Goal: Information Seeking & Learning: Check status

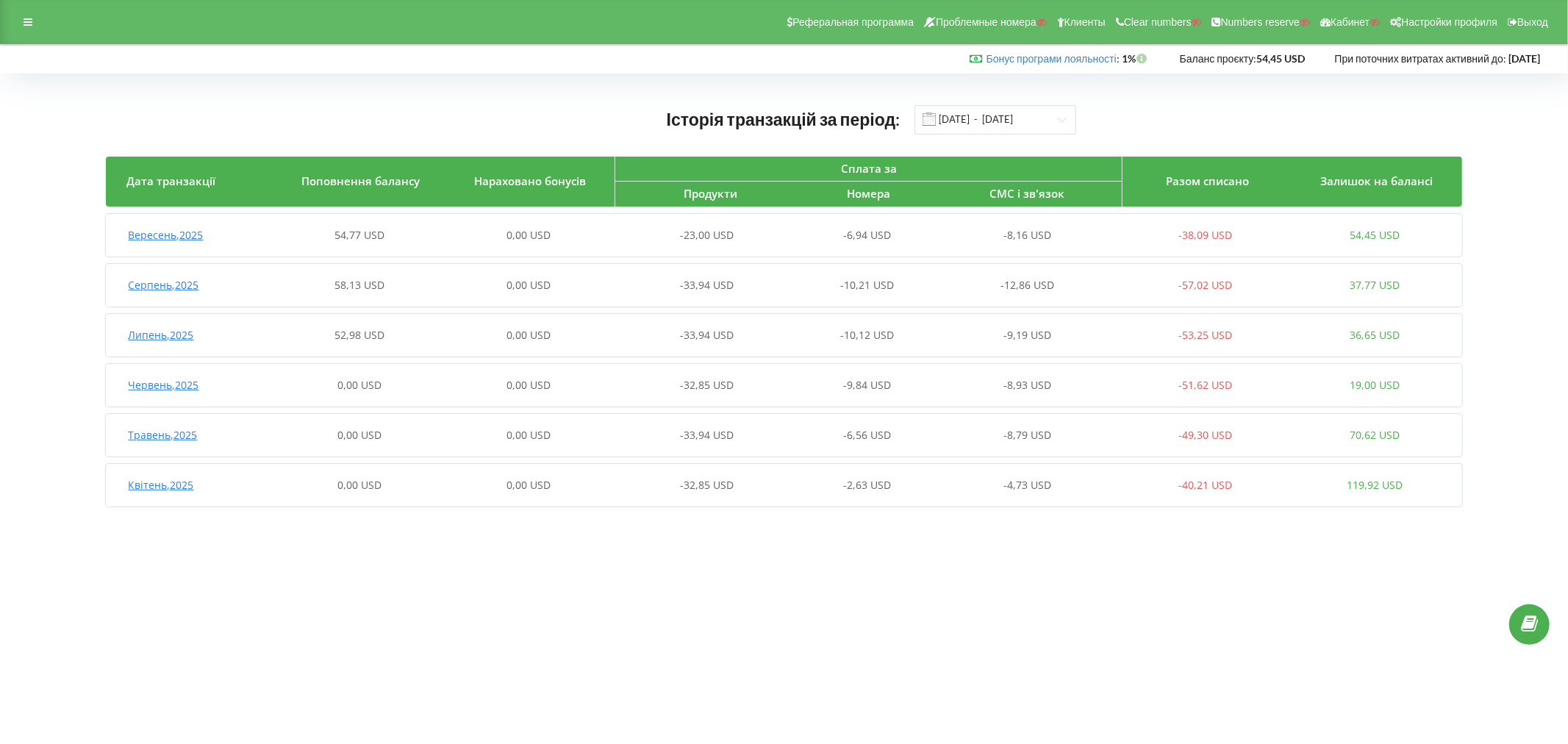
click at [223, 235] on div "Вересень , 2025" at bounding box center [191, 235] width 169 height 15
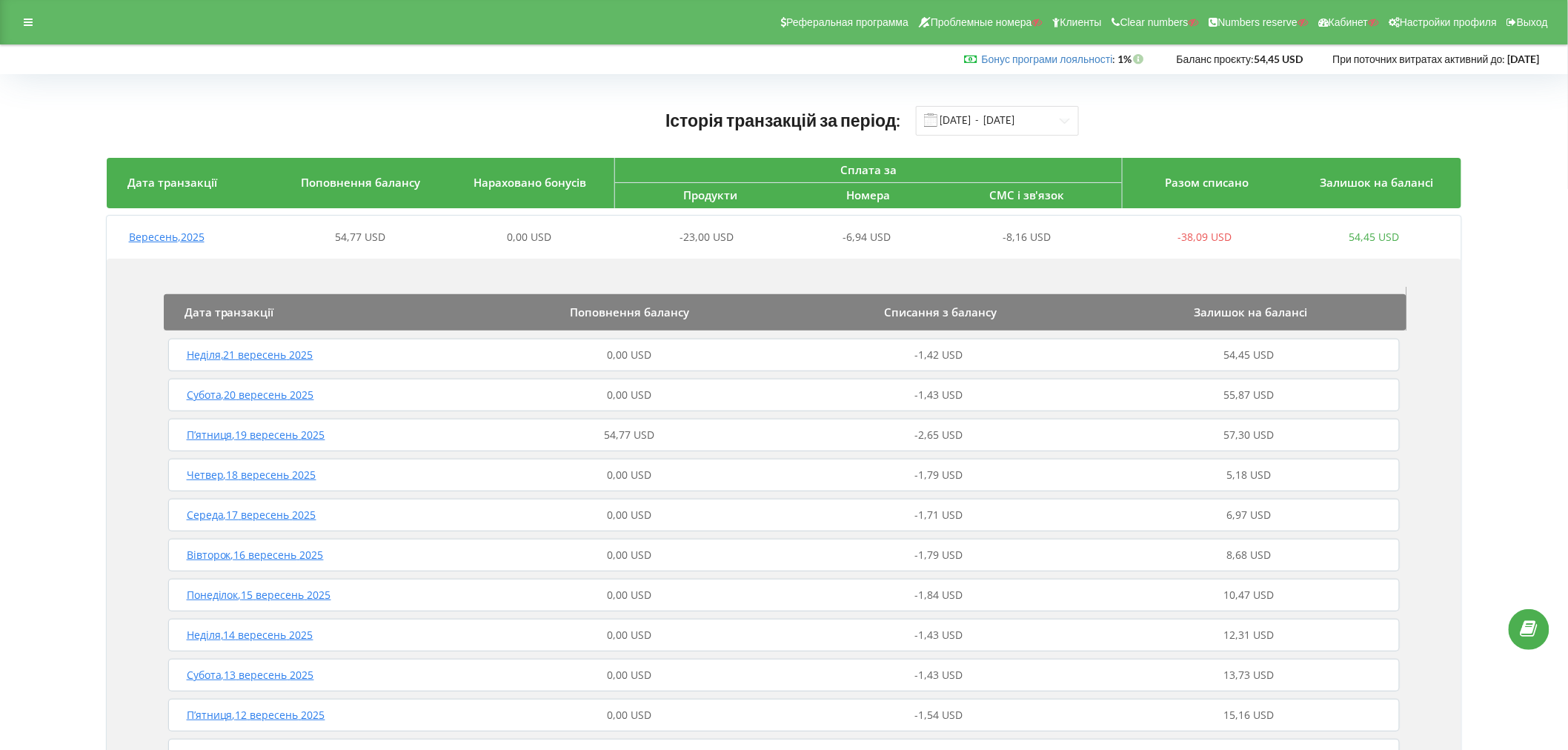
click at [333, 430] on div "П’ятниця , 19 вересень 2025" at bounding box center [319, 435] width 309 height 15
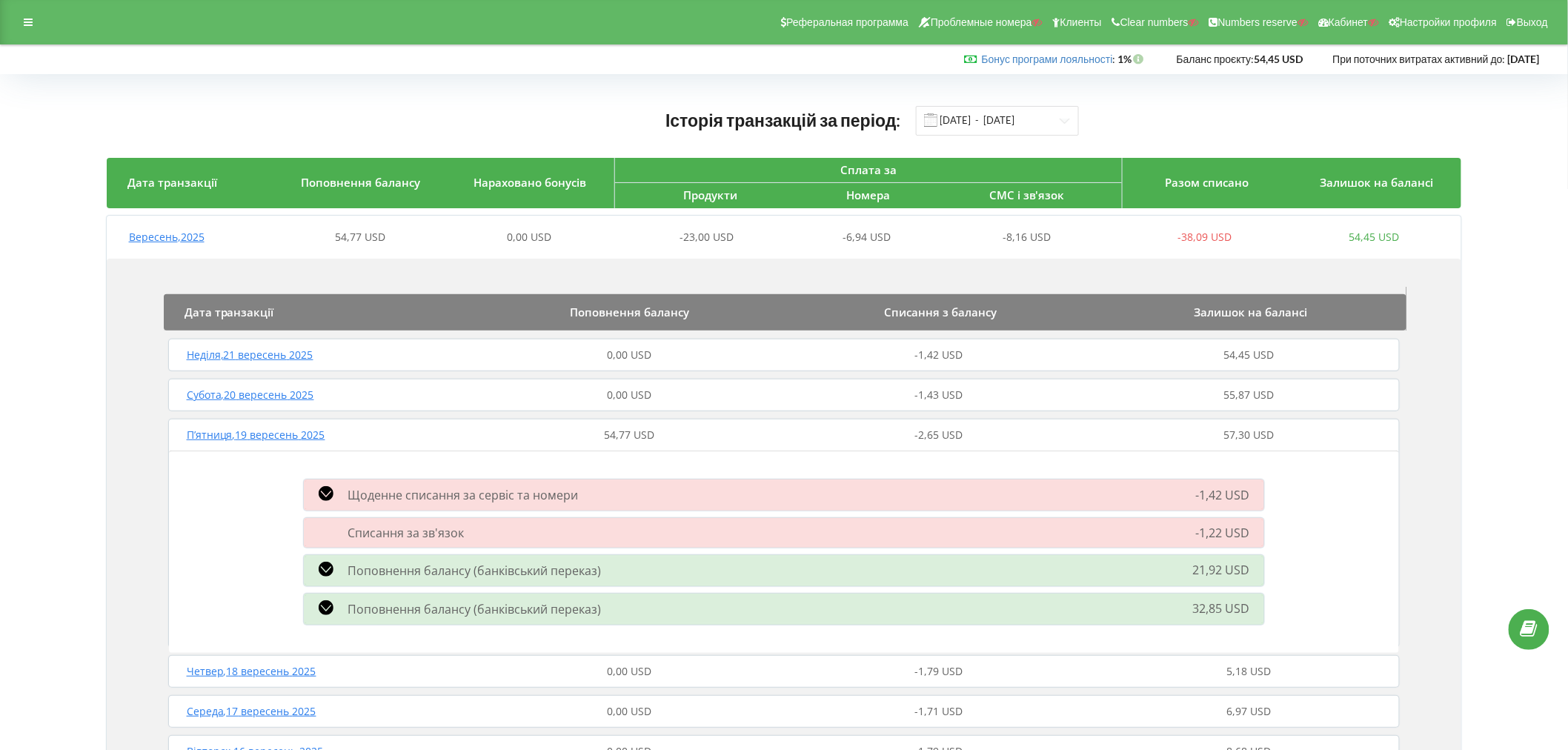
click at [363, 434] on div "П’ятниця , 19 вересень 2025" at bounding box center [319, 435] width 309 height 15
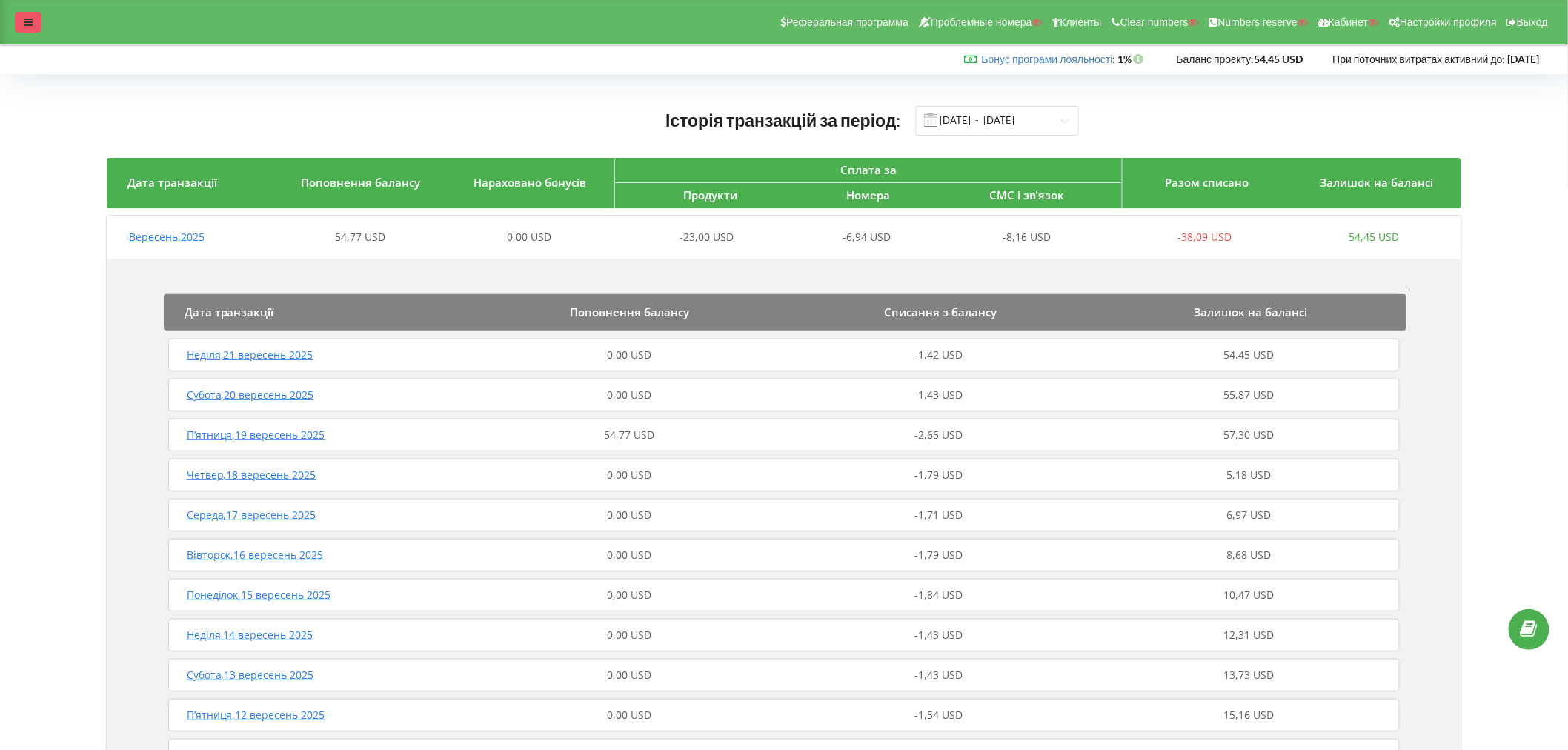
click at [36, 29] on div at bounding box center [27, 22] width 27 height 21
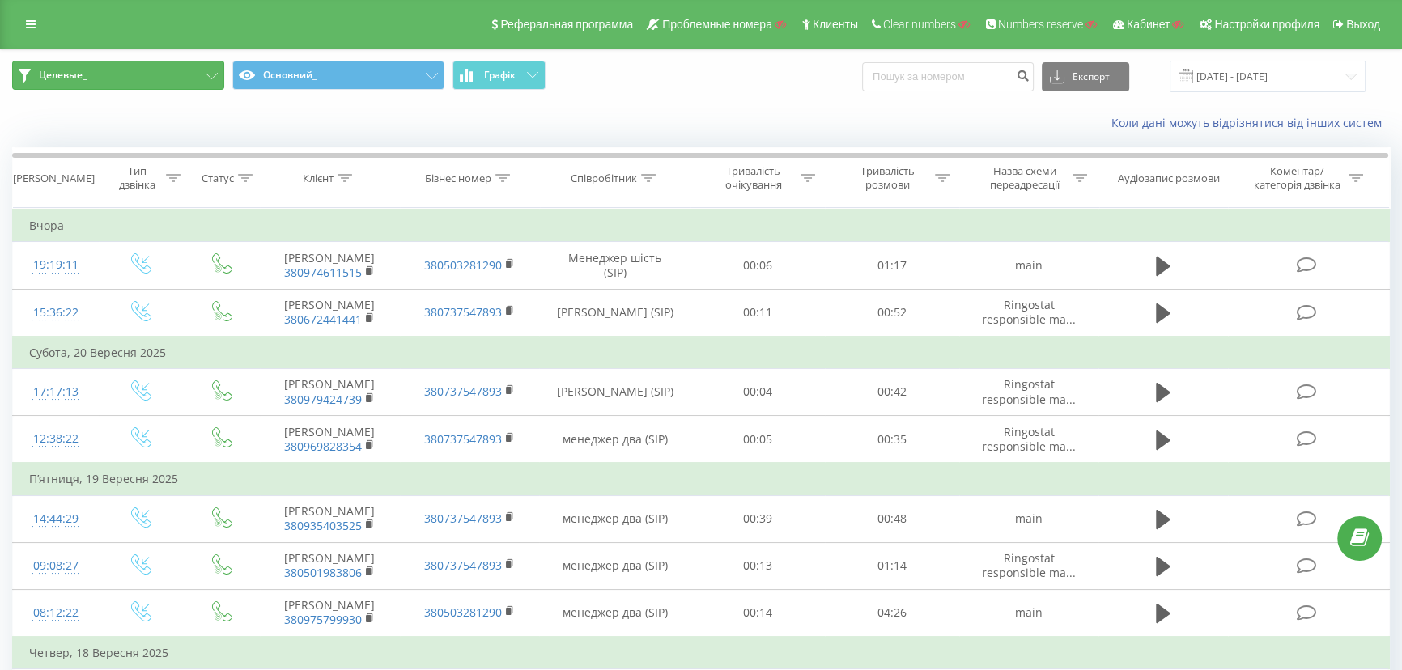
click at [87, 74] on button "Целевые_" at bounding box center [118, 75] width 212 height 29
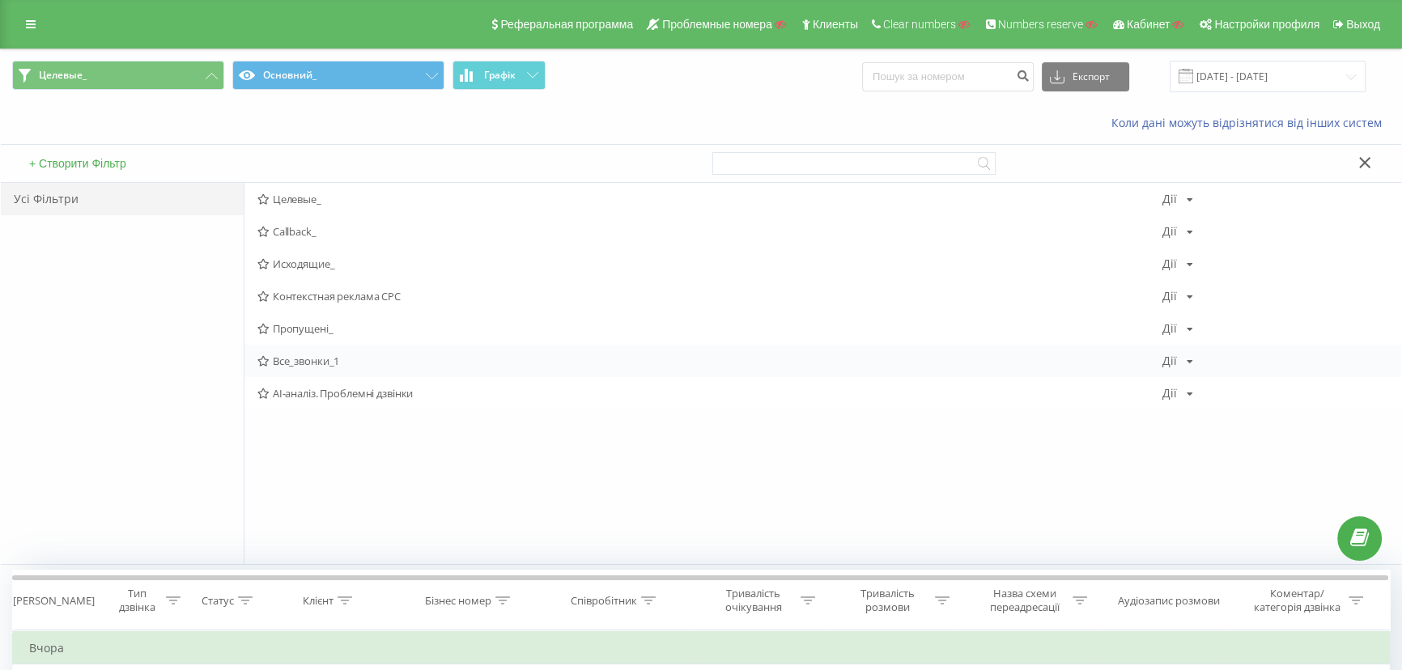
click at [291, 359] on span "Все_звонки_1" at bounding box center [709, 360] width 905 height 11
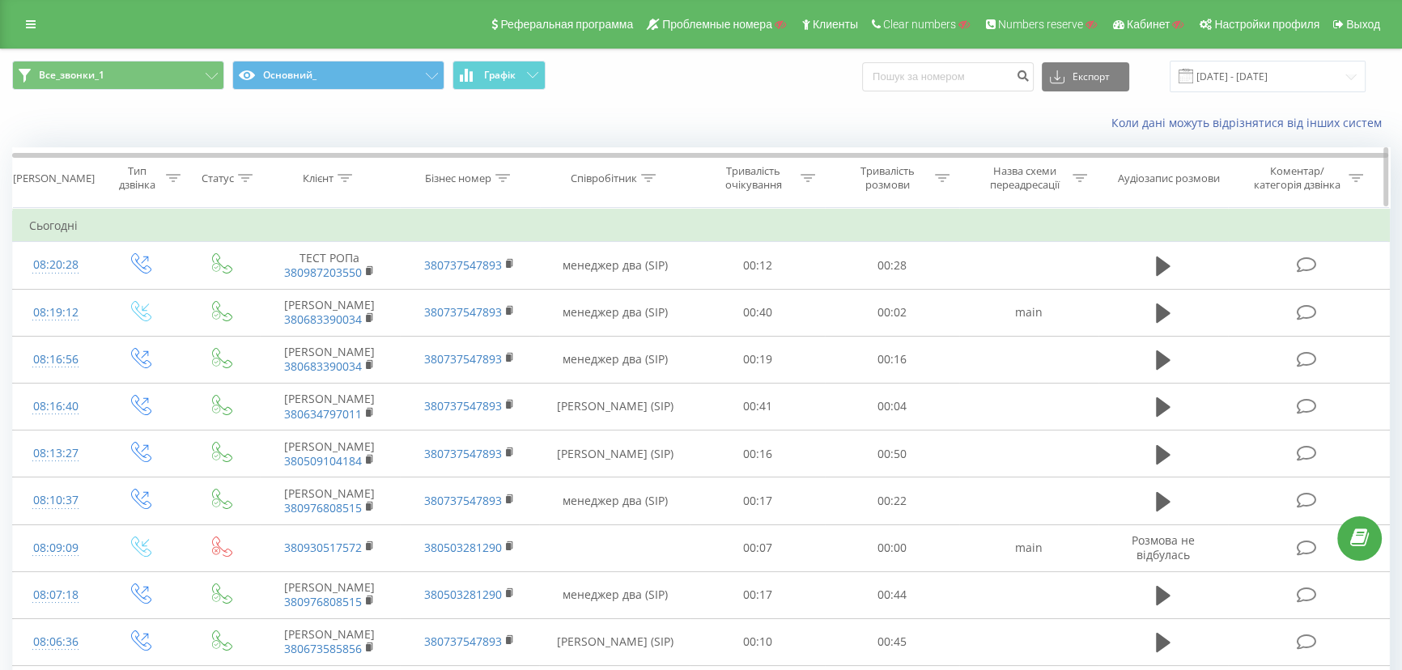
click at [347, 177] on icon at bounding box center [345, 178] width 15 height 8
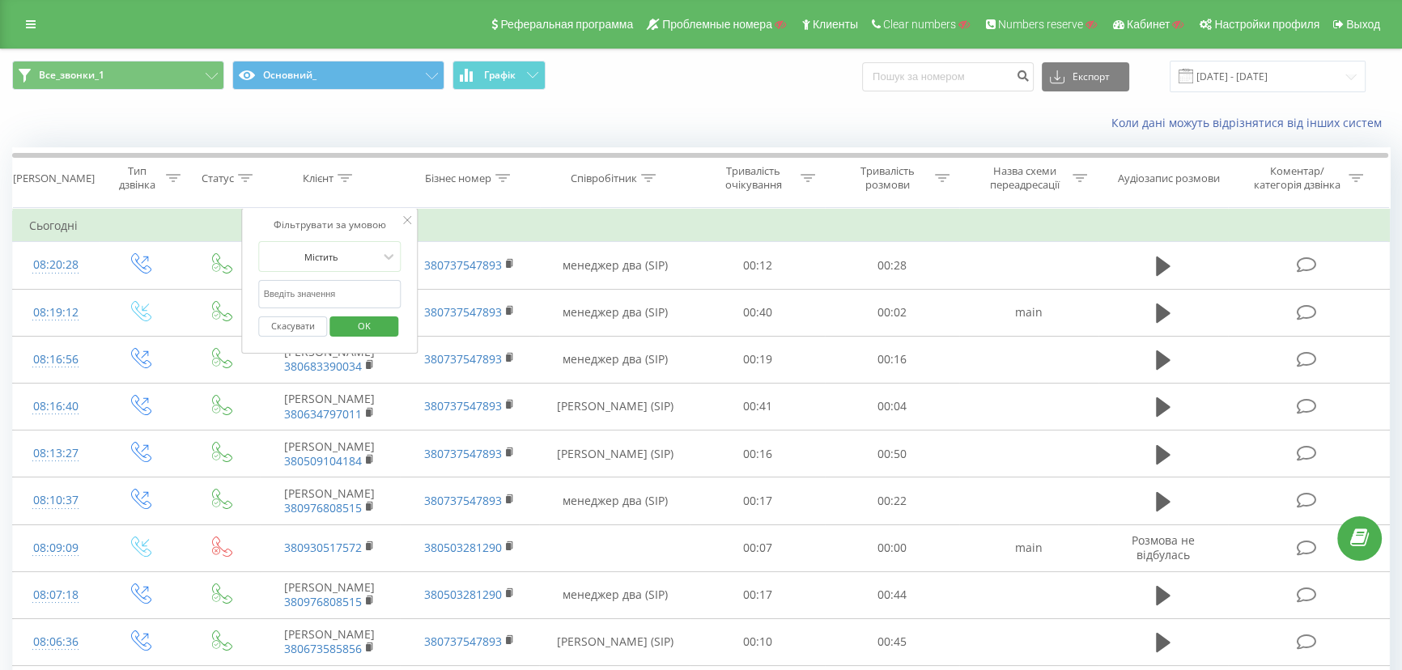
click at [342, 292] on input "text" at bounding box center [330, 294] width 143 height 28
paste input "vikna-kyiv.com.ua"
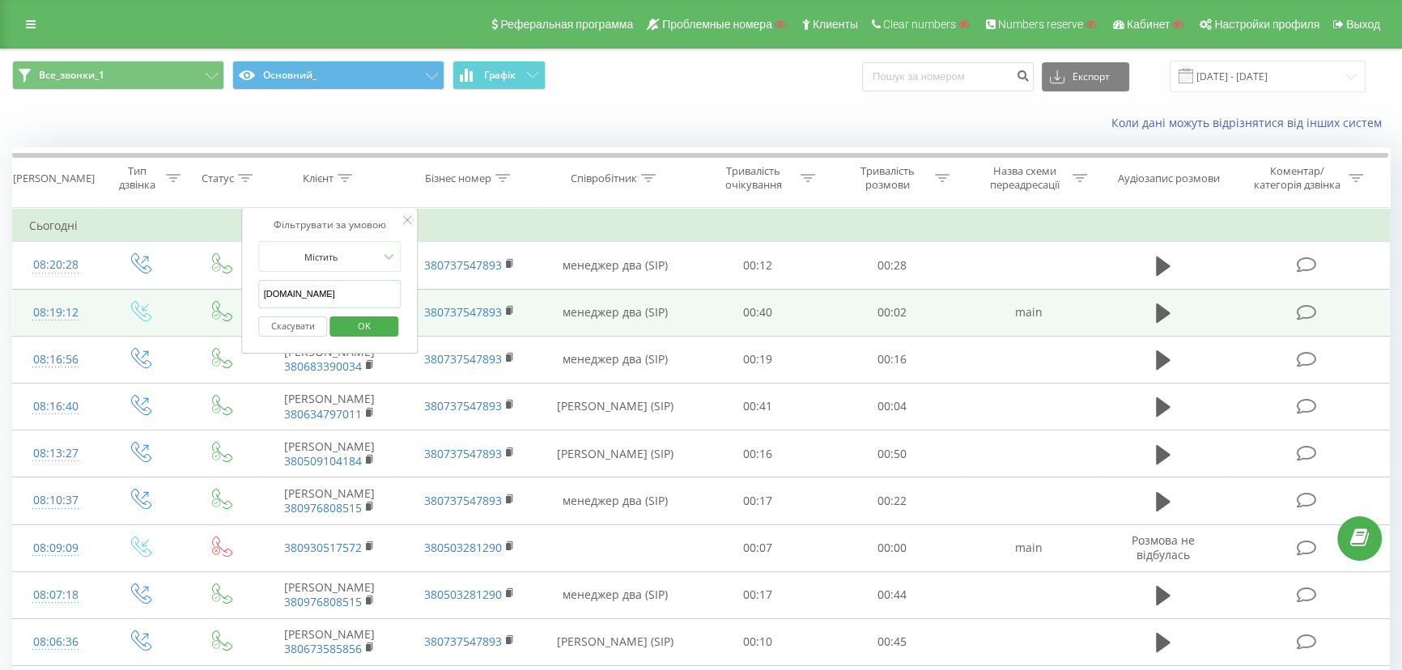
drag, startPoint x: 348, startPoint y: 293, endPoint x: 82, endPoint y: 291, distance: 266.4
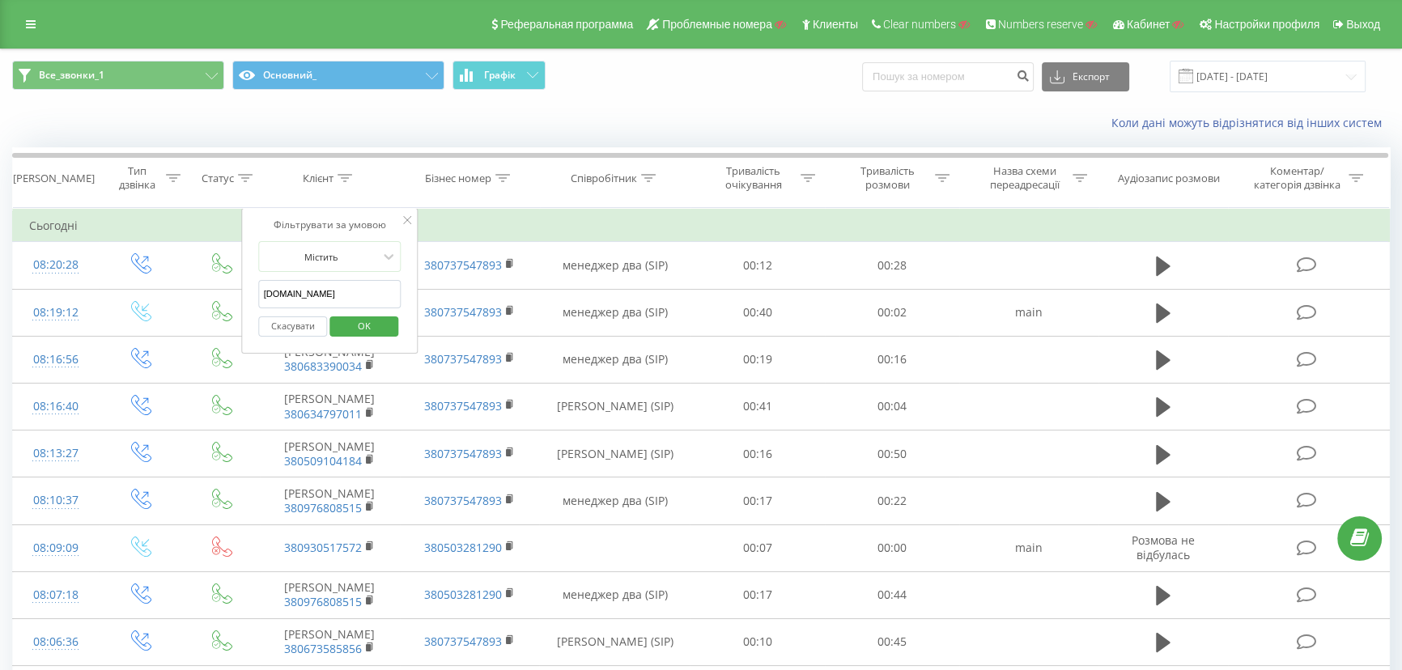
paste input "0987203550"
type input "0987203550"
click at [364, 326] on span "OK" at bounding box center [364, 325] width 45 height 25
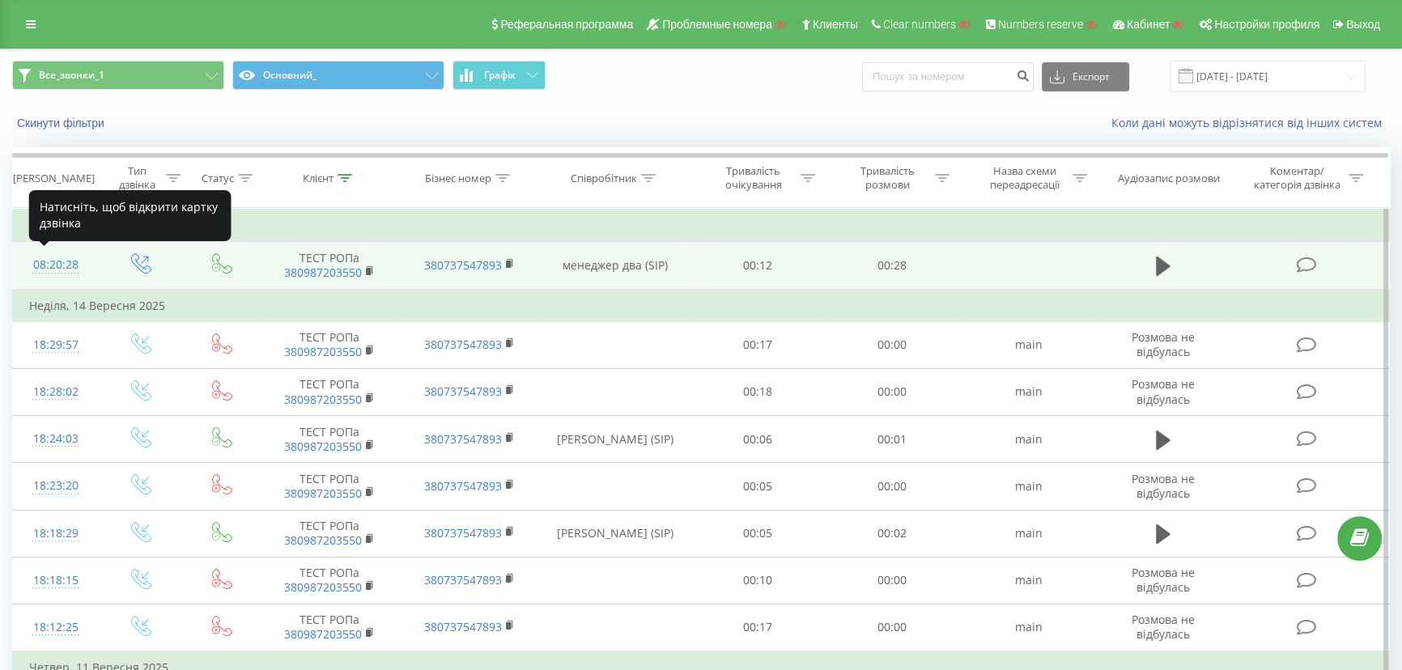
click at [45, 267] on div "08:20:28" at bounding box center [55, 265] width 53 height 32
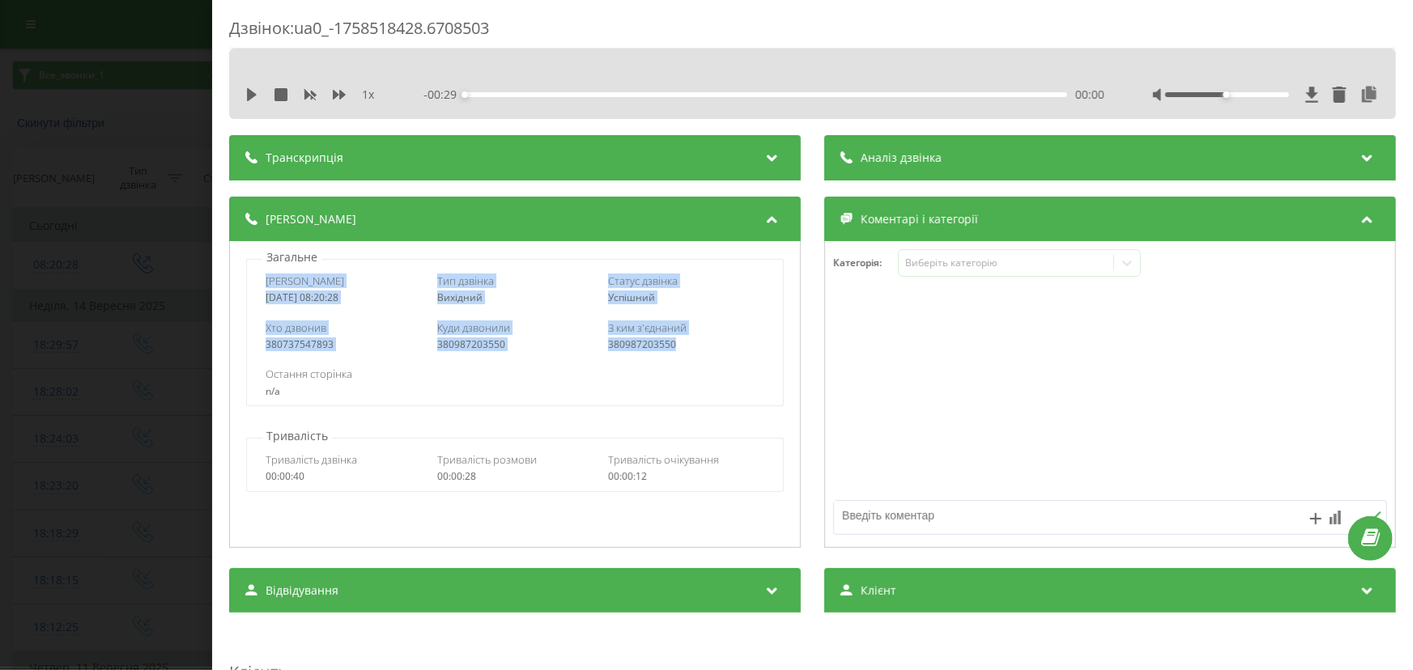
drag, startPoint x: 262, startPoint y: 277, endPoint x: 698, endPoint y: 338, distance: 439.9
click at [698, 338] on div "Дата дзвінка 2025-09-22 08:20:28 Тип дзвінка Вихідний Статус дзвінка Успішний Х…" at bounding box center [515, 332] width 538 height 147
copy div "Дата дзвінка 2025-09-22 08:20:28 Тип дзвінка Вихідний Статус дзвінка Успішний Х…"
click at [134, 396] on div "Дзвінок : ua0_-1758518428.6708503 1 x - 00:29 00:00 00:00 Транскрипція Для AI-а…" at bounding box center [706, 335] width 1413 height 670
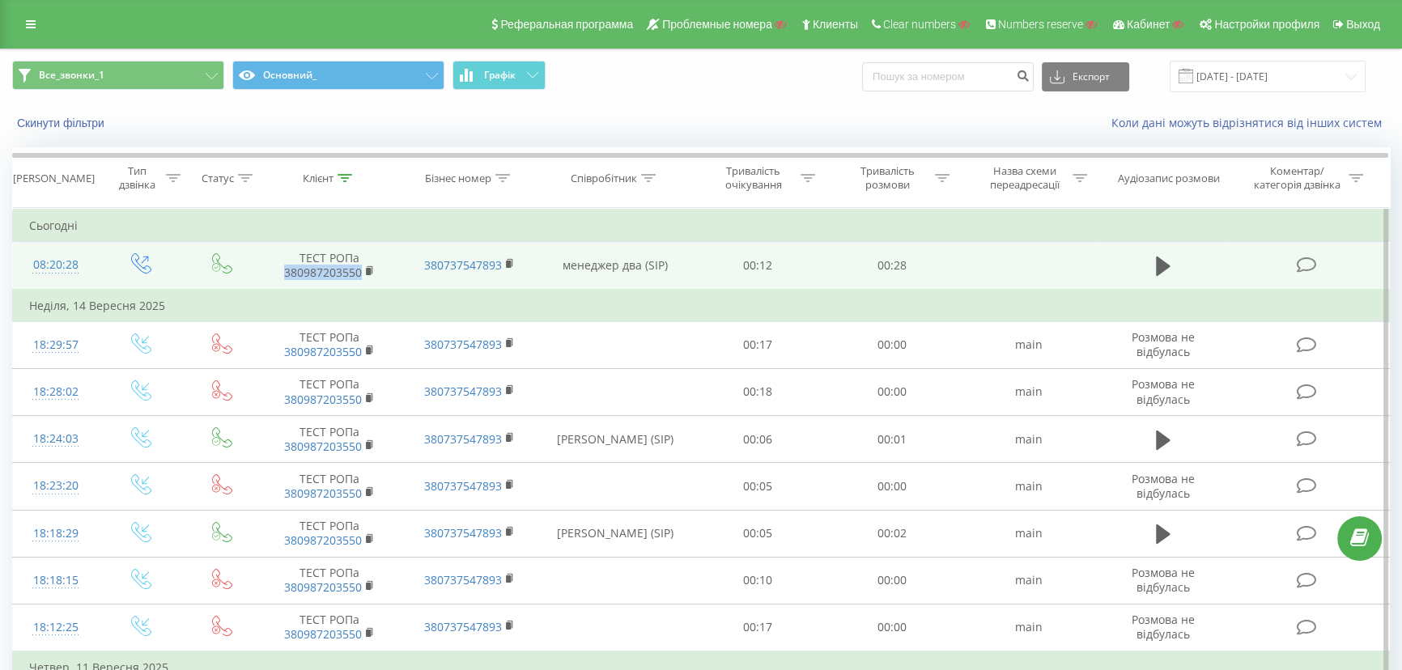
drag, startPoint x: 268, startPoint y: 275, endPoint x: 362, endPoint y: 277, distance: 93.9
click at [362, 277] on td "ТЕСТ РОПа 380987203550" at bounding box center [330, 266] width 140 height 48
copy link "380987203550"
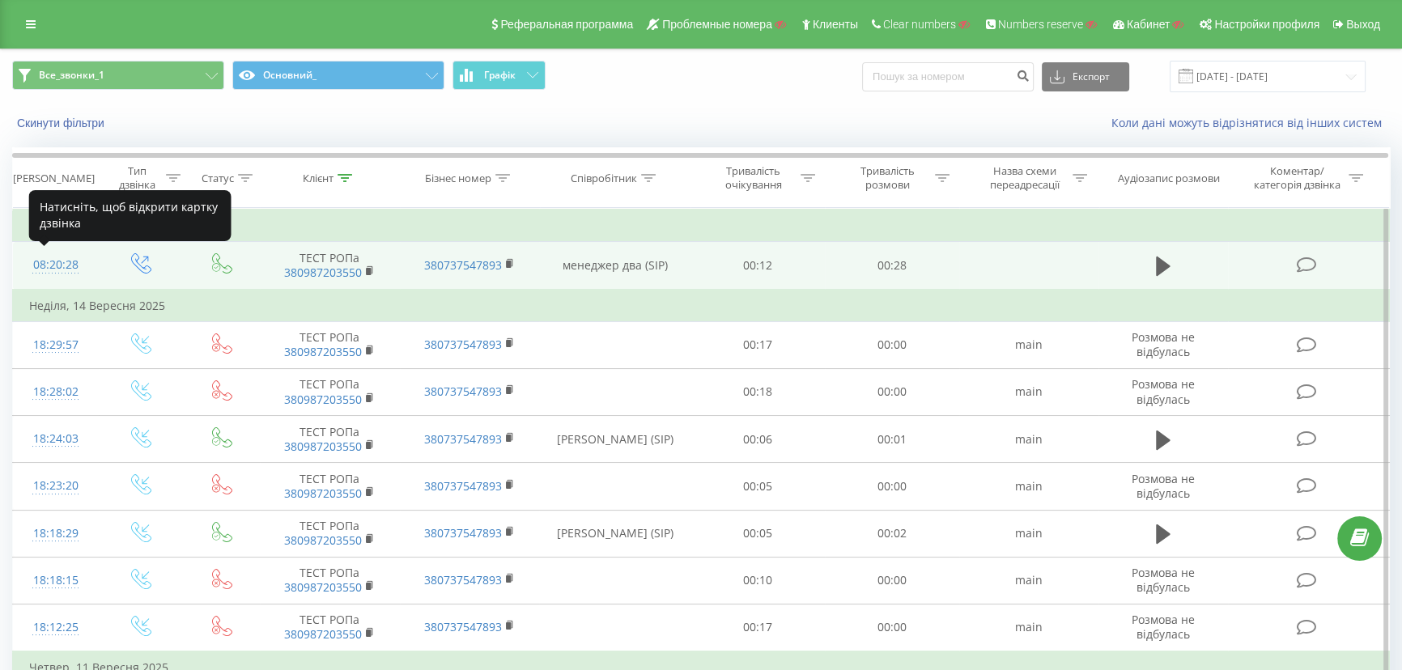
click at [49, 261] on div "08:20:28" at bounding box center [55, 265] width 53 height 32
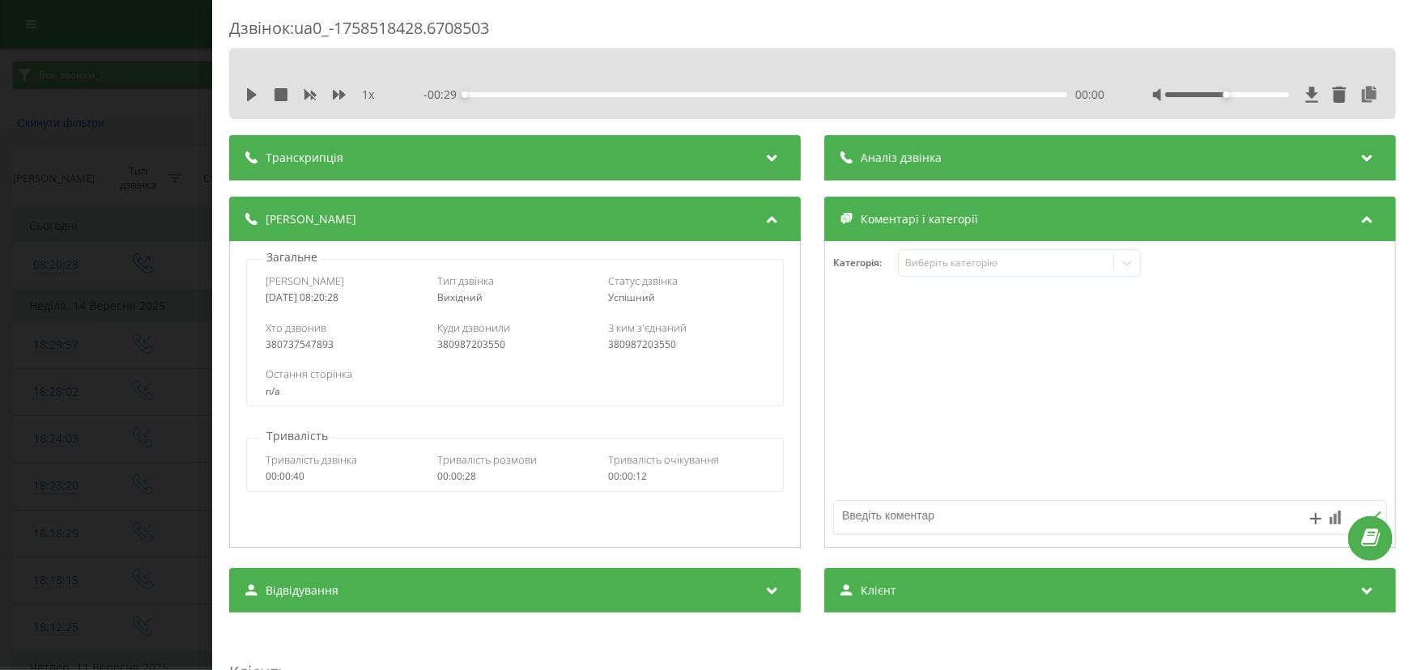
click at [45, 260] on div "Дзвінок : ua0_-1758518428.6708503 1 x - 00:29 00:00 00:00 Транскрипція Для AI-а…" at bounding box center [706, 335] width 1413 height 670
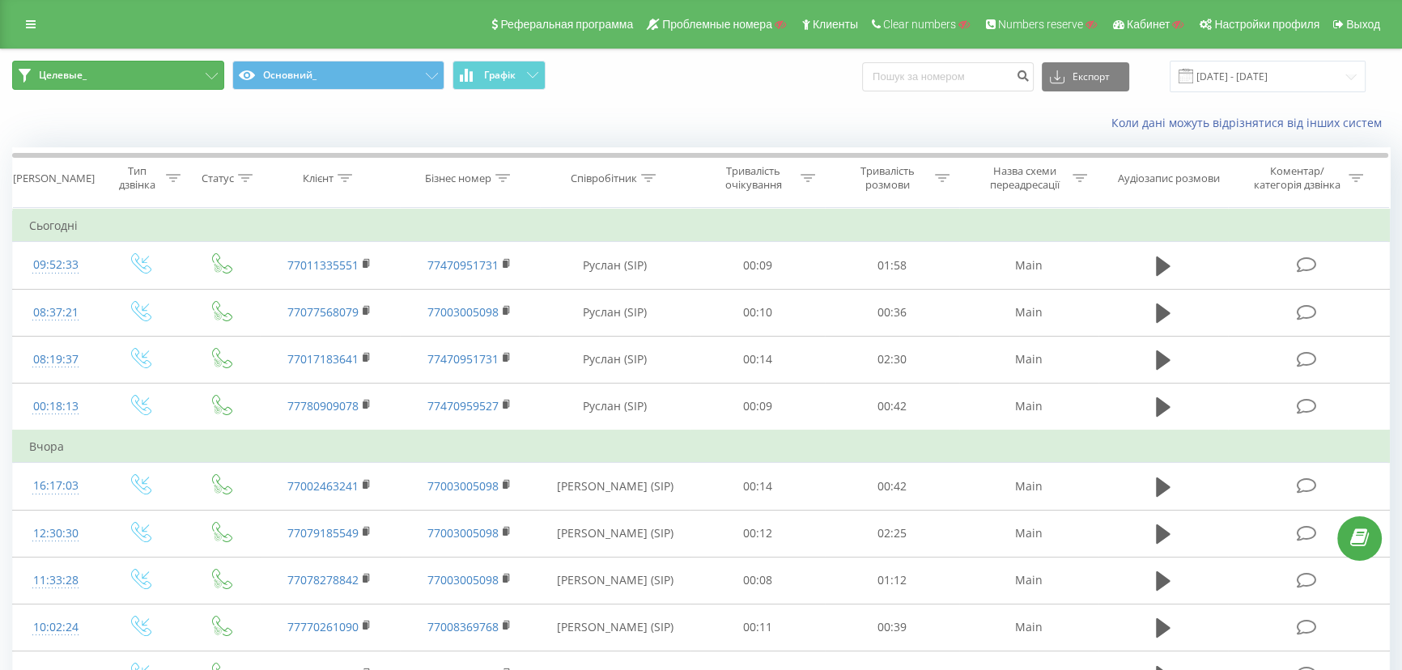
click at [78, 83] on button "Целевые_" at bounding box center [118, 75] width 212 height 29
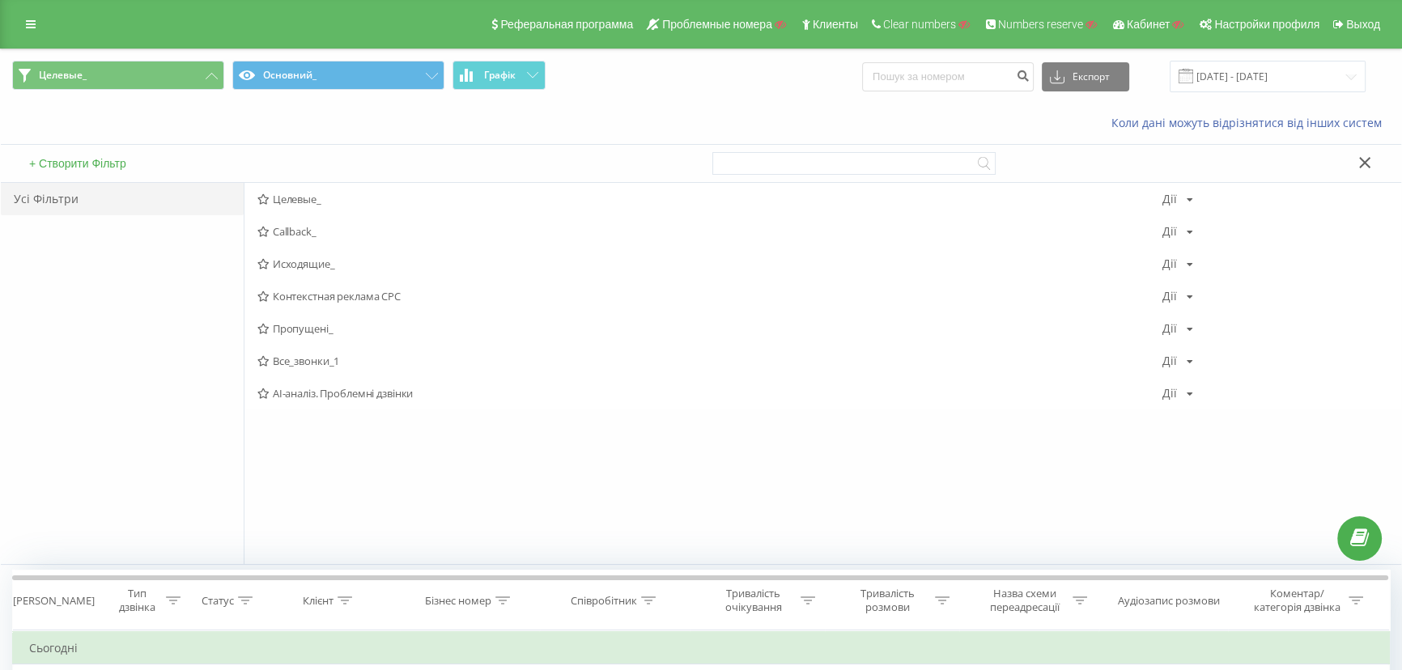
click at [291, 364] on span "Все_звонки_1" at bounding box center [709, 360] width 905 height 11
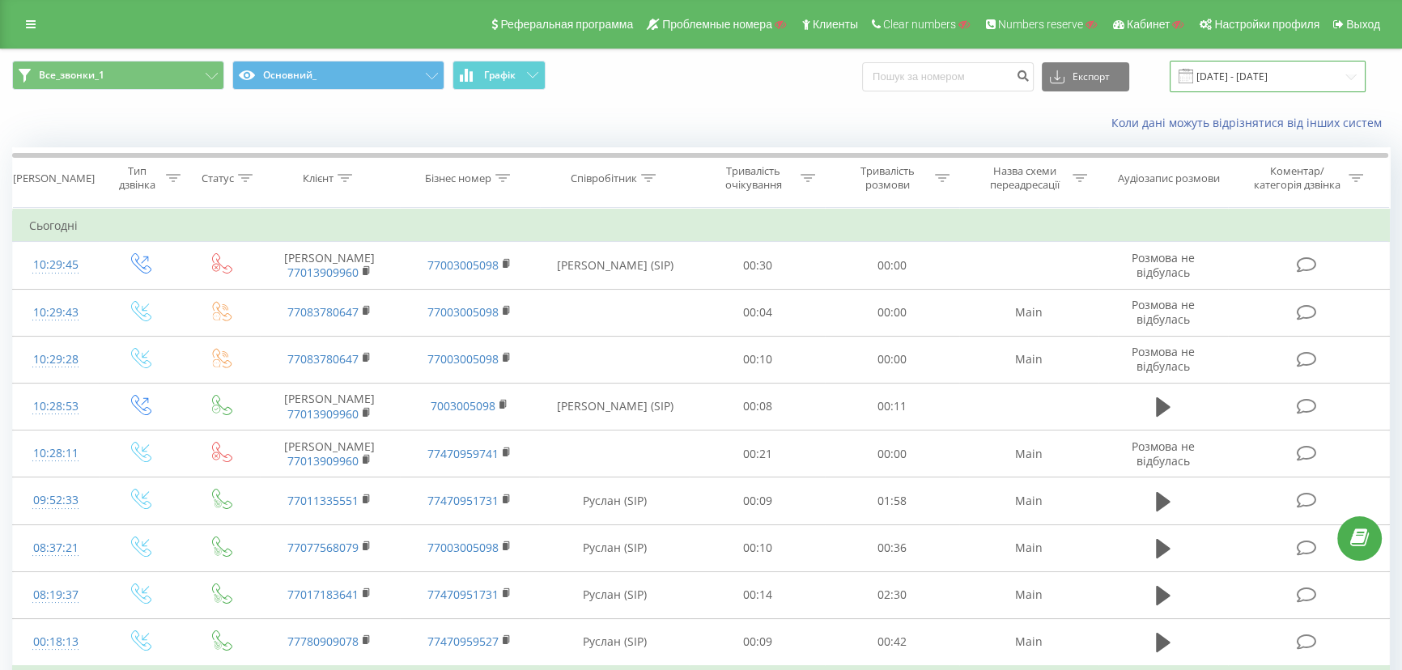
click at [1280, 73] on input "22.08.2025 - 22.09.2025" at bounding box center [1268, 77] width 196 height 32
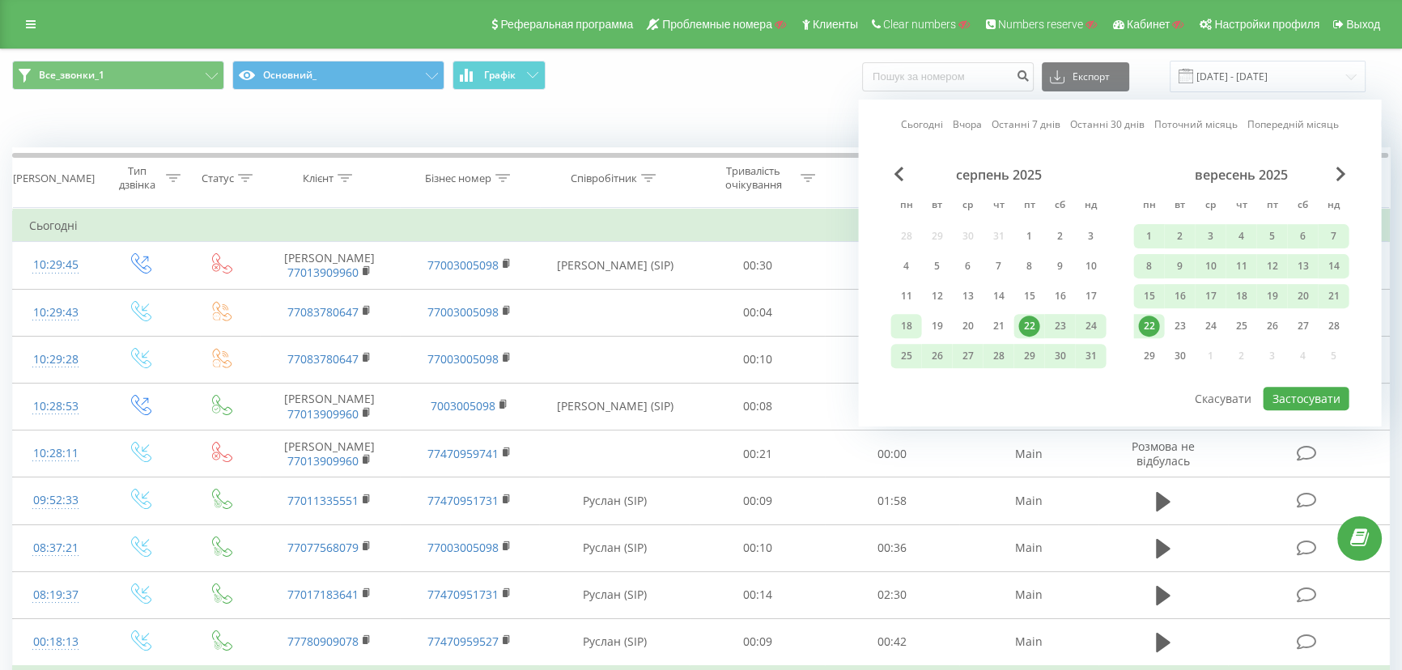
click at [905, 317] on div "18" at bounding box center [906, 326] width 21 height 21
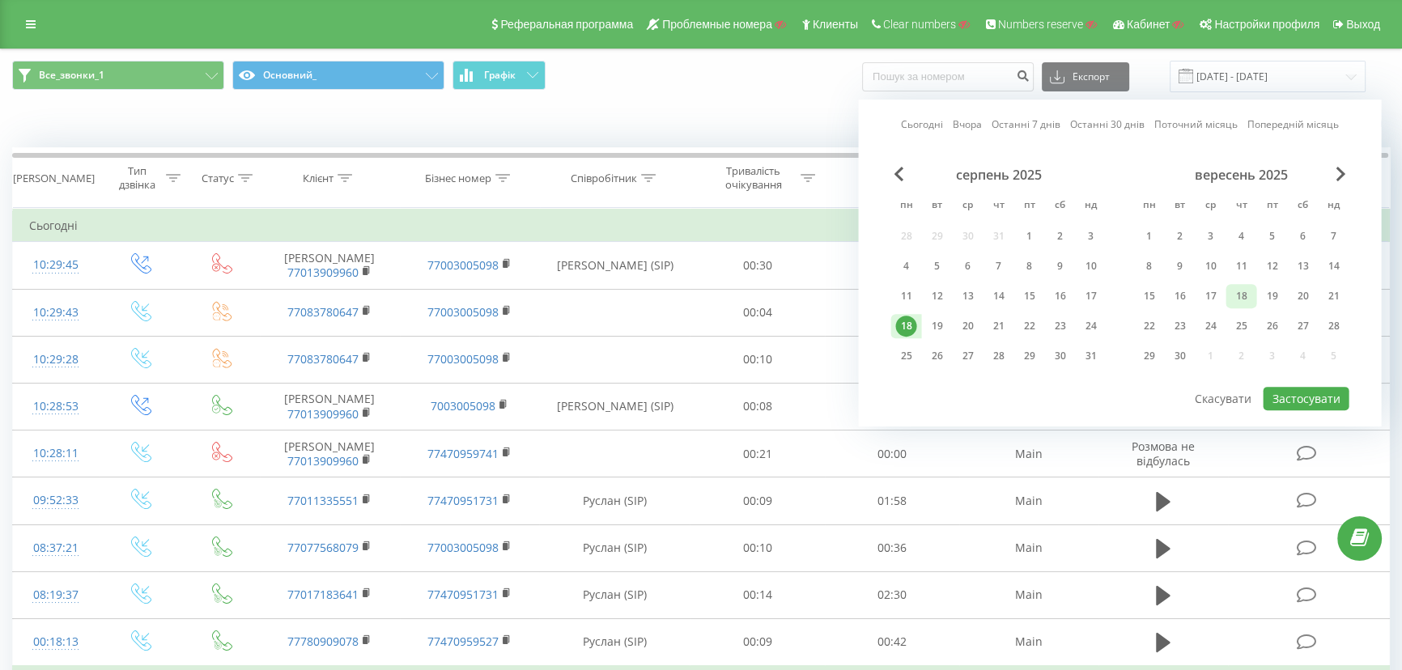
click at [1242, 287] on div "18" at bounding box center [1241, 296] width 21 height 21
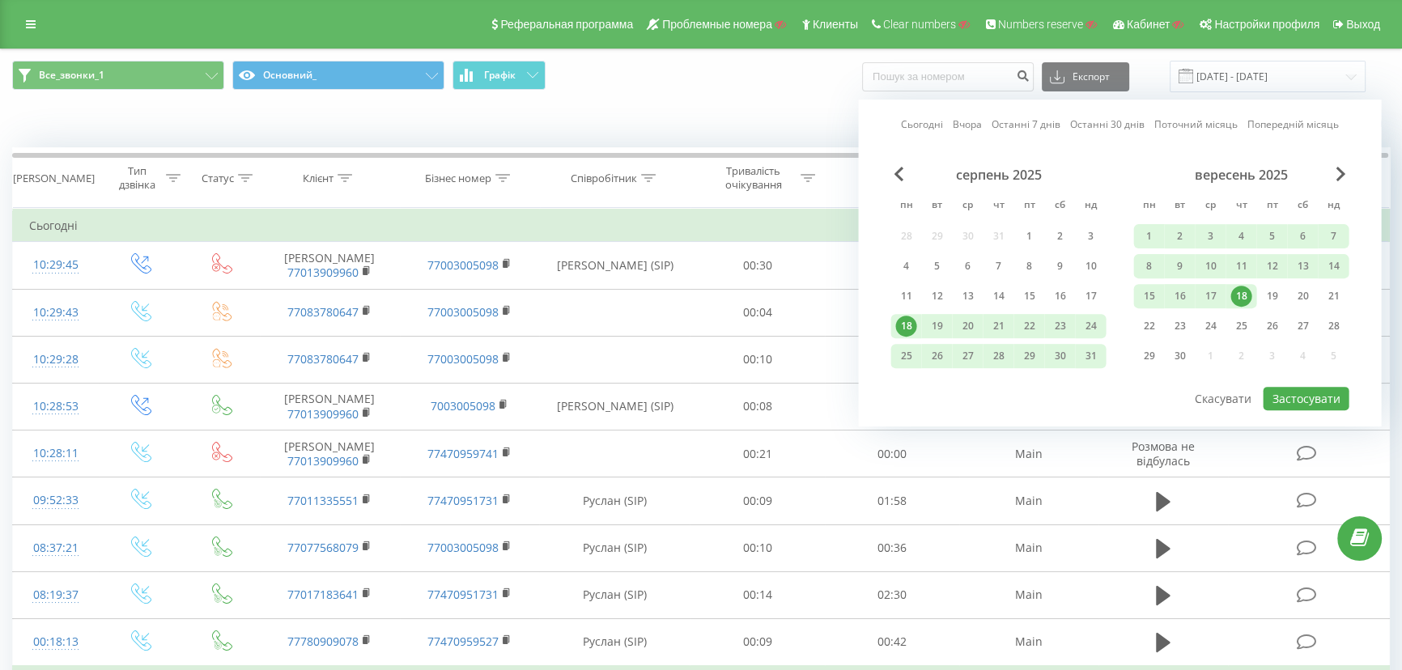
click at [1242, 287] on div "18" at bounding box center [1241, 296] width 21 height 21
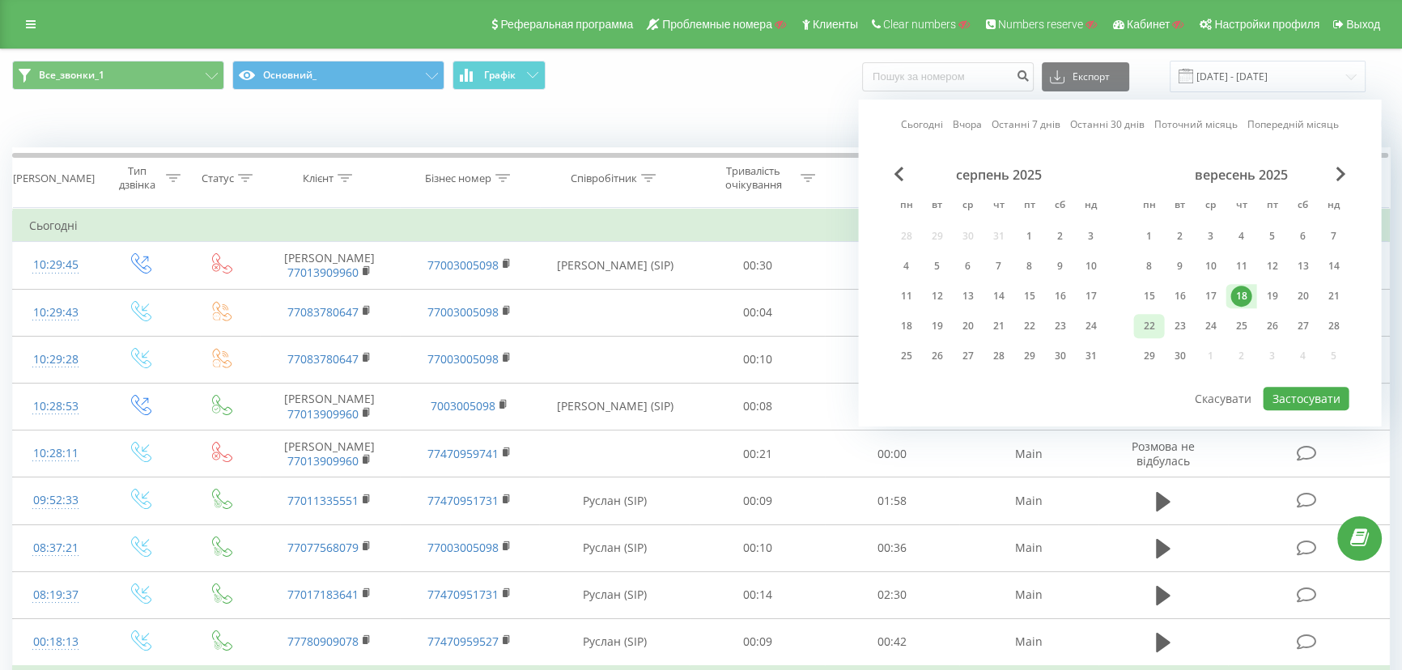
click at [1142, 321] on div "22" at bounding box center [1148, 326] width 21 height 21
click at [1315, 387] on button "Застосувати" at bounding box center [1306, 398] width 86 height 23
type input "18.09.2025 - 22.09.2025"
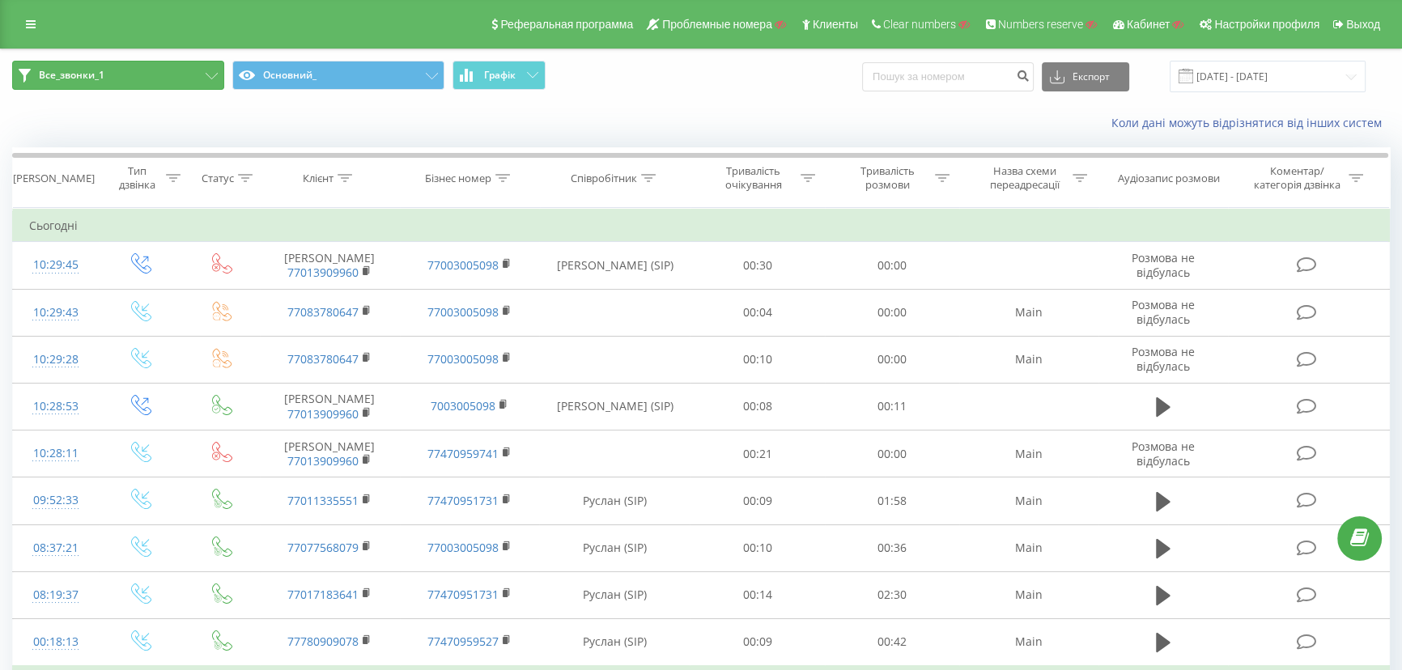
click at [142, 65] on button "Все_звонки_1" at bounding box center [118, 75] width 212 height 29
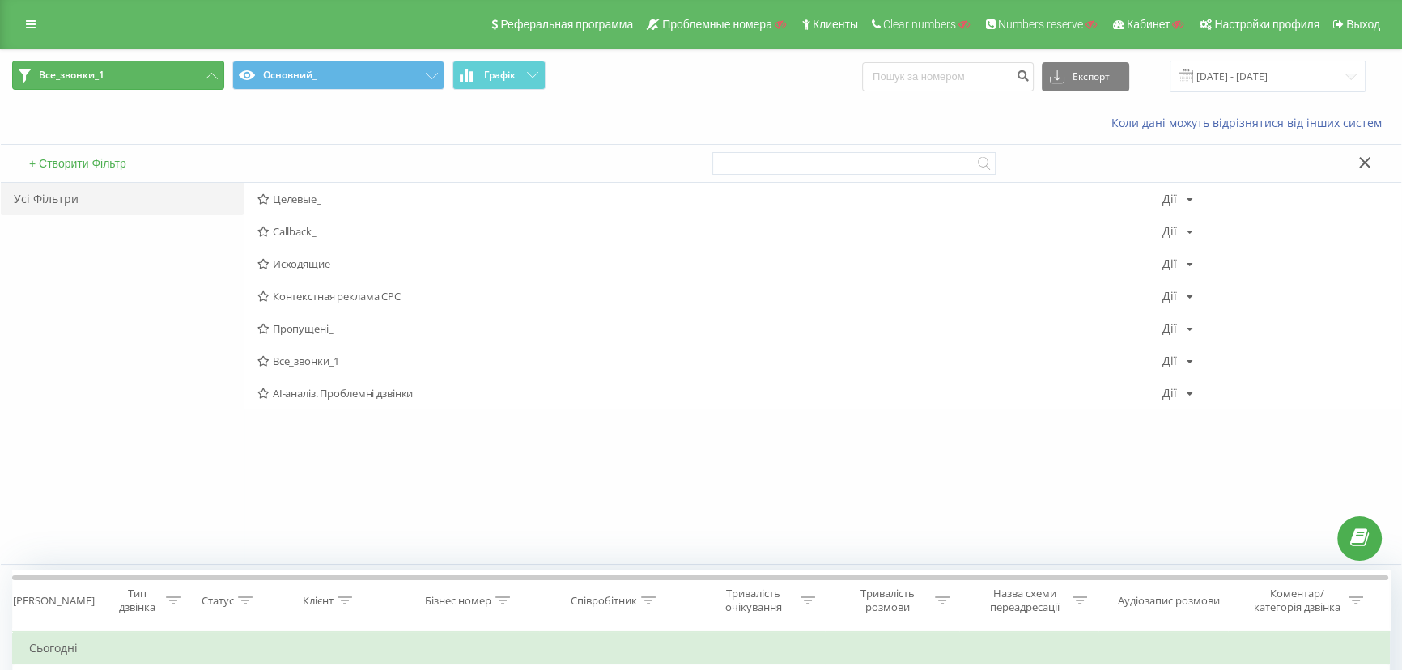
click at [142, 65] on button "Все_звонки_1" at bounding box center [118, 75] width 212 height 29
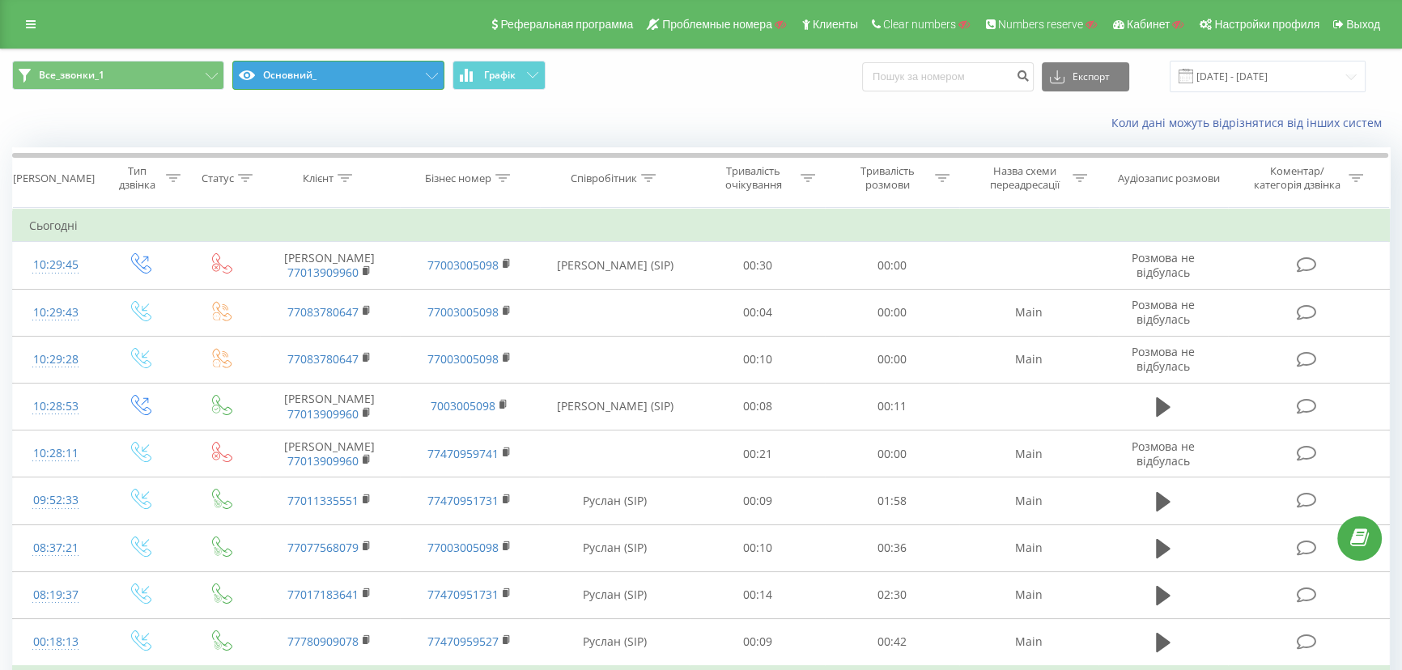
click at [343, 70] on button "Основний_" at bounding box center [338, 75] width 212 height 29
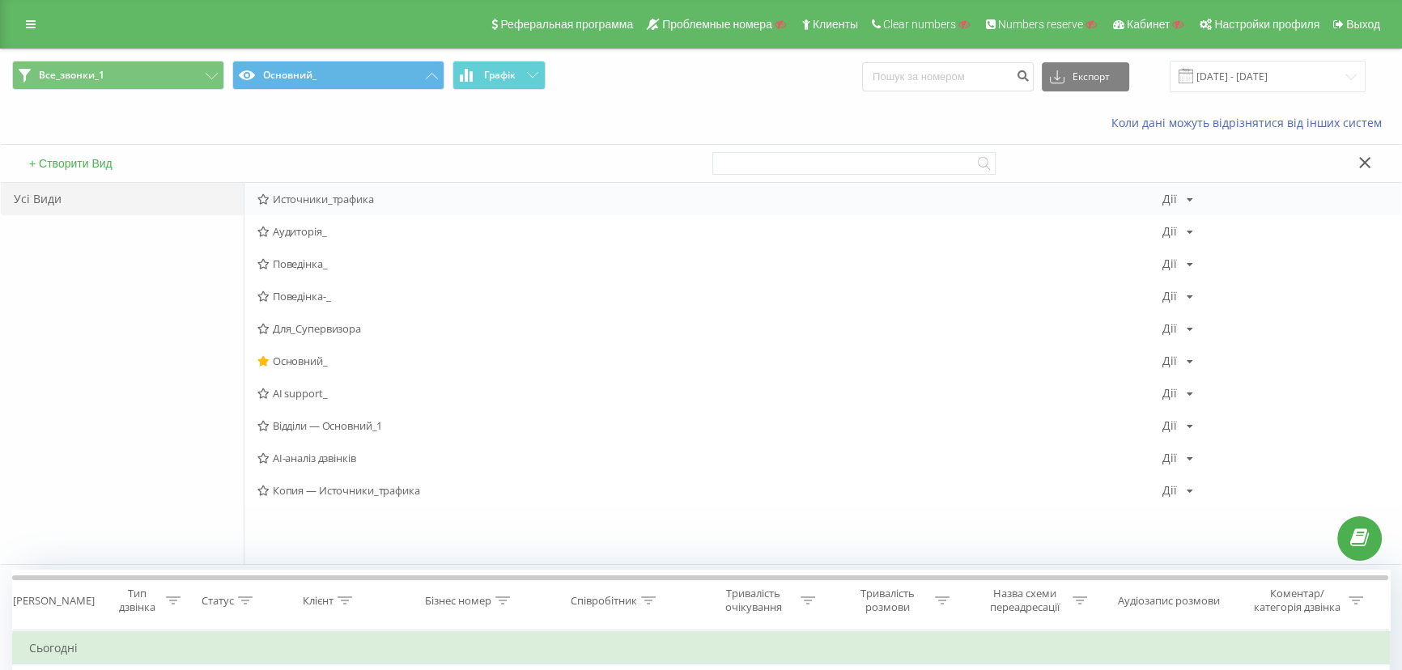
click at [339, 194] on span "Источники_трафика" at bounding box center [709, 199] width 905 height 11
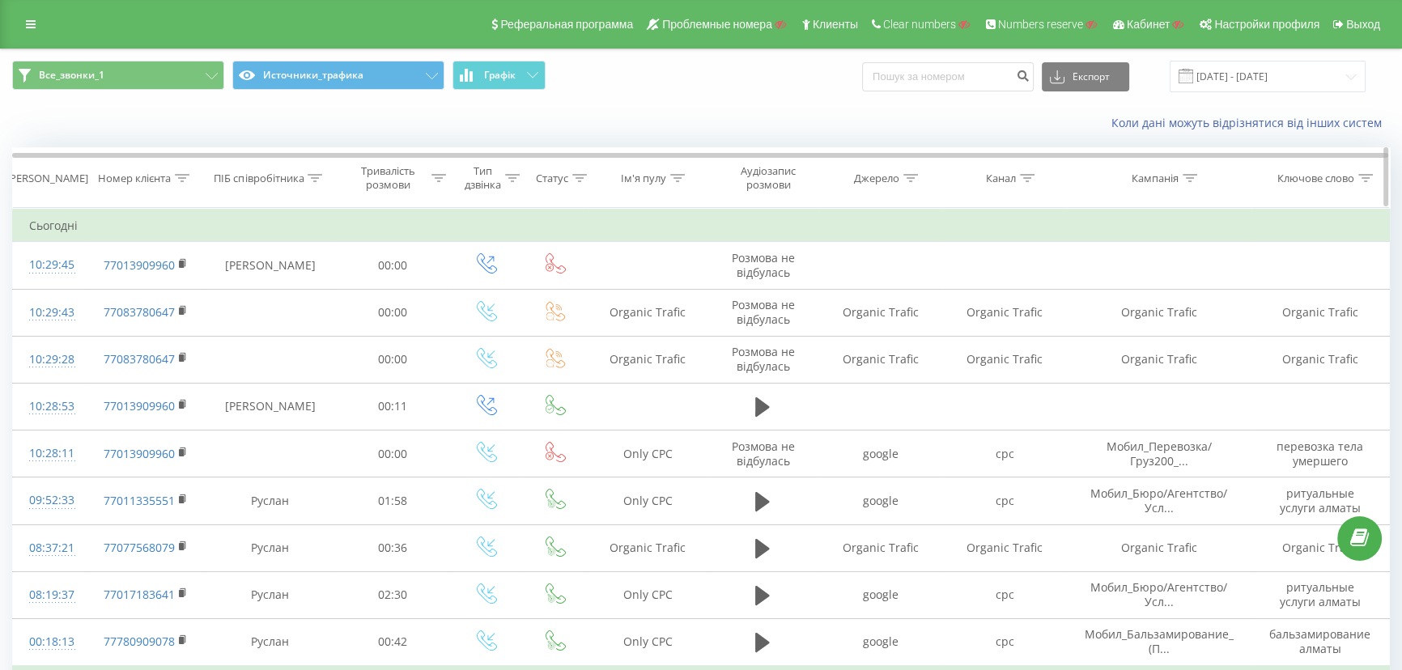
click at [165, 173] on div "Номер клієнта" at bounding box center [134, 179] width 73 height 14
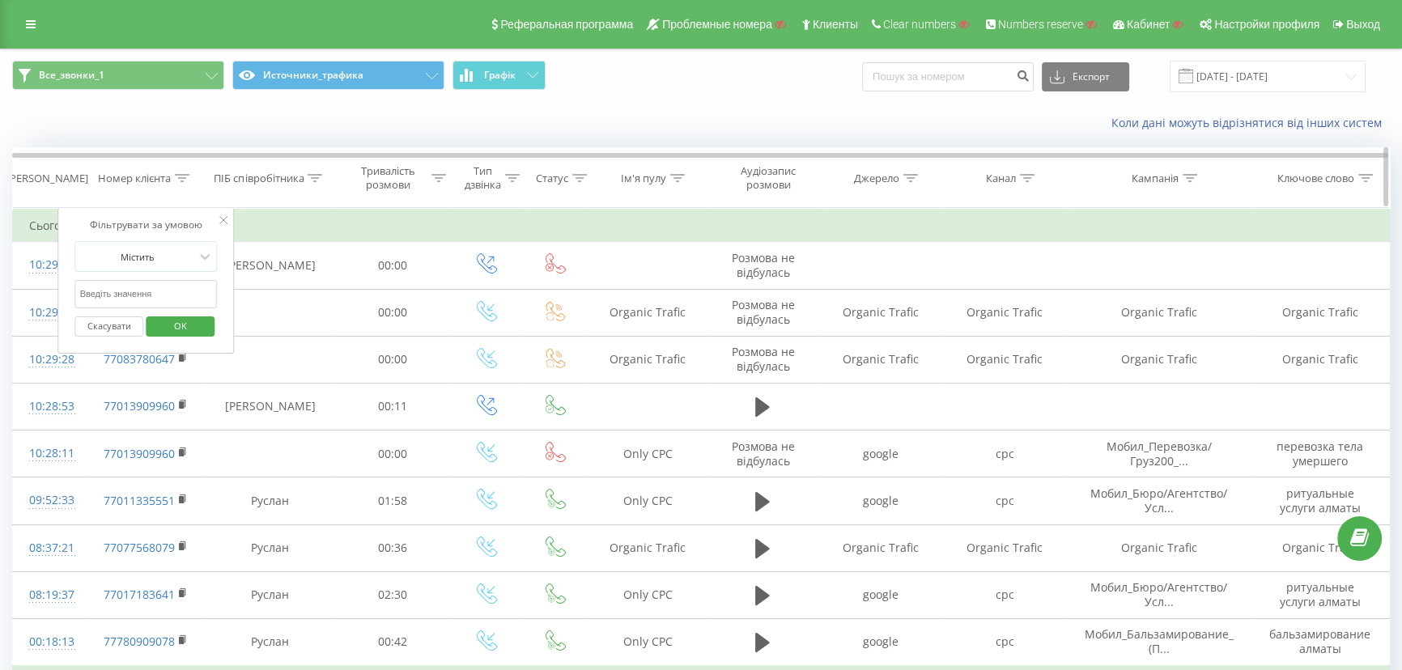
click at [165, 173] on div "Номер клієнта" at bounding box center [134, 179] width 73 height 14
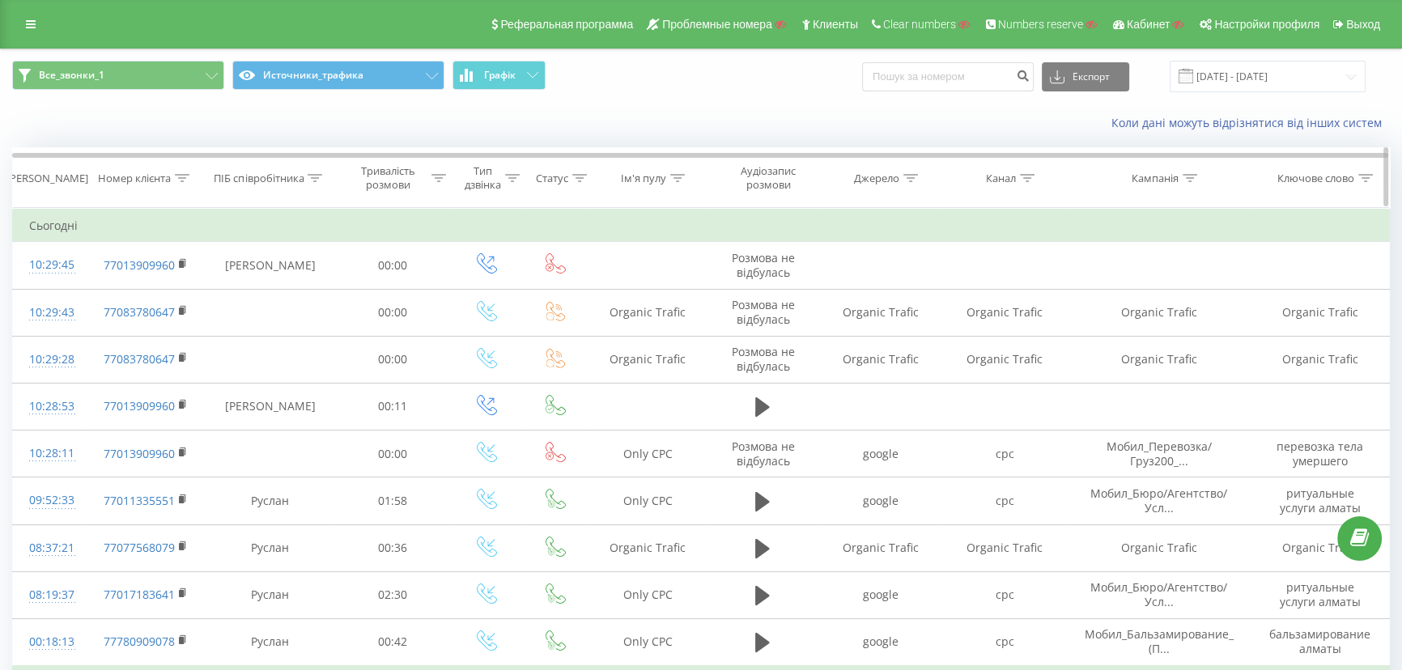
click at [515, 177] on icon at bounding box center [512, 178] width 15 height 8
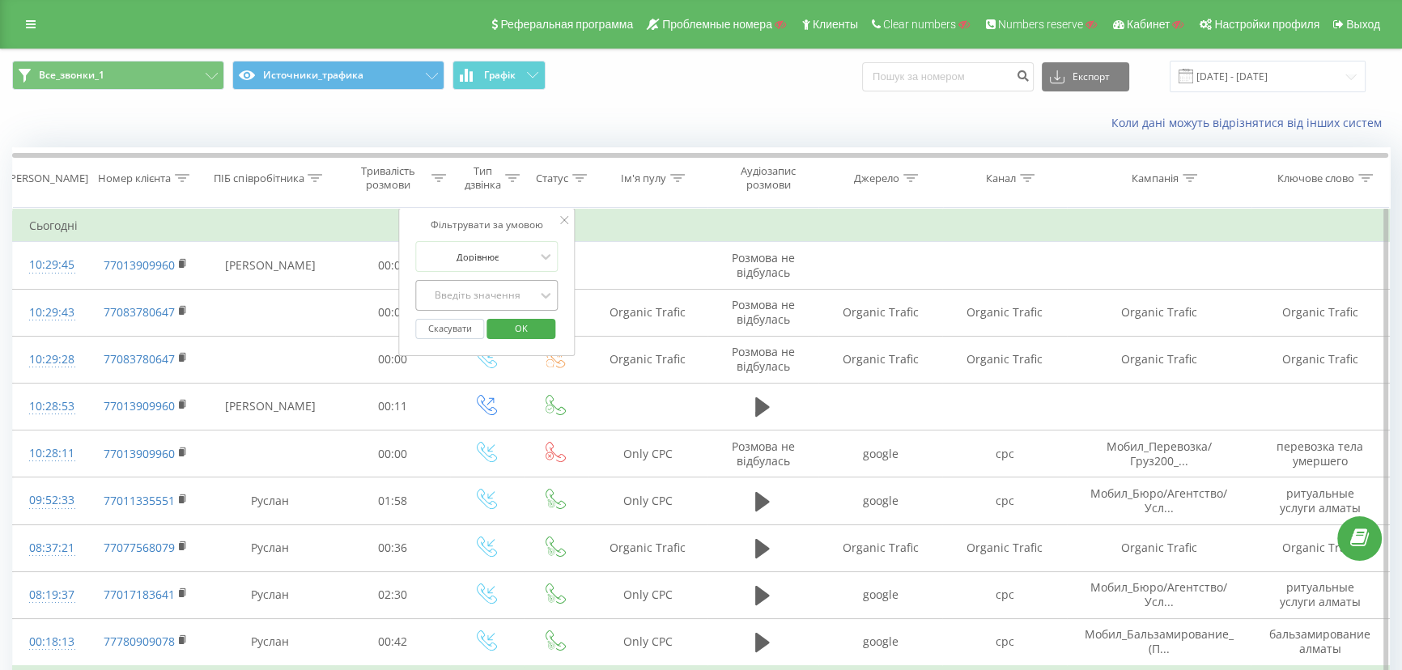
click at [486, 292] on div "Введіть значення" at bounding box center [477, 295] width 115 height 13
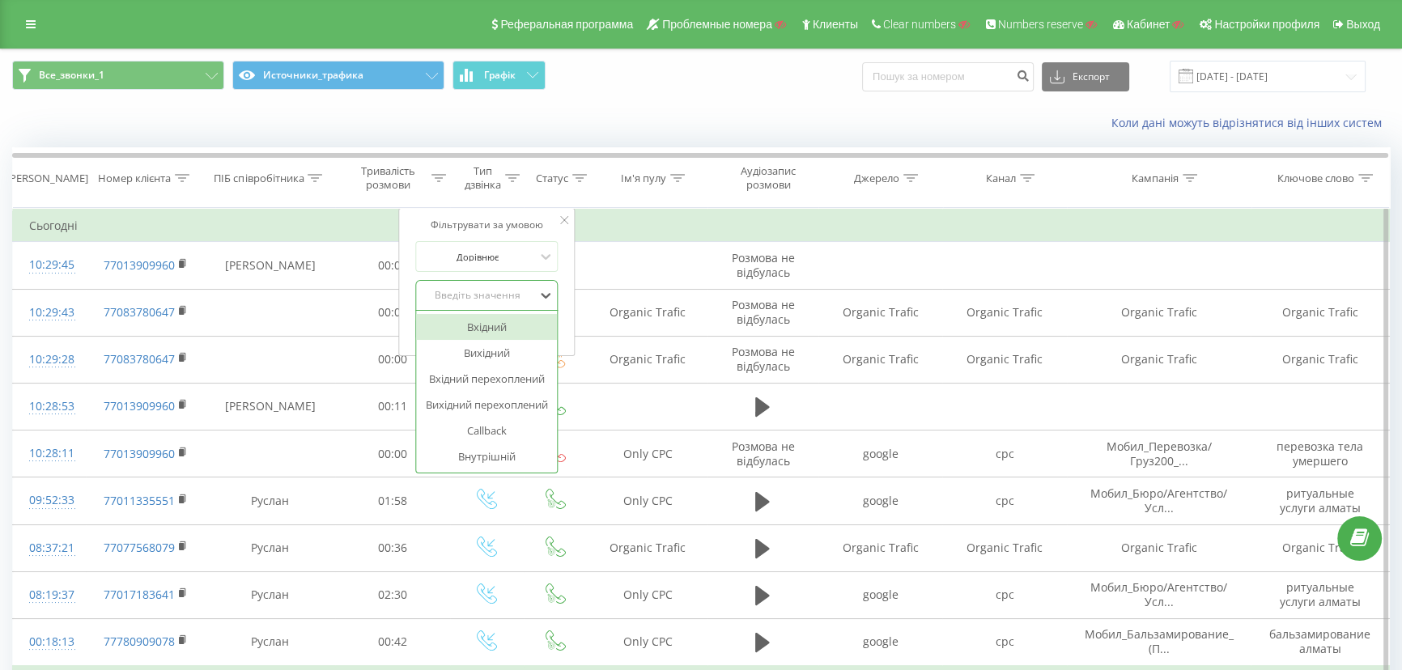
click at [487, 317] on div "Вхідний" at bounding box center [486, 327] width 141 height 26
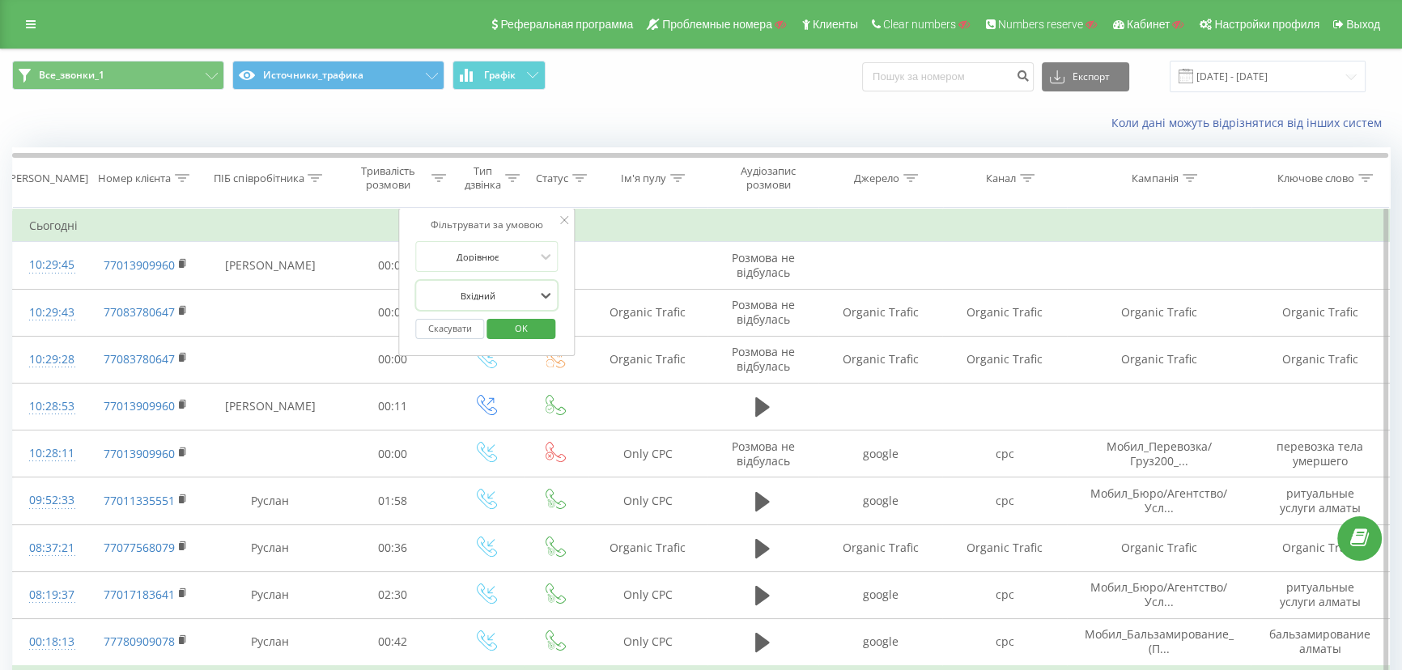
click at [510, 331] on span "OK" at bounding box center [521, 328] width 45 height 25
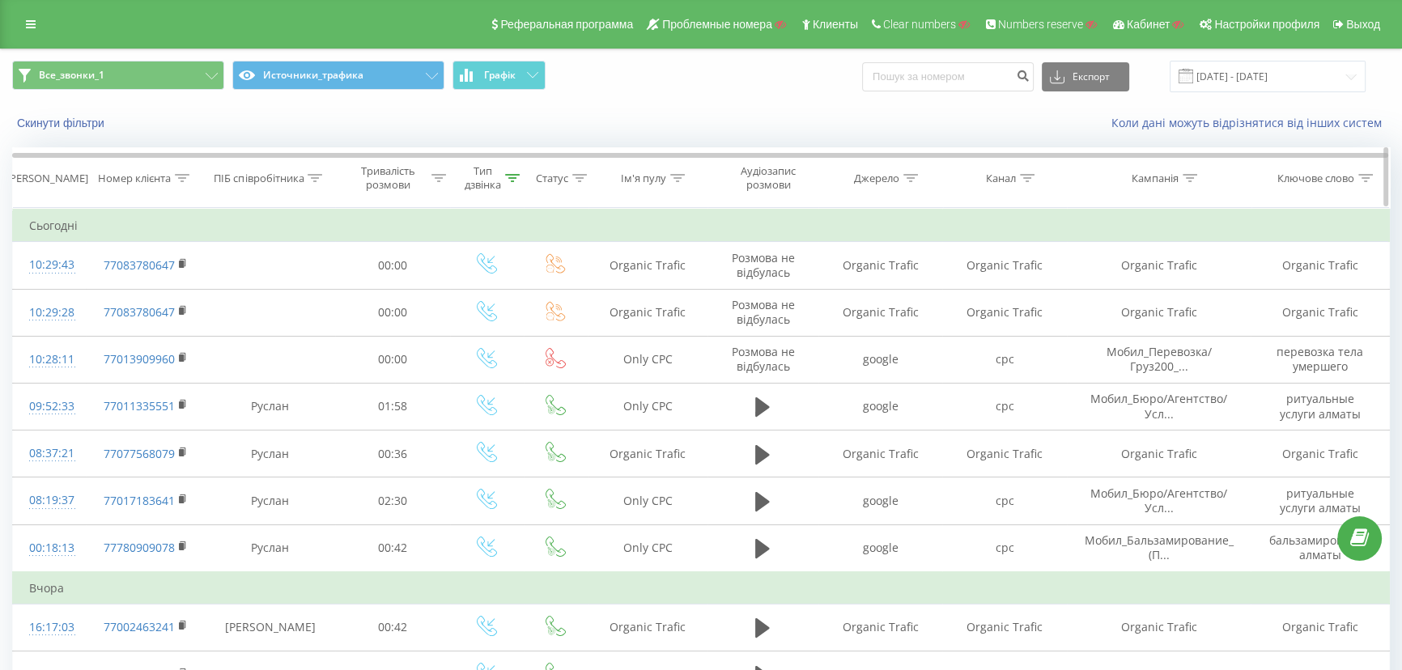
click at [498, 171] on div "Тип дзвінка" at bounding box center [483, 178] width 36 height 28
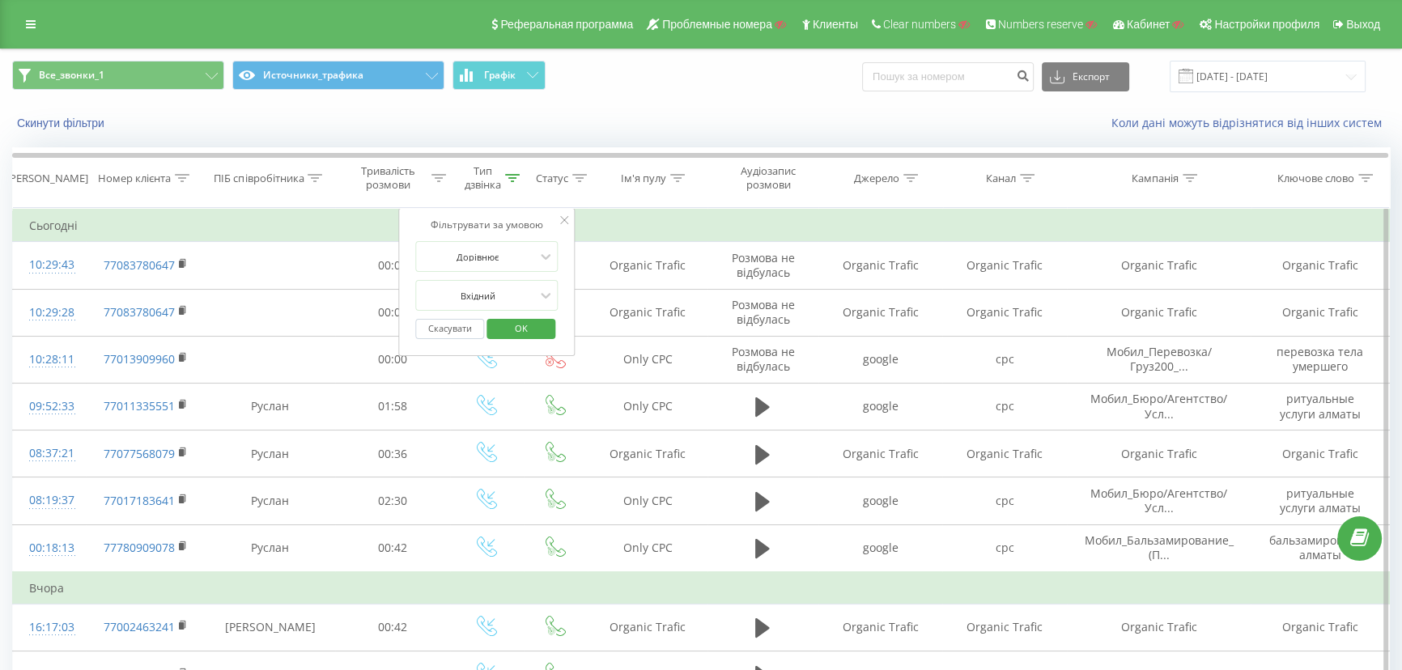
click at [458, 324] on button "Скасувати" at bounding box center [449, 329] width 69 height 20
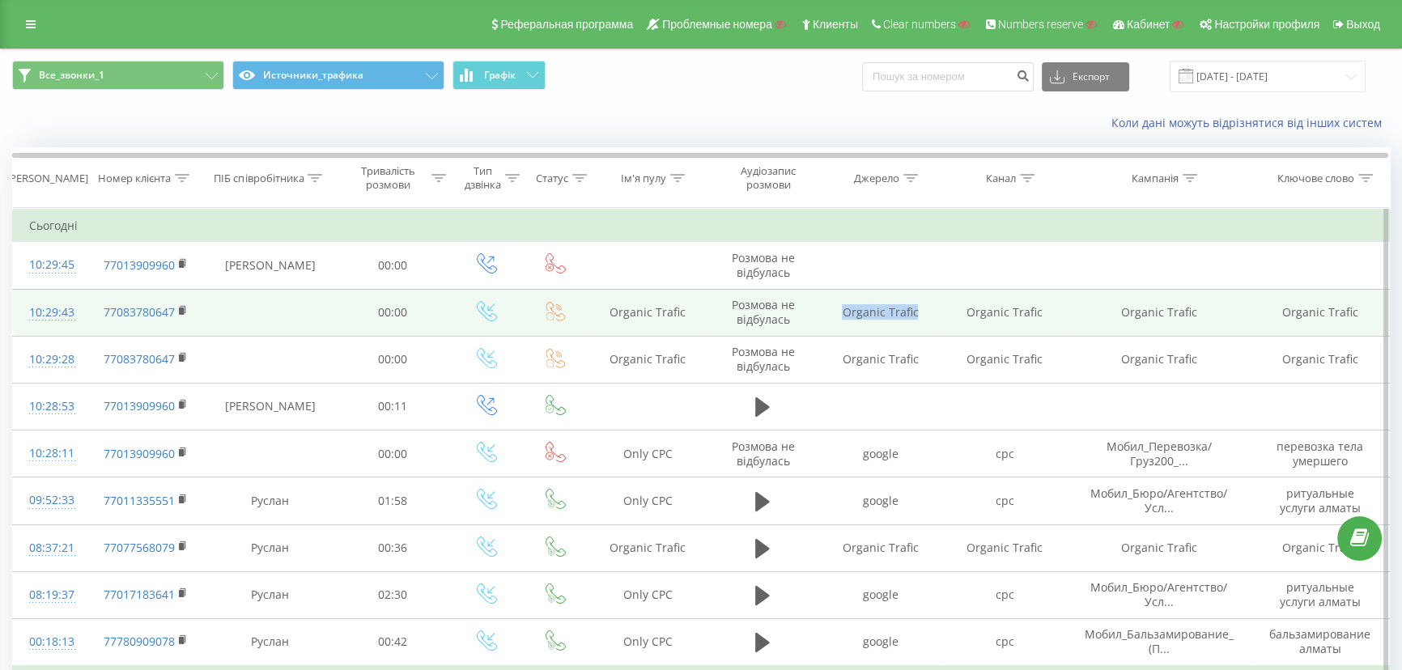
drag, startPoint x: 917, startPoint y: 315, endPoint x: 836, endPoint y: 313, distance: 81.0
click at [836, 313] on td "Organic Trafic" at bounding box center [881, 312] width 125 height 47
copy td "Organic Trafic"
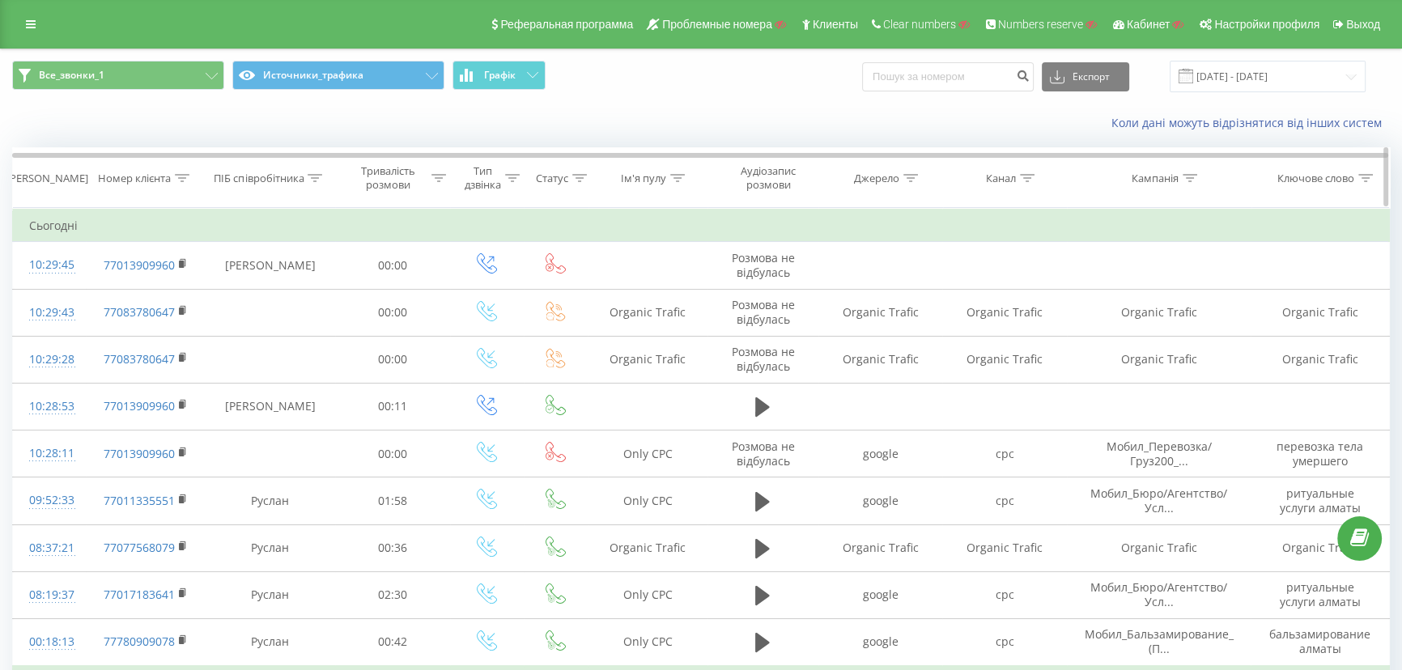
click at [908, 178] on icon at bounding box center [911, 178] width 15 height 8
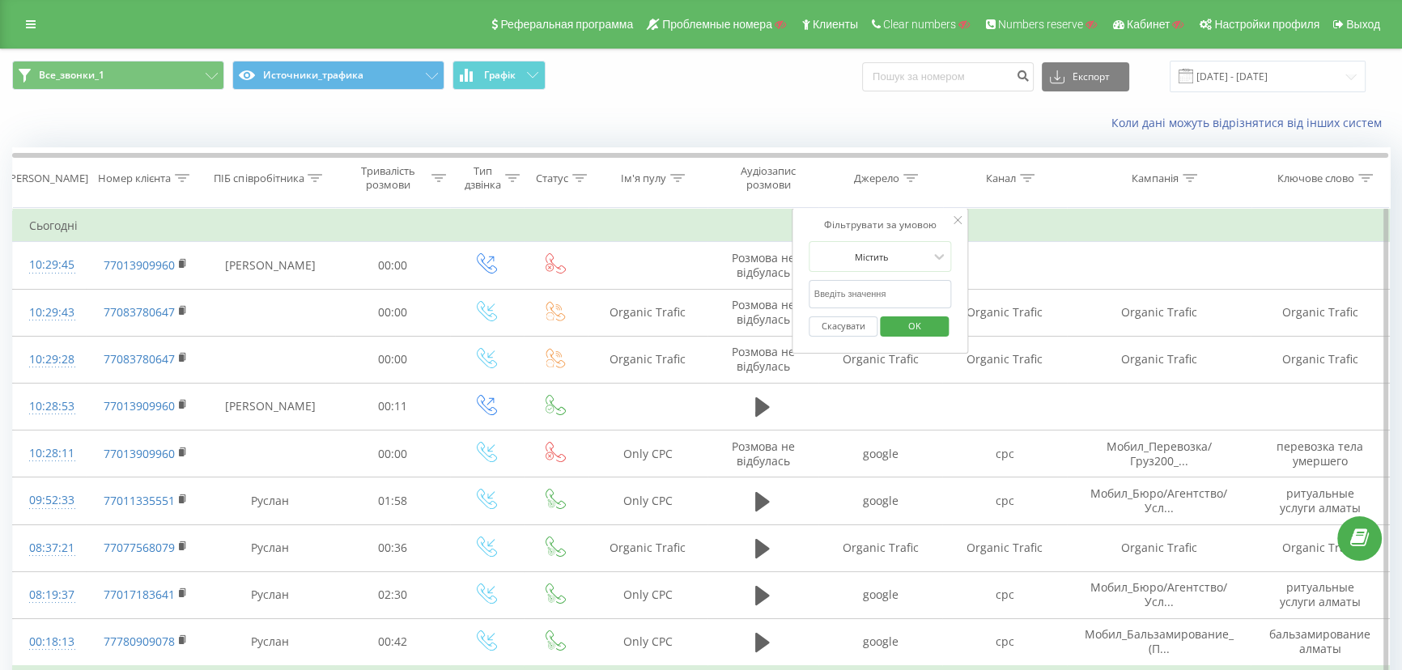
click at [864, 294] on input "text" at bounding box center [881, 294] width 143 height 28
paste input "Organic Trafic"
type input "Organic Trafic"
click at [915, 320] on span "OK" at bounding box center [914, 325] width 45 height 25
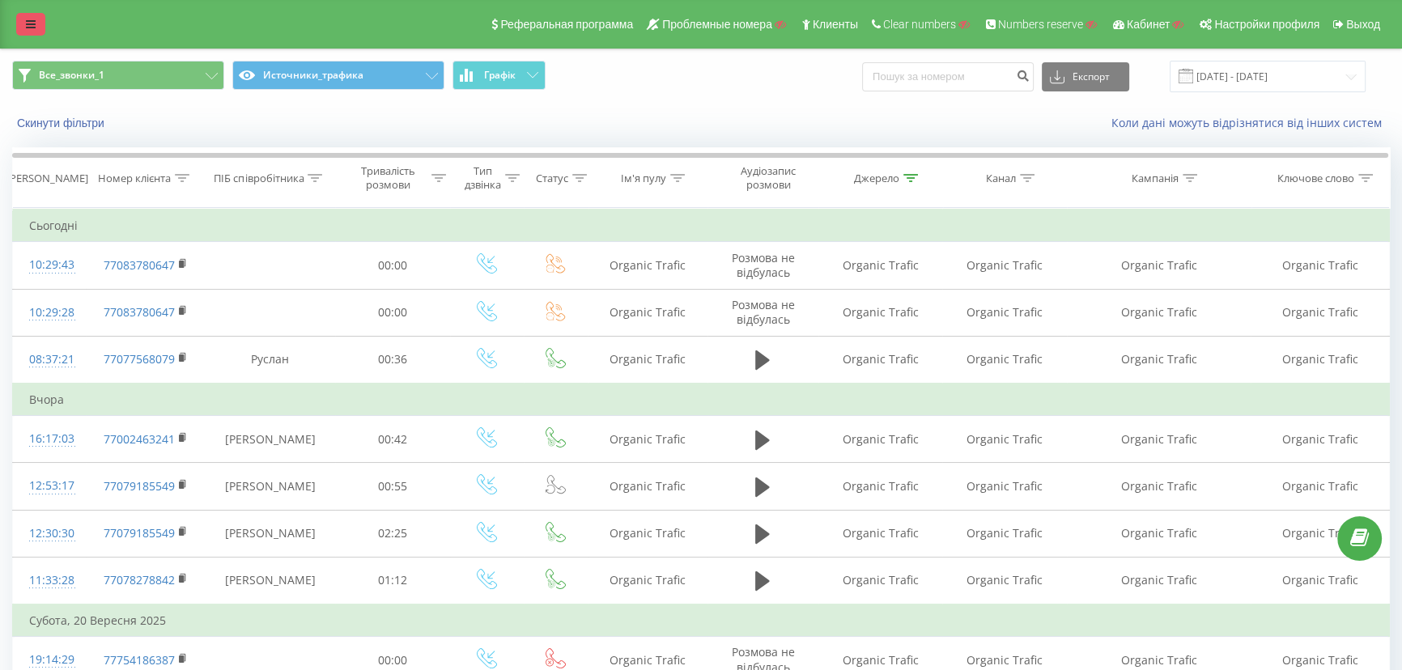
click at [24, 21] on link at bounding box center [30, 24] width 29 height 23
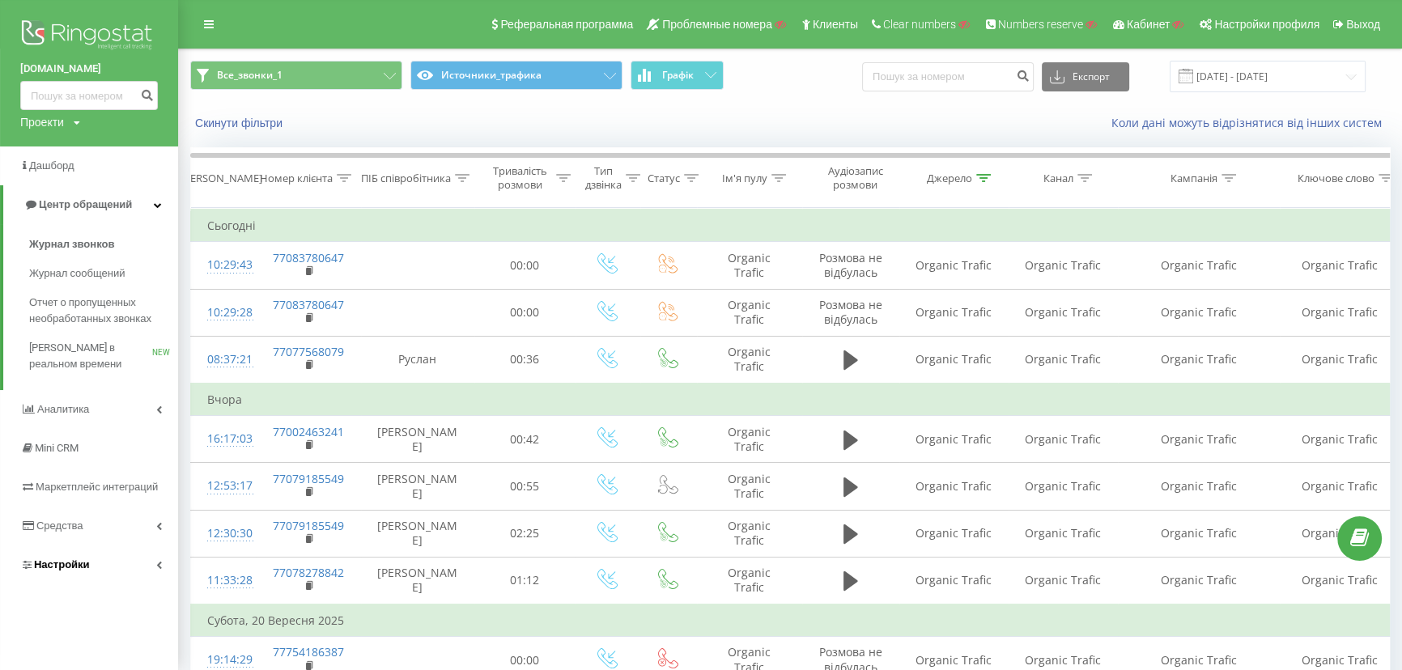
click at [53, 558] on span "Настройки" at bounding box center [55, 565] width 70 height 16
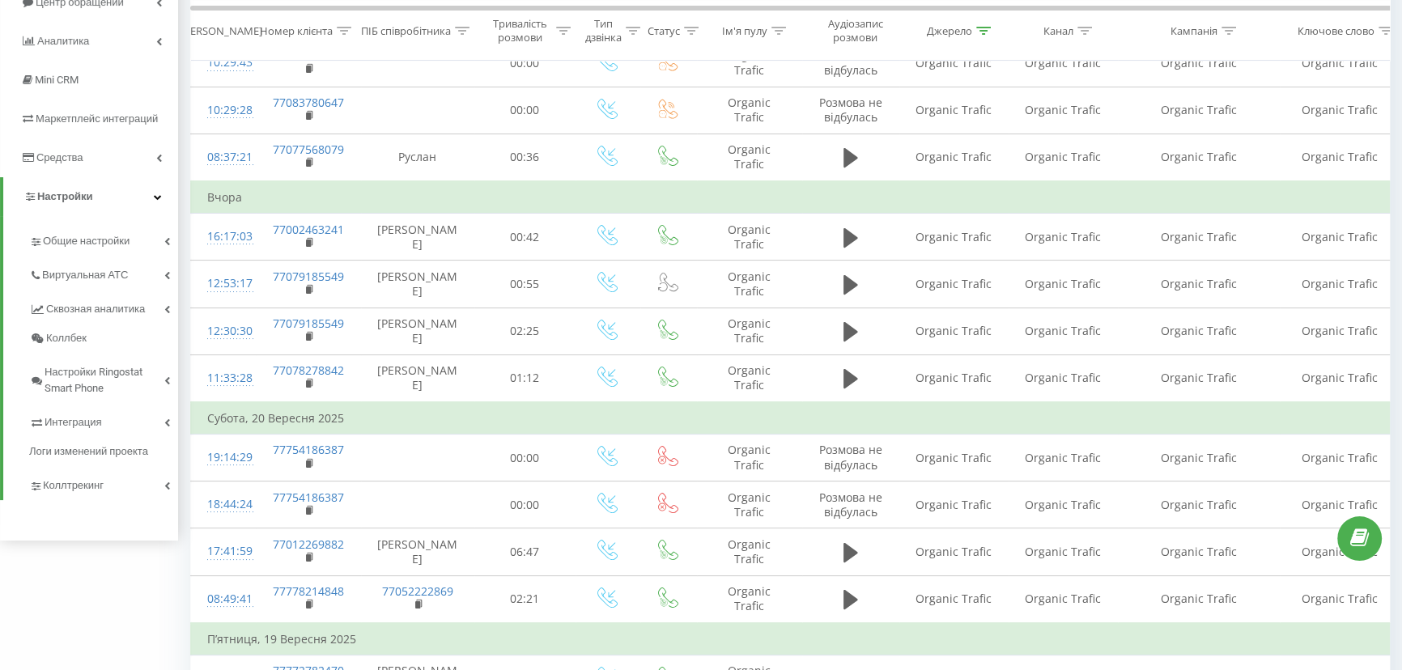
scroll to position [201, 0]
click at [80, 490] on span "Коллтрекинг" at bounding box center [76, 487] width 66 height 16
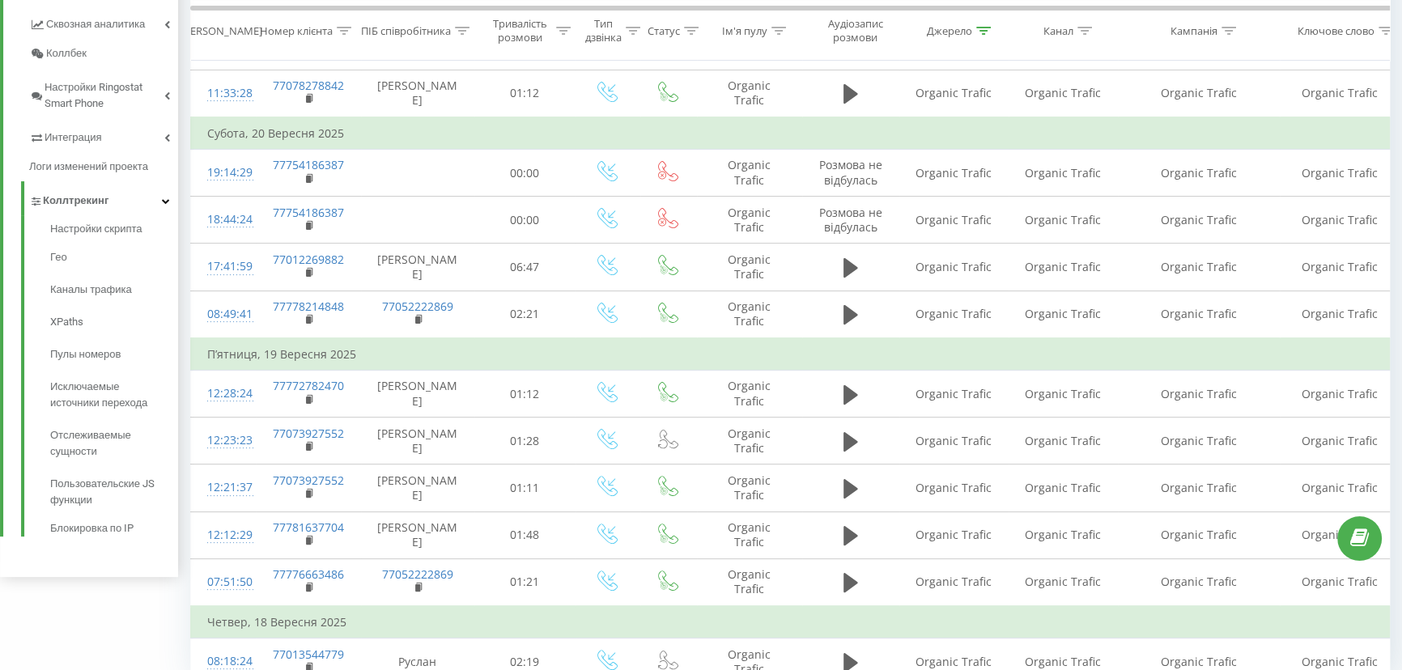
scroll to position [493, 0]
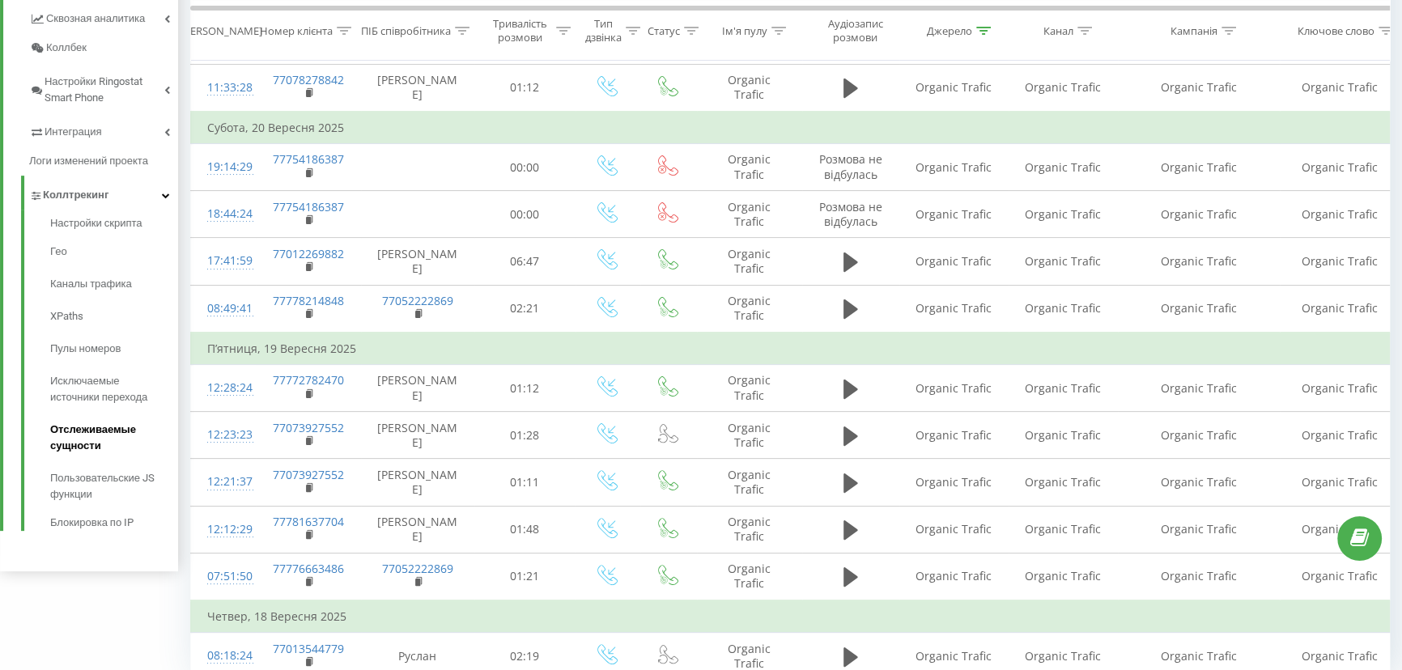
click at [80, 433] on span "Отслеживаемые сущности" at bounding box center [110, 438] width 120 height 32
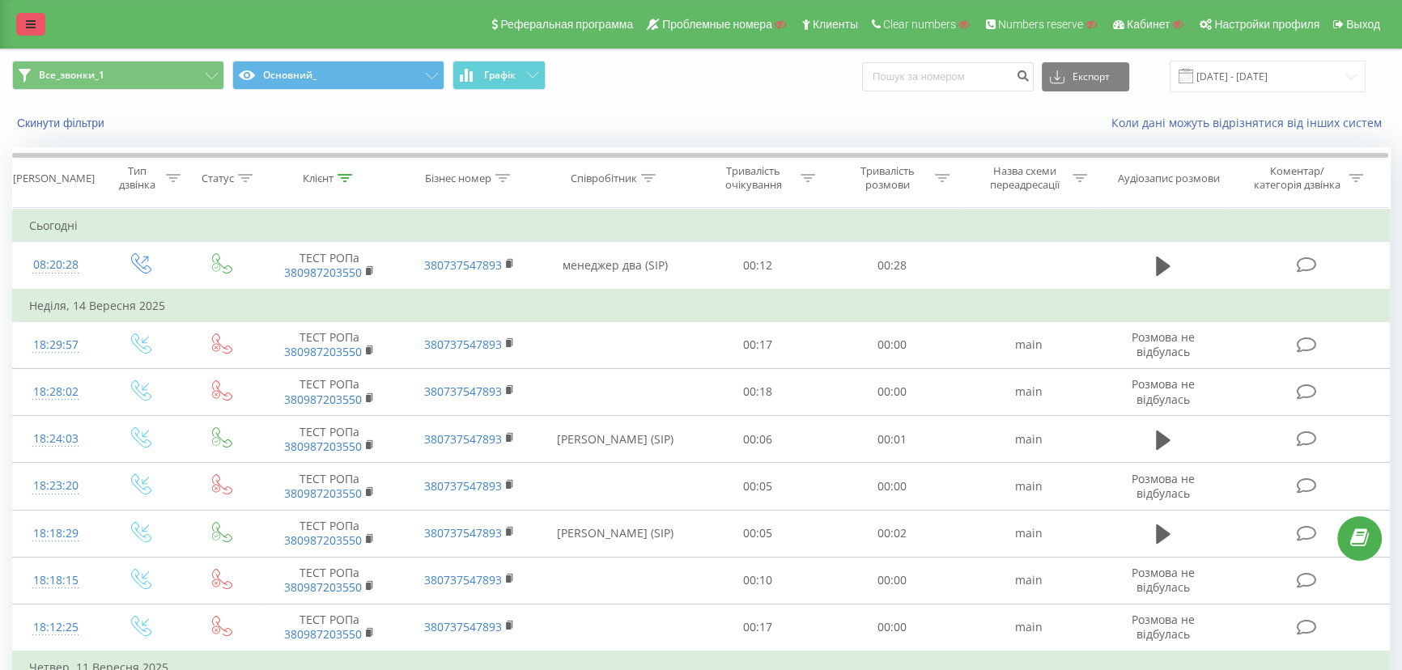
click at [23, 31] on link at bounding box center [30, 24] width 29 height 23
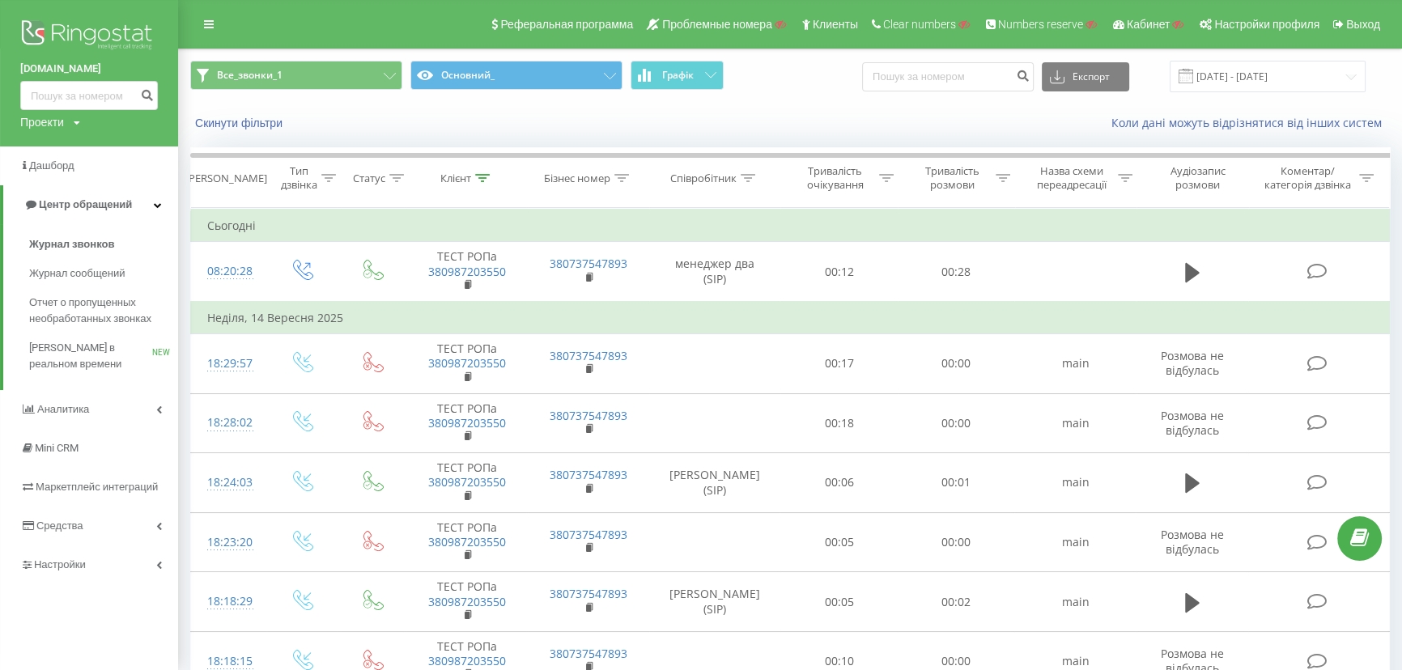
click at [69, 26] on img at bounding box center [89, 36] width 138 height 40
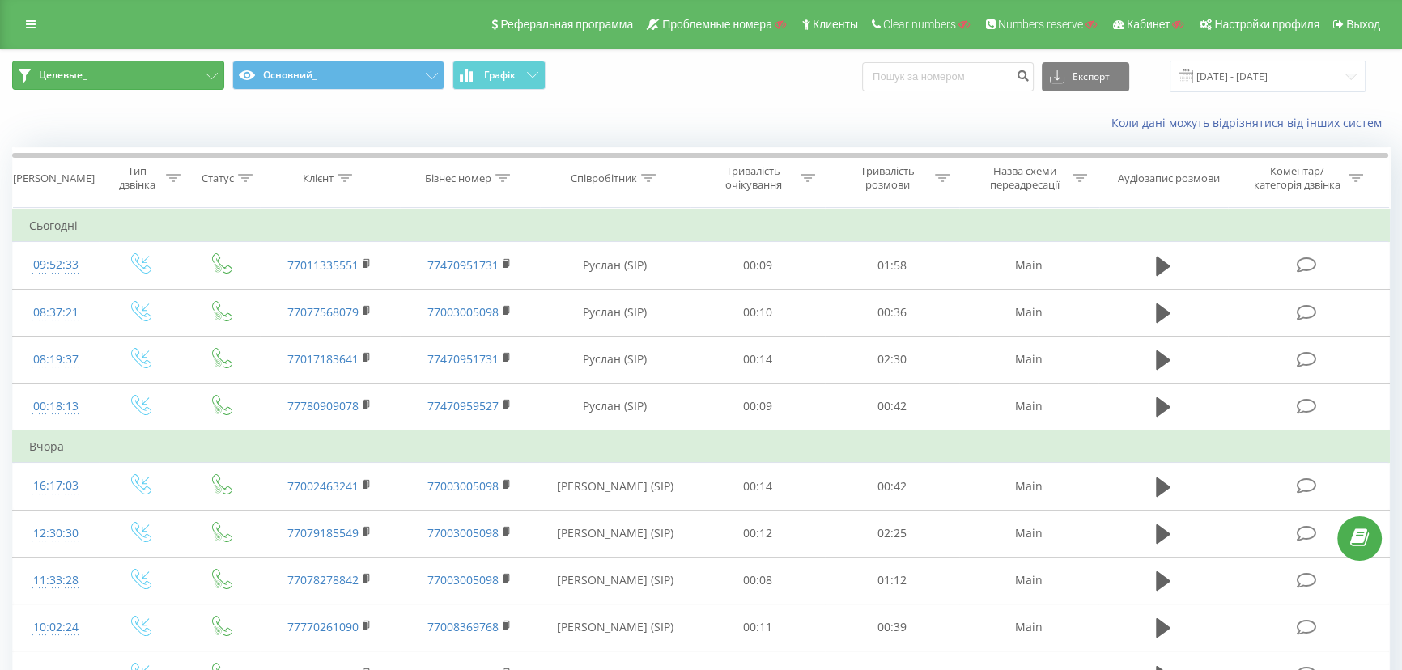
click at [134, 81] on button "Целевые_" at bounding box center [118, 75] width 212 height 29
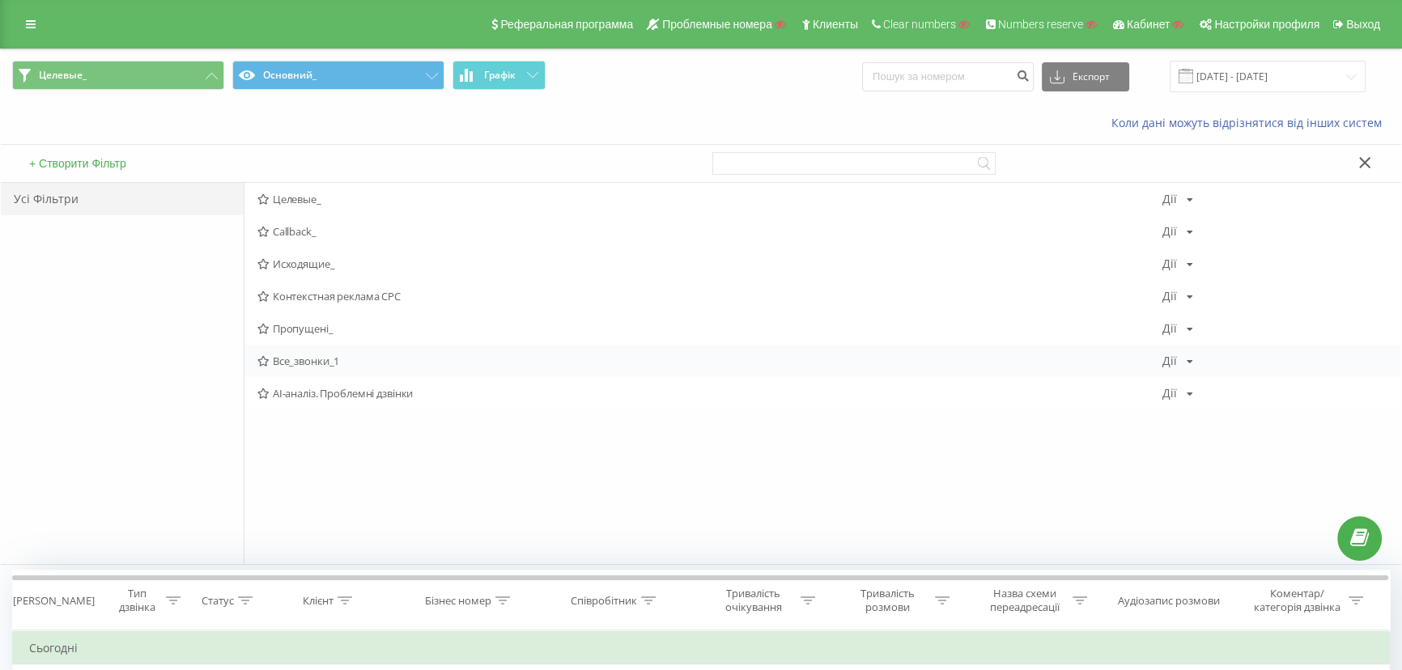
click at [304, 357] on span "Все_звонки_1" at bounding box center [709, 360] width 905 height 11
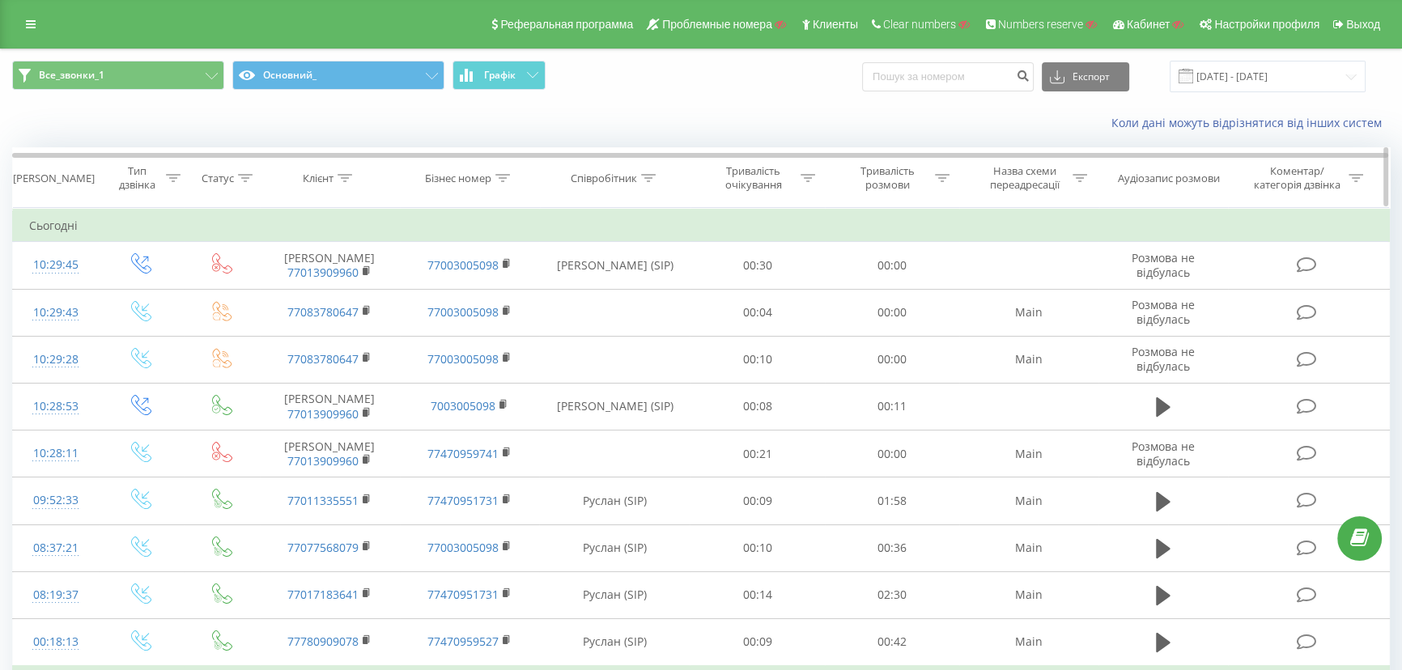
click at [503, 175] on icon at bounding box center [503, 178] width 15 height 8
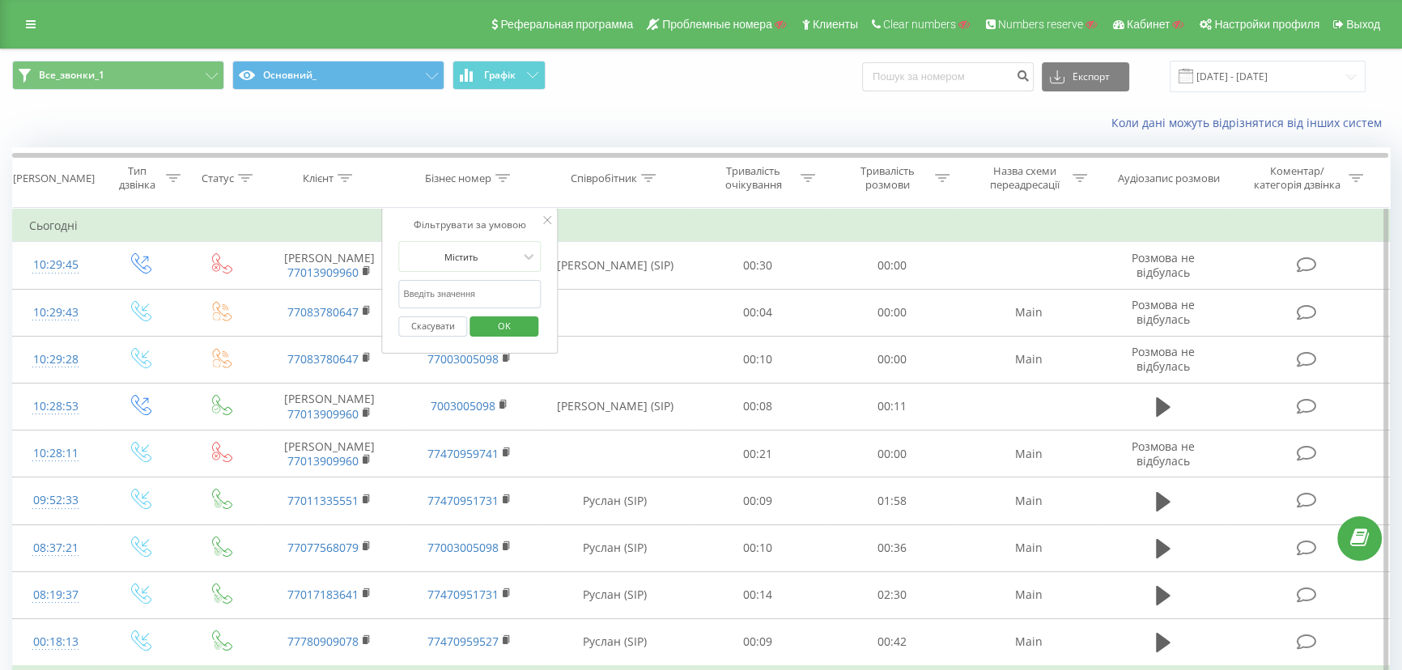
click at [456, 281] on input "text" at bounding box center [469, 294] width 143 height 28
type input "5098"
click button "OK" at bounding box center [504, 327] width 69 height 20
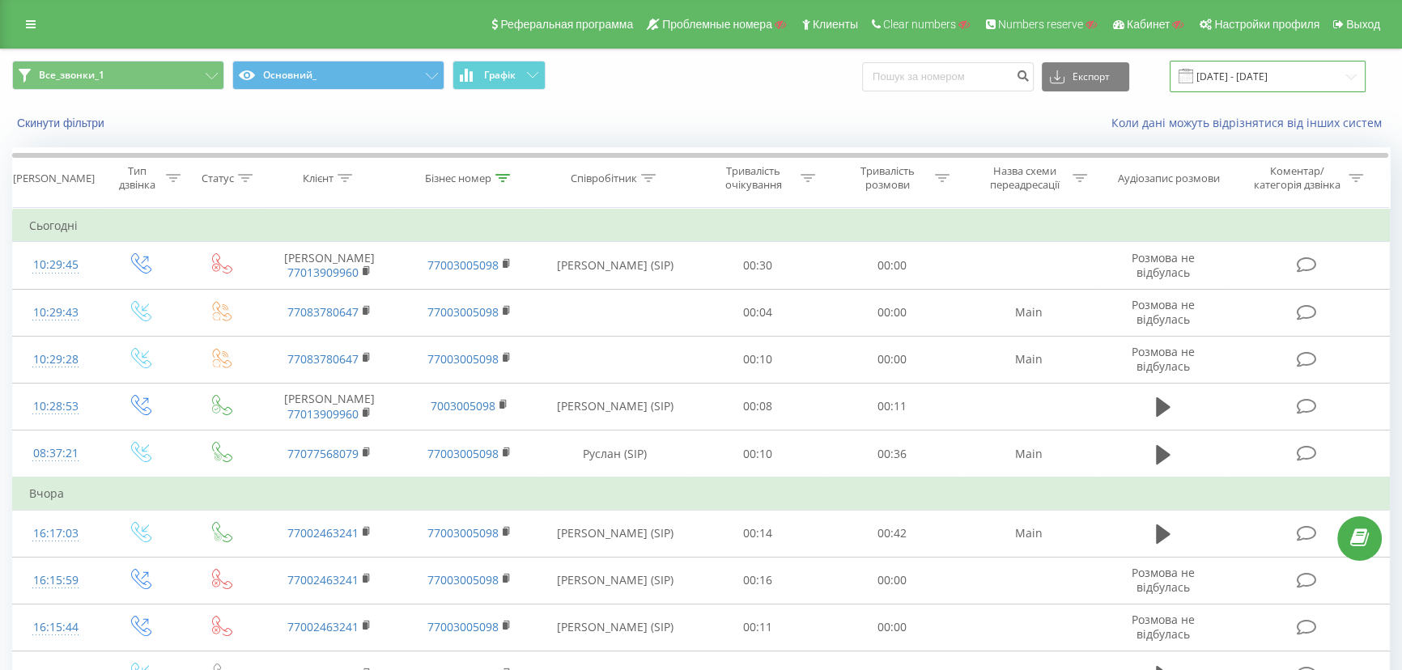
click at [1245, 72] on input "[DATE] - [DATE]" at bounding box center [1268, 77] width 196 height 32
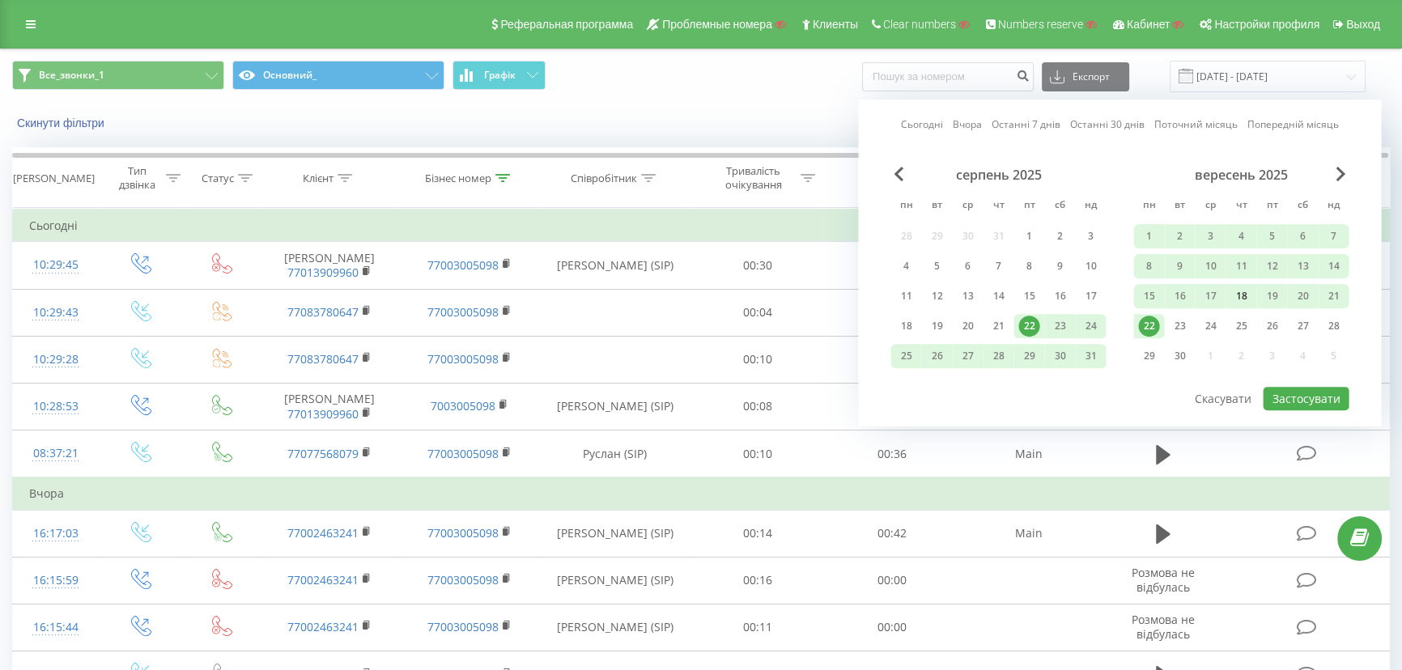
click at [1240, 296] on div "18" at bounding box center [1241, 296] width 21 height 21
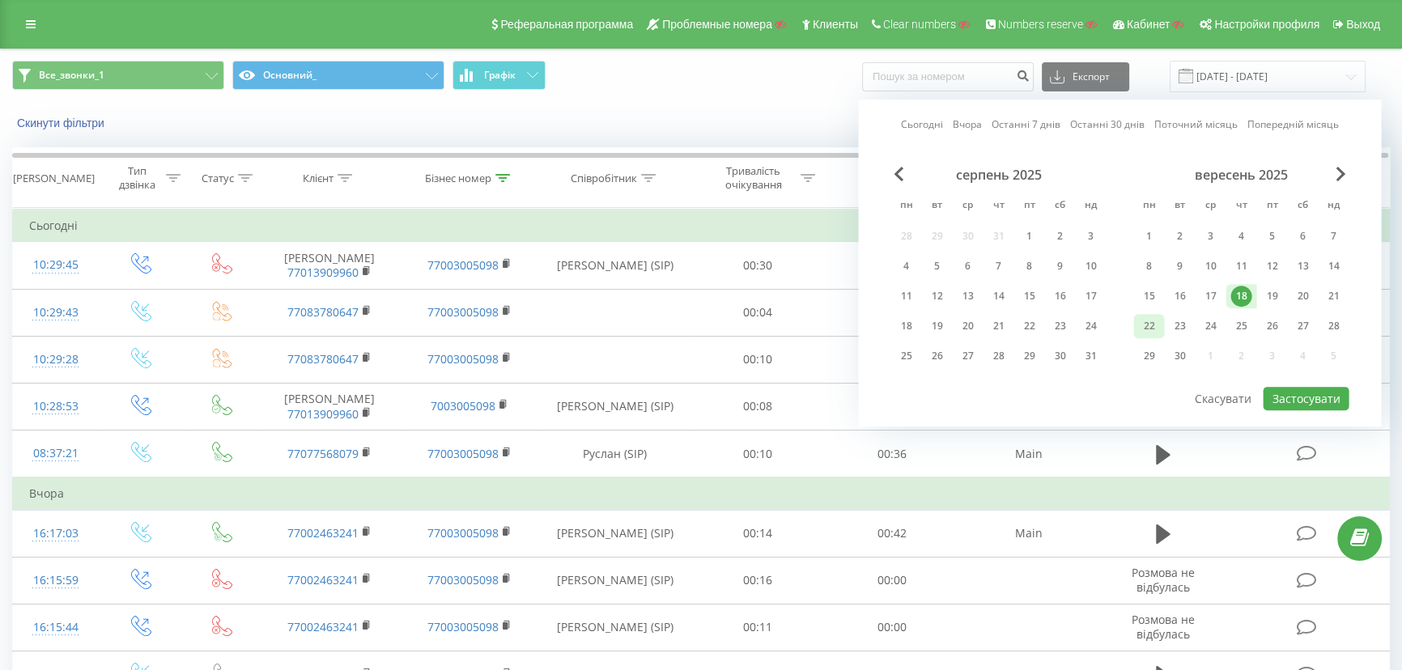
click at [1151, 325] on div "22" at bounding box center [1148, 326] width 21 height 21
click at [1299, 387] on button "Застосувати" at bounding box center [1306, 398] width 86 height 23
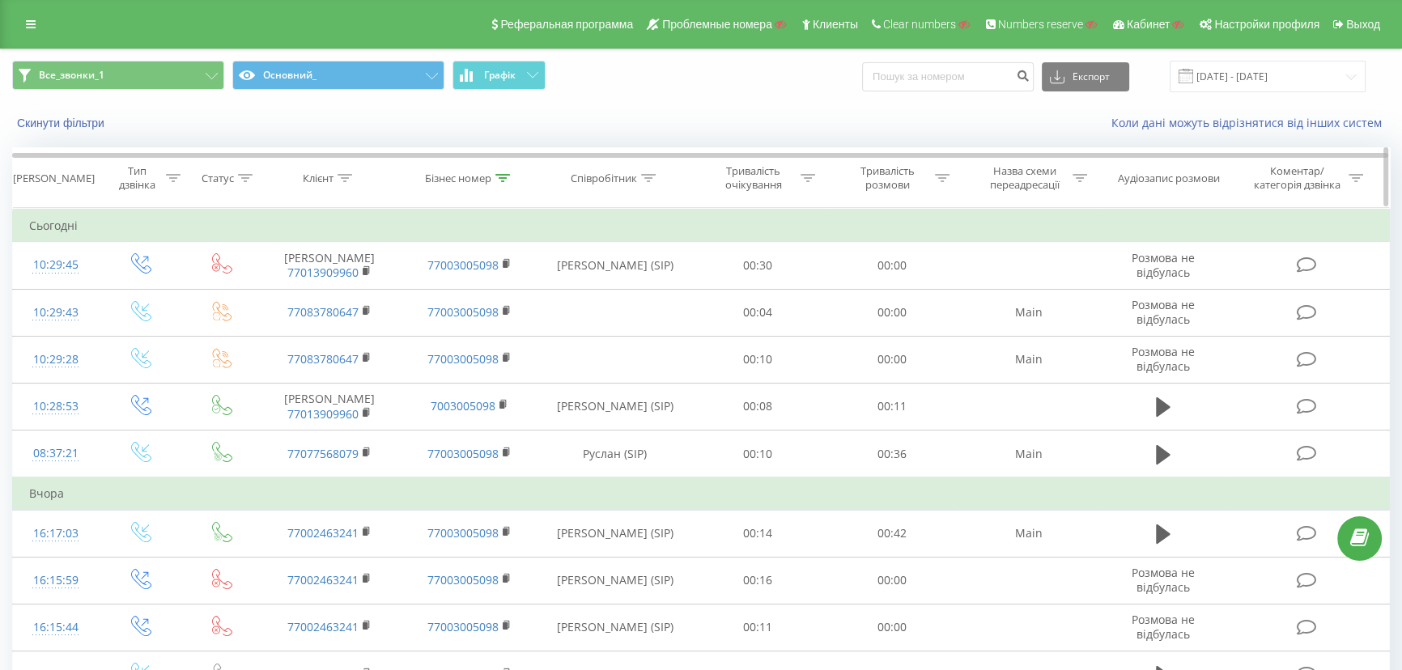
click at [170, 177] on icon at bounding box center [173, 178] width 15 height 8
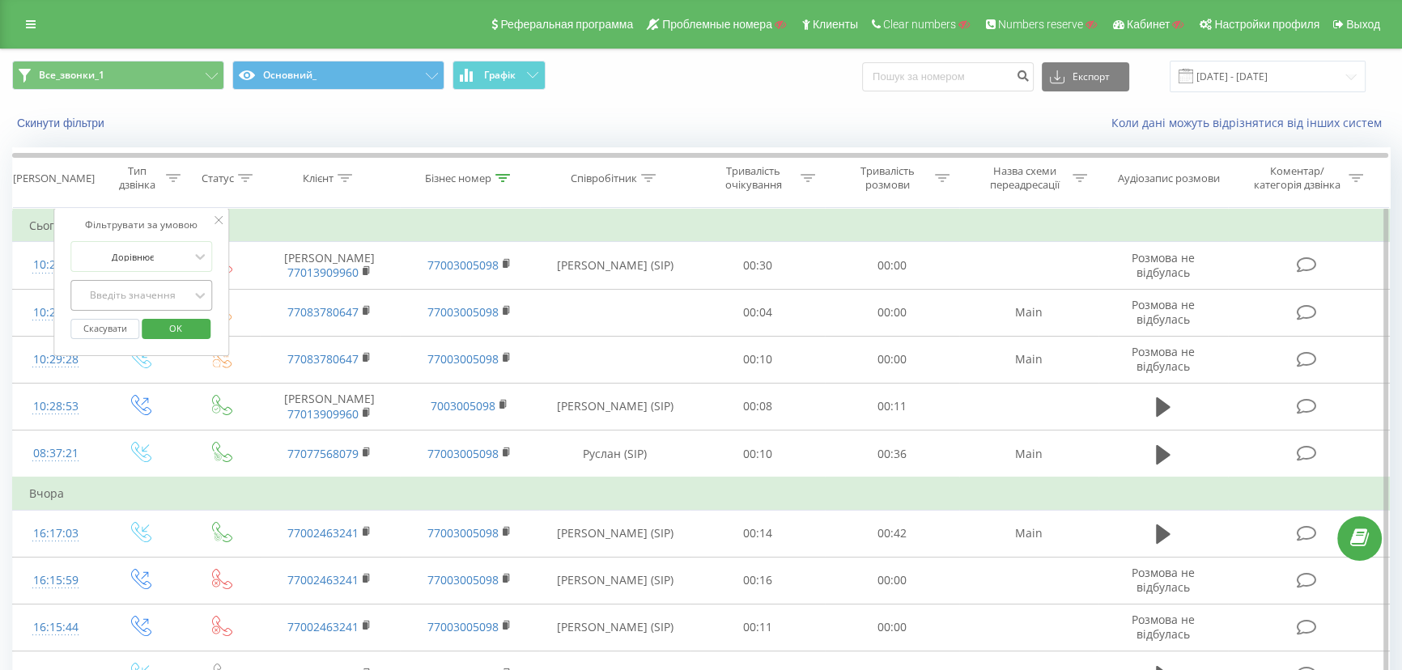
click at [139, 300] on div "Введіть значення" at bounding box center [132, 295] width 115 height 13
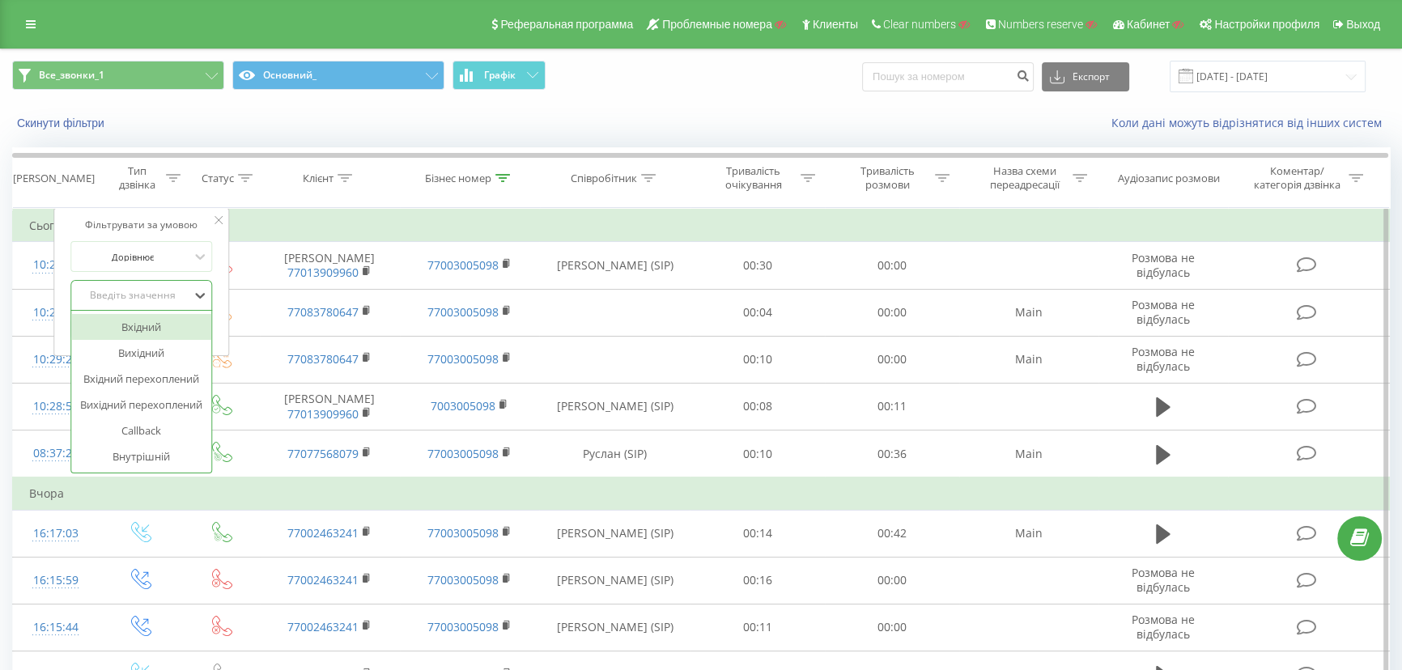
click at [130, 330] on div "Вхідний" at bounding box center [141, 327] width 141 height 26
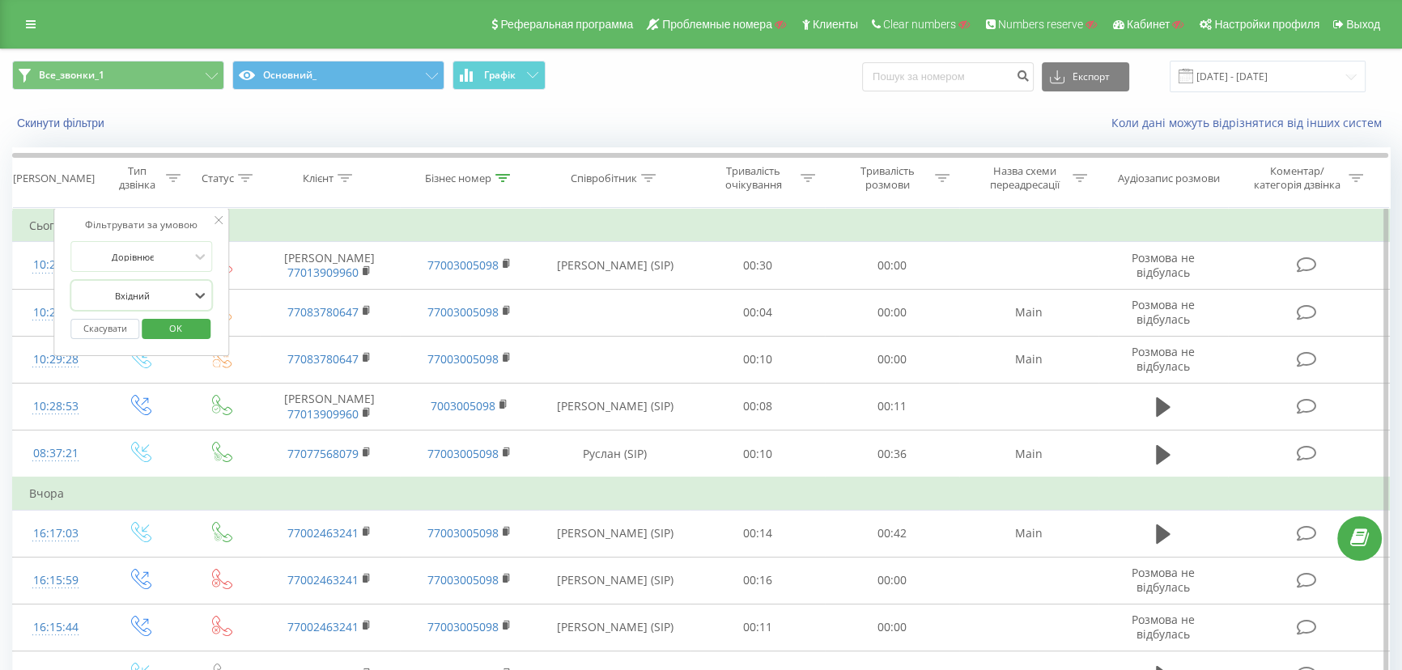
click at [185, 330] on span "OK" at bounding box center [175, 328] width 45 height 25
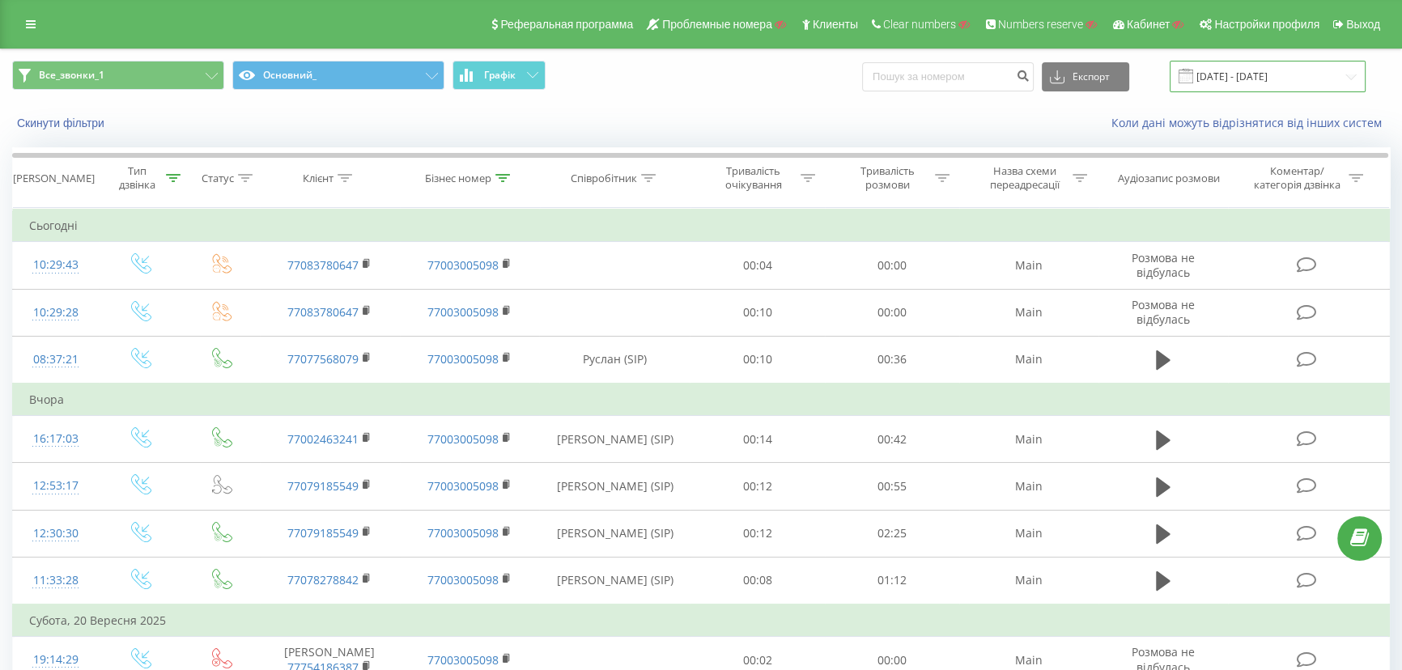
click at [1222, 76] on input "18.09.2025 - 22.09.2025" at bounding box center [1268, 77] width 196 height 32
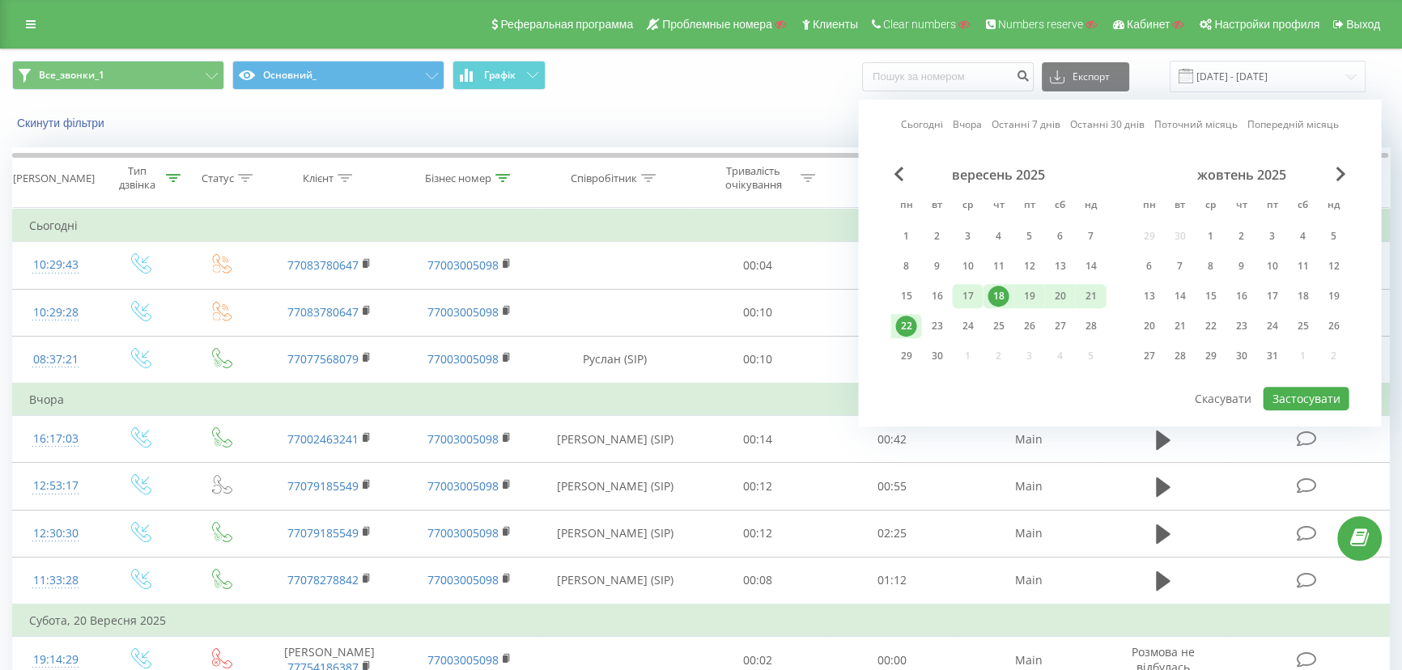
click at [970, 297] on div "17" at bounding box center [967, 296] width 21 height 21
click at [968, 291] on div "17" at bounding box center [967, 296] width 21 height 21
click at [1305, 404] on button "Застосувати" at bounding box center [1306, 398] width 86 height 23
type input "17.09.2025 - 17.09.2025"
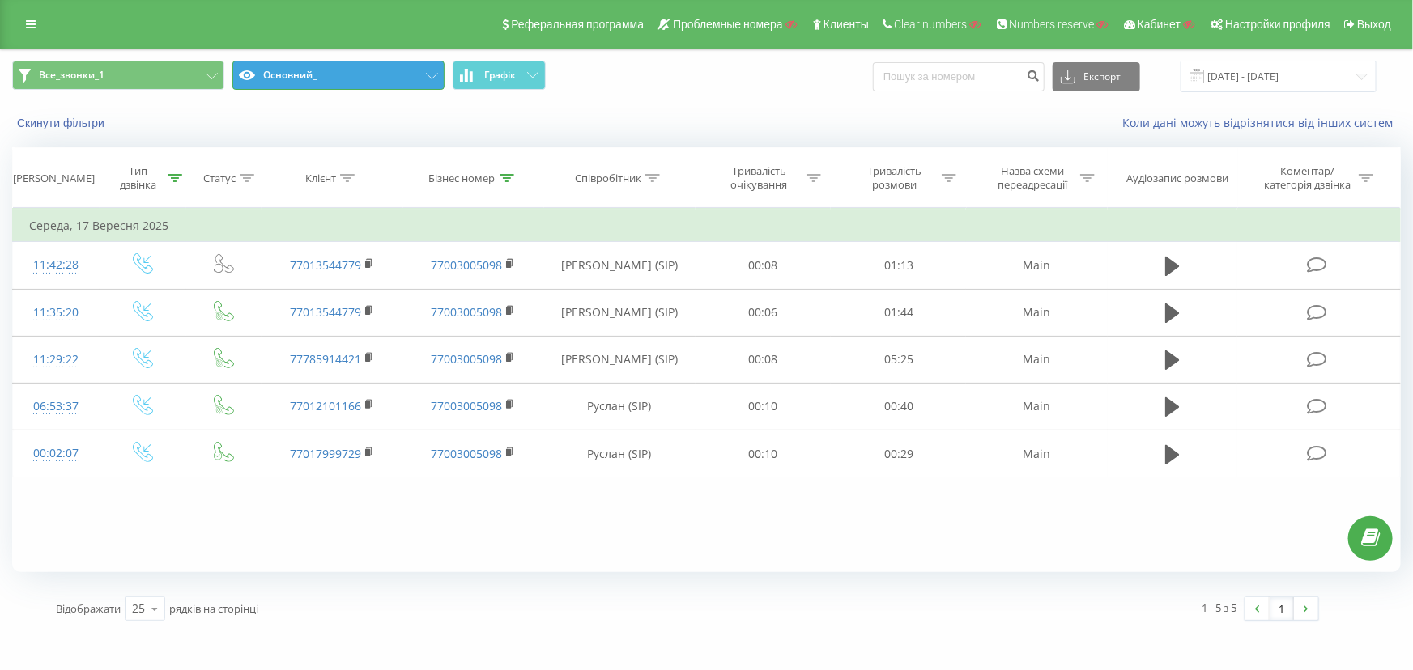
click at [298, 71] on button "Основний_" at bounding box center [338, 75] width 212 height 29
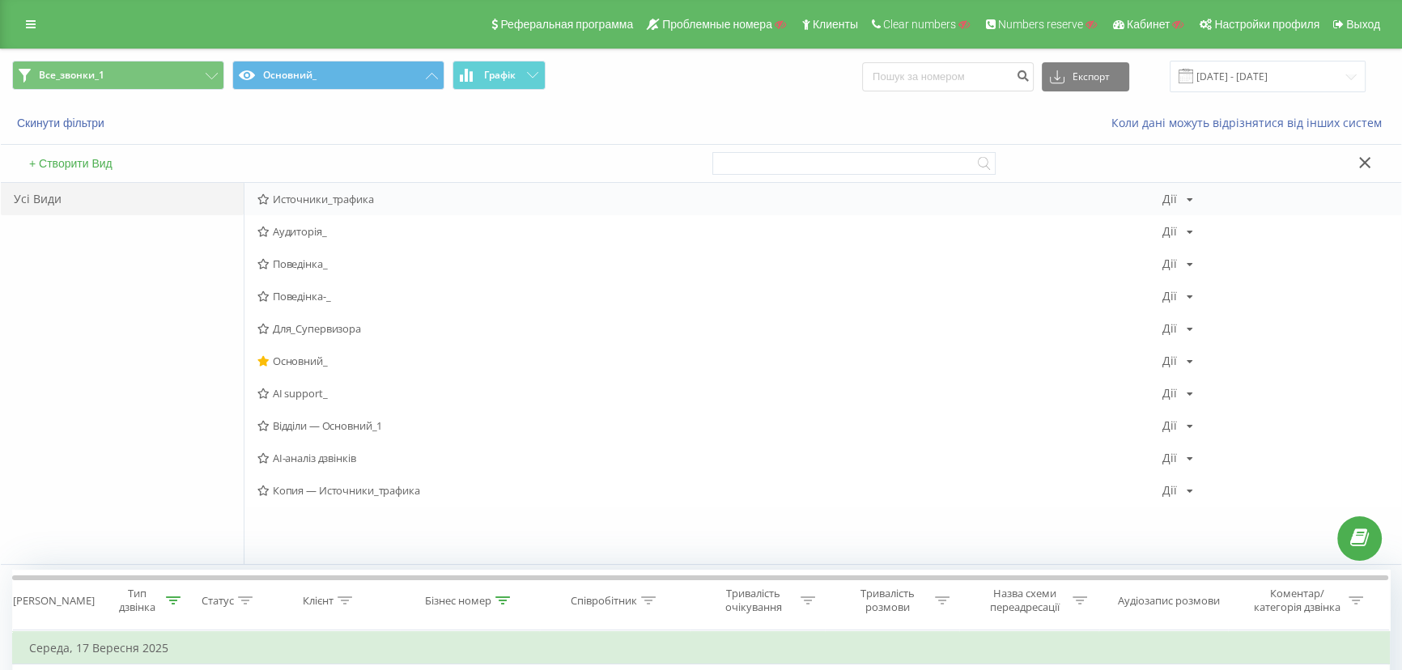
click at [316, 198] on span "Источники_трафика" at bounding box center [709, 199] width 905 height 11
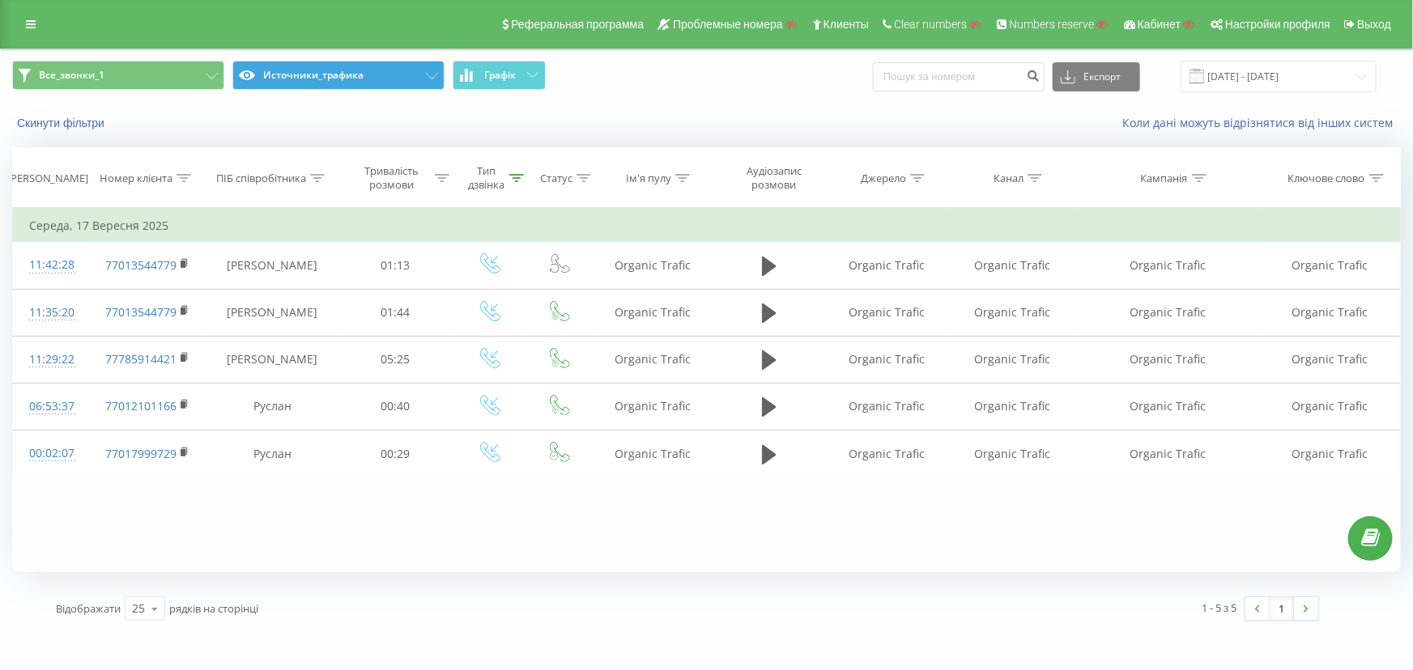
drag, startPoint x: 343, startPoint y: 58, endPoint x: 342, endPoint y: 70, distance: 11.4
click at [343, 58] on div "Все_звонки_1 Источники_трафика Графік Експорт .csv .xls .xlsx 17.09.2025 - 17.0…" at bounding box center [706, 76] width 1411 height 54
click at [338, 79] on button "Источники_трафика" at bounding box center [338, 75] width 212 height 29
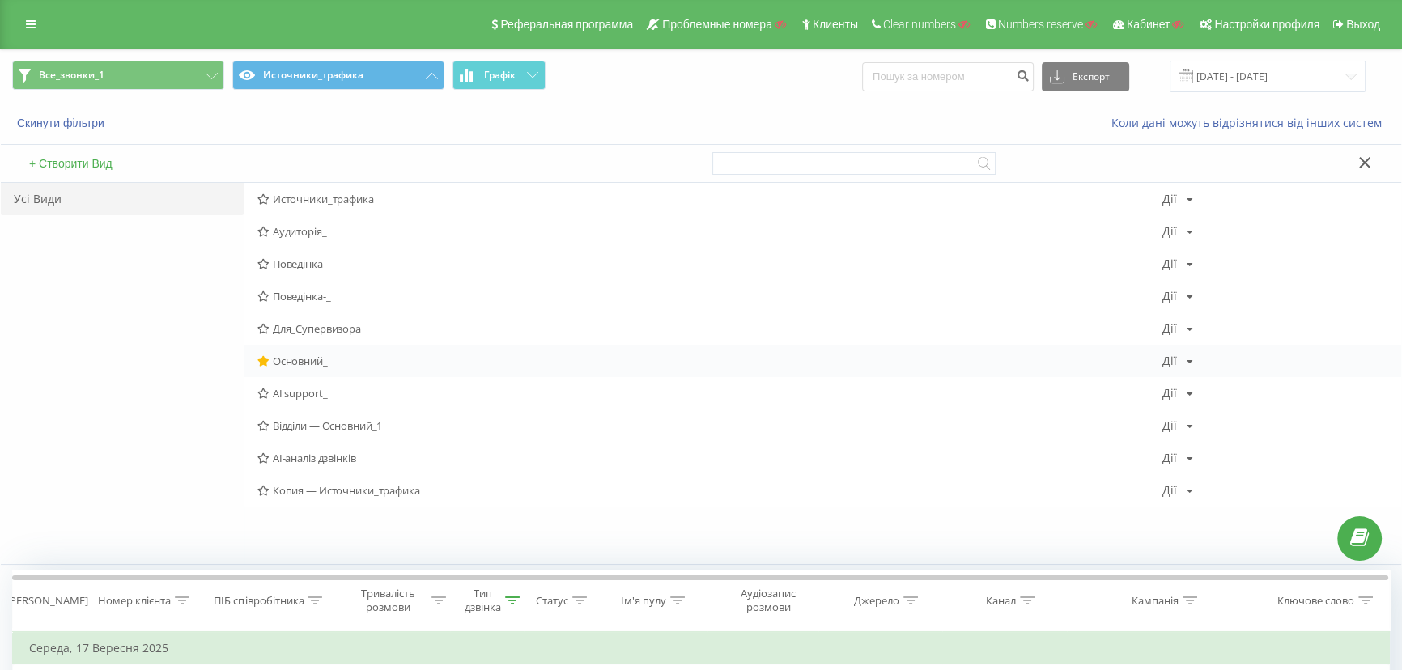
click at [302, 358] on span "Основний_" at bounding box center [709, 360] width 905 height 11
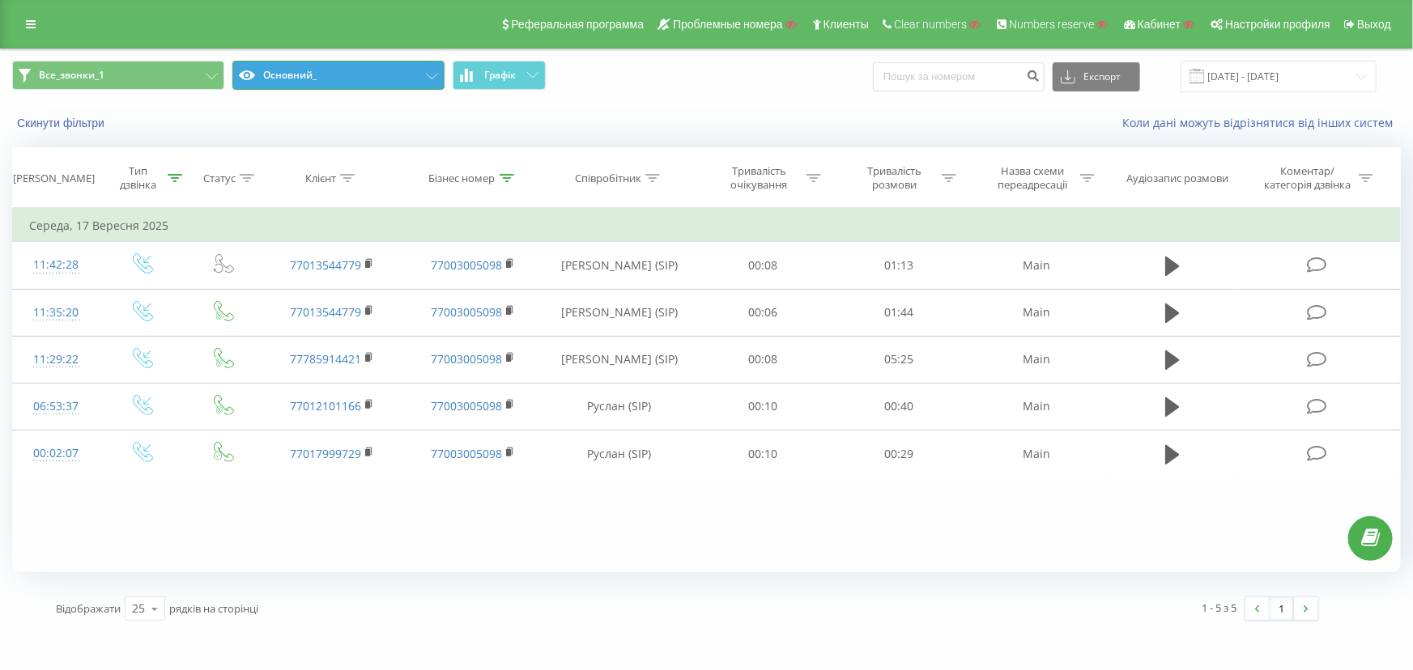
click at [372, 70] on button "Основний_" at bounding box center [338, 75] width 212 height 29
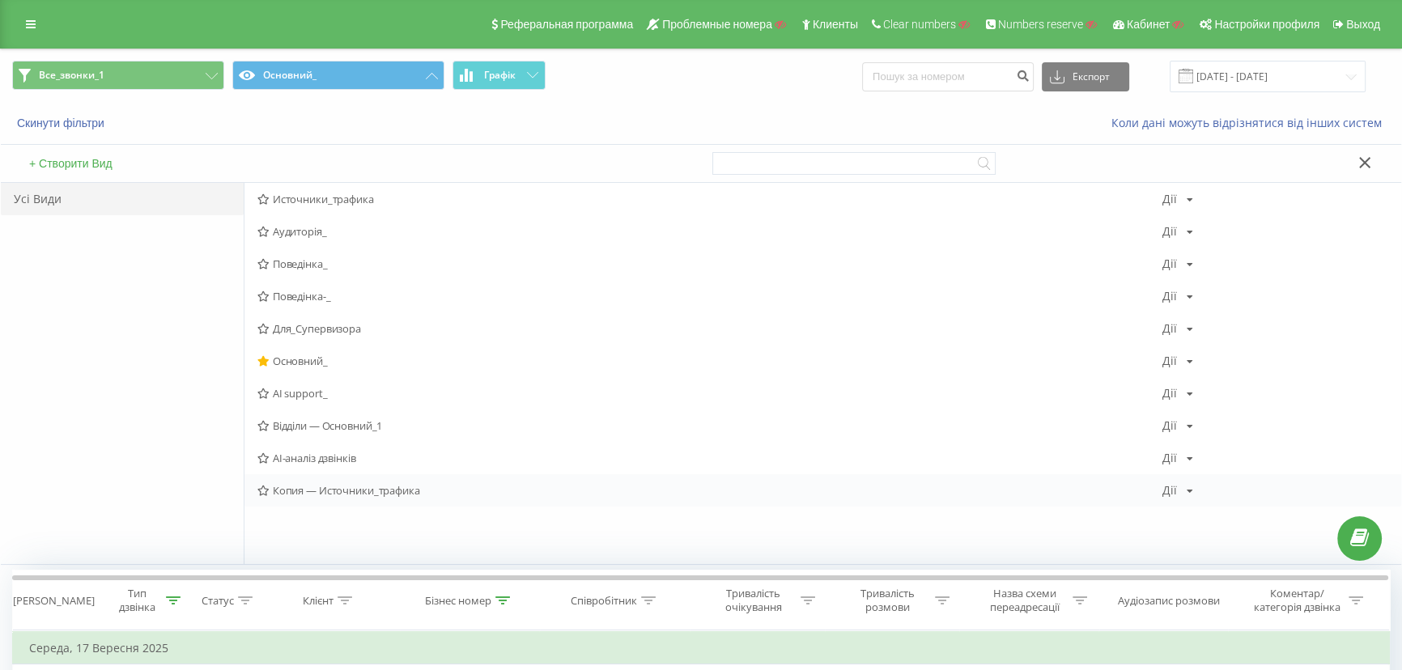
click at [396, 494] on span "Копия — Источники_трафика" at bounding box center [709, 490] width 905 height 11
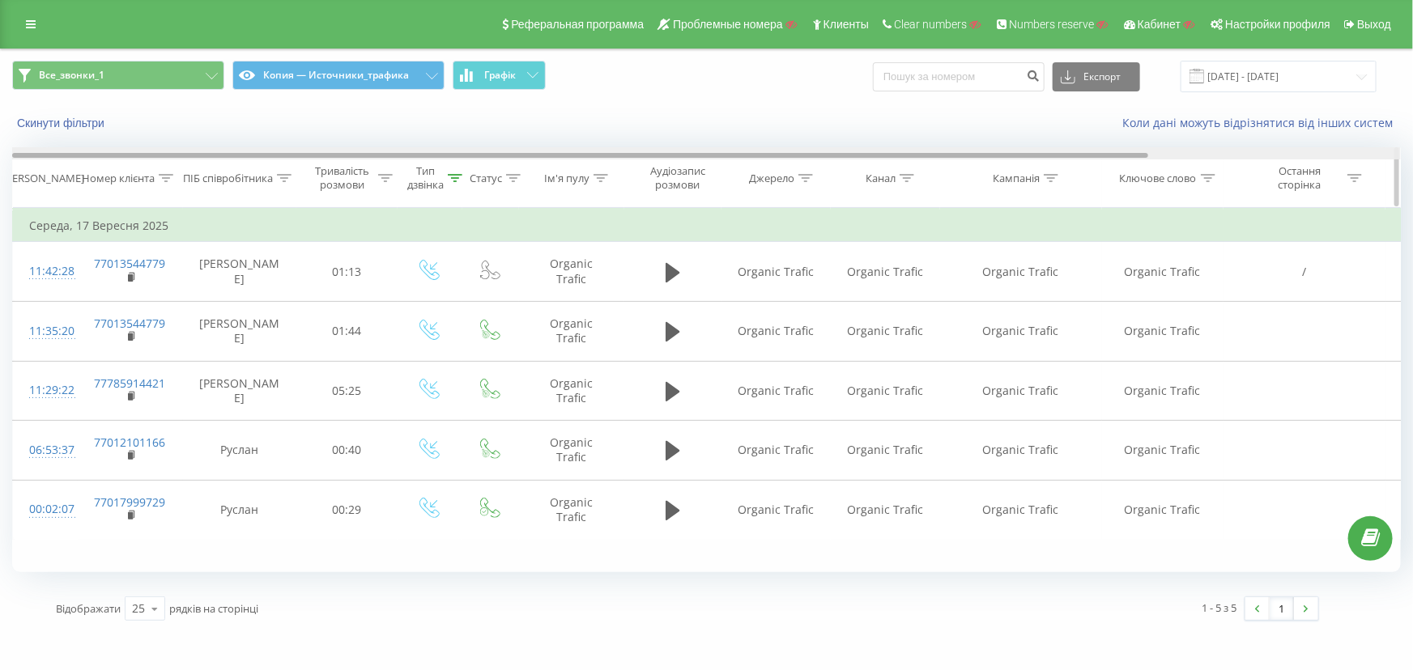
drag, startPoint x: 1072, startPoint y: 155, endPoint x: 968, endPoint y: 154, distance: 103.6
click at [973, 154] on div at bounding box center [580, 155] width 1136 height 5
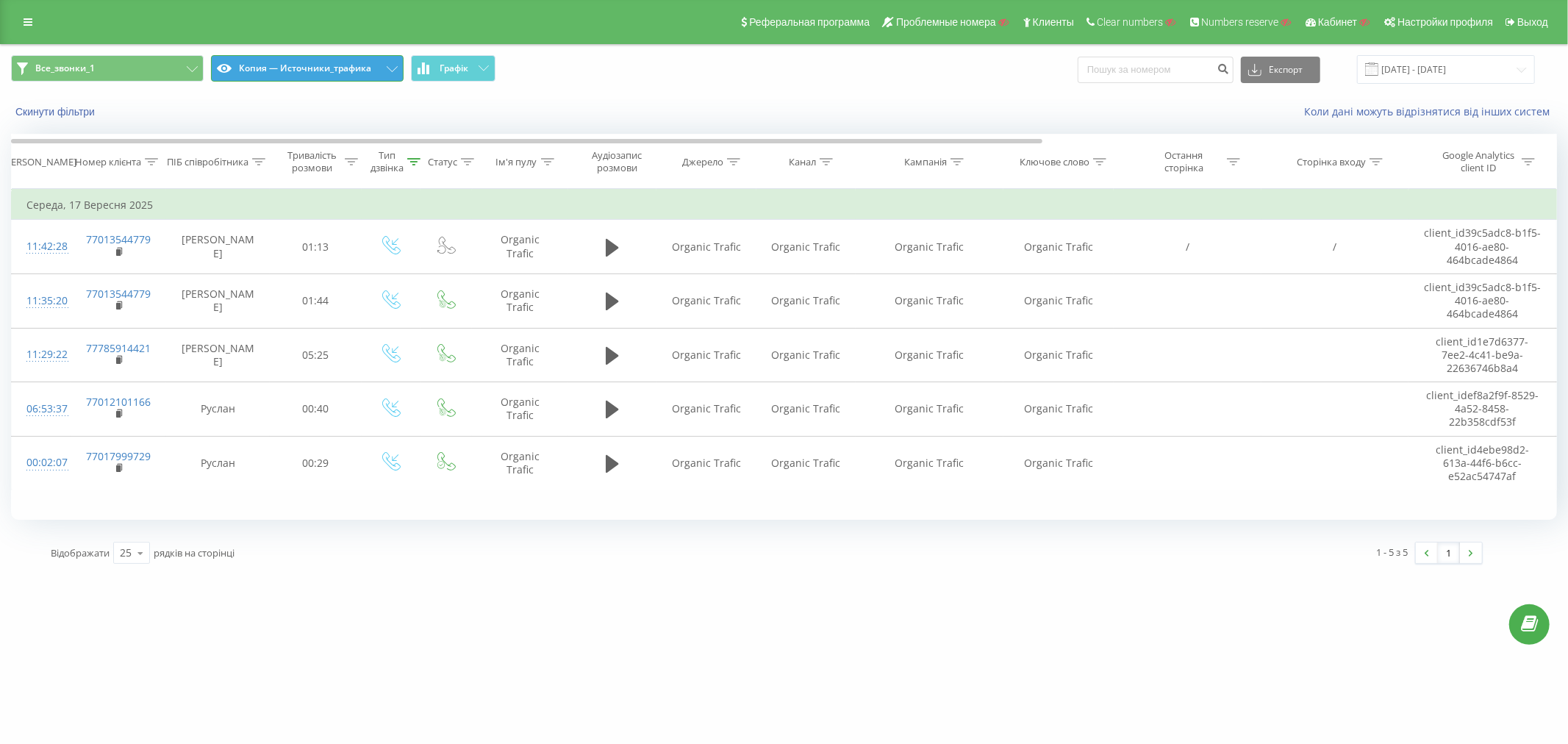
click at [328, 70] on button "Копия — Источники_трафика" at bounding box center [307, 68] width 192 height 26
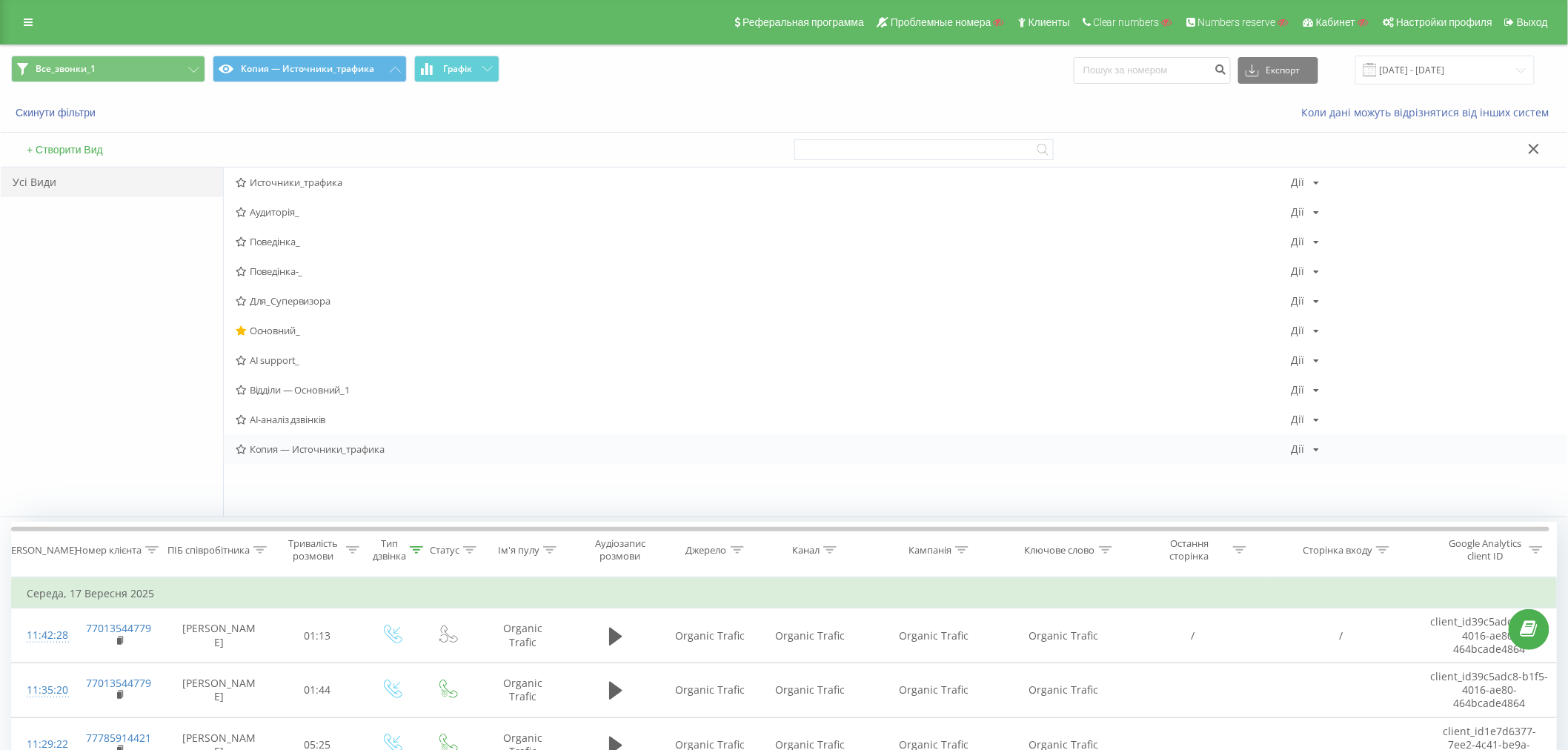
click at [1292, 449] on div "Копия — Источники_трафика Дії Редагувати Копіювати Видалити За замовчуванням По…" at bounding box center [896, 449] width 1344 height 29
click at [1292, 450] on div "Дії" at bounding box center [1298, 449] width 14 height 10
click at [1292, 475] on div "Редагувати" at bounding box center [1363, 469] width 142 height 27
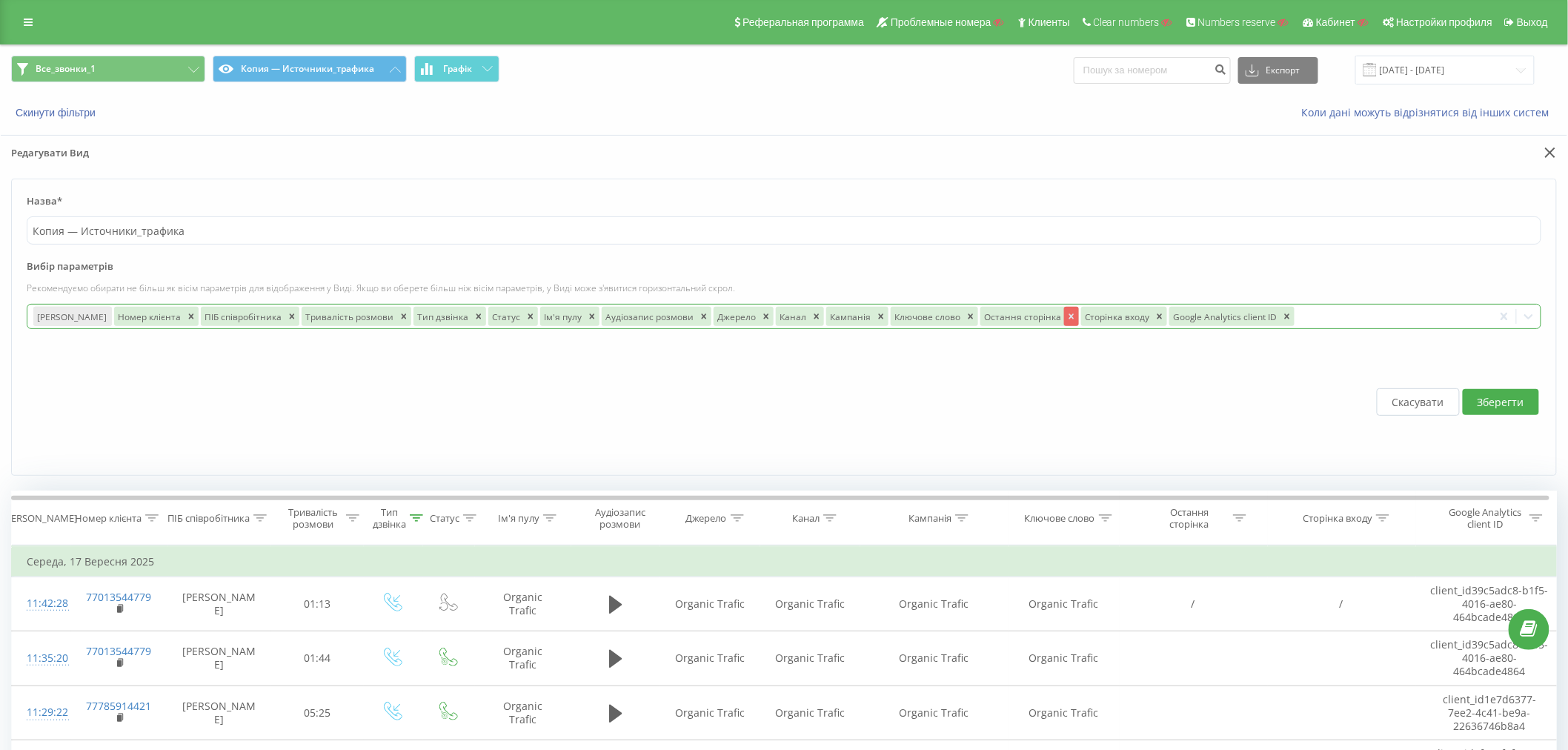
click at [1069, 318] on icon "Remove Остання сторінка" at bounding box center [1072, 316] width 5 height 5
click at [1056, 318] on icon "Remove Сторінка входу" at bounding box center [1059, 316] width 5 height 5
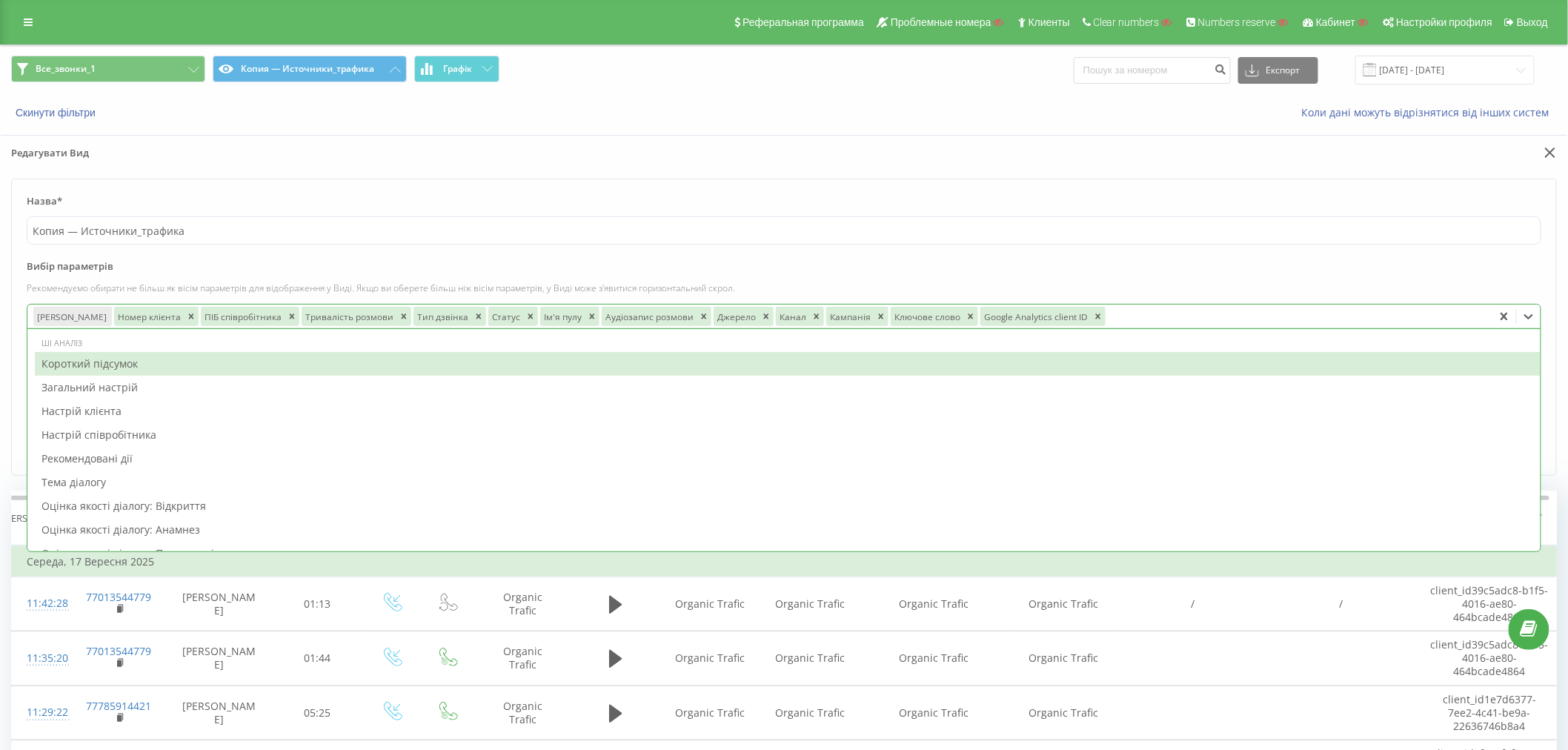
click at [1130, 312] on div at bounding box center [1297, 316] width 380 height 17
type input "ID"
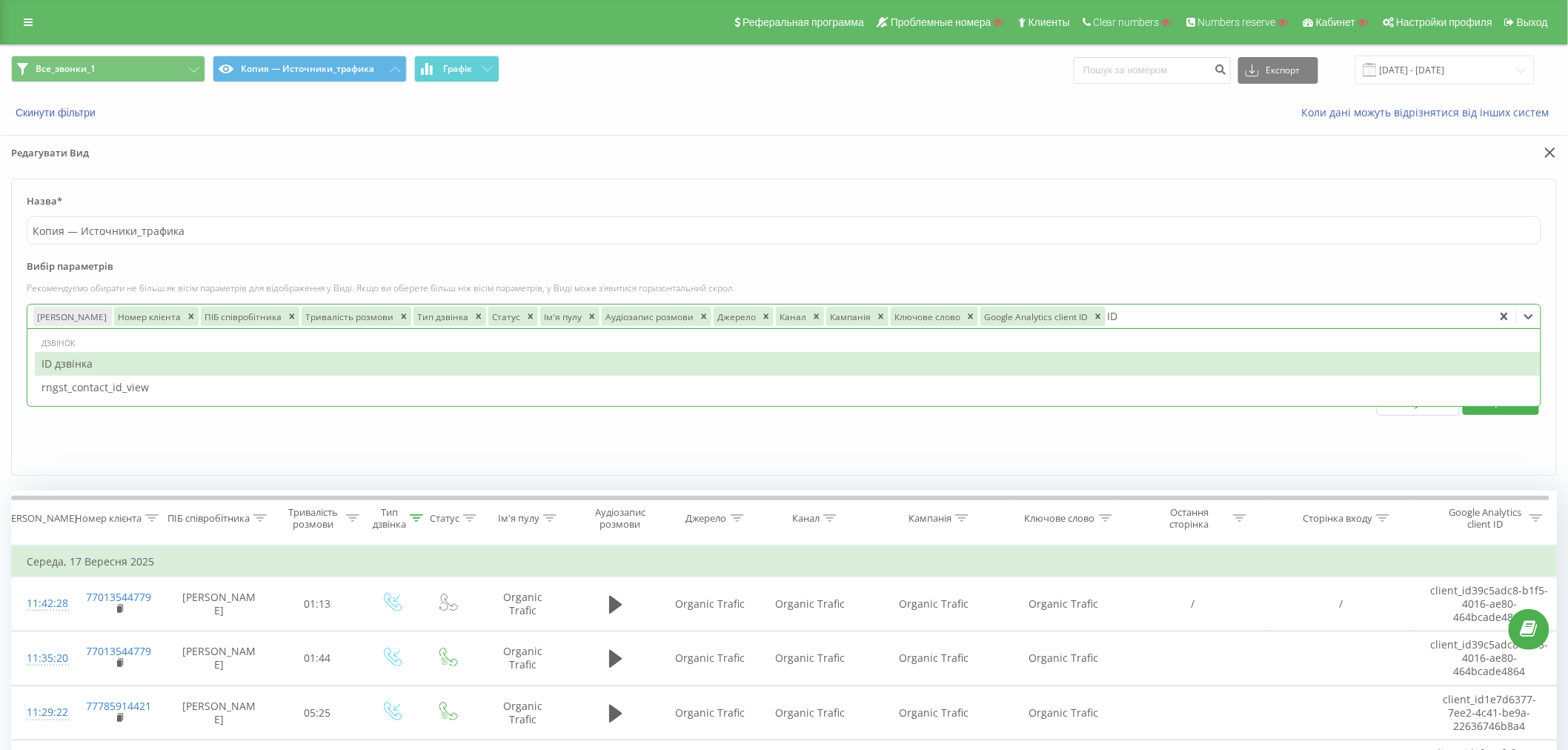
click at [86, 361] on div "ID дзвінка" at bounding box center [787, 364] width 1506 height 24
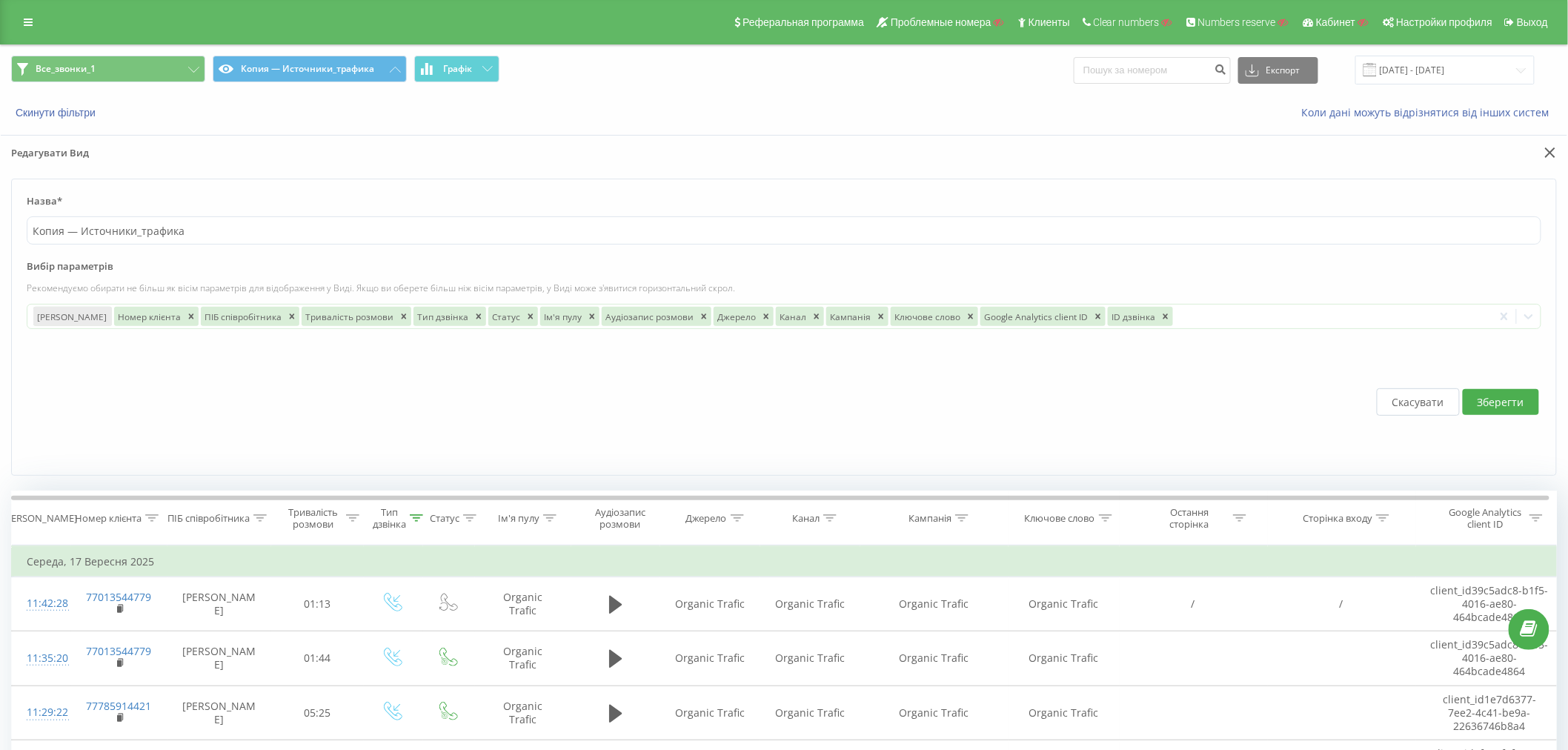
click at [1252, 276] on label "Вибір параметрів" at bounding box center [784, 270] width 1515 height 22
click at [1292, 400] on button "Зберегти" at bounding box center [1500, 402] width 76 height 26
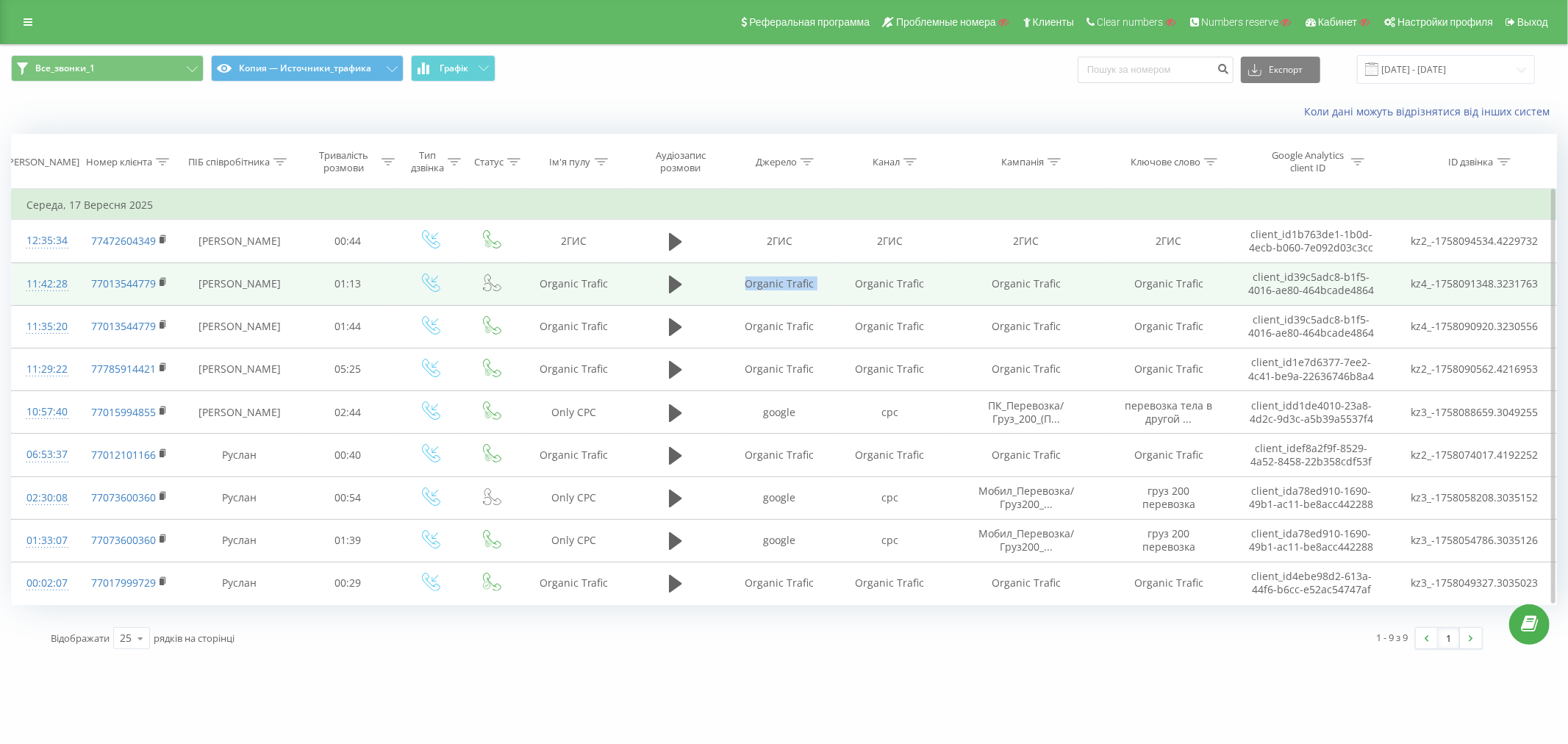
drag, startPoint x: 735, startPoint y: 287, endPoint x: 794, endPoint y: 285, distance: 59.0
click at [835, 285] on tr "11:42:28 77013544779 Анатолий 01:13 Organic Trafic Organic Trafic Organic Trafi…" at bounding box center [784, 283] width 1545 height 43
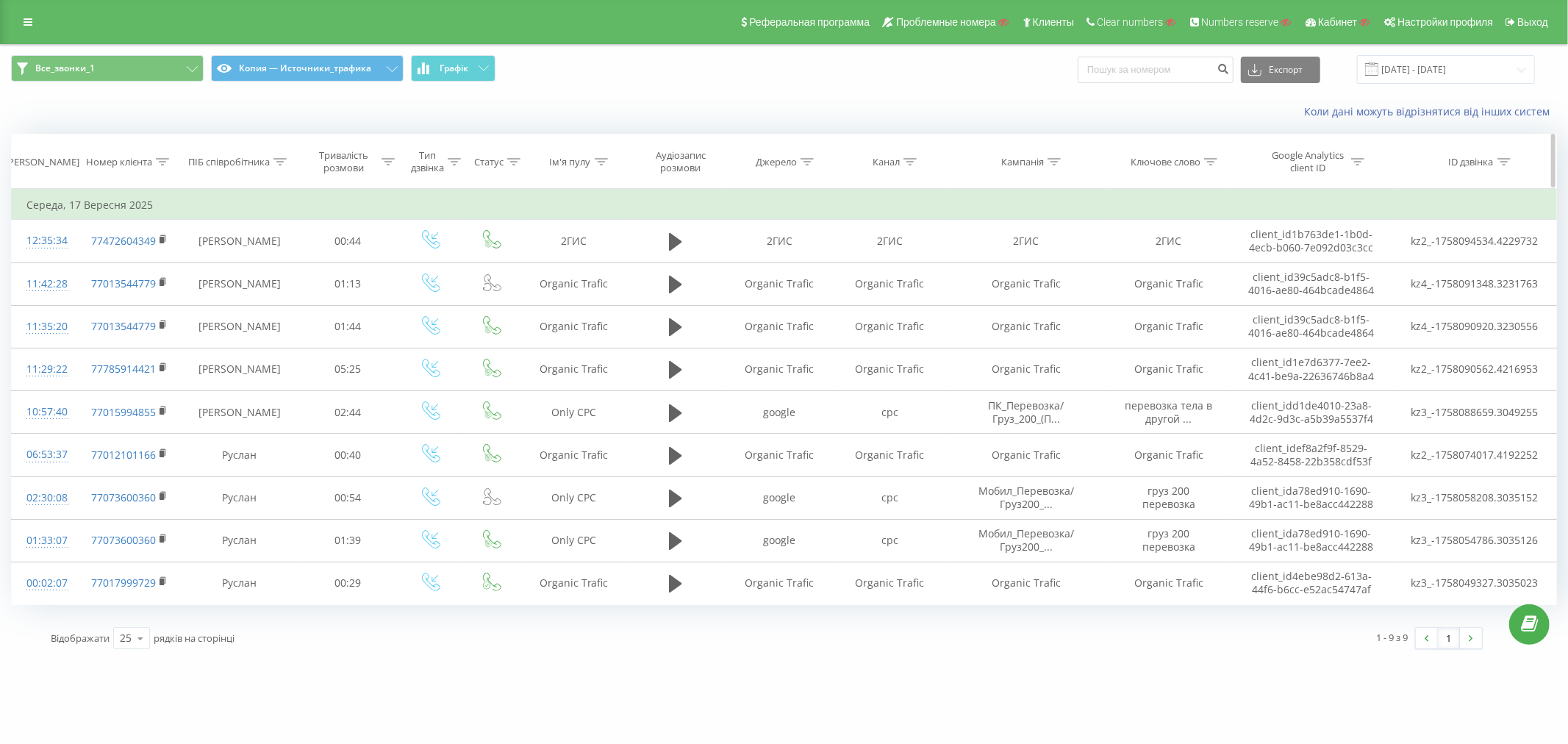
click at [805, 164] on icon at bounding box center [807, 162] width 14 height 7
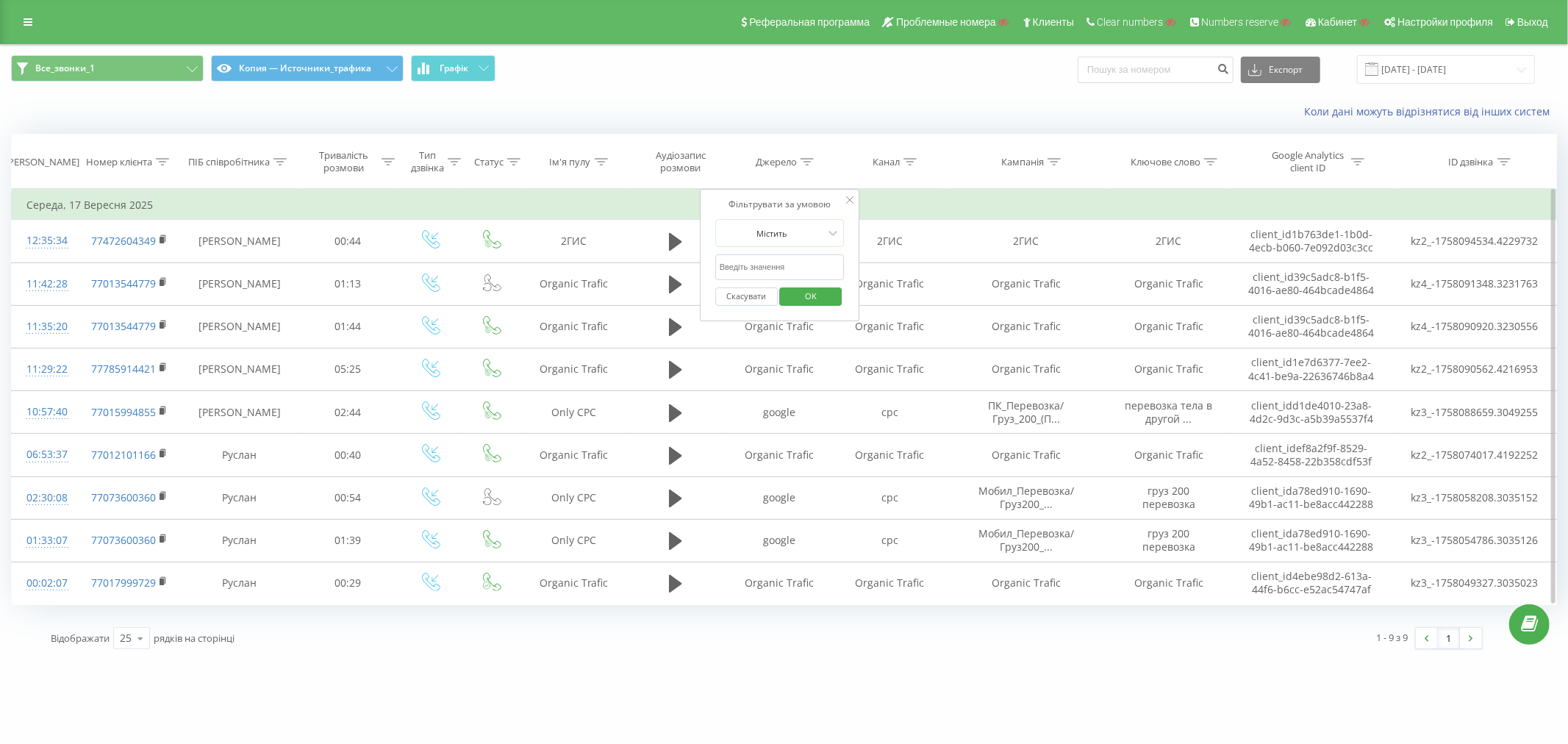
click at [783, 270] on input "text" at bounding box center [780, 267] width 130 height 25
paste input "filmschool.com.ua"
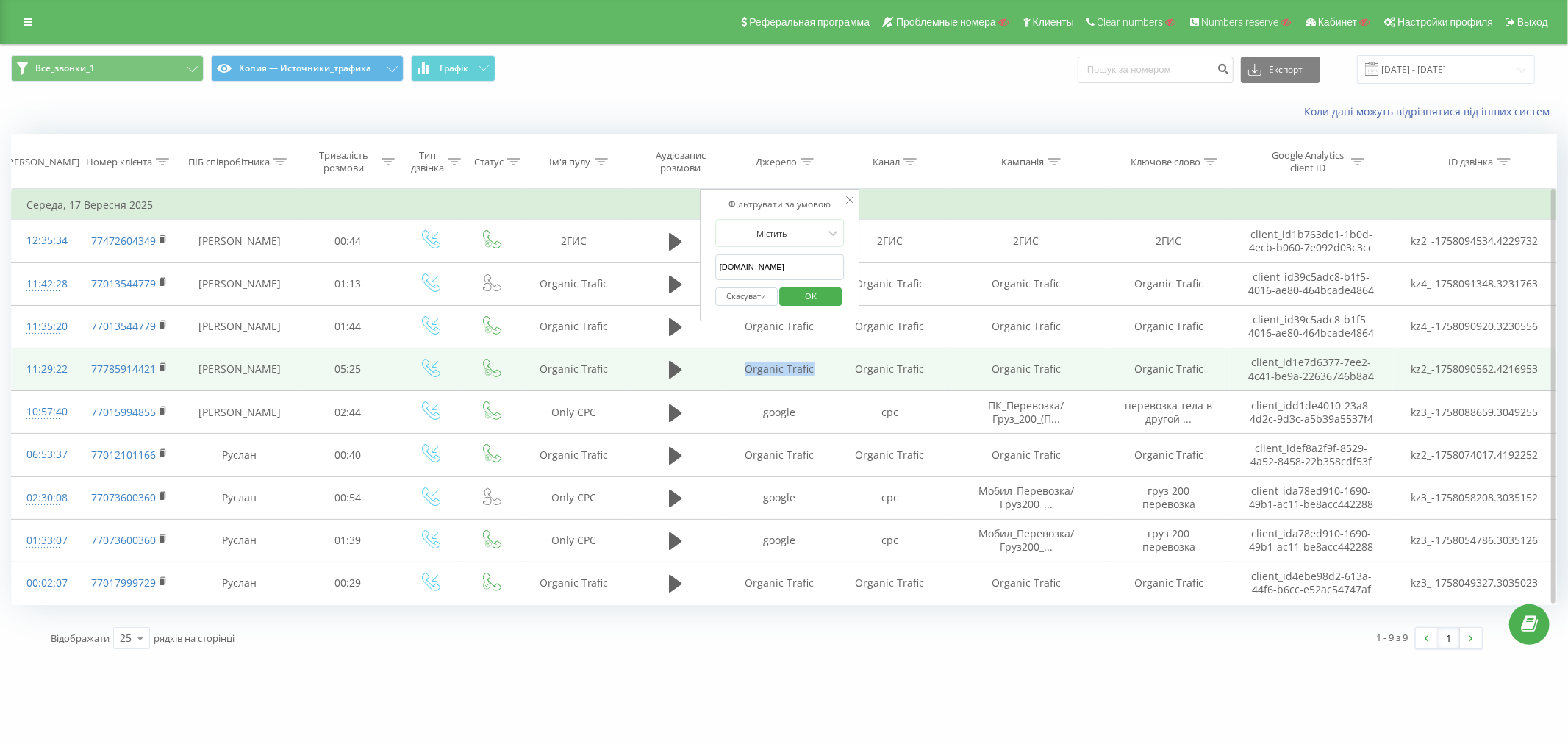
drag, startPoint x: 775, startPoint y: 371, endPoint x: 745, endPoint y: 371, distance: 30.0
click at [745, 371] on td "Organic Trafic" at bounding box center [779, 369] width 110 height 43
copy td "Organic Trafic"
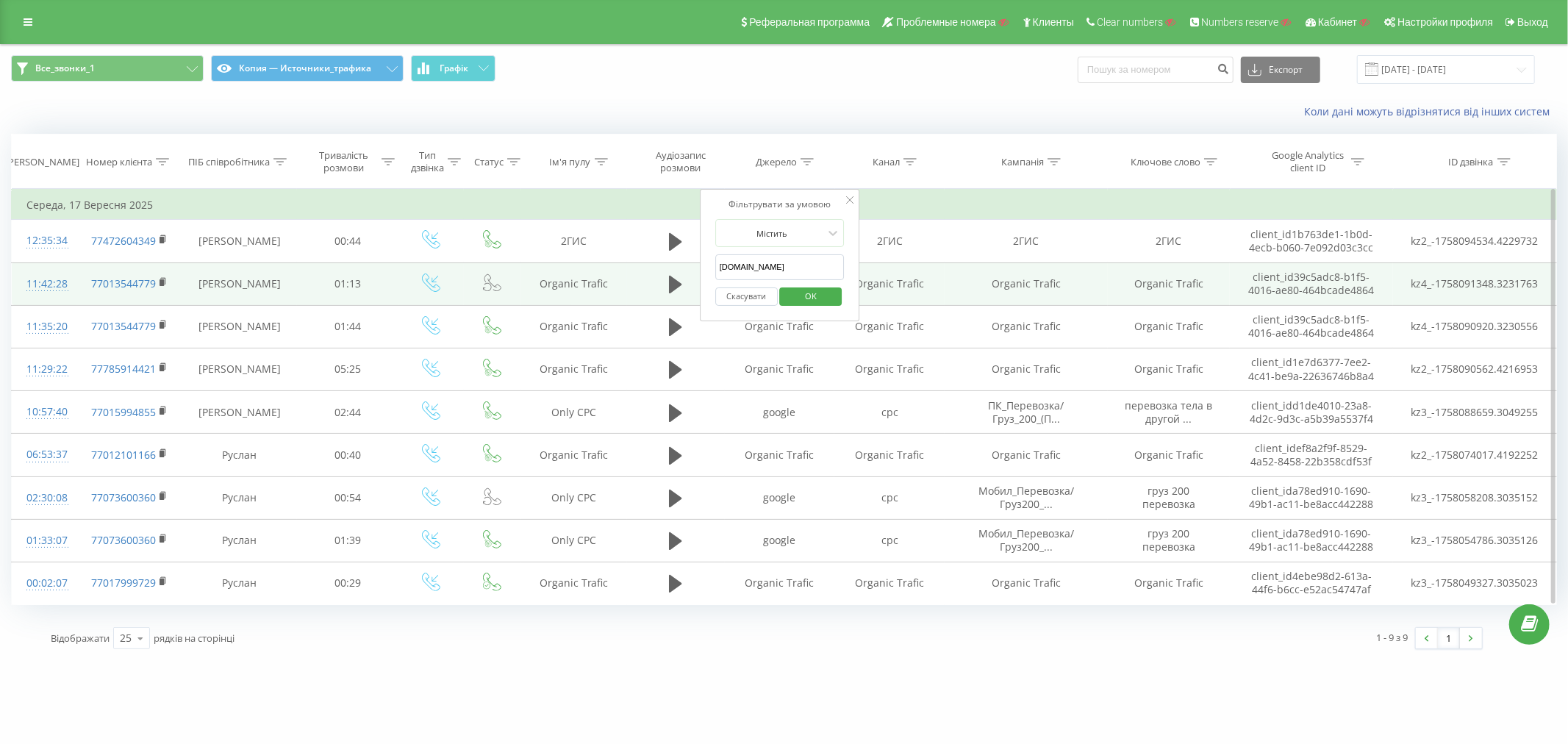
drag, startPoint x: 778, startPoint y: 270, endPoint x: 515, endPoint y: 270, distance: 263.0
click at [515, 270] on table "Фільтрувати за умовою Містить Скасувати OK Фільтрувати за умовою Містить Скасув…" at bounding box center [784, 397] width 1546 height 416
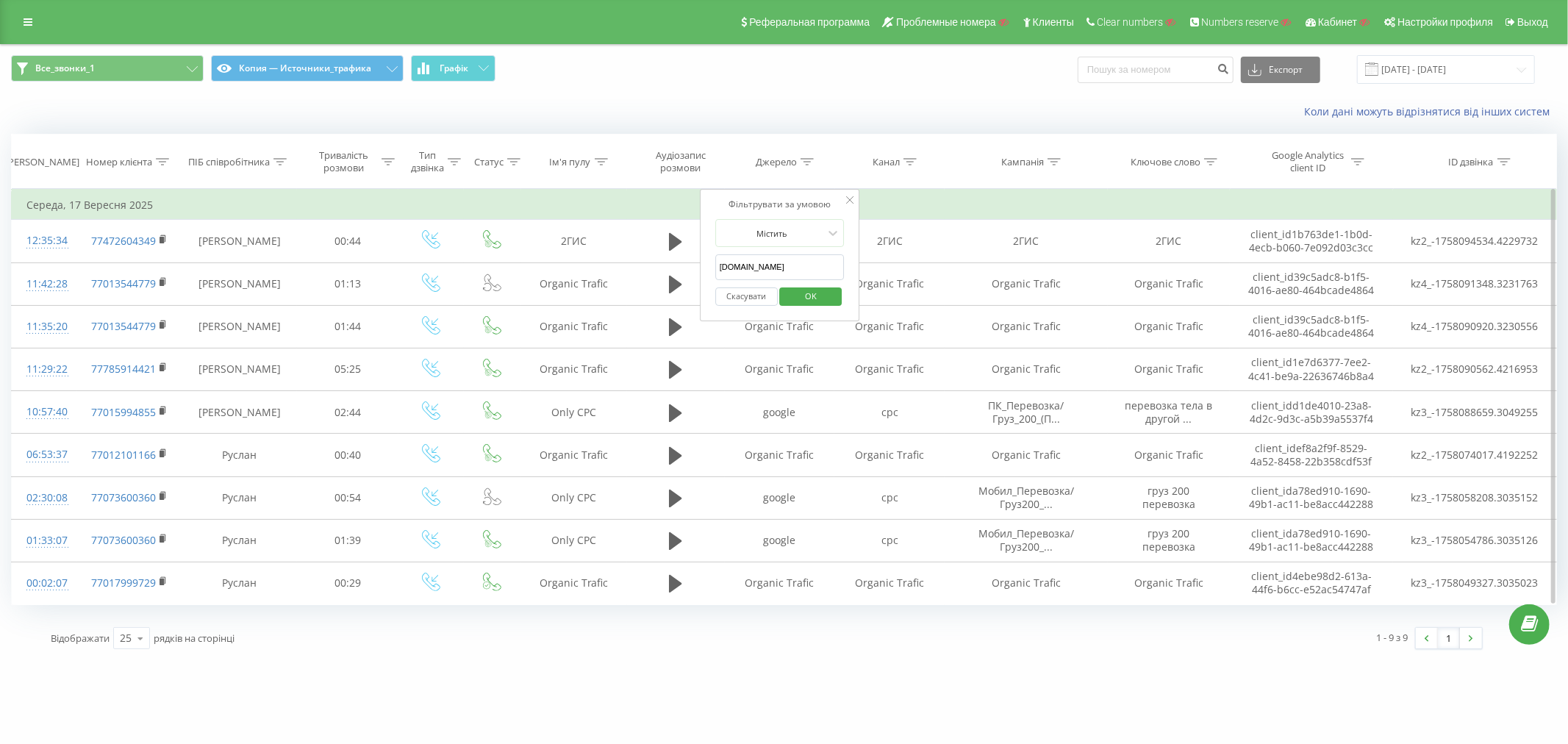
paste input "Organic Trafic"
type input "Organic Trafic"
click at [813, 287] on span "OK" at bounding box center [810, 295] width 41 height 23
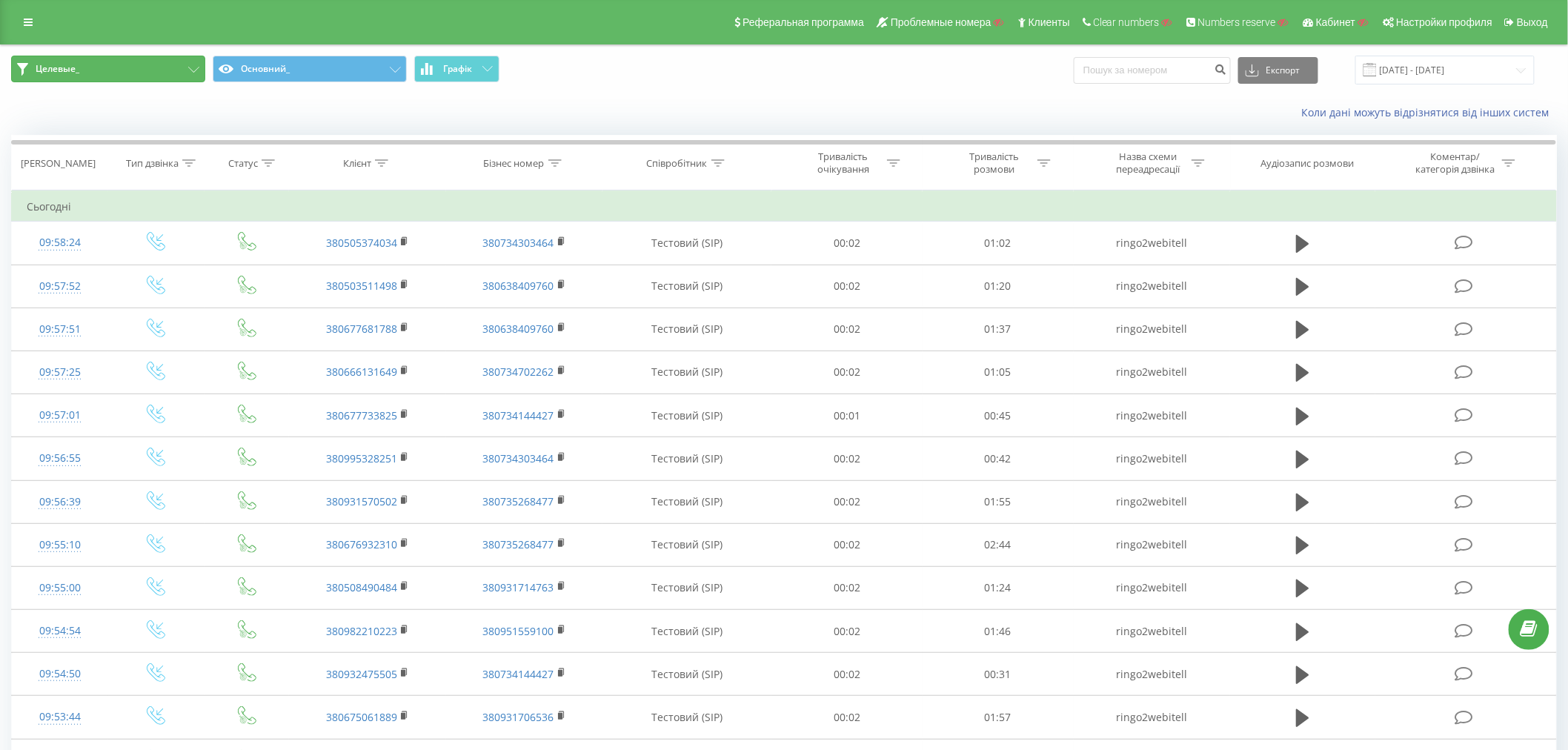
click at [81, 71] on button "Целевые_" at bounding box center [108, 69] width 194 height 27
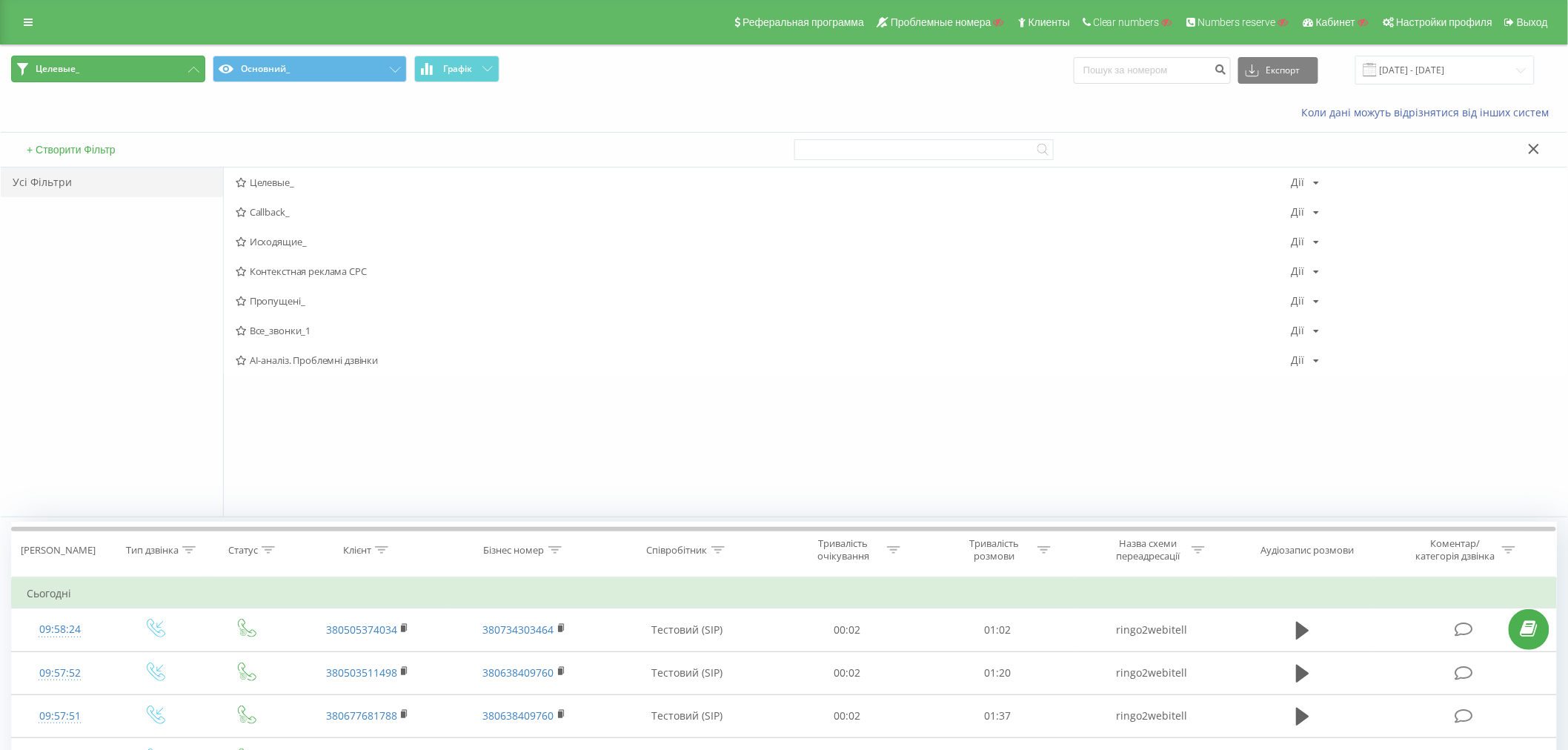
click at [78, 69] on span "Целевые_" at bounding box center [58, 69] width 44 height 12
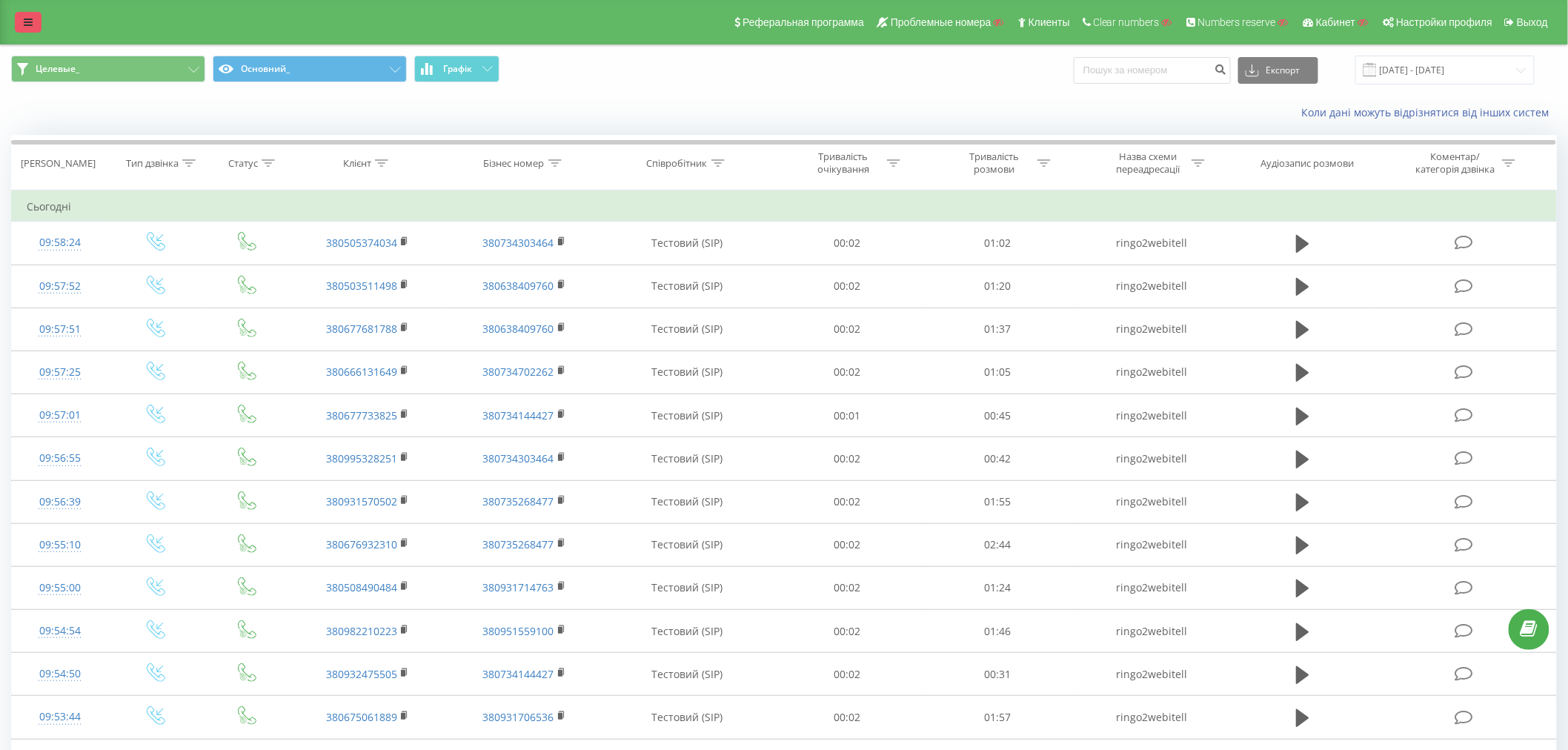
click at [33, 26] on link at bounding box center [27, 22] width 27 height 21
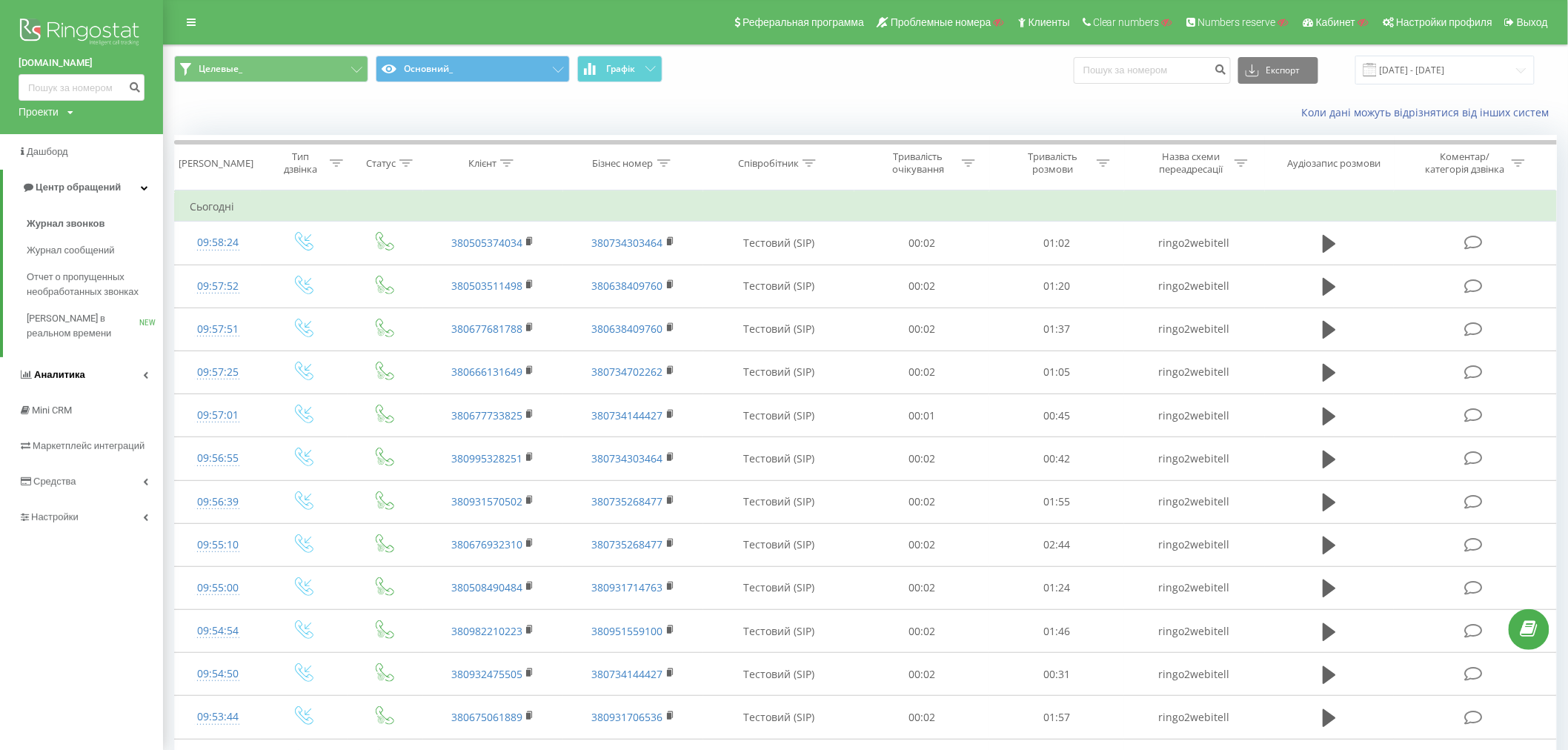
click at [68, 374] on span "Аналитика" at bounding box center [59, 375] width 51 height 11
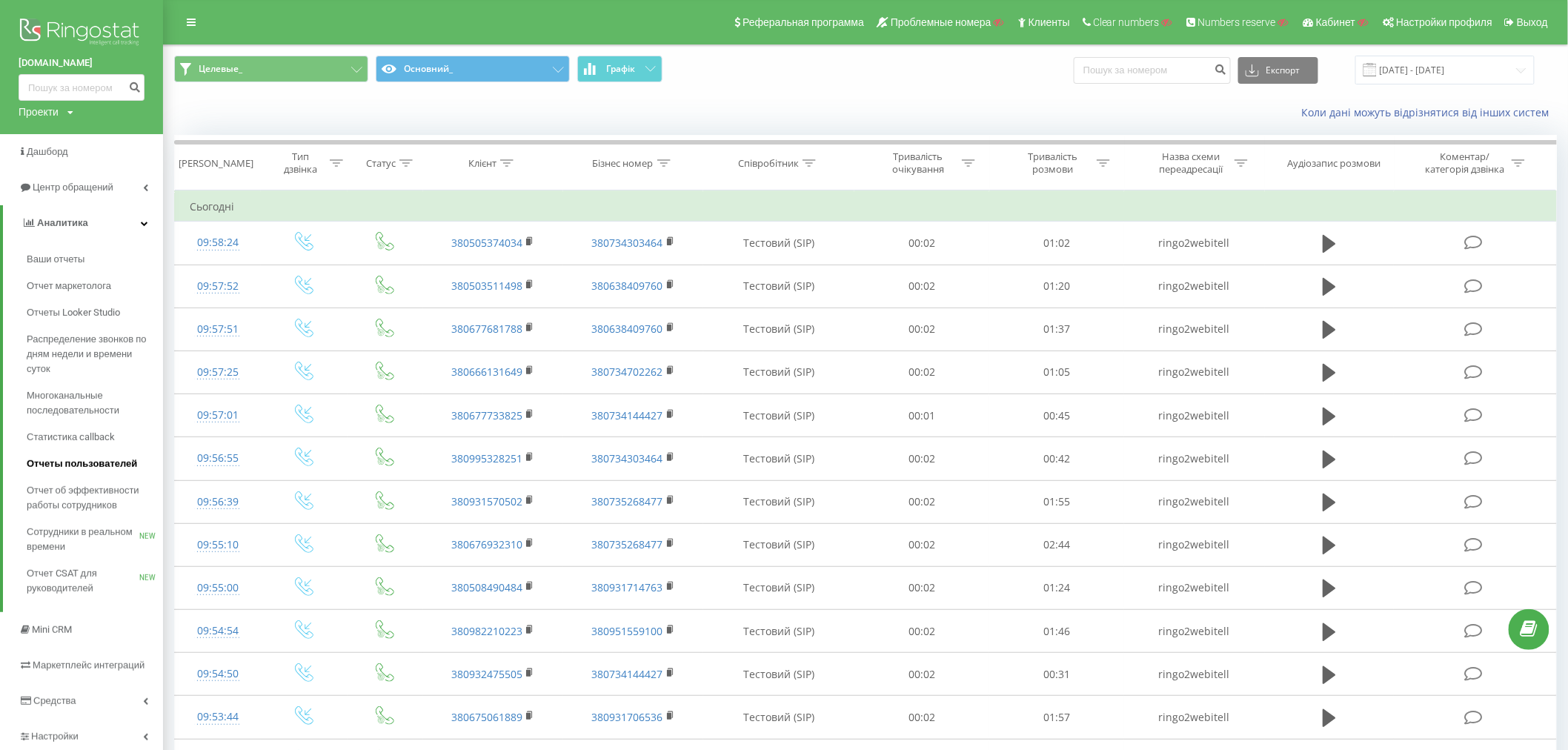
click at [65, 456] on link "Отчеты пользователей" at bounding box center [94, 463] width 136 height 27
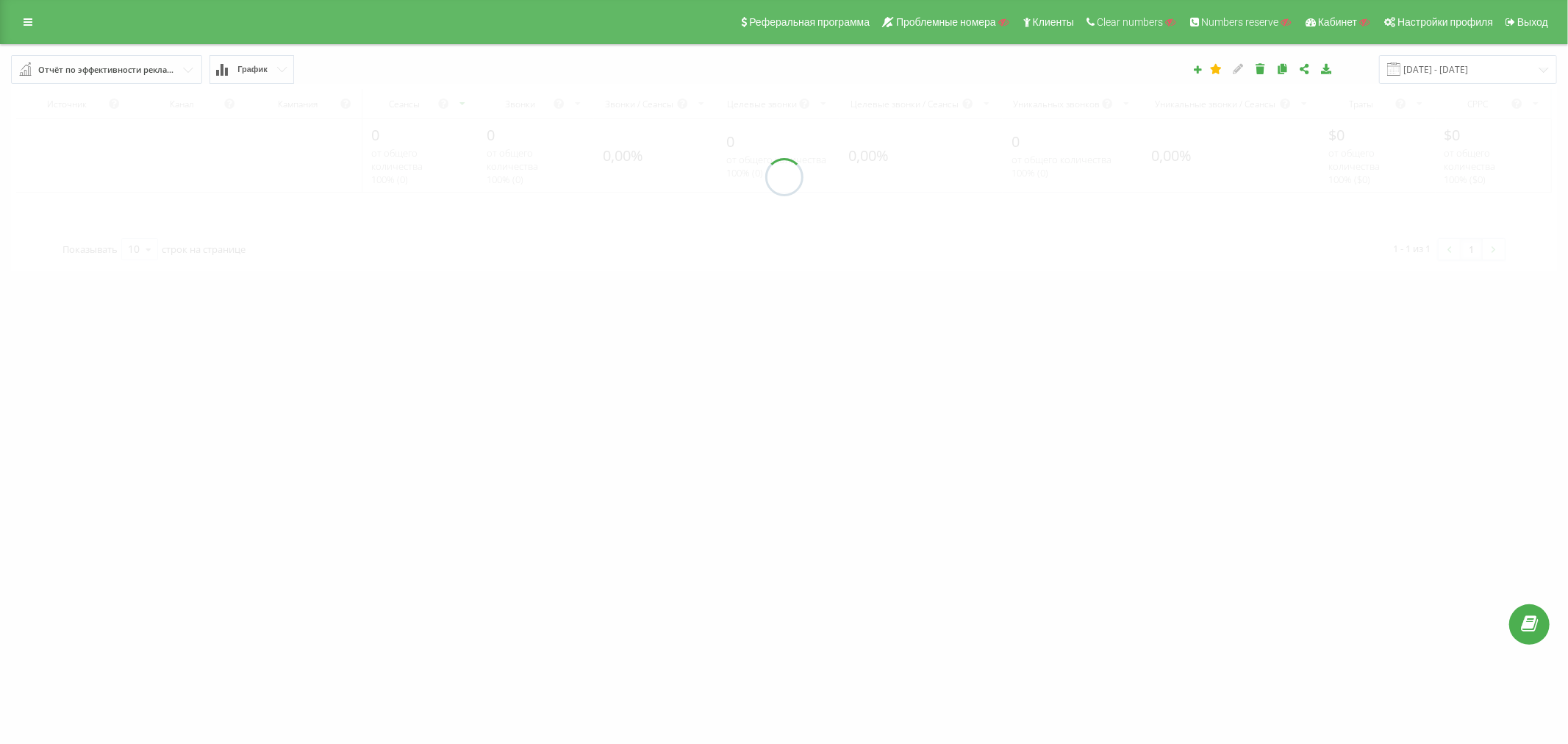
click at [99, 70] on div "Отчёт по эффективности рекламных кампаний" at bounding box center [107, 70] width 138 height 16
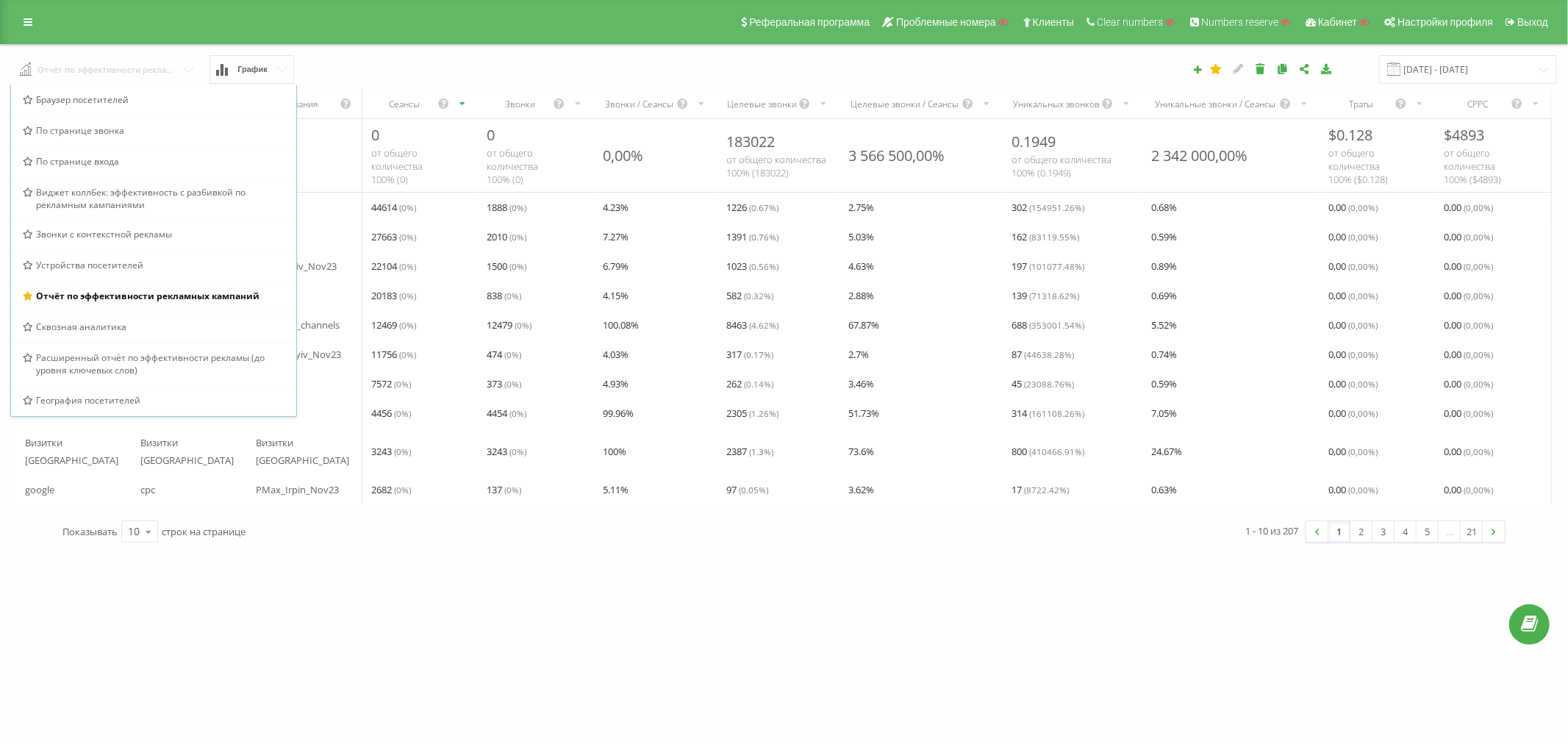
click at [99, 70] on input "text" at bounding box center [107, 68] width 192 height 26
click at [28, 20] on icon at bounding box center [28, 22] width 9 height 10
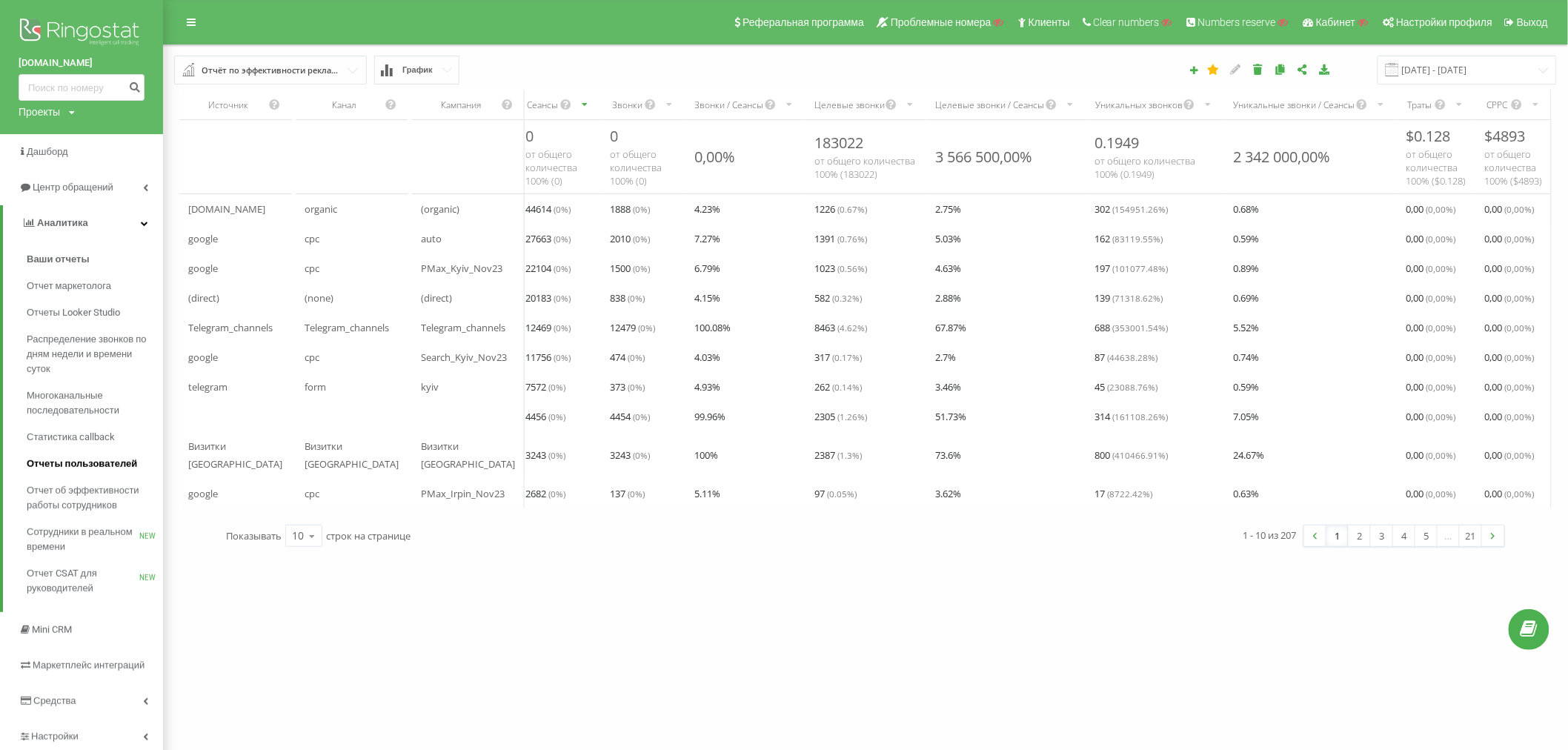
click at [62, 463] on span "Отчеты пользователей" at bounding box center [81, 464] width 111 height 15
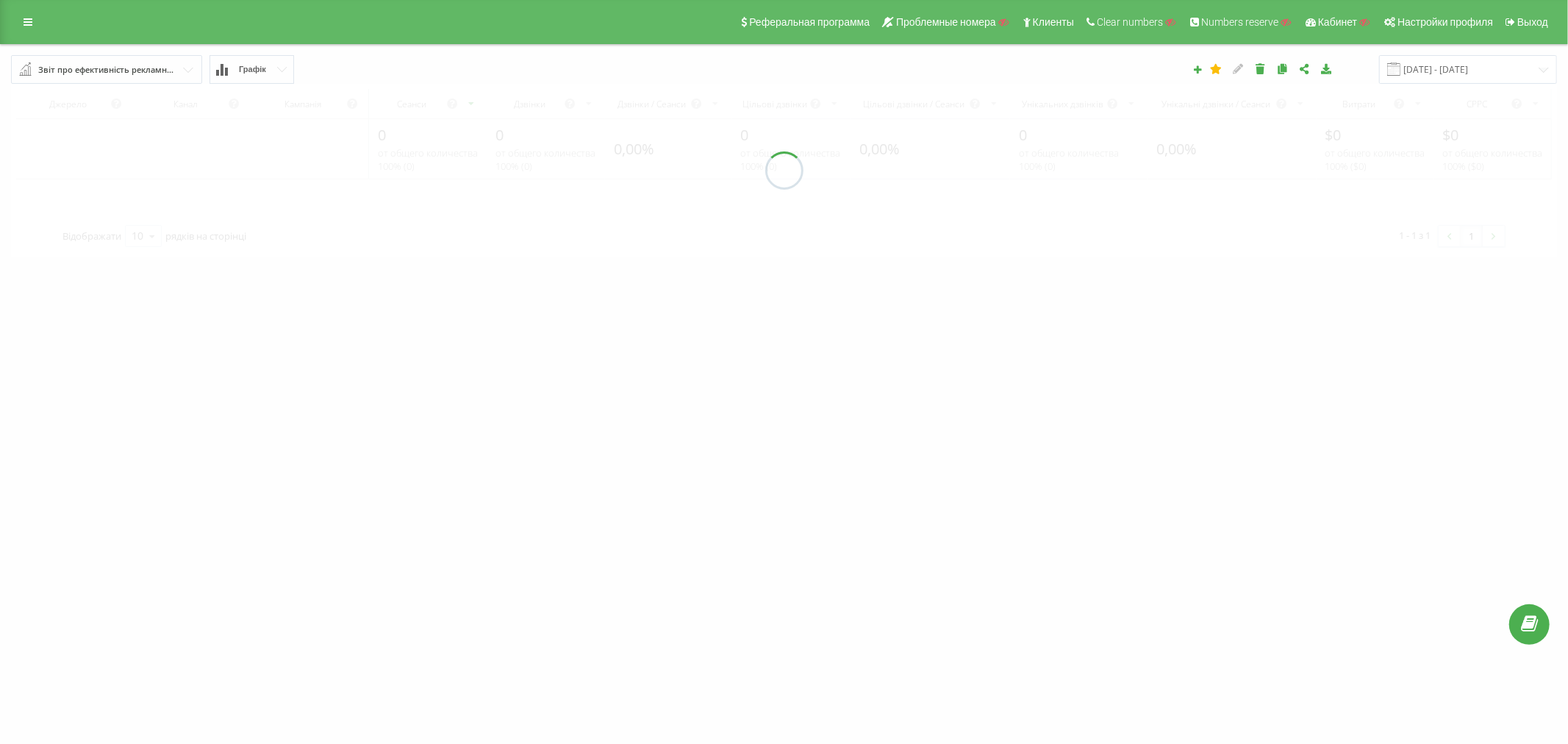
click at [102, 82] on input "text" at bounding box center [107, 69] width 190 height 26
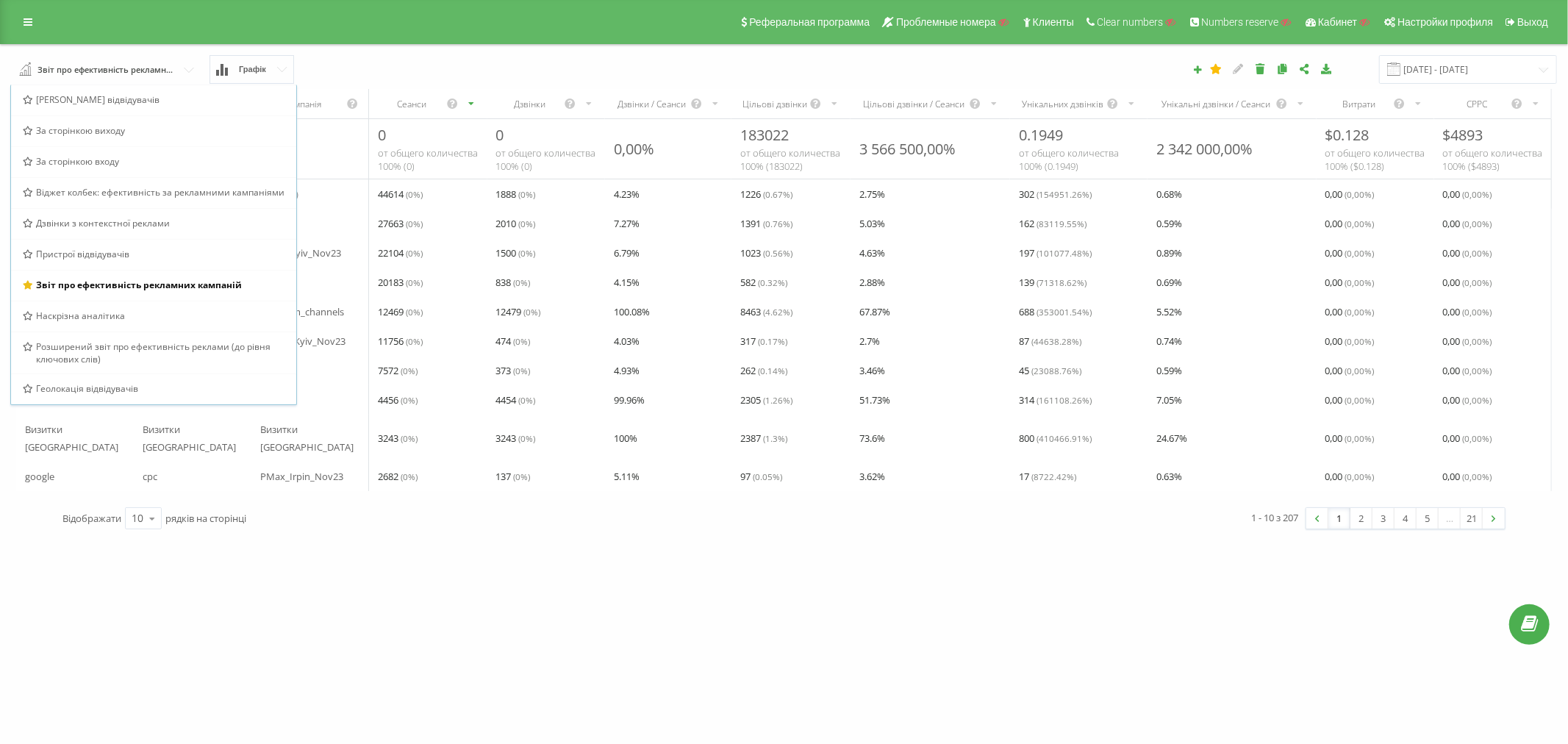
click at [156, 586] on div "garant.team Проекти Пошук Дашборд Центр обращений Аналитика Ваши отчеты Отчет м…" at bounding box center [784, 372] width 1568 height 744
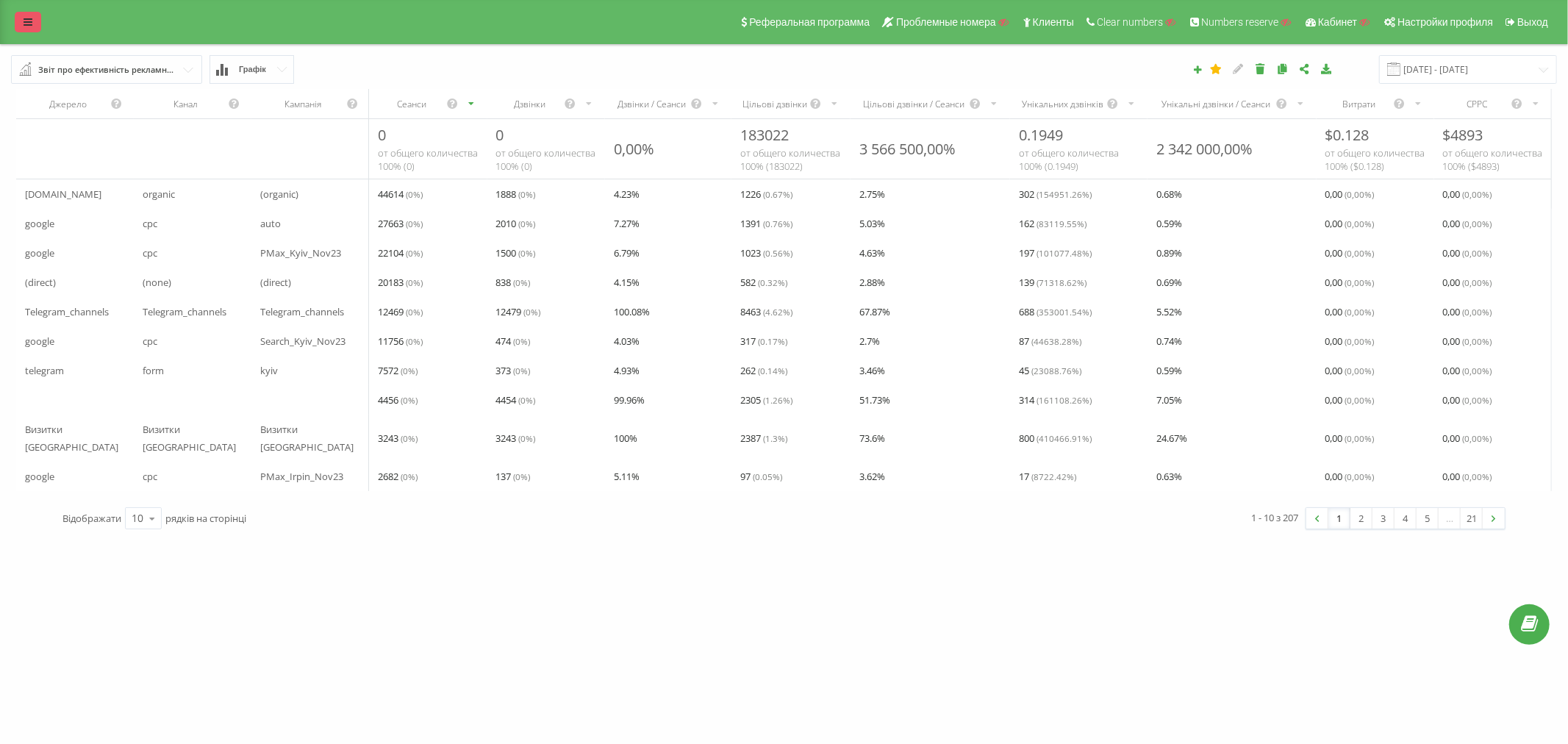
click at [33, 26] on link at bounding box center [27, 22] width 26 height 21
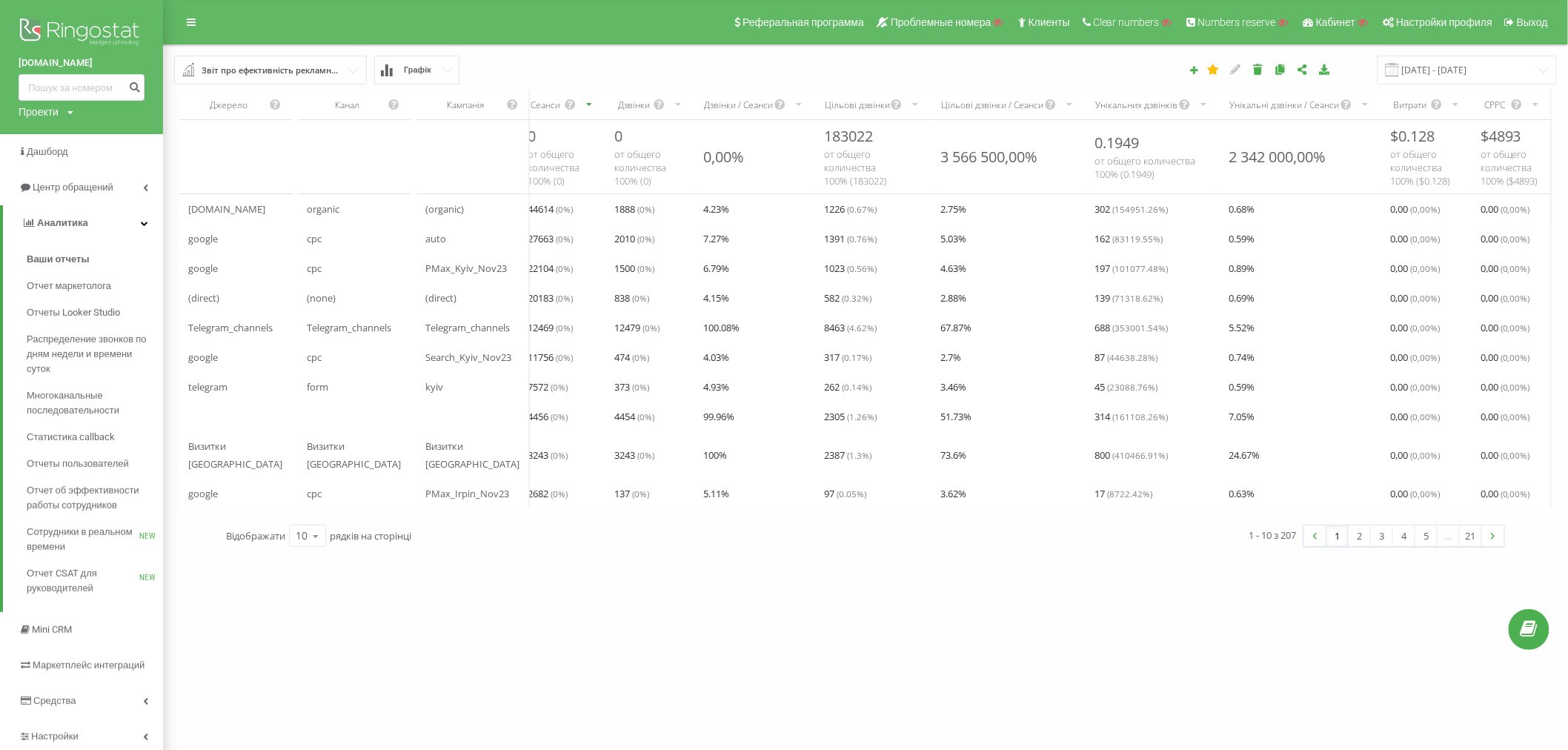
click at [287, 72] on div "Звіт про ефективність рекламних кампаній" at bounding box center [271, 71] width 139 height 16
click at [52, 187] on span "Центр обращений" at bounding box center [75, 187] width 85 height 11
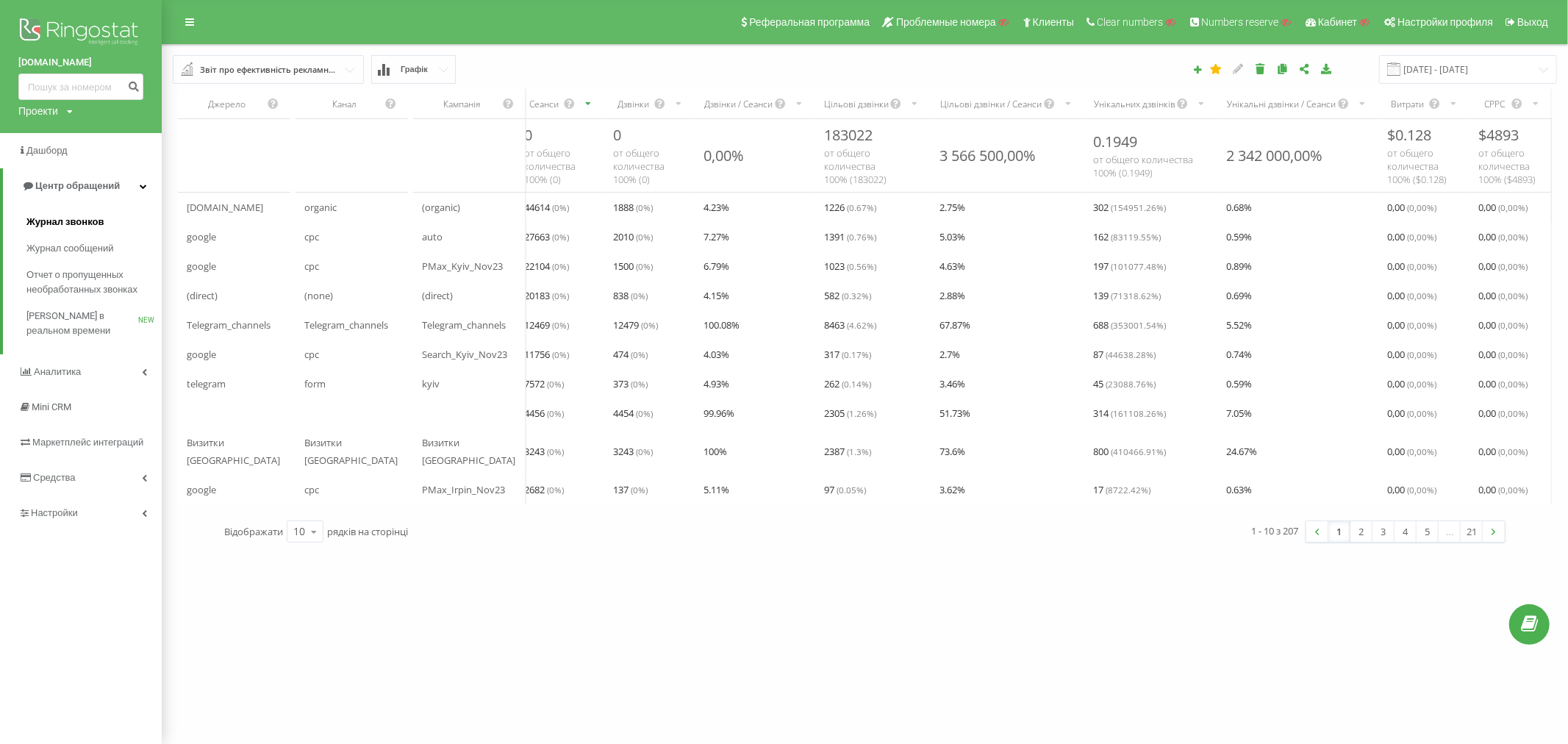
click at [60, 219] on span "Журнал звонков" at bounding box center [64, 222] width 77 height 15
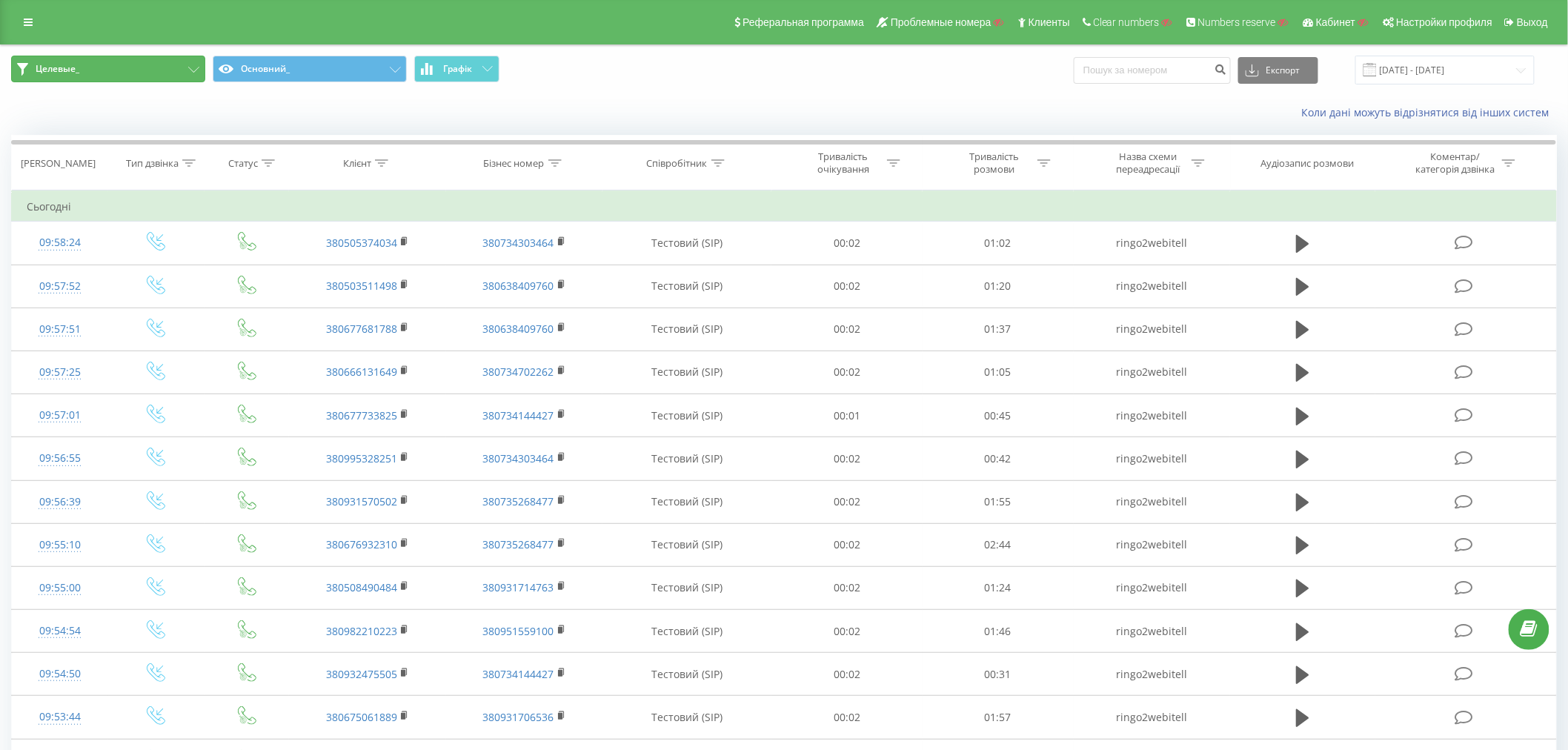
click at [146, 68] on button "Целевые_" at bounding box center [108, 69] width 194 height 27
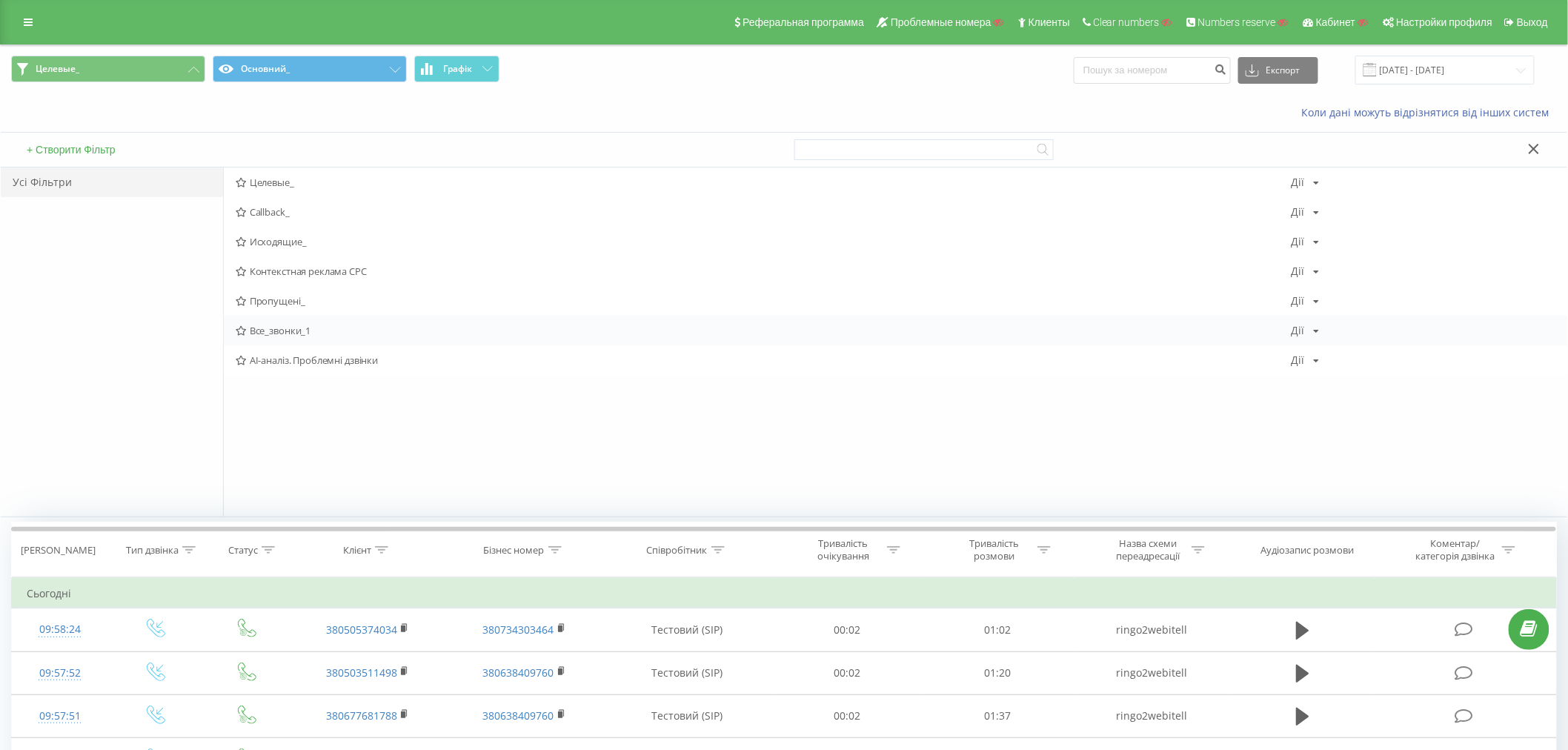
click at [287, 332] on span "Все_звонки_1" at bounding box center [763, 330] width 1056 height 10
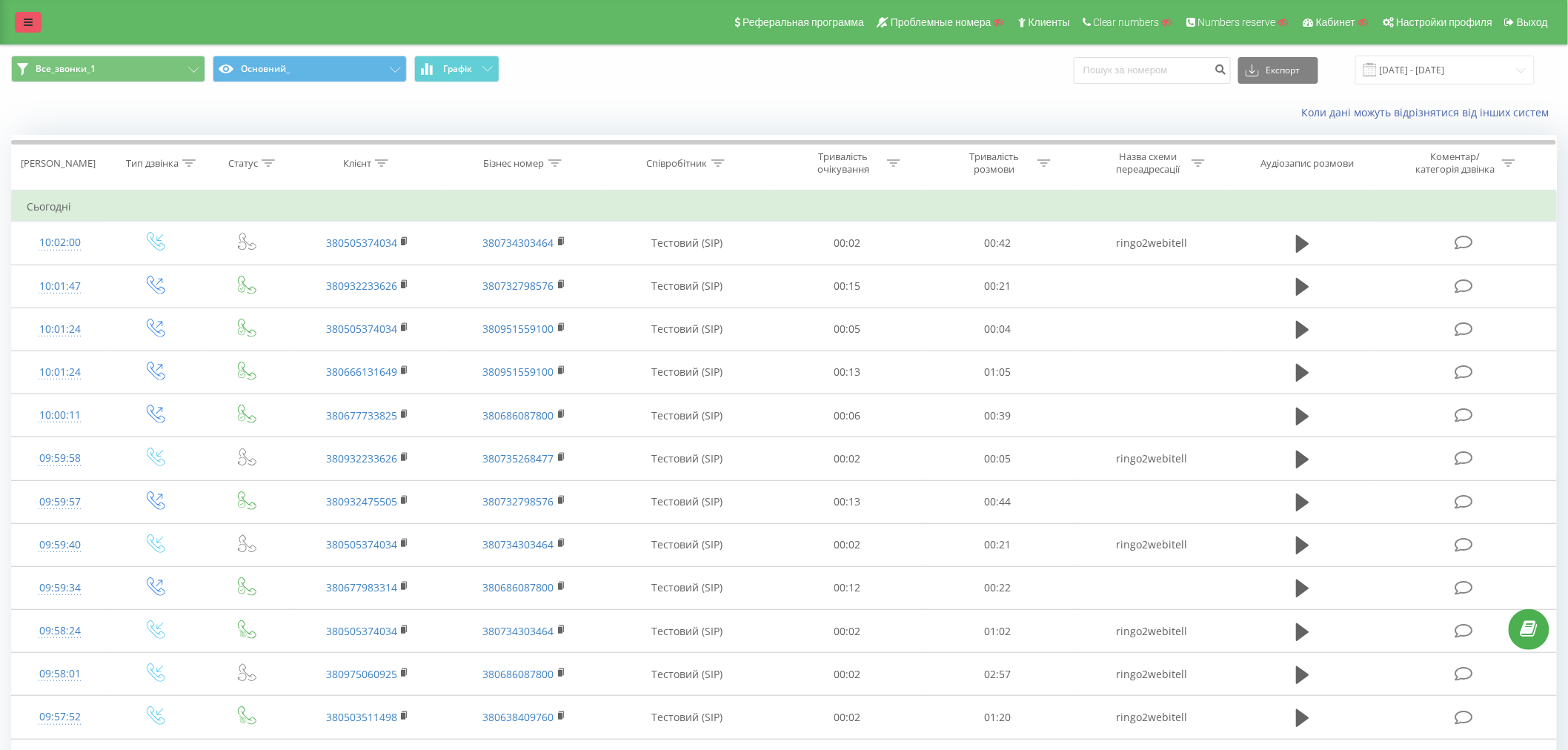
click at [26, 17] on icon at bounding box center [28, 22] width 9 height 10
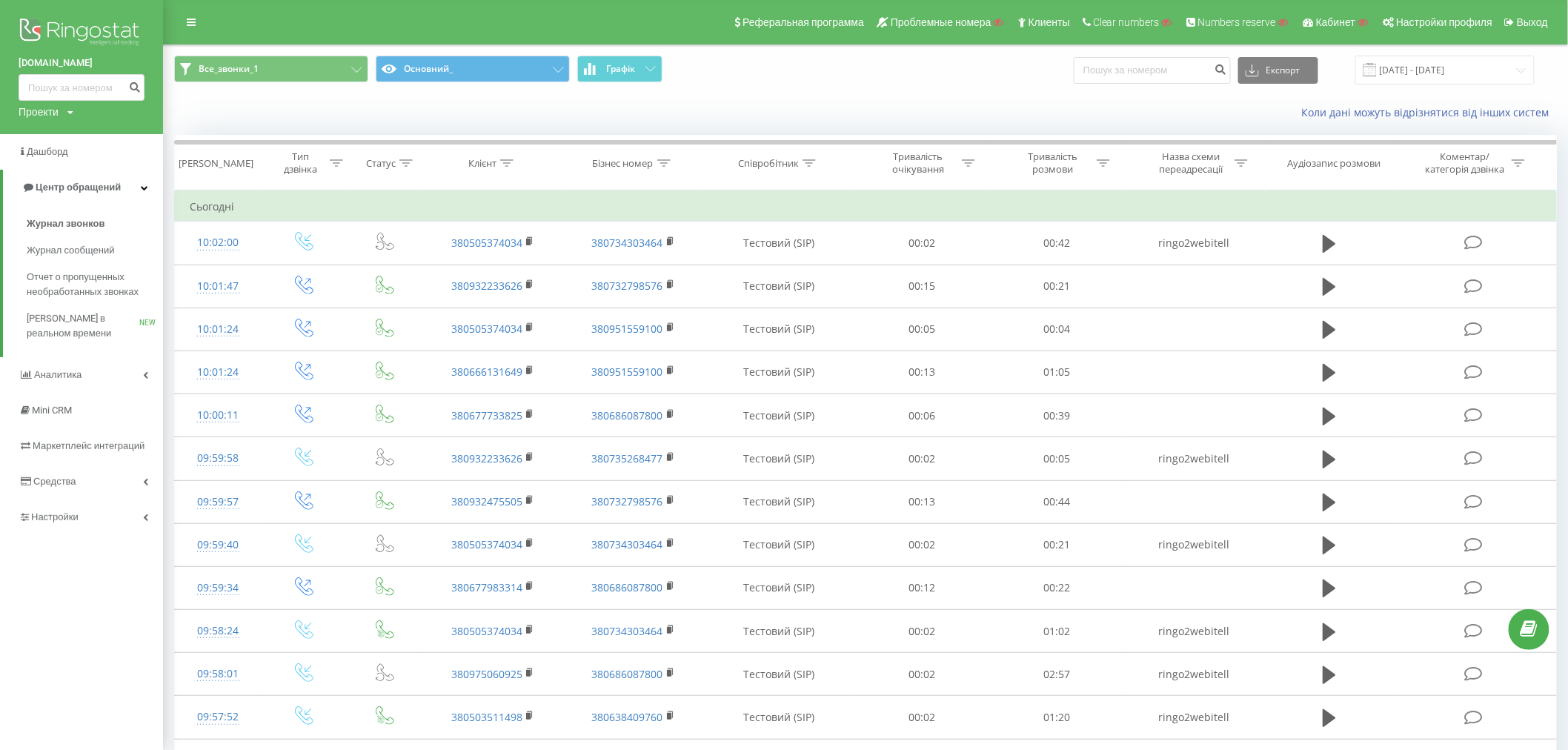
click at [106, 31] on img at bounding box center [81, 33] width 126 height 37
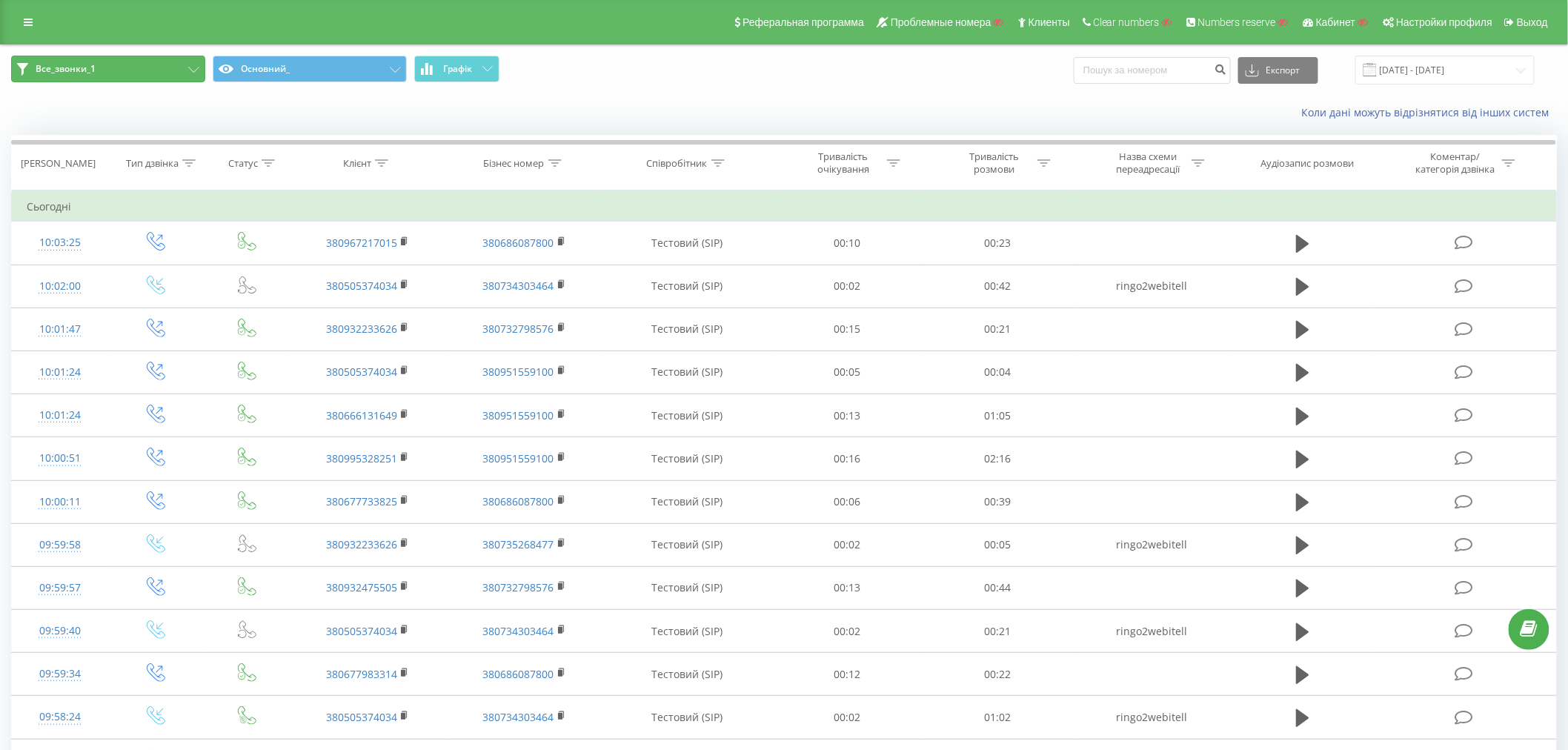
click at [80, 74] on span "Все_звонки_1" at bounding box center [66, 69] width 60 height 12
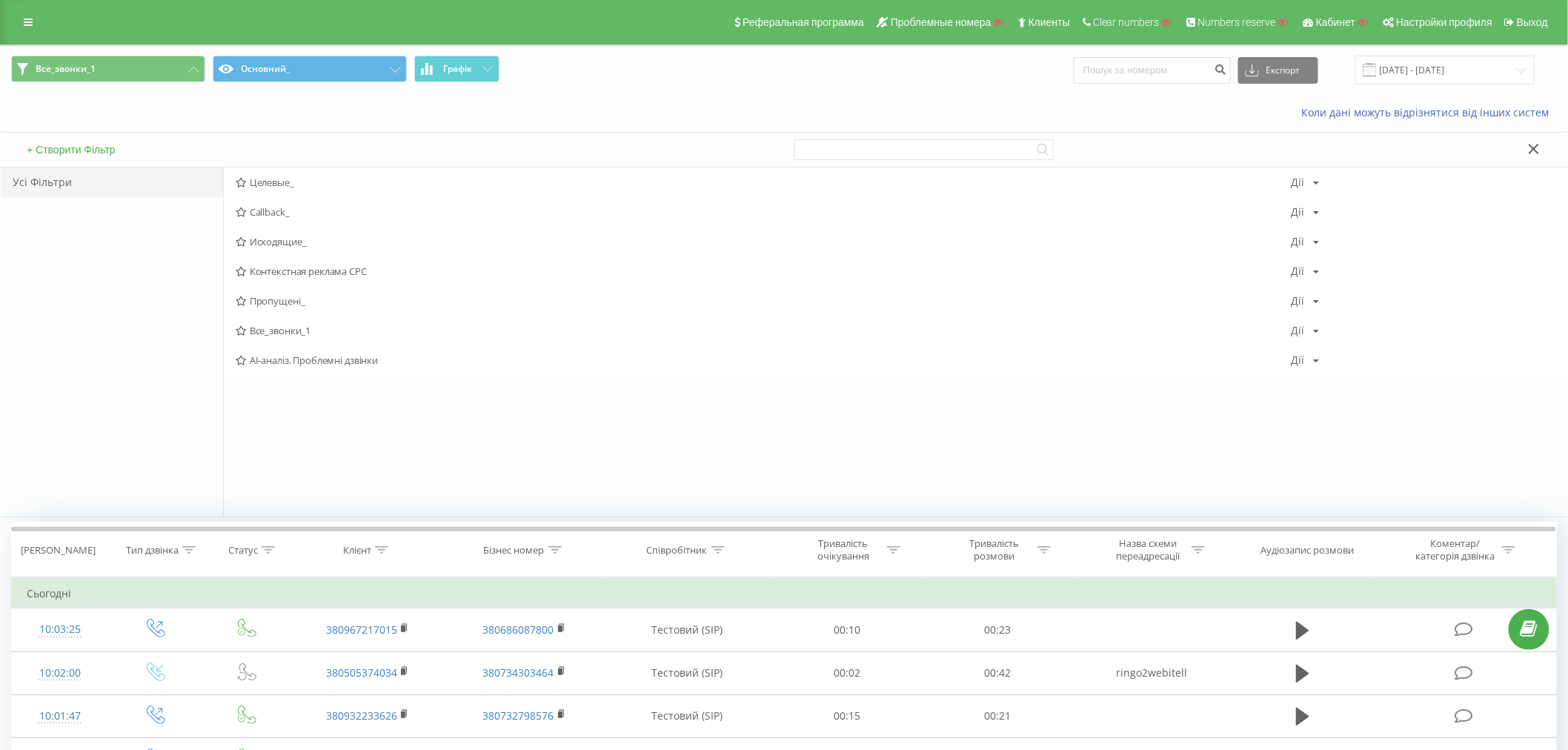
click at [148, 302] on div "Усі Фільтри" at bounding box center [112, 342] width 222 height 349
click at [30, 19] on icon at bounding box center [28, 22] width 9 height 10
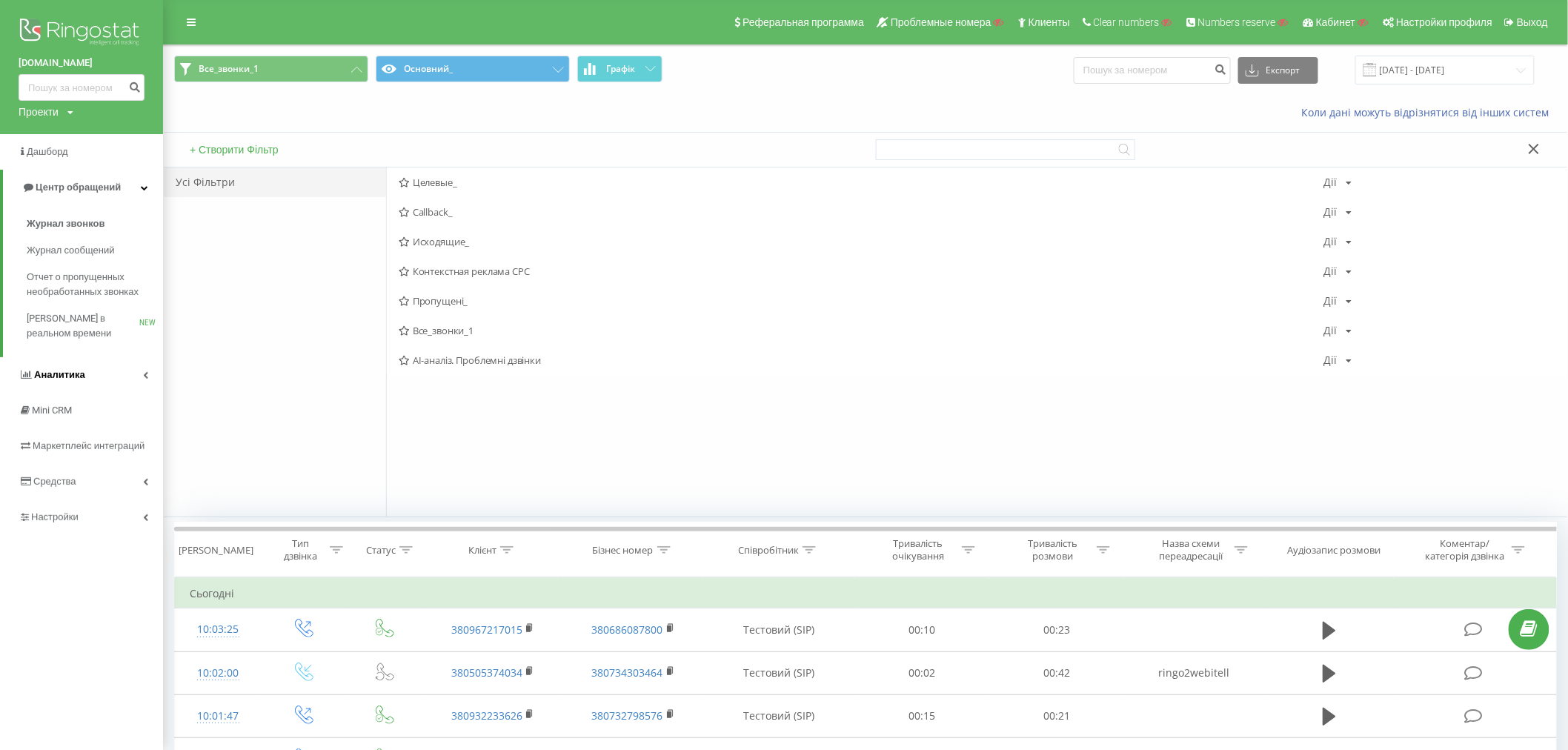
click at [48, 367] on link "Аналитика" at bounding box center [81, 375] width 163 height 36
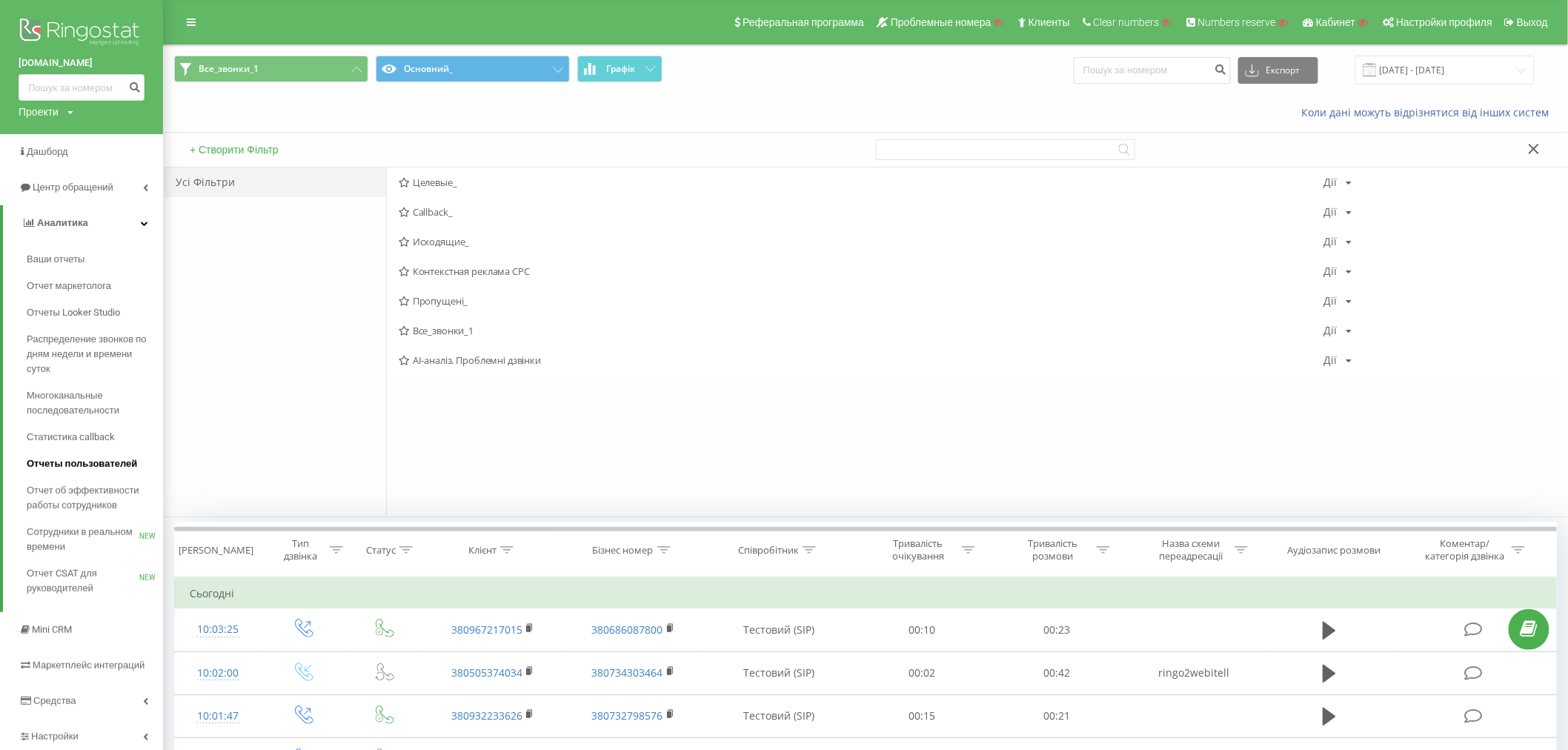
click at [69, 458] on span "Отчеты пользователей" at bounding box center [81, 464] width 111 height 15
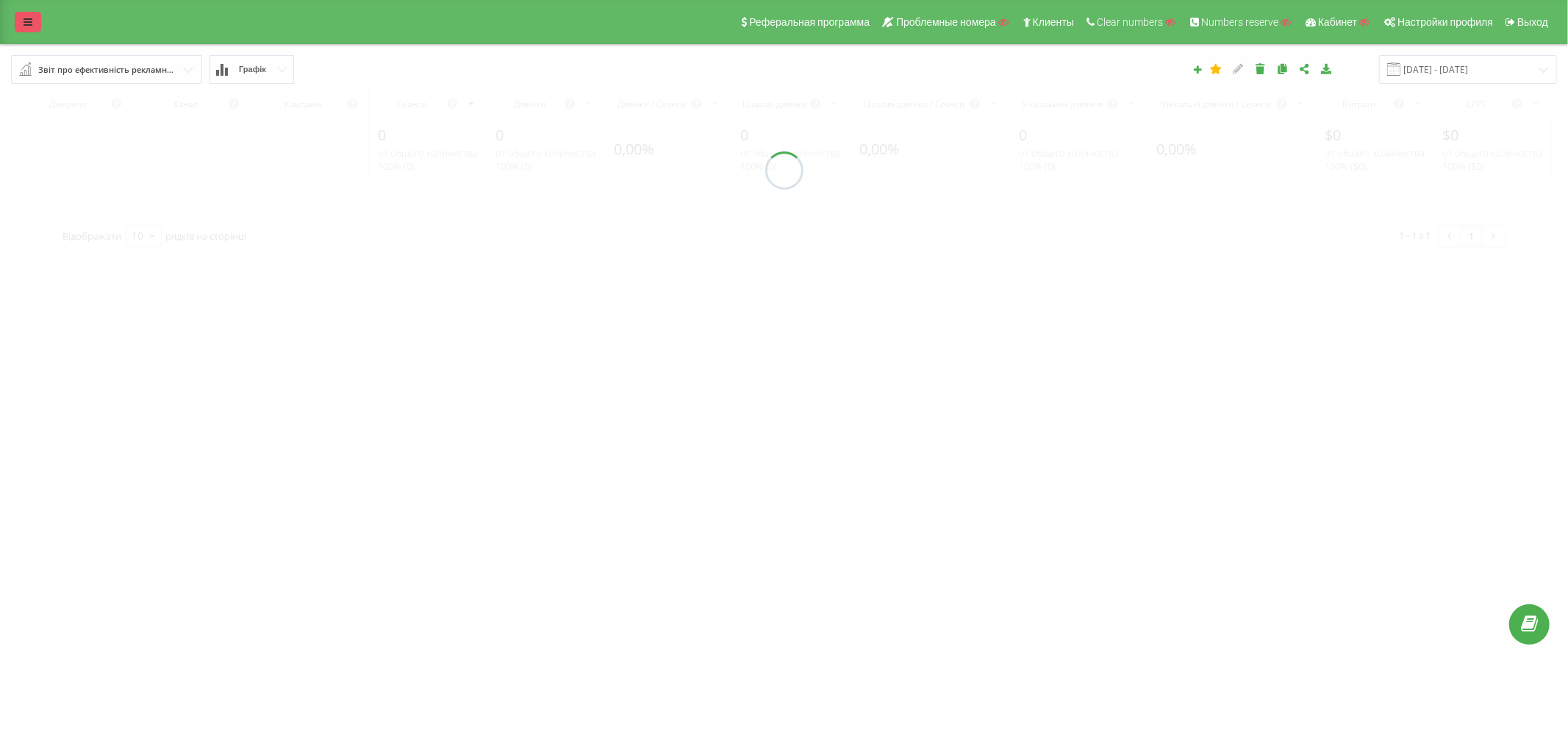
click at [27, 23] on icon at bounding box center [28, 22] width 9 height 10
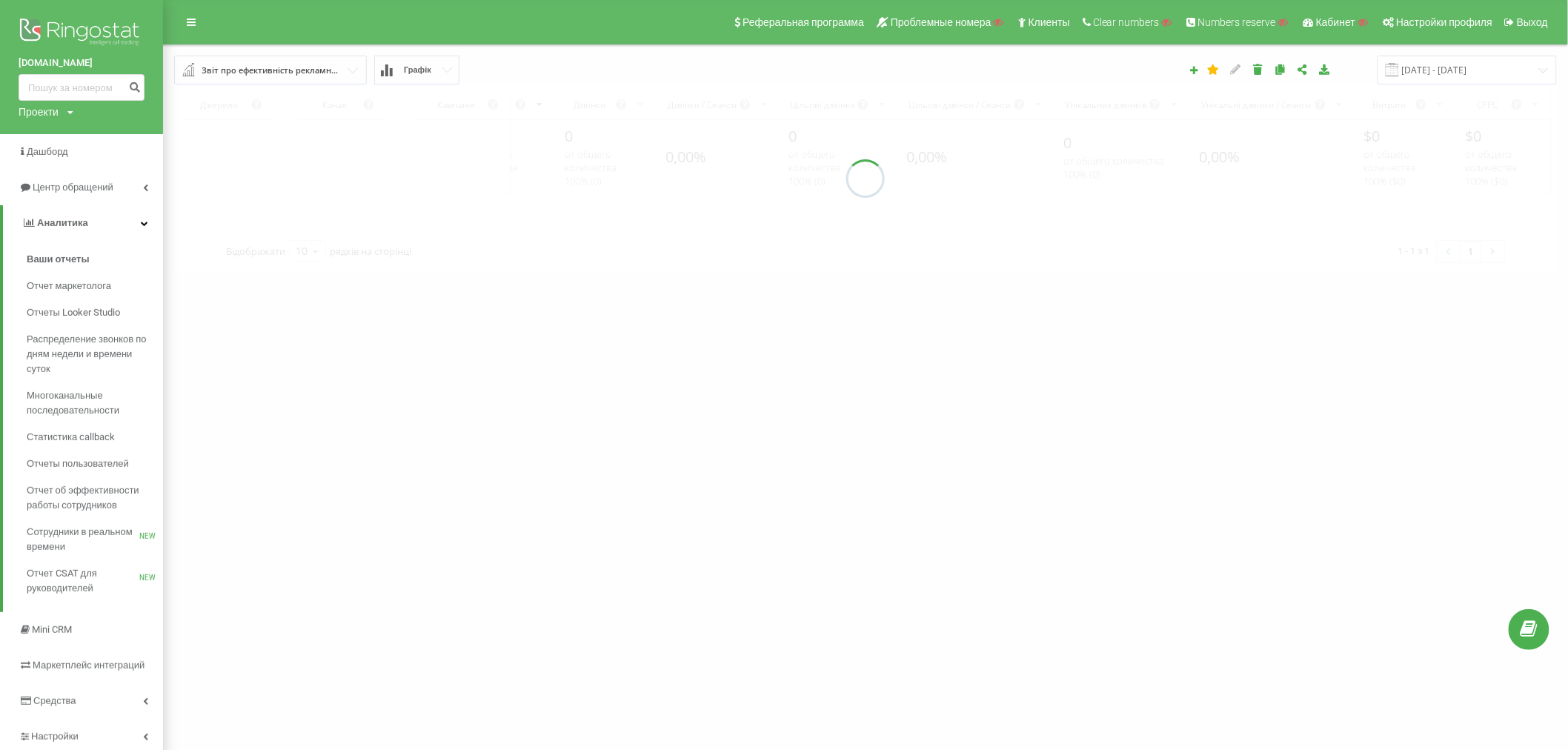
click at [241, 64] on div "Звіт про ефективність рекламних кампаній" at bounding box center [271, 71] width 139 height 16
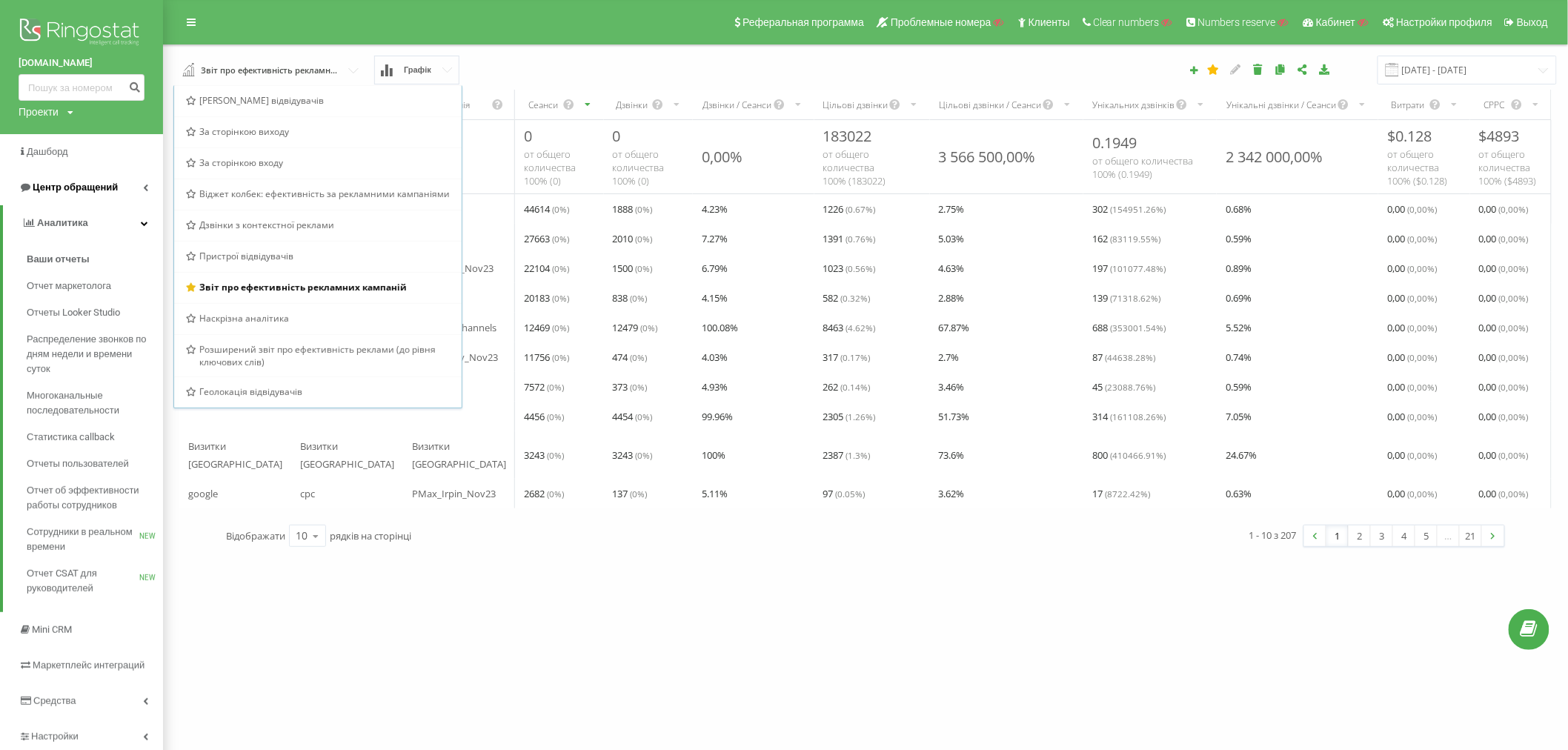
click at [79, 187] on span "Центр обращений" at bounding box center [75, 187] width 85 height 11
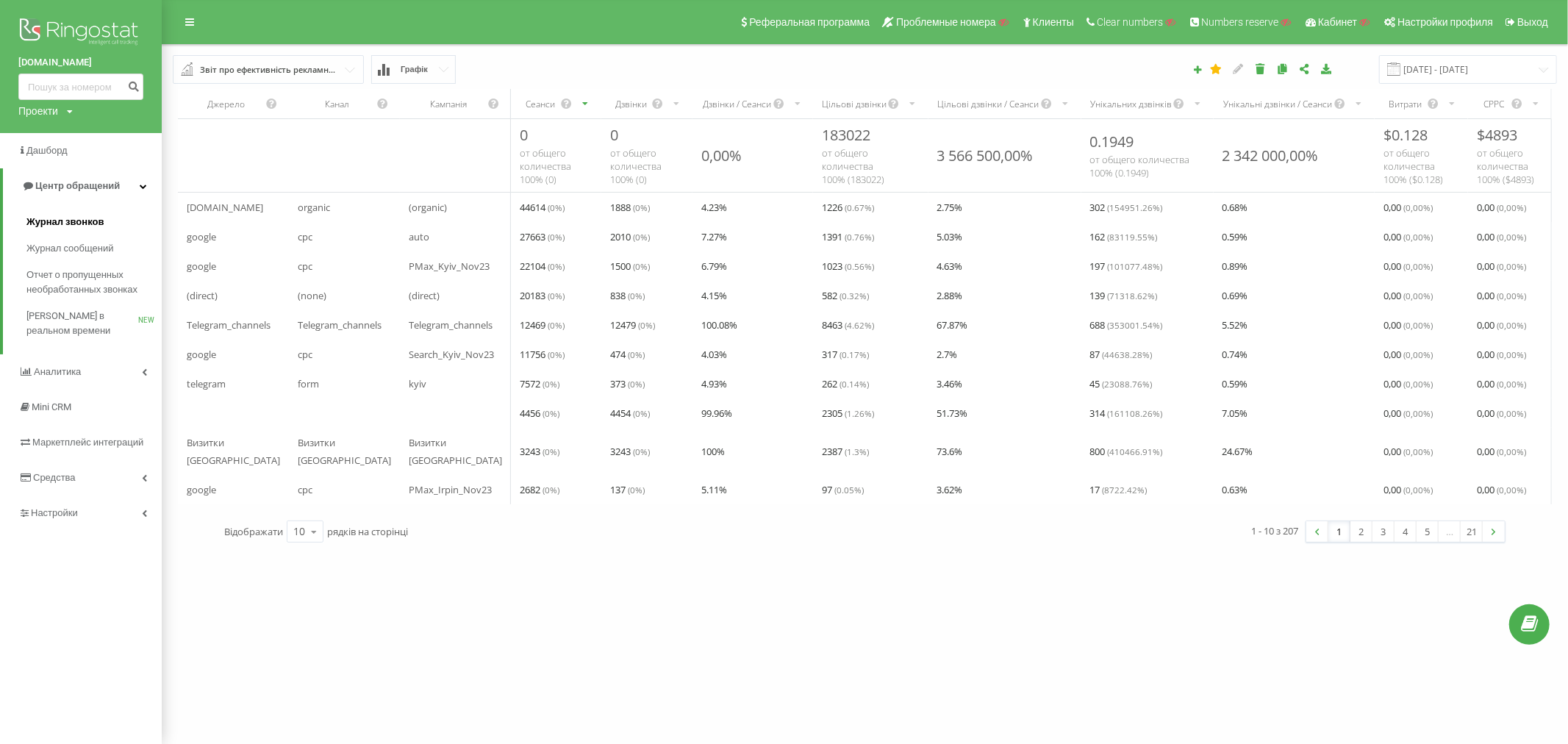
click at [69, 216] on span "Журнал звонков" at bounding box center [64, 222] width 77 height 15
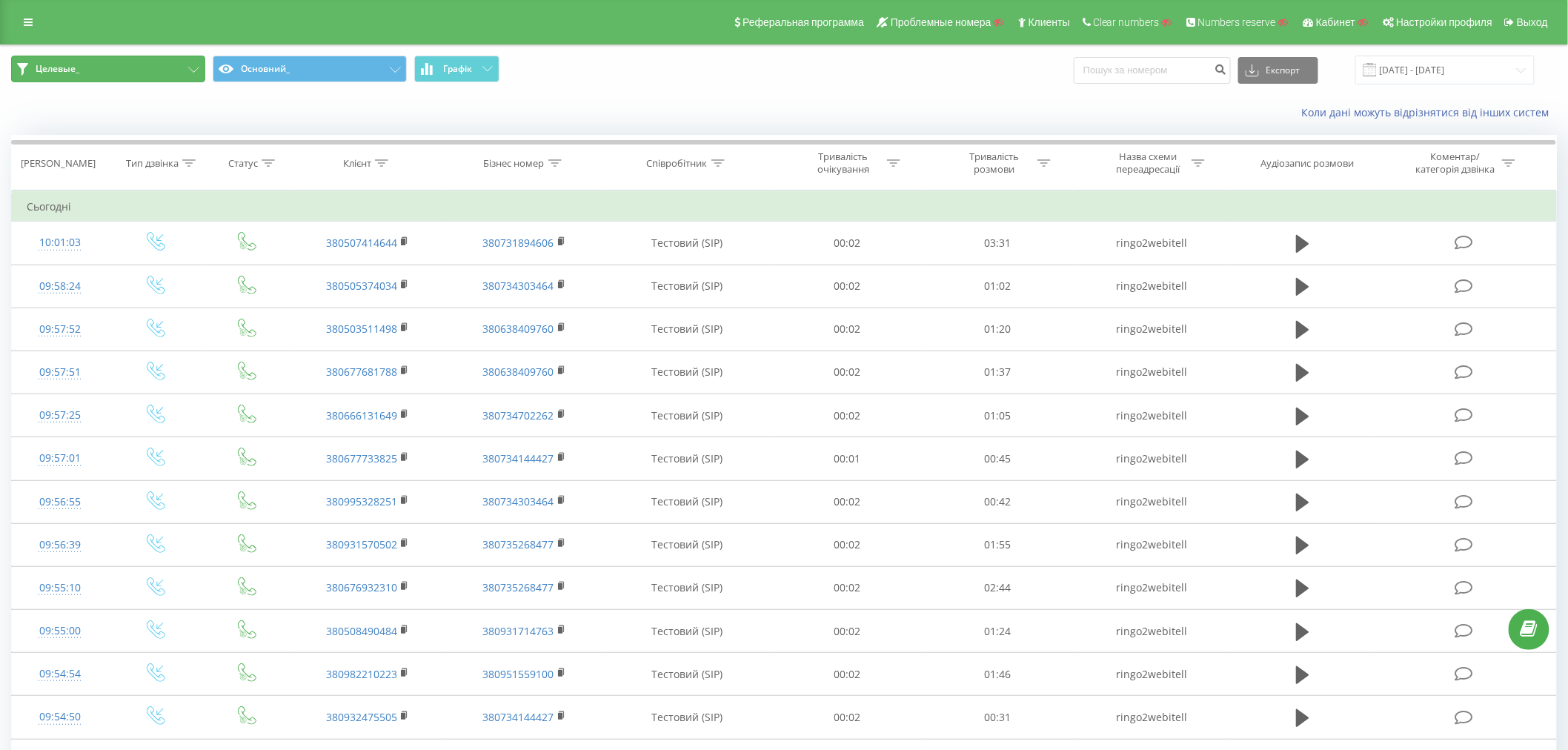
click at [135, 72] on button "Целевые_" at bounding box center [108, 69] width 194 height 27
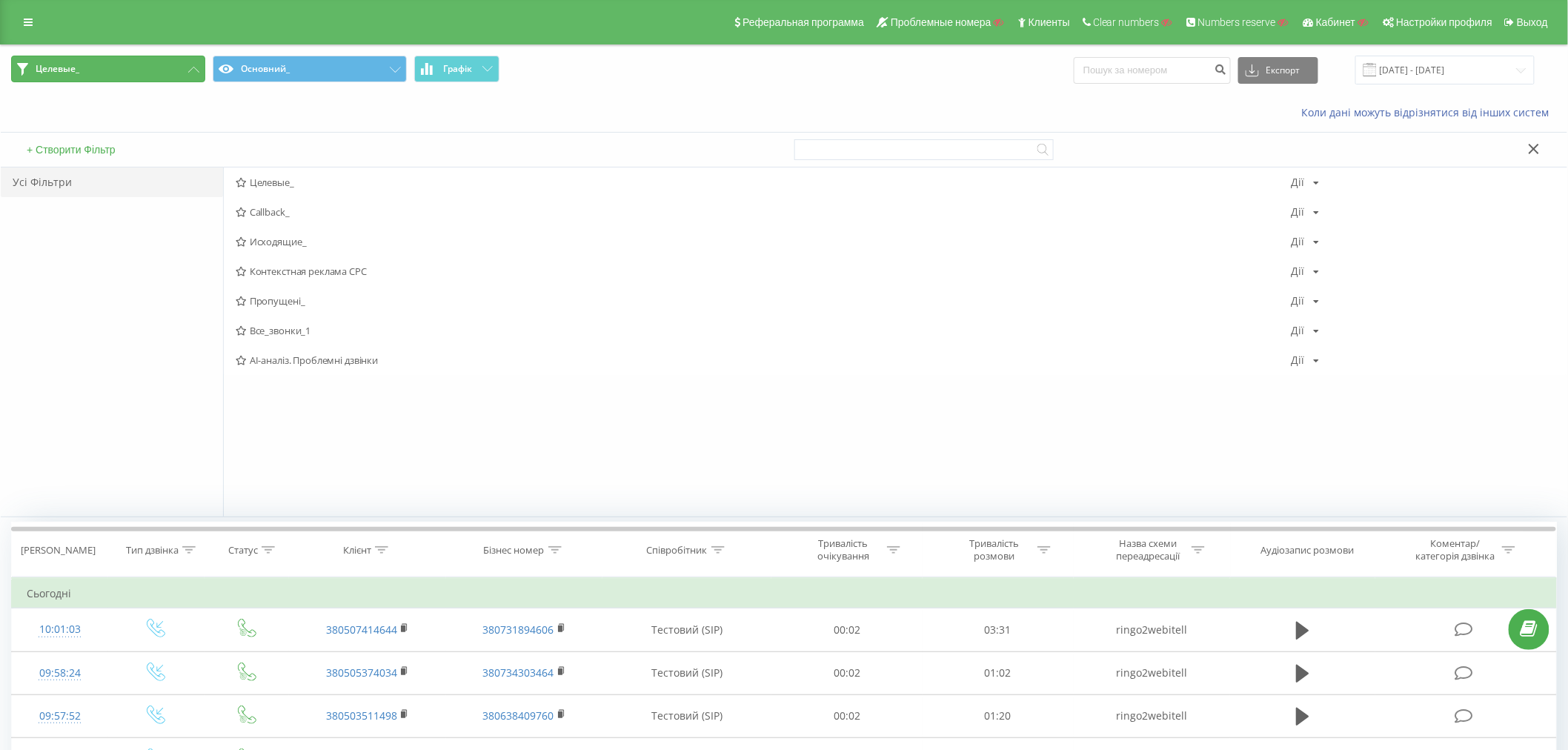
click at [135, 72] on button "Целевые_" at bounding box center [108, 69] width 194 height 27
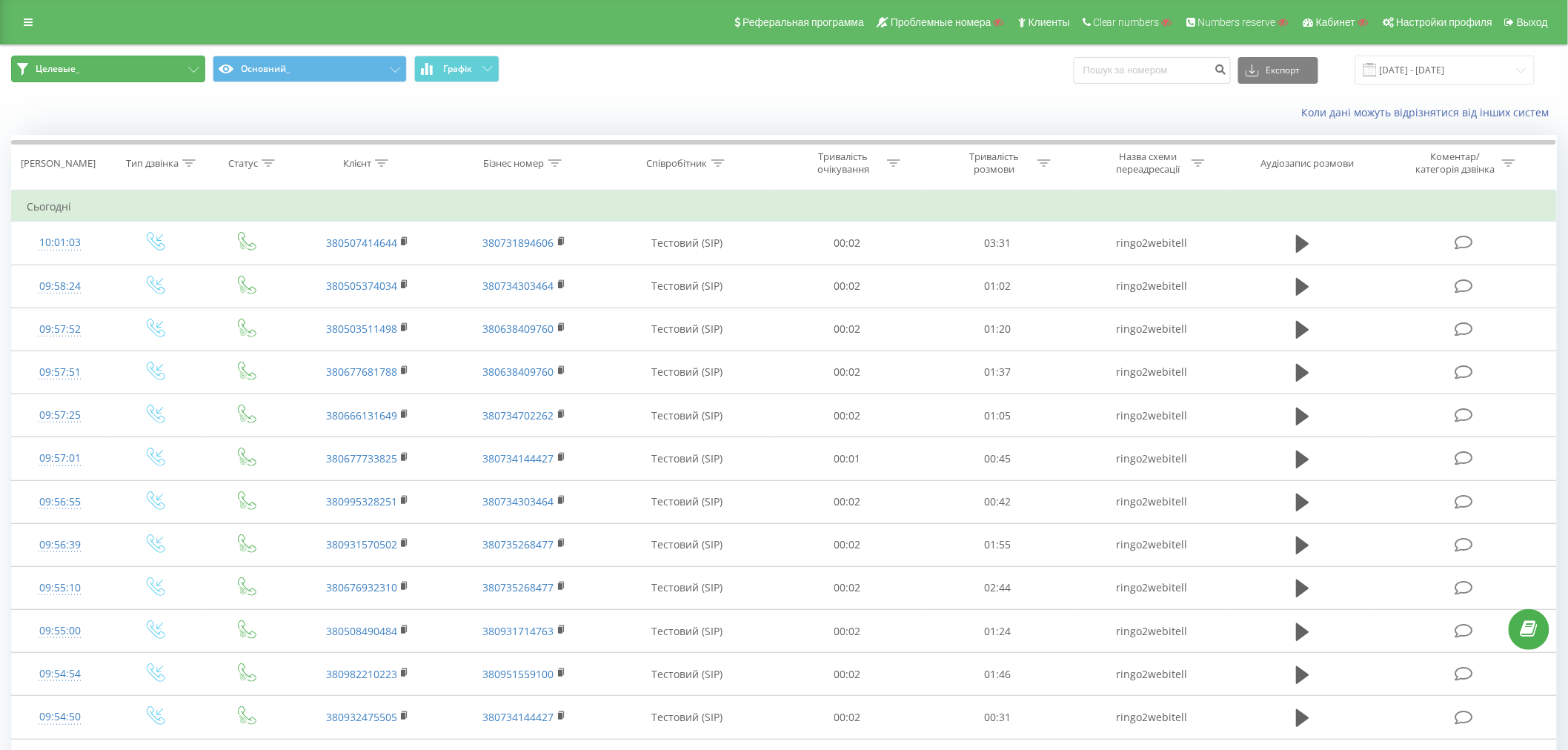
click at [135, 72] on button "Целевые_" at bounding box center [108, 69] width 194 height 27
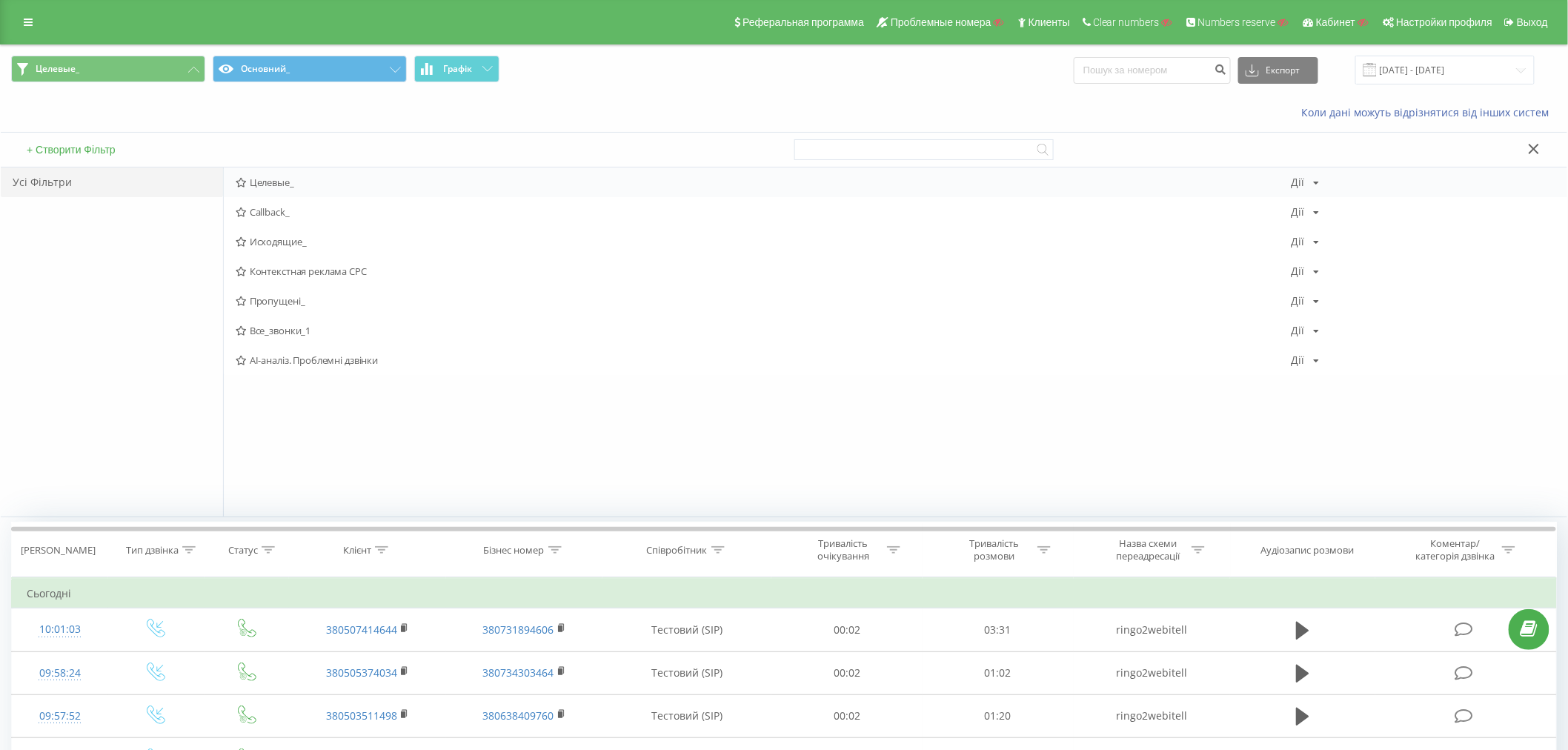
click at [290, 180] on span "Целевые_" at bounding box center [763, 182] width 1056 height 10
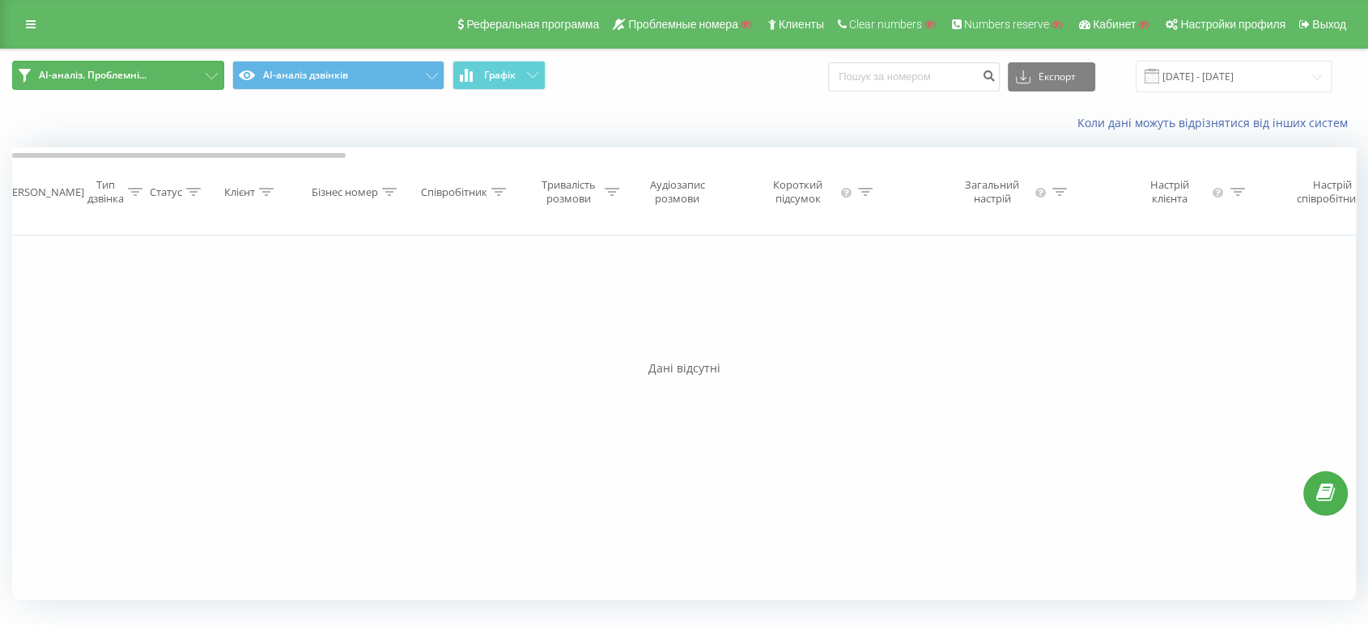
click at [64, 74] on span "AI-аналіз. Проблемні..." at bounding box center [93, 75] width 108 height 13
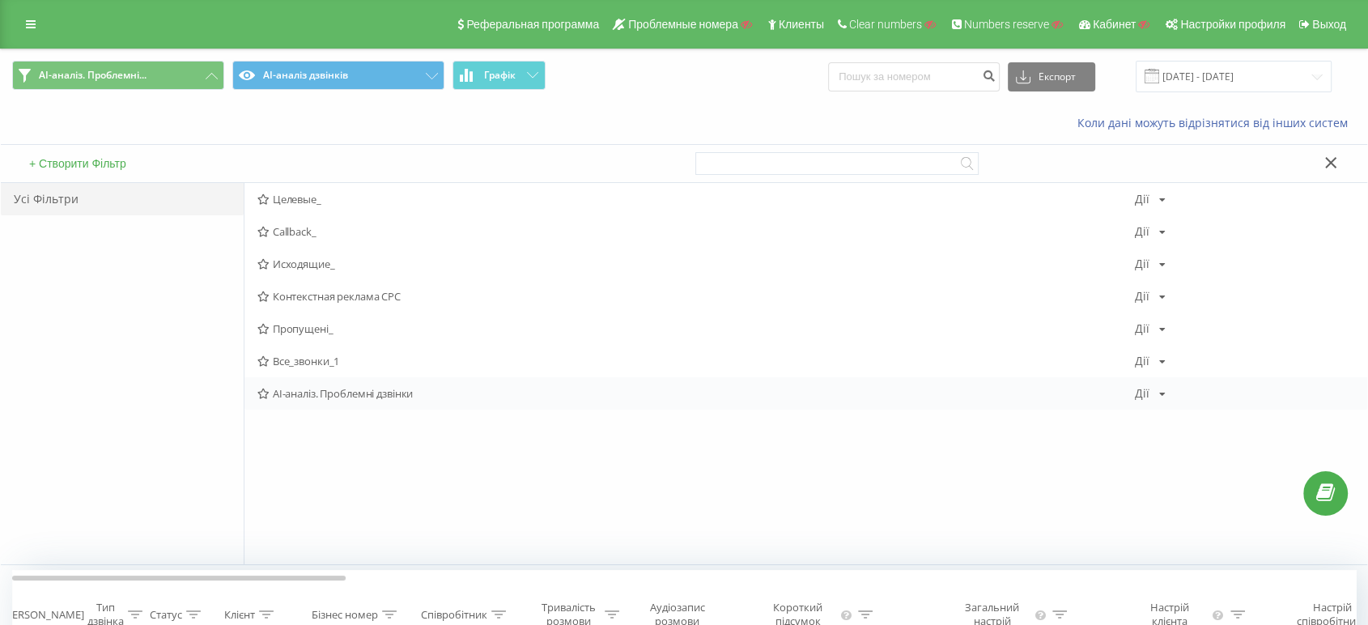
click at [1155, 394] on div "[PERSON_NAME] Копіювати Видалити За замовчуванням Поділитися" at bounding box center [1150, 393] width 31 height 11
click at [1208, 538] on span "Поділитися" at bounding box center [1206, 535] width 55 height 14
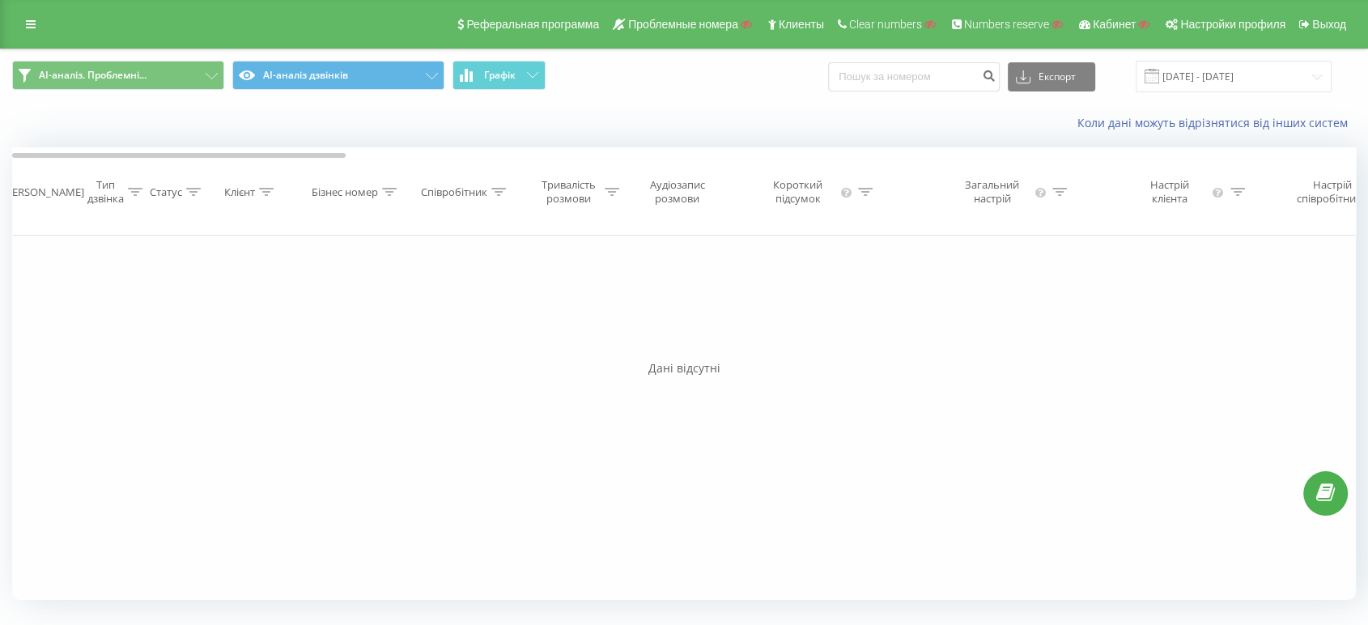
click at [119, 59] on div "AI-аналіз. Проблемні... AI-аналіз дзвінків Графік Експорт .csv .xls .xlsx 15.09…" at bounding box center [684, 76] width 1367 height 54
click at [113, 70] on span "AI-аналіз. Проблемні..." at bounding box center [93, 75] width 108 height 13
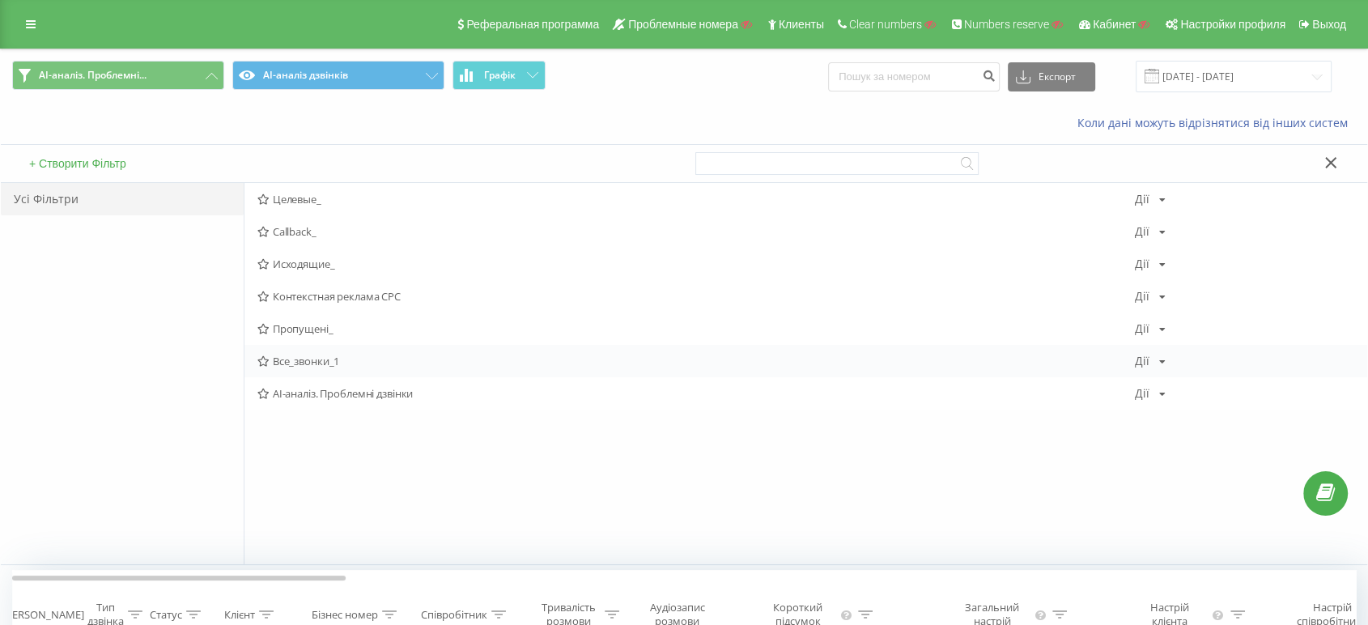
click at [1156, 362] on div "[PERSON_NAME] Копіювати Видалити За замовчуванням Поділитися" at bounding box center [1150, 360] width 31 height 11
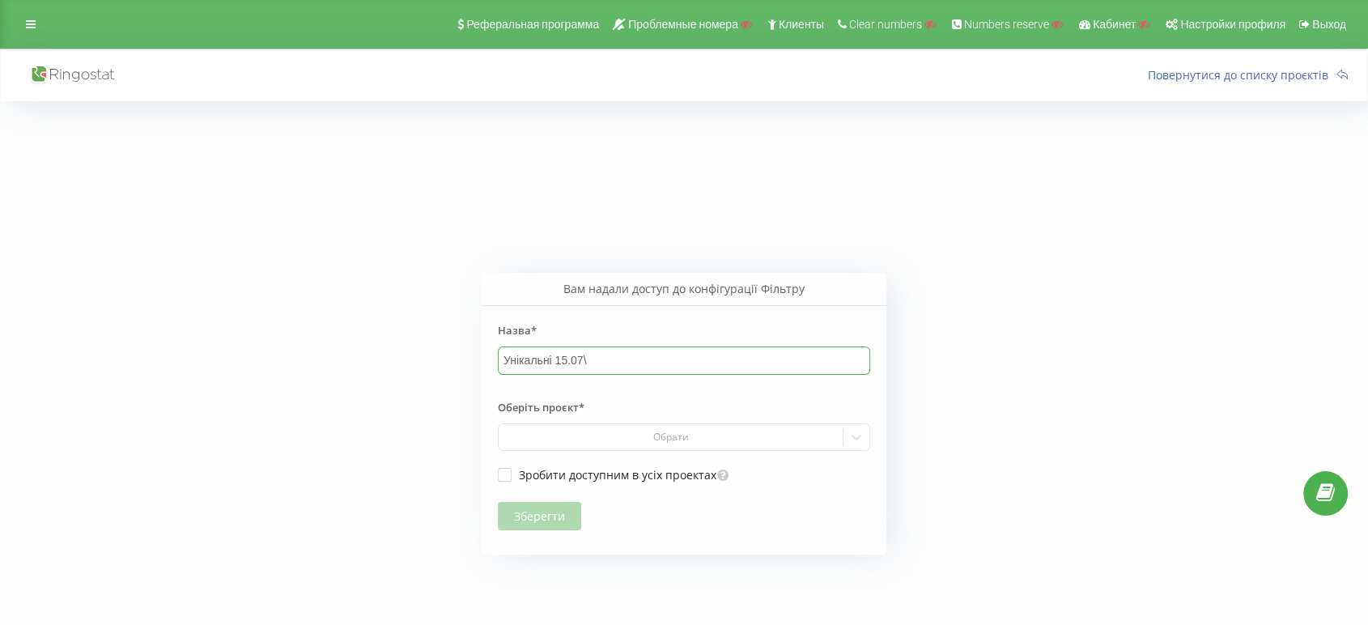
click at [623, 358] on input "Унікальні 15.07\" at bounding box center [684, 361] width 372 height 28
type input "Унікальні 15.07_"
click at [599, 438] on div "Обрати" at bounding box center [671, 437] width 332 height 13
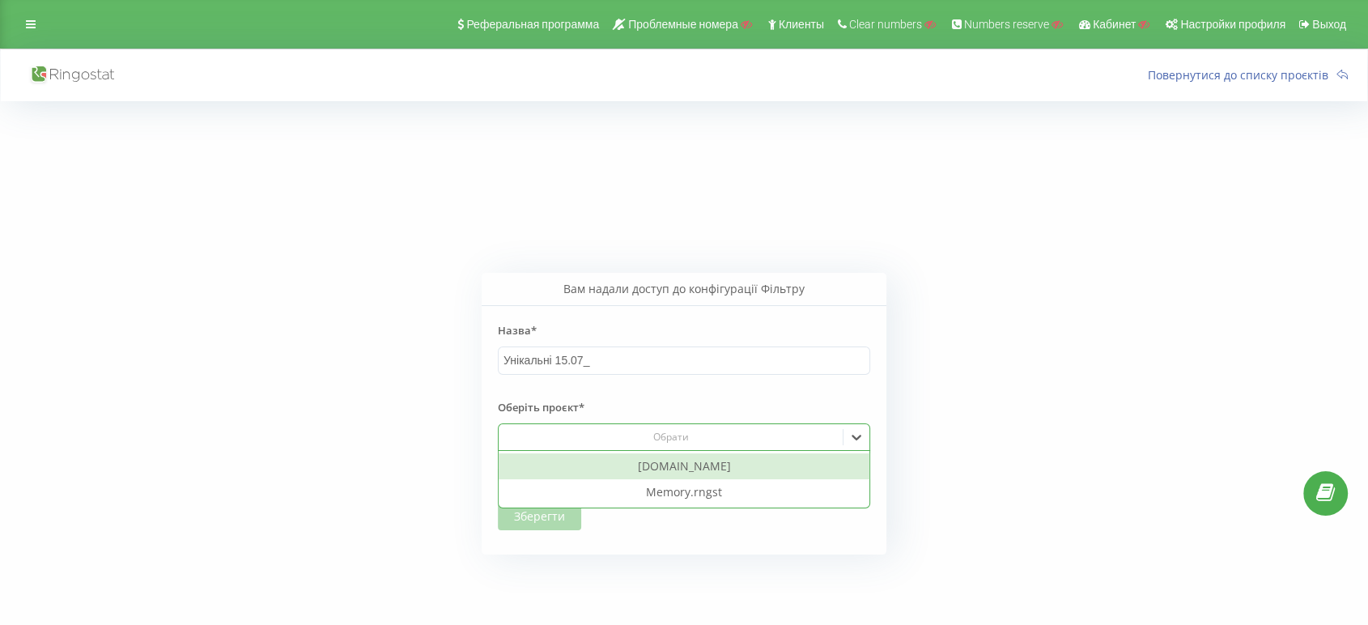
click at [599, 438] on div "Обрати" at bounding box center [671, 437] width 332 height 13
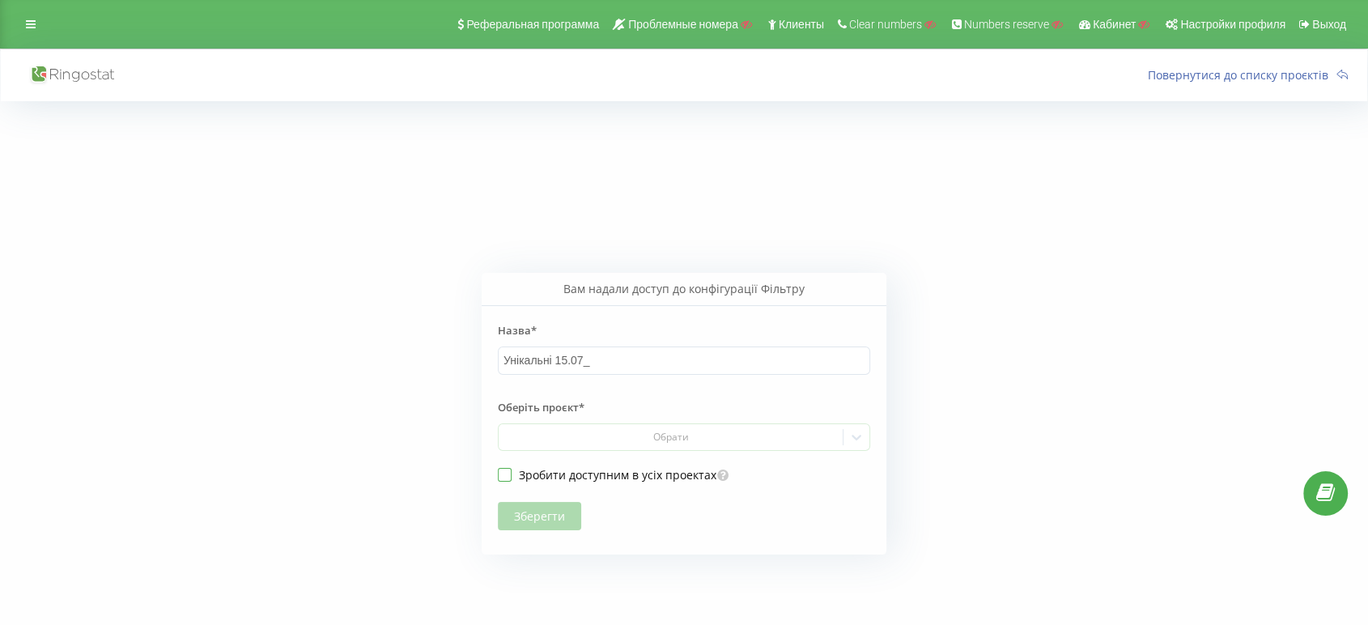
click at [504, 477] on label "Зробити доступним в усіх проектах" at bounding box center [607, 475] width 219 height 14
checkbox input "true"
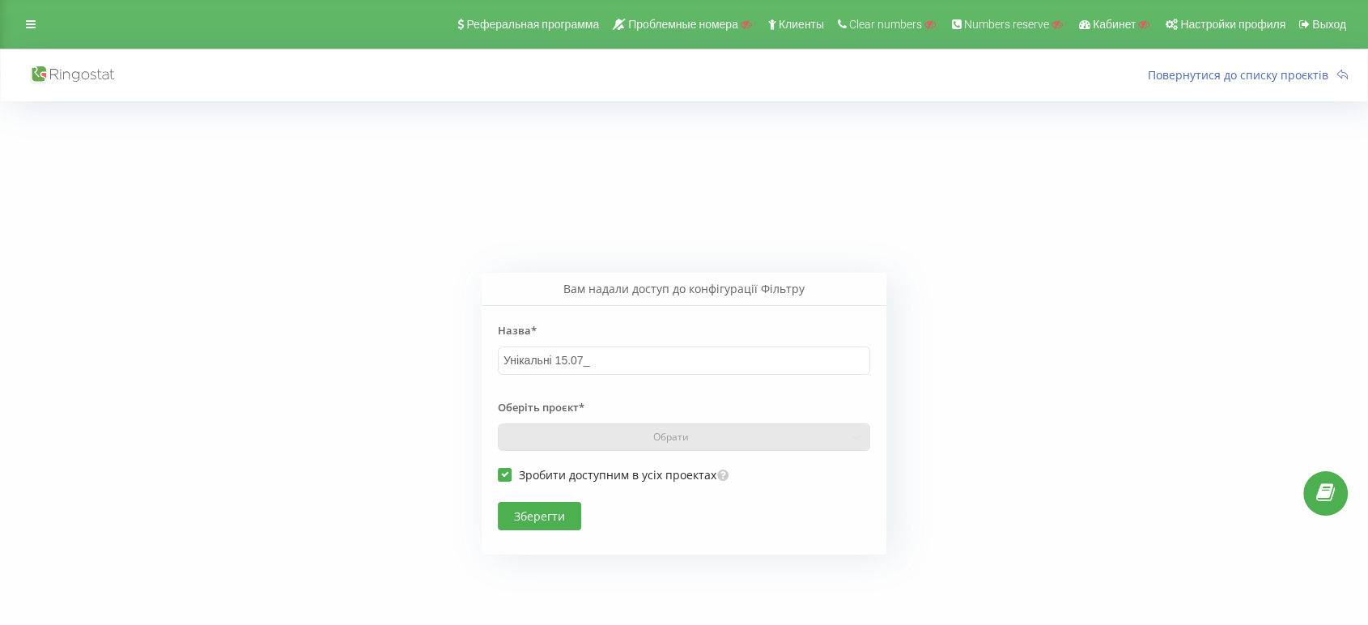
click at [528, 513] on button "Зберегти" at bounding box center [539, 516] width 83 height 28
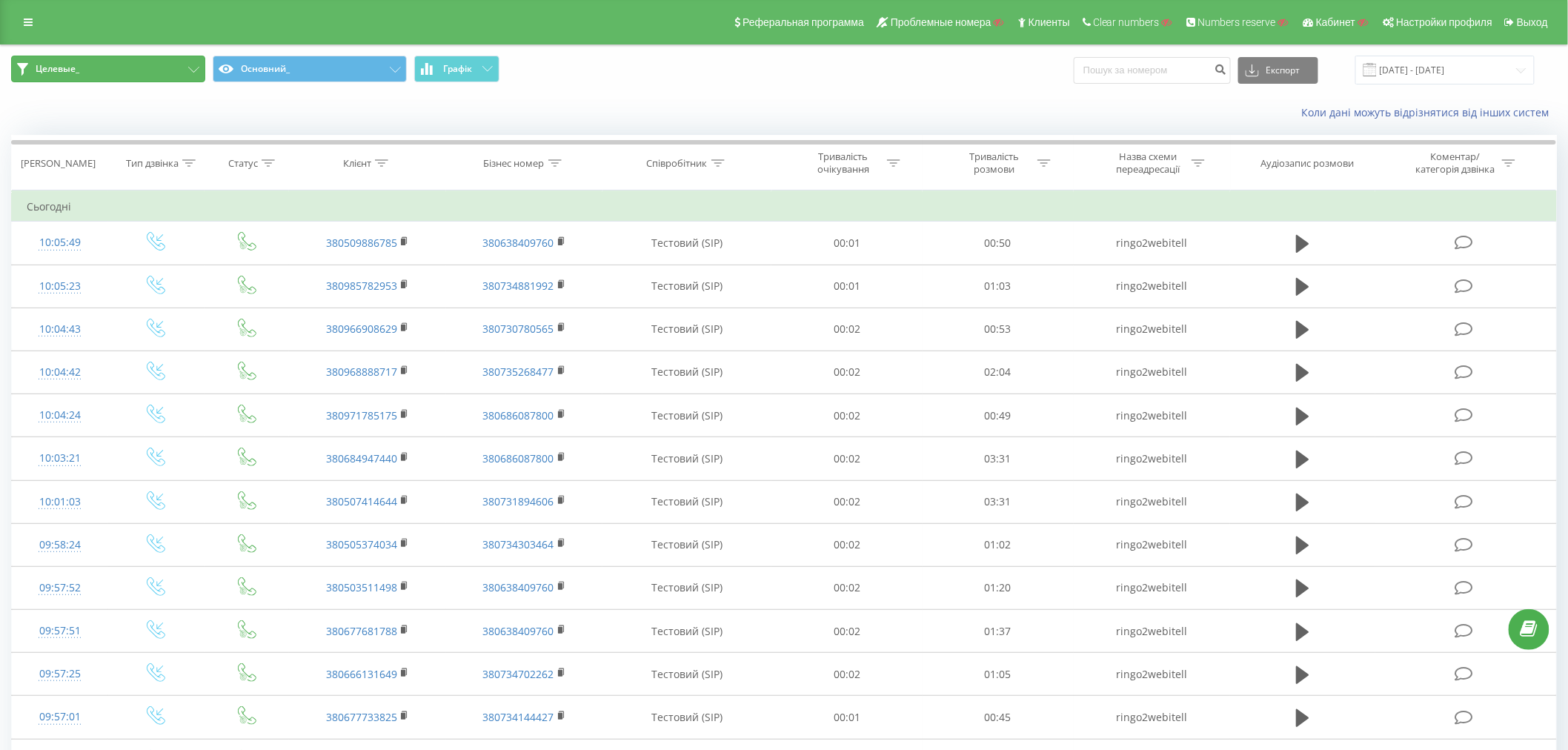
click at [145, 71] on button "Целевые_" at bounding box center [108, 69] width 194 height 27
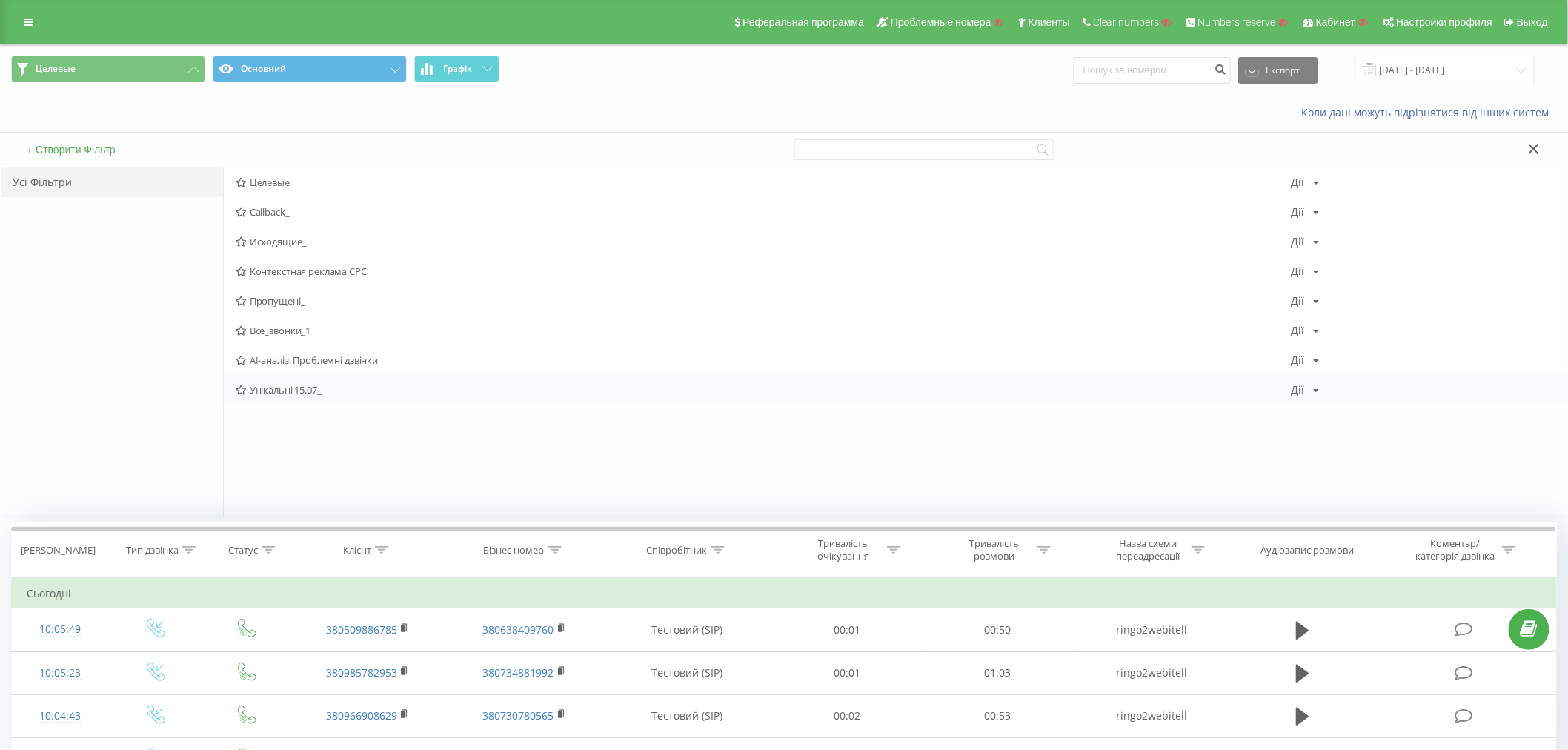
click at [282, 389] on span "Унікальні 15.07_" at bounding box center [763, 389] width 1056 height 10
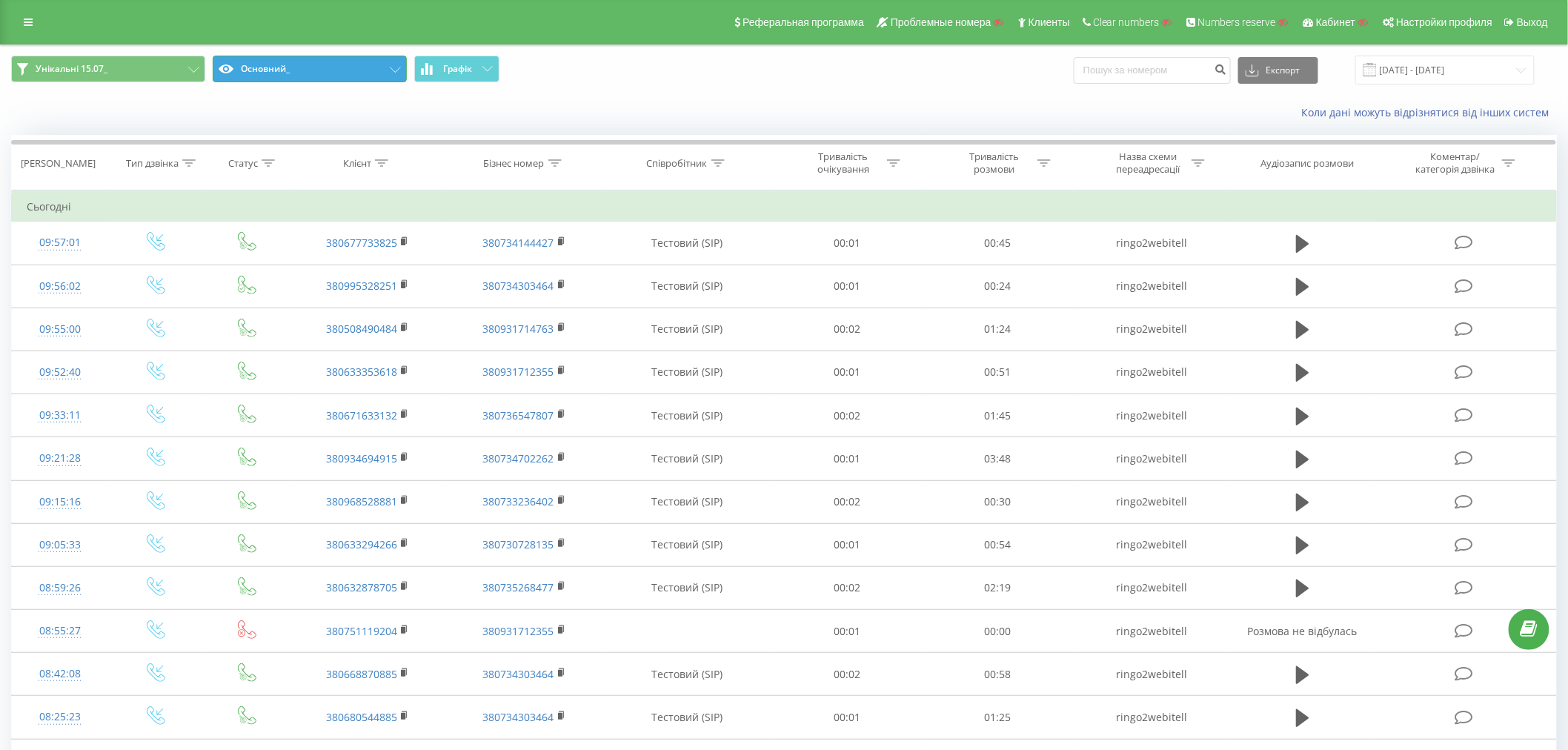
click at [275, 71] on button "Основний_" at bounding box center [309, 69] width 194 height 27
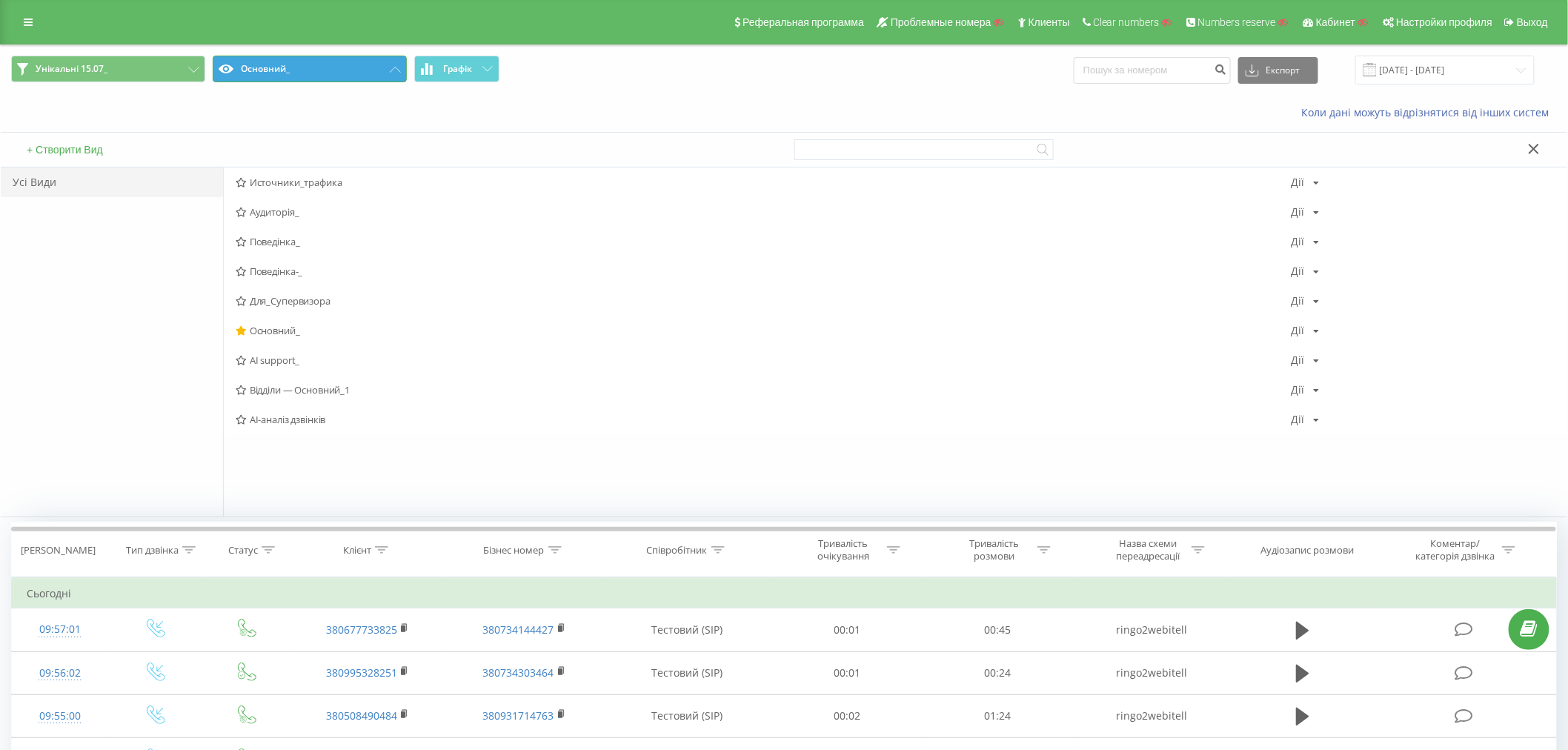
click at [275, 71] on button "Основний_" at bounding box center [309, 69] width 194 height 27
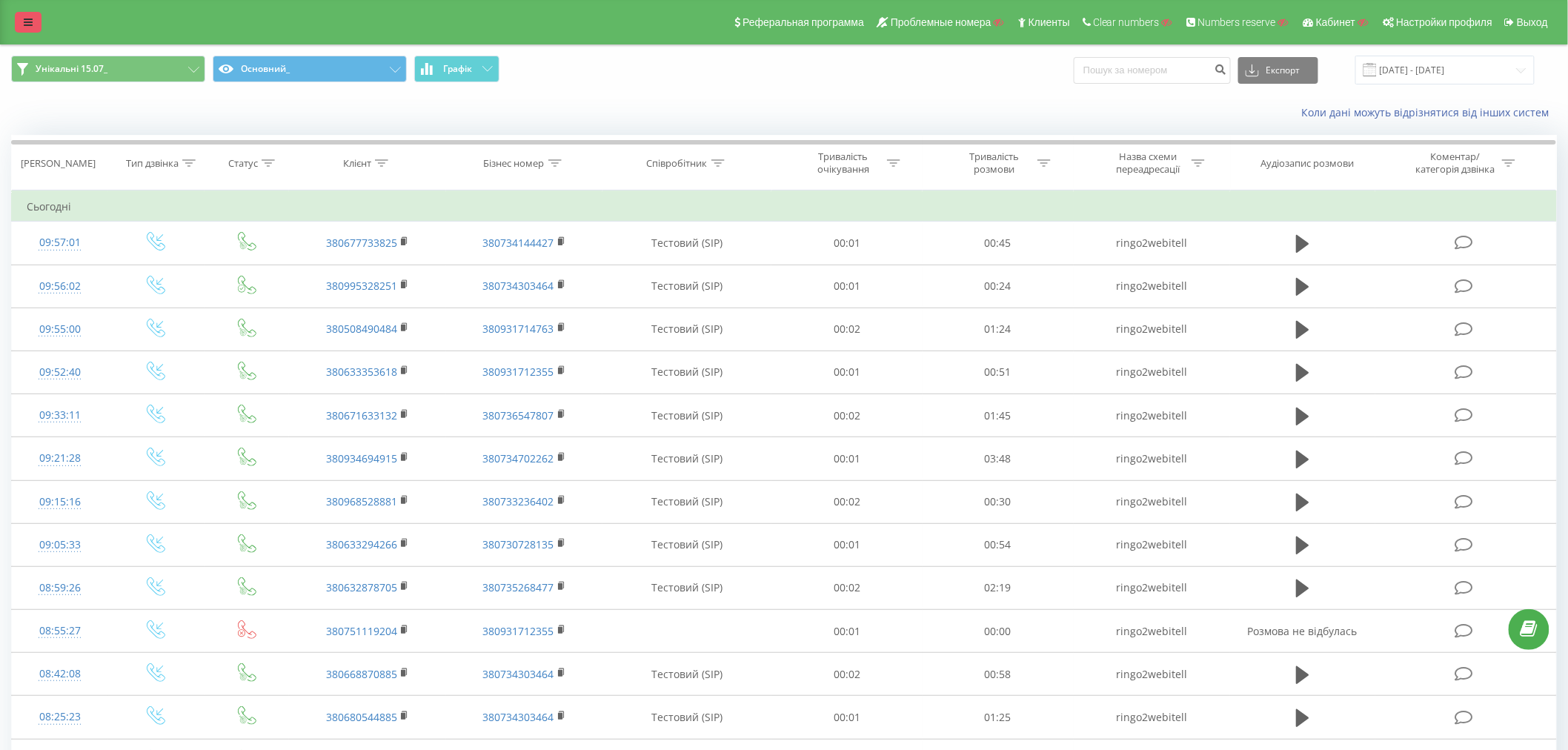
click at [25, 21] on icon at bounding box center [28, 22] width 9 height 10
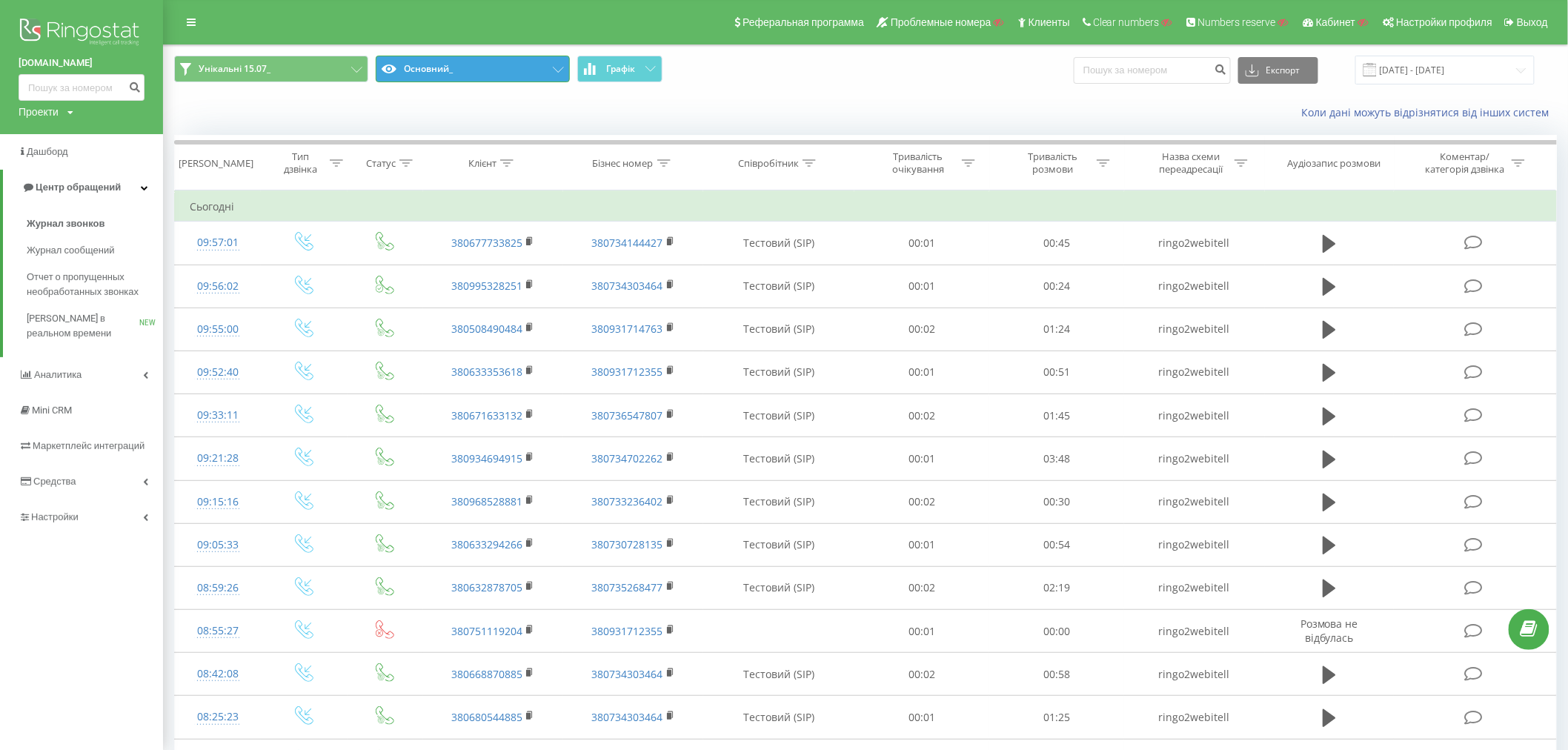
click at [493, 68] on button "Основний_" at bounding box center [473, 69] width 194 height 27
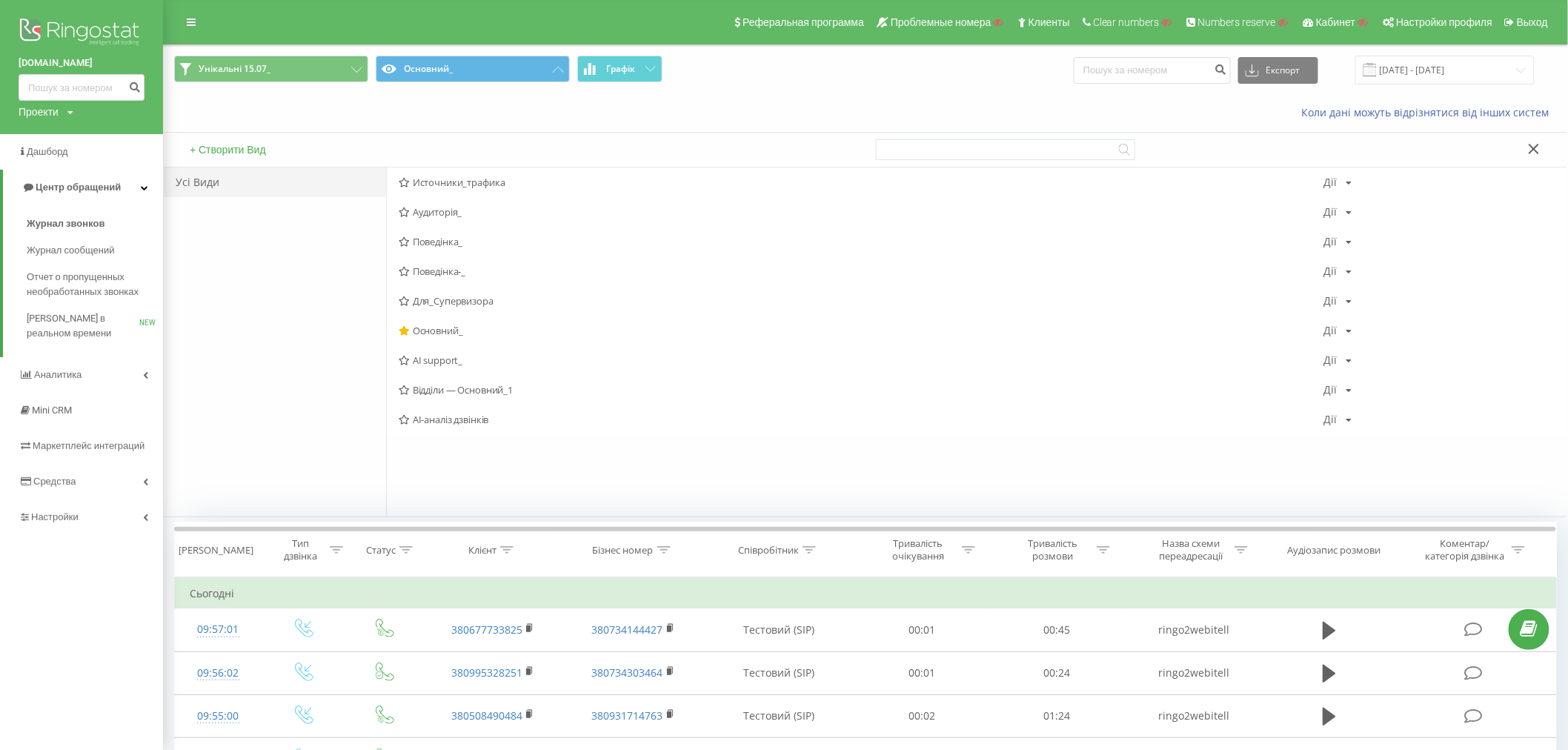
click at [353, 107] on div "Коли дані можуть відрізнятися вiд інших систем" at bounding box center [866, 113] width 1404 height 36
click at [434, 332] on span "Основний_" at bounding box center [861, 330] width 925 height 10
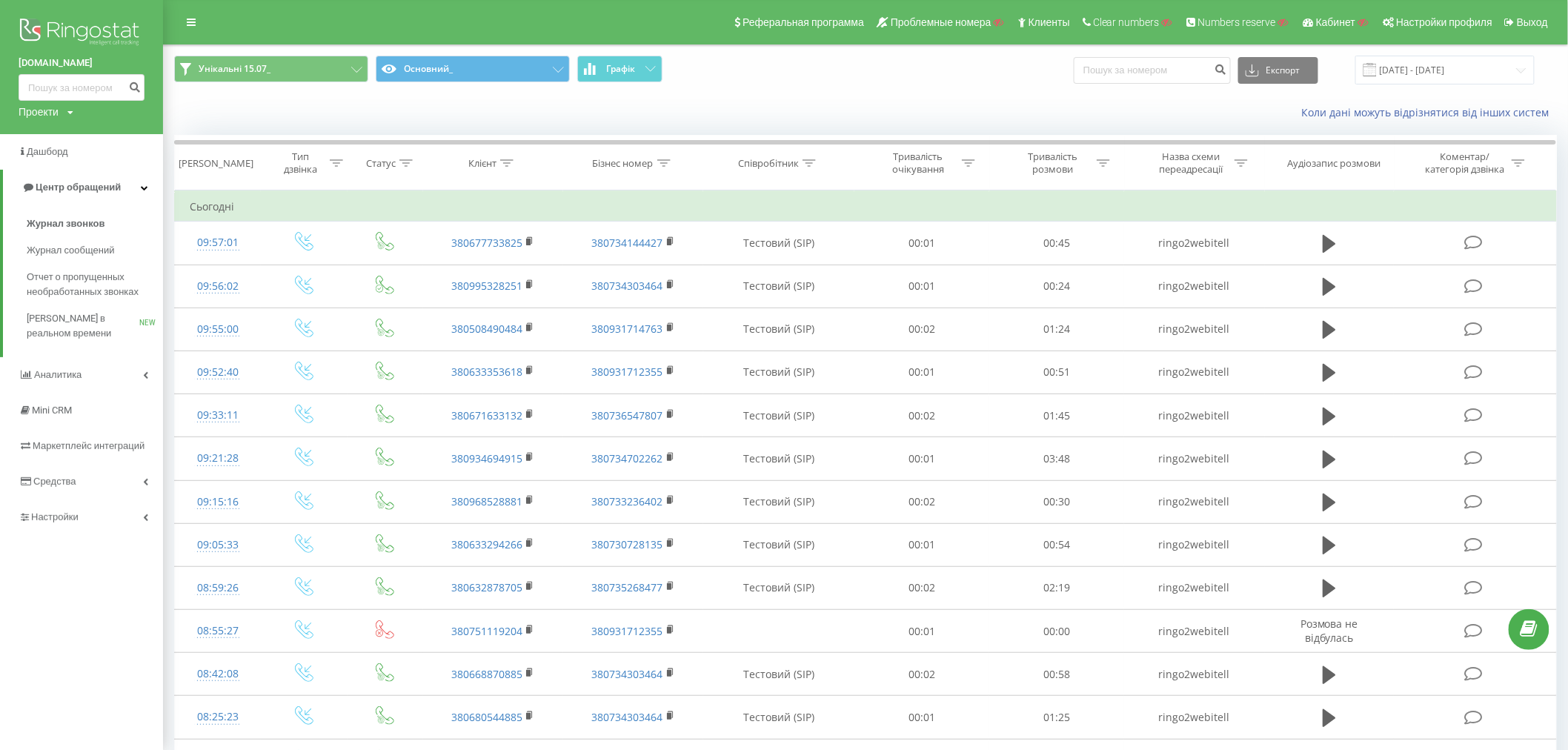
click at [408, 53] on div "Унікальні 15.07_ Основний_ Графік Експорт .csv .xls .xlsx 22.08.2025 - 22.09.20…" at bounding box center [866, 70] width 1404 height 49
click at [409, 62] on button "Основний_" at bounding box center [473, 69] width 194 height 27
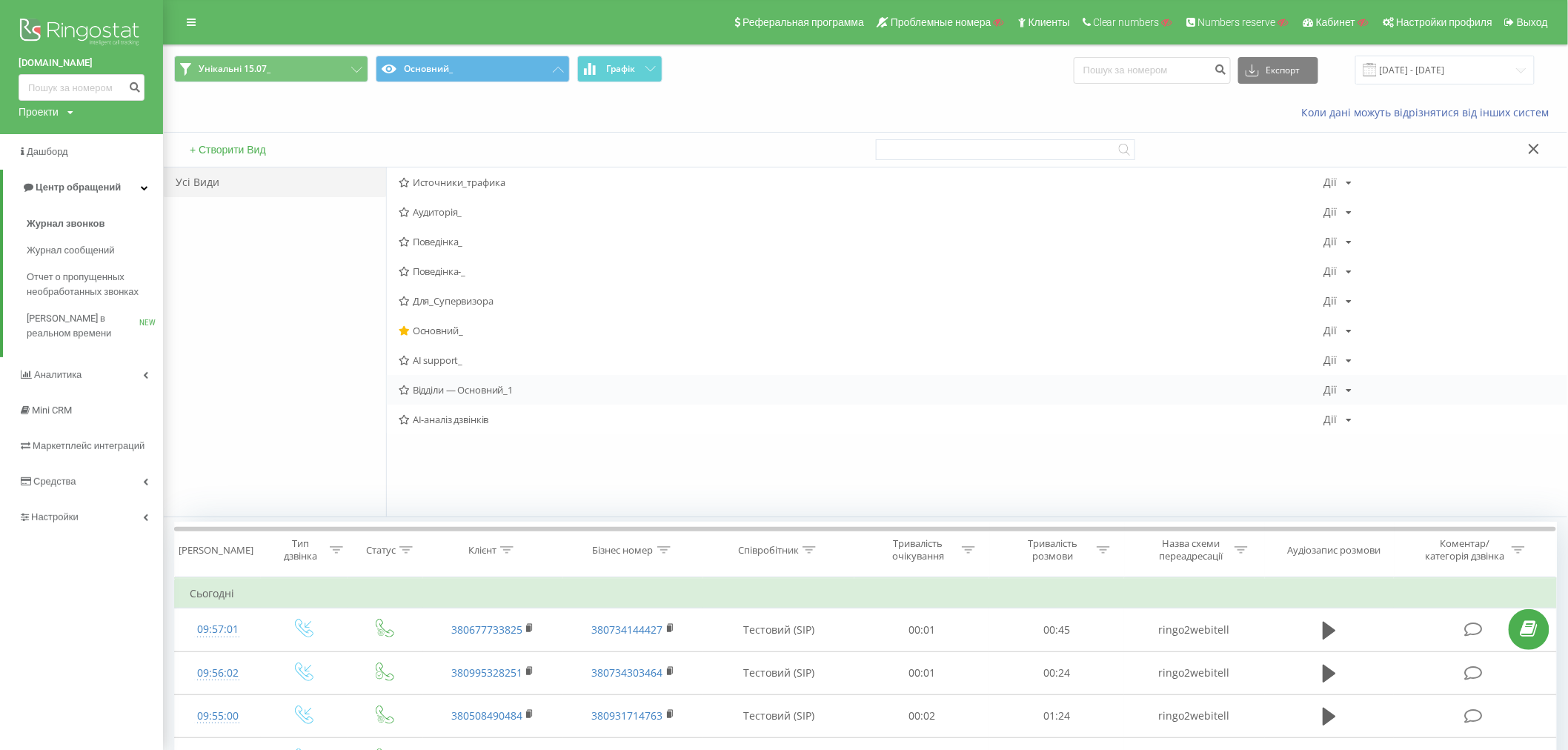
click at [1347, 389] on icon at bounding box center [1349, 391] width 5 height 9
click at [1046, 302] on span "Для_Супервизора" at bounding box center [861, 300] width 925 height 10
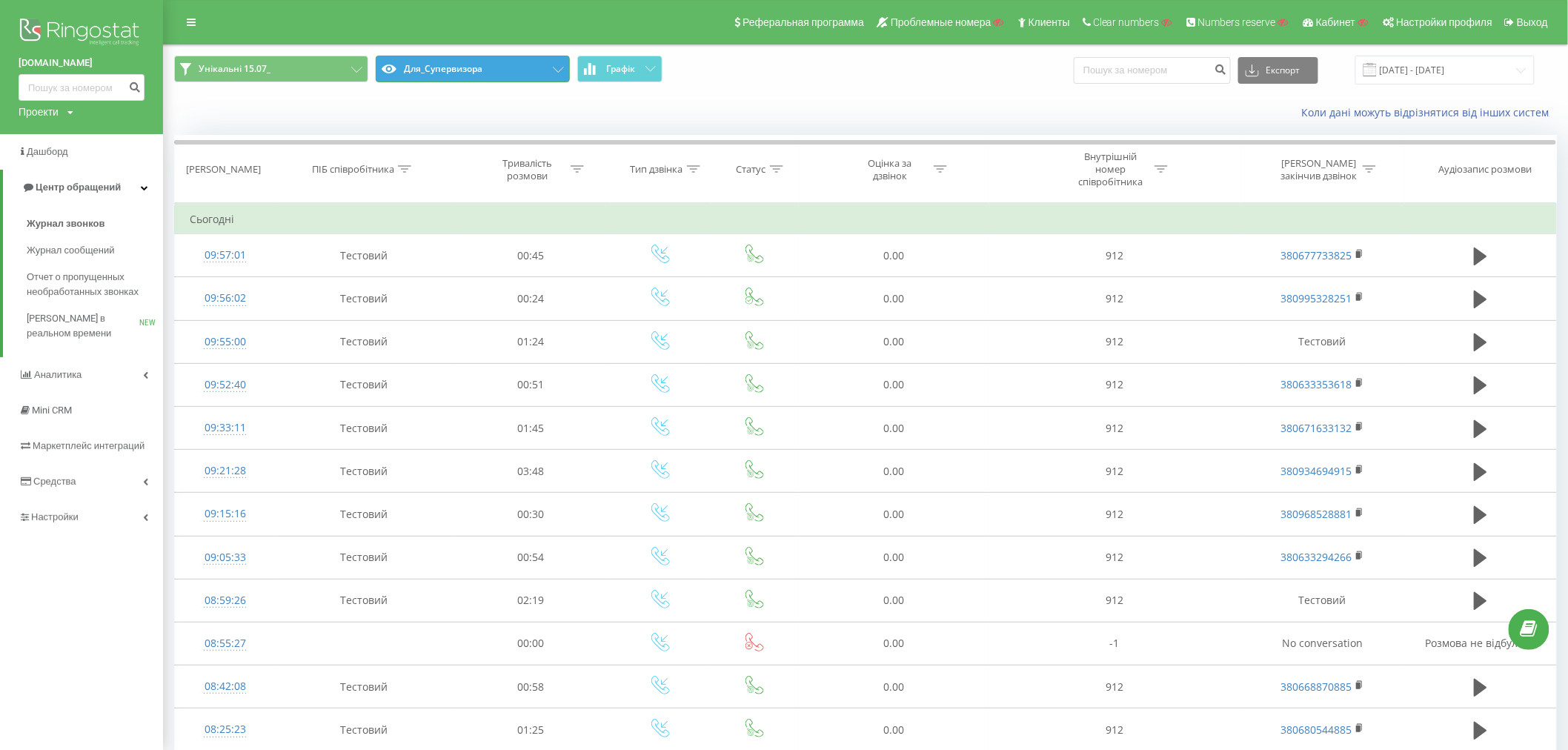
click at [506, 68] on button "Для_Супервизора" at bounding box center [473, 69] width 194 height 27
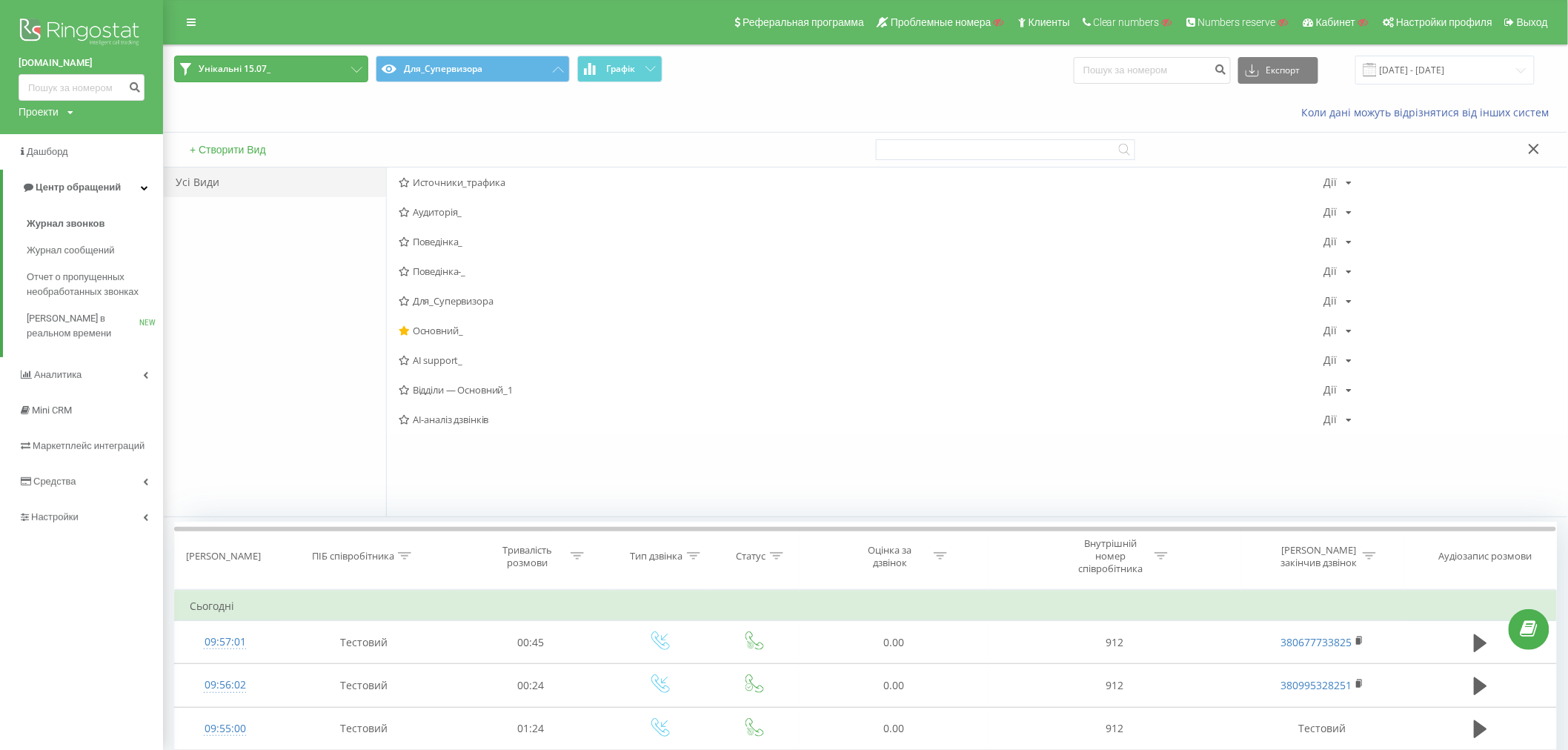
click at [280, 67] on button "Унікальні 15.07_" at bounding box center [271, 69] width 194 height 27
click at [1328, 386] on div "Дії" at bounding box center [1331, 389] width 14 height 10
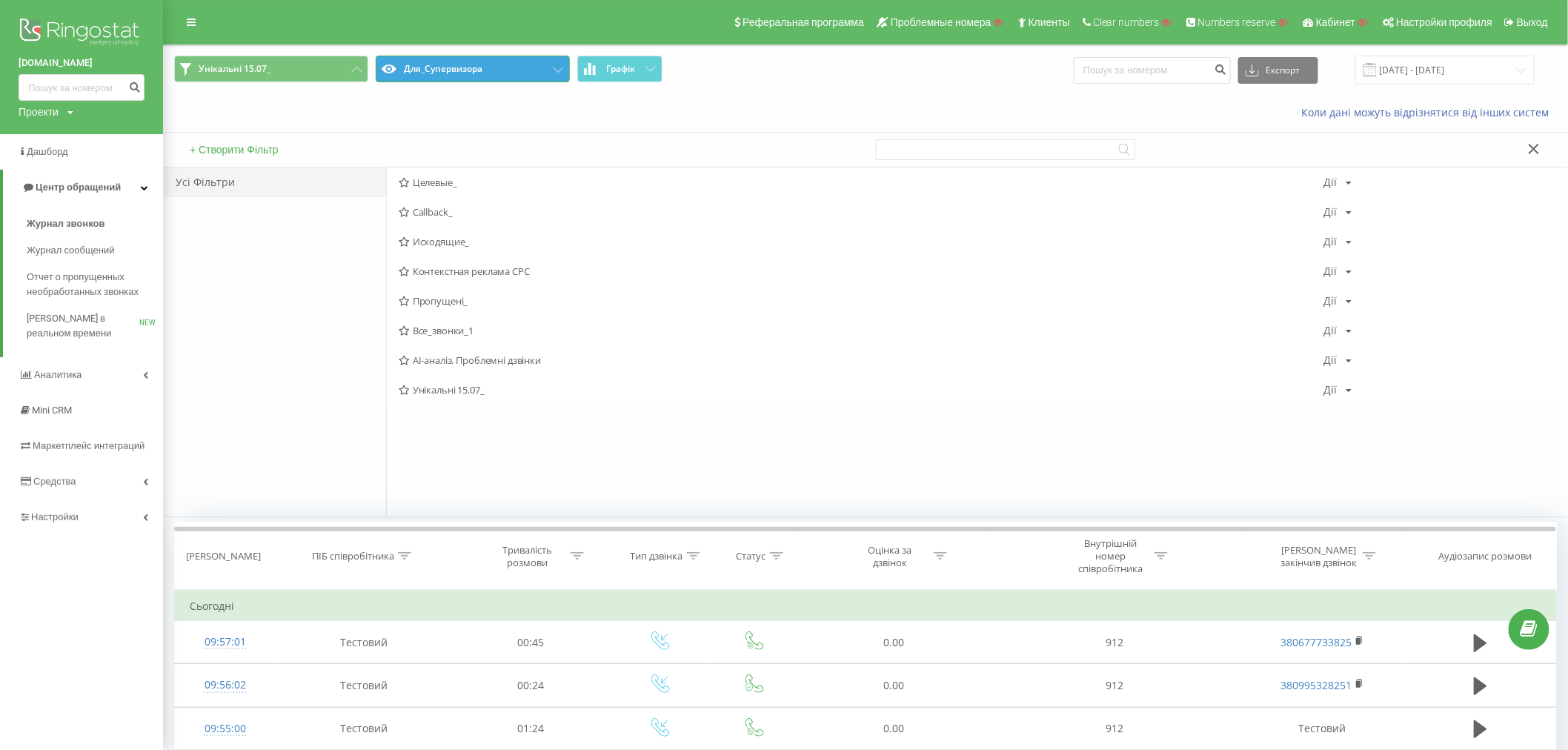
click at [458, 68] on button "Для_Супервизора" at bounding box center [473, 69] width 194 height 27
click at [1345, 361] on div "Дії Редагувати Копіювати Видалити За замовчуванням Поділитися" at bounding box center [1338, 360] width 28 height 10
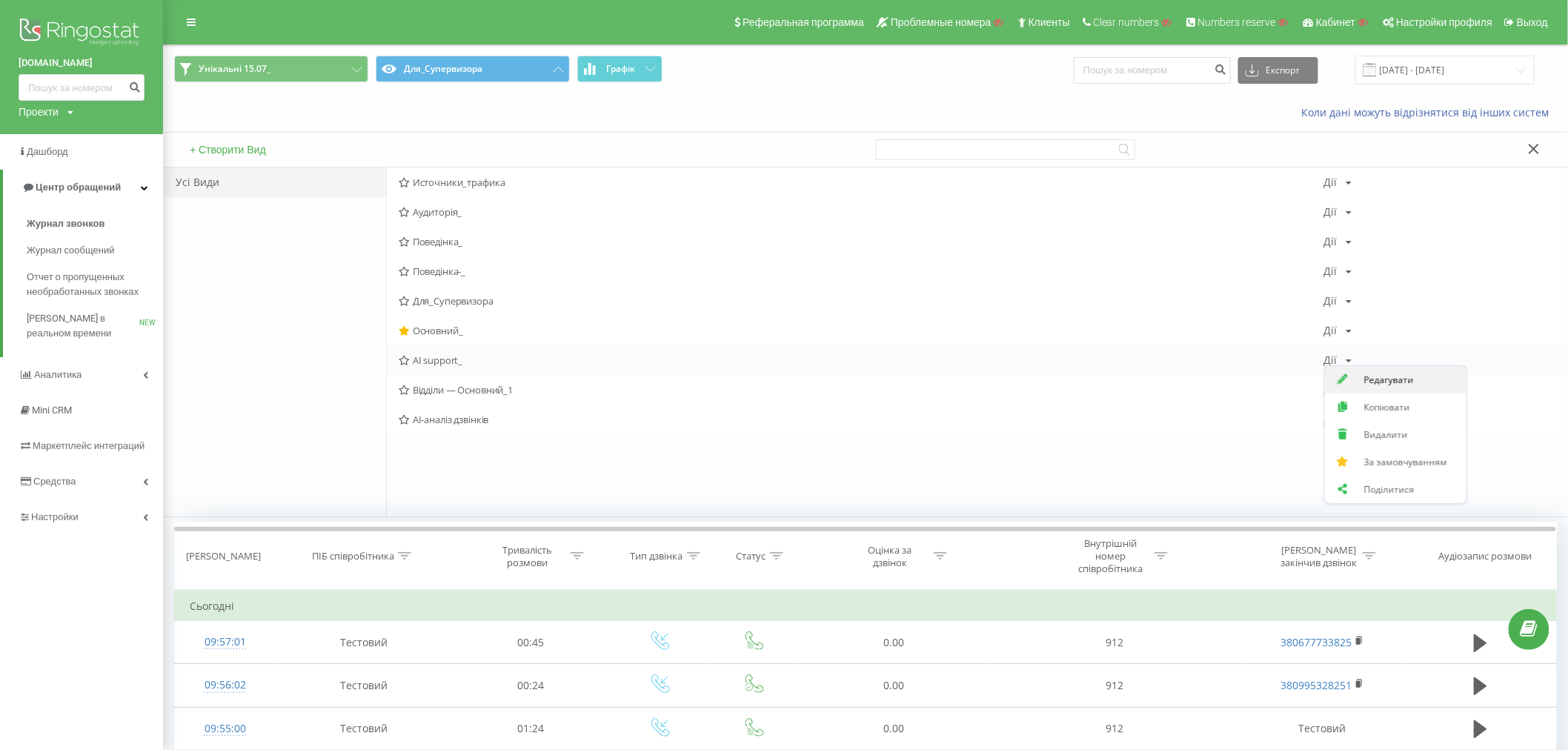
click at [1377, 381] on span "Редагувати" at bounding box center [1390, 380] width 49 height 13
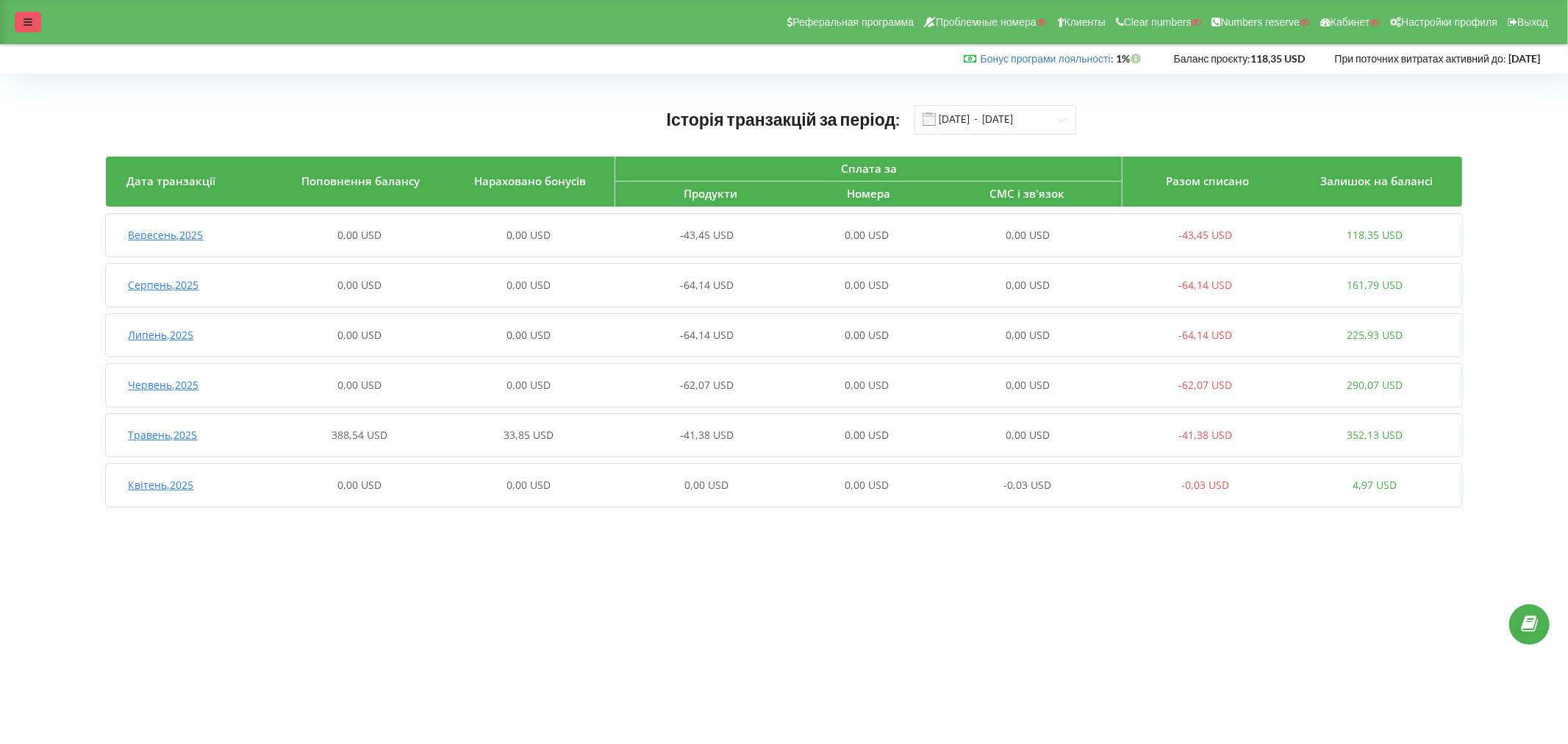
click at [34, 20] on div at bounding box center [27, 22] width 26 height 21
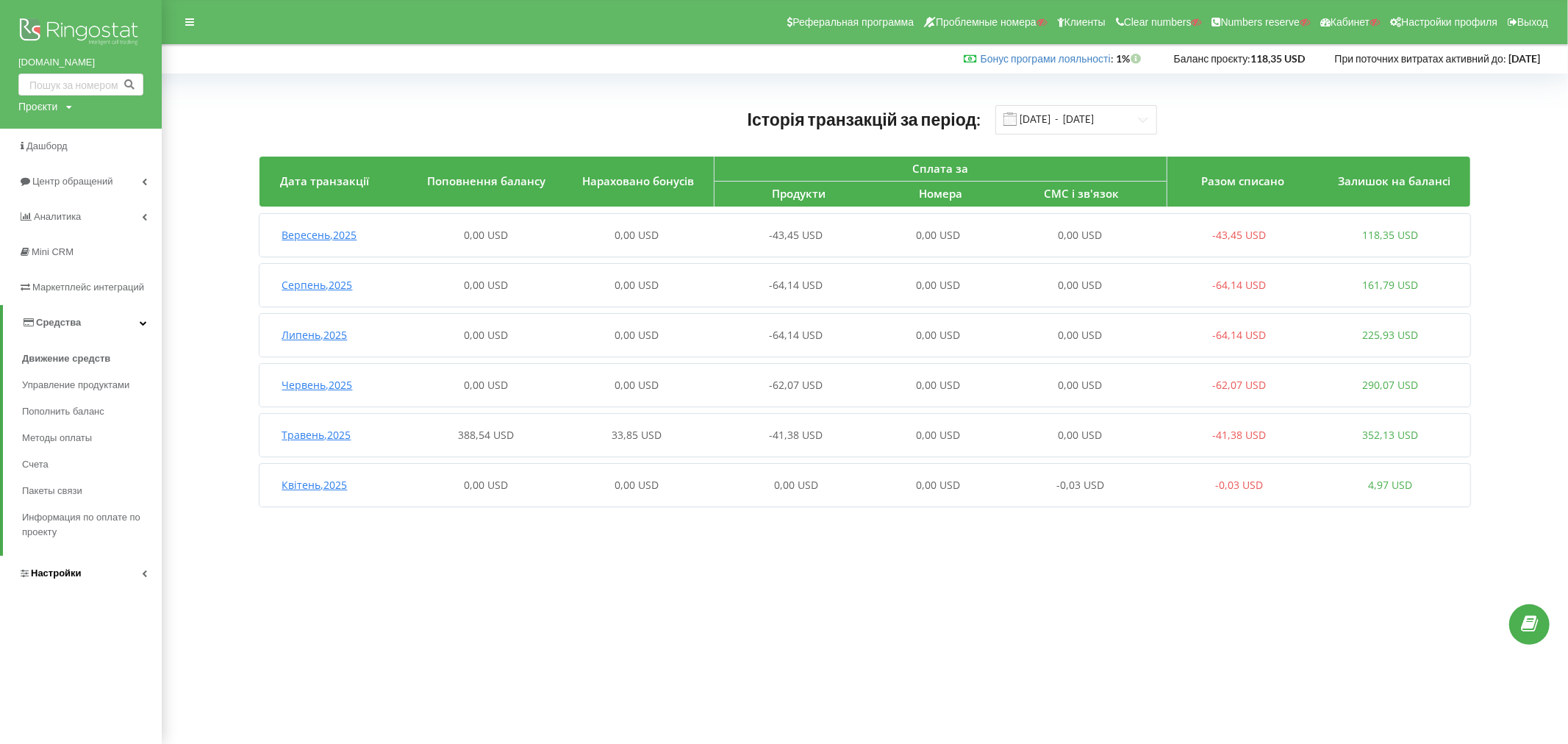
click at [48, 574] on span "Настройки" at bounding box center [56, 573] width 51 height 11
click at [81, 397] on span "Общие настройки" at bounding box center [76, 399] width 84 height 15
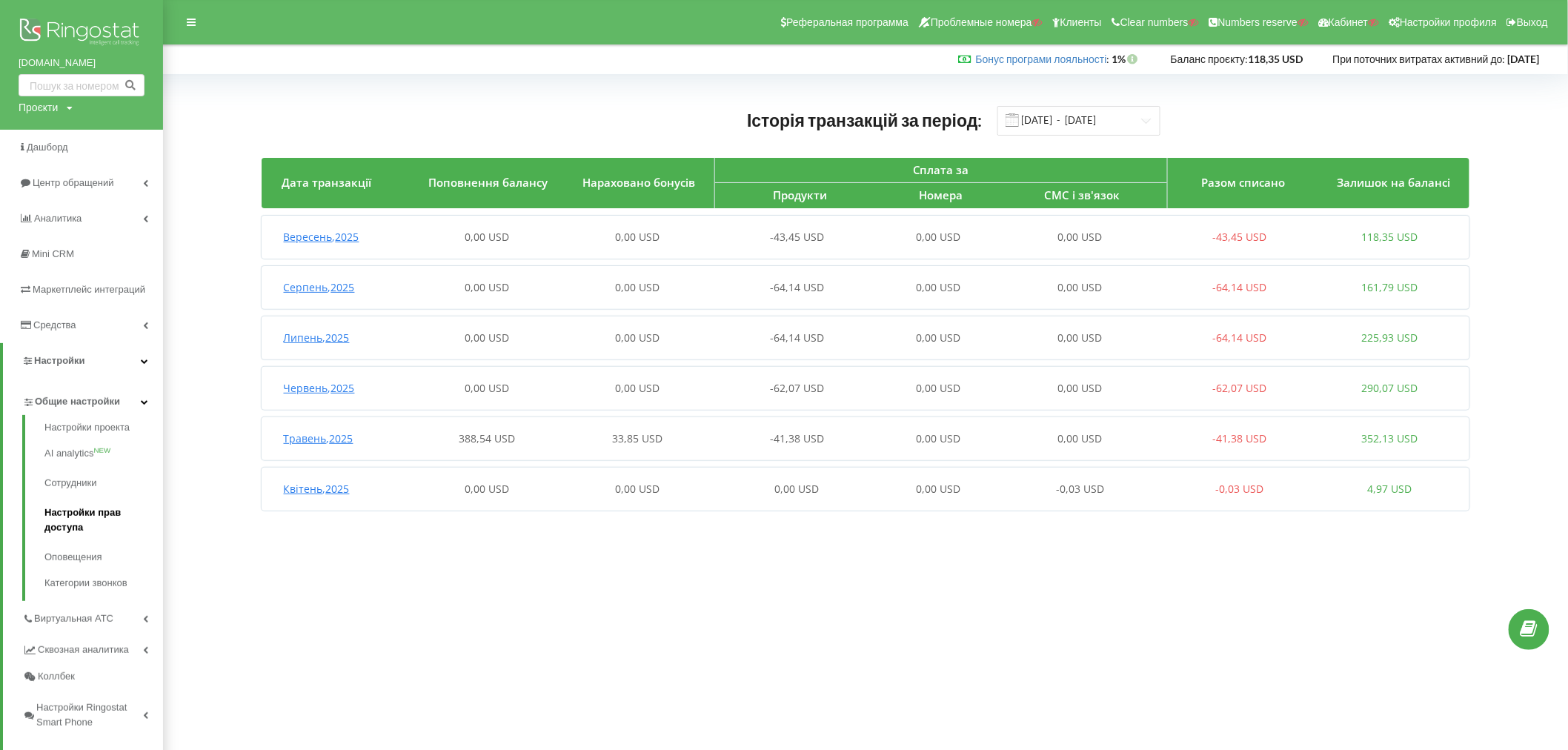
click at [68, 508] on link "Настройки прав доступа" at bounding box center [104, 520] width 119 height 45
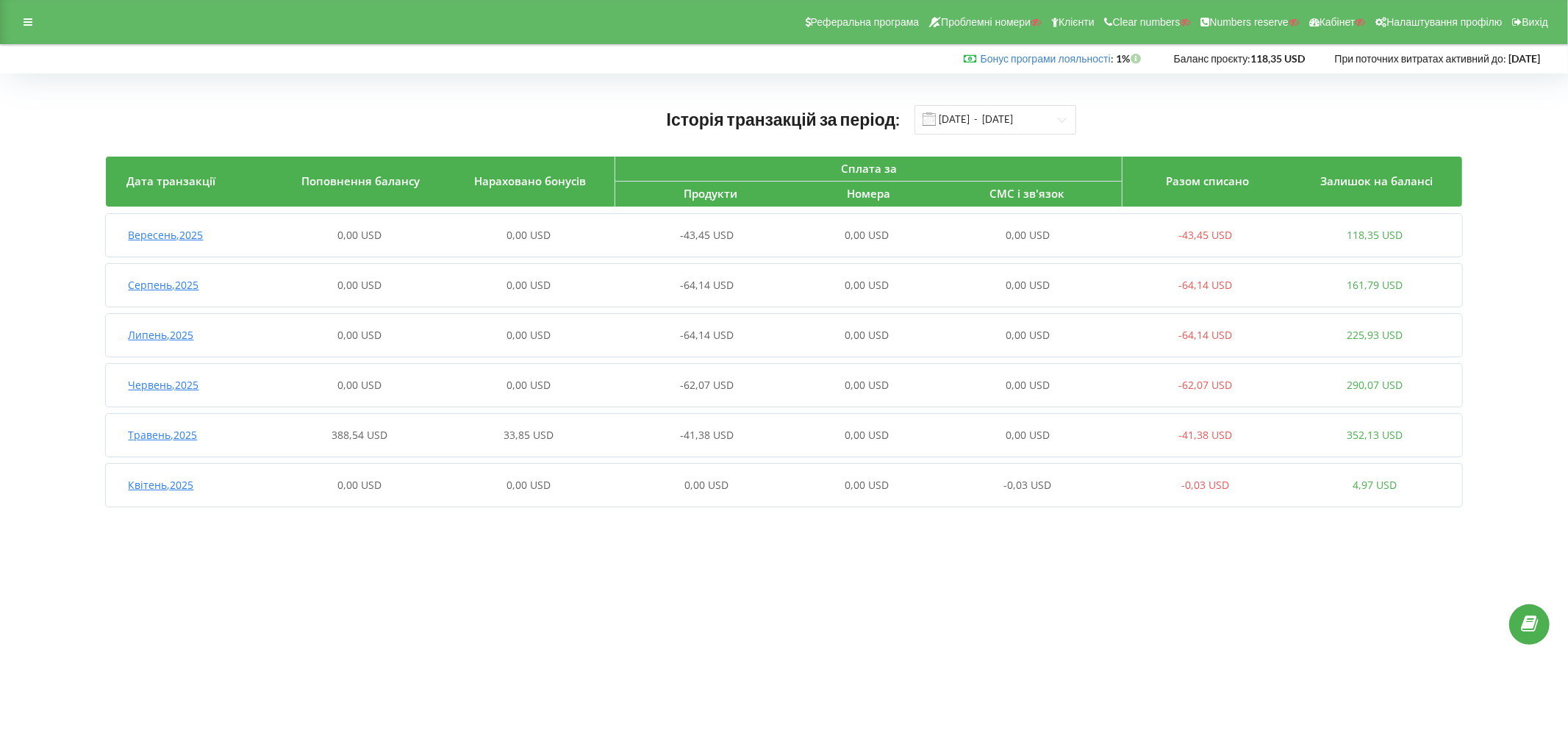
click at [177, 428] on span "Травень , 2025" at bounding box center [163, 434] width 69 height 14
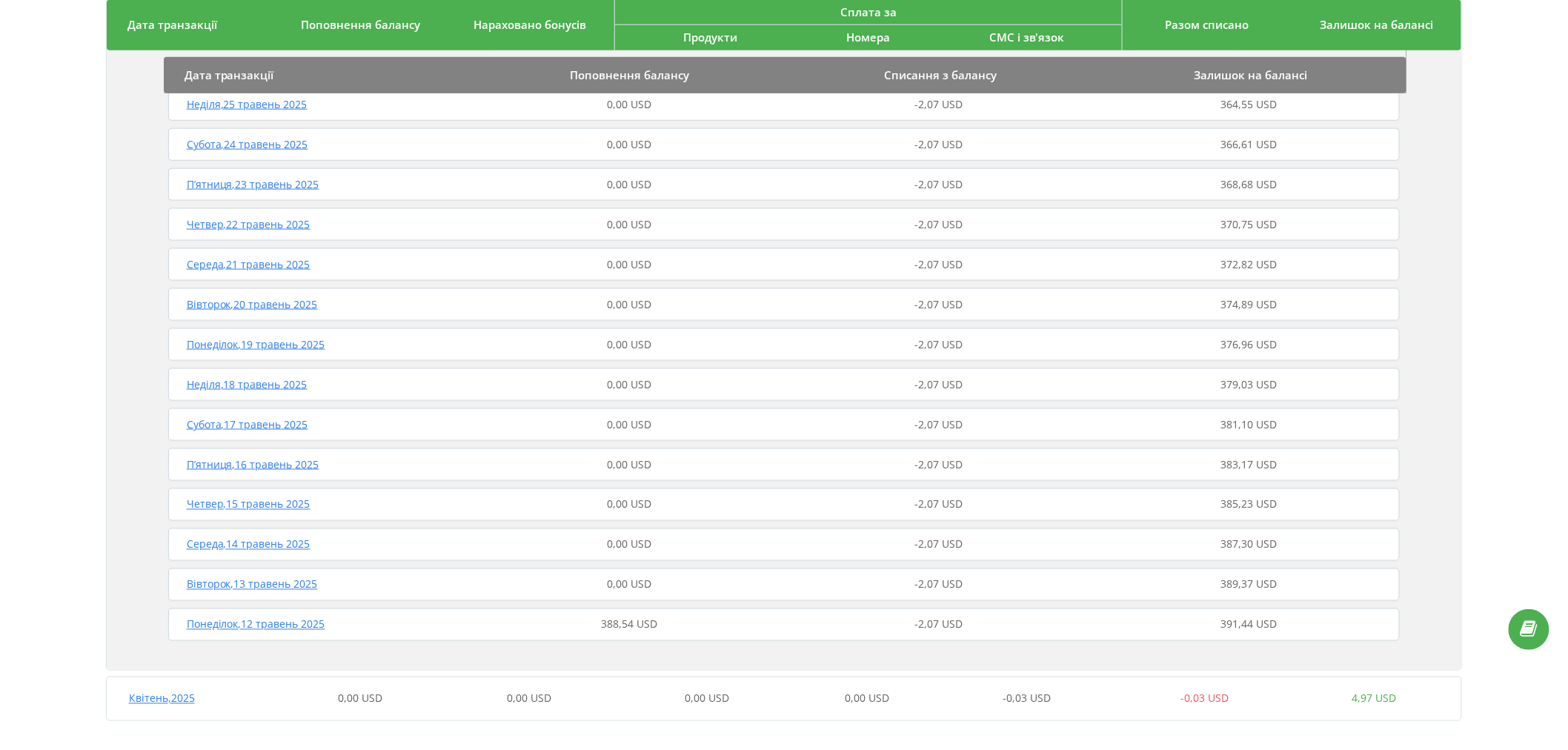
scroll to position [701, 0]
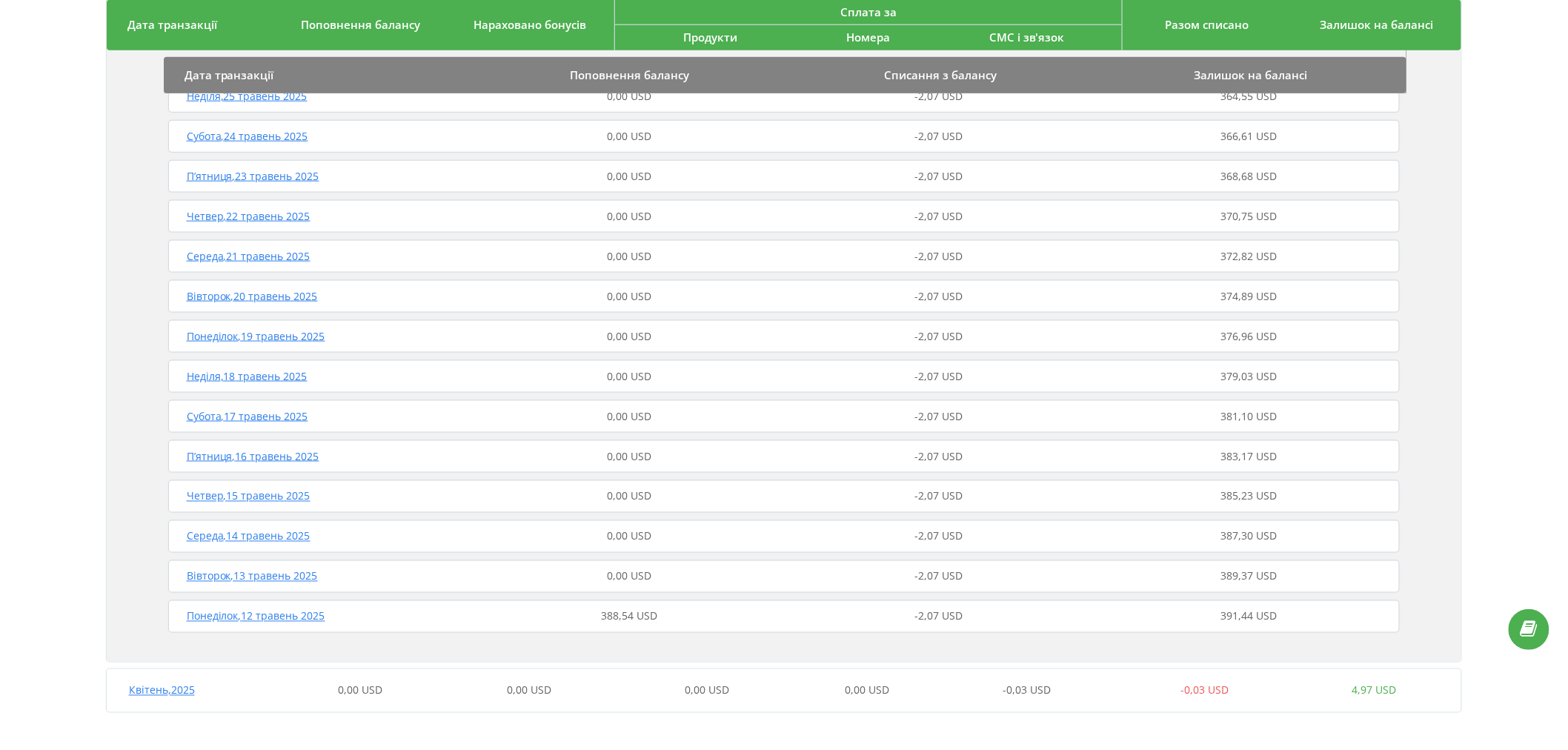
click at [487, 620] on div "388,54 USD" at bounding box center [629, 617] width 309 height 15
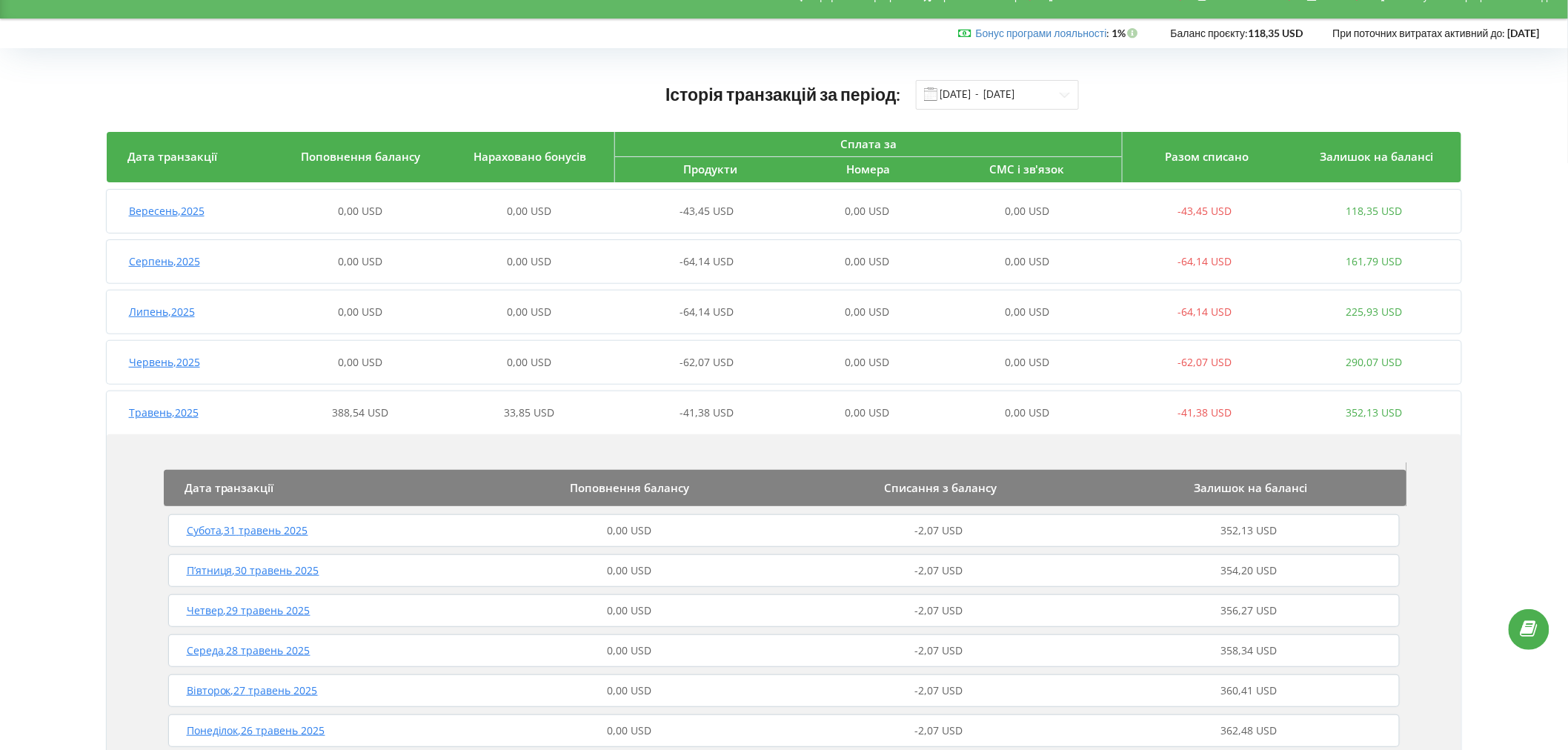
scroll to position [0, 0]
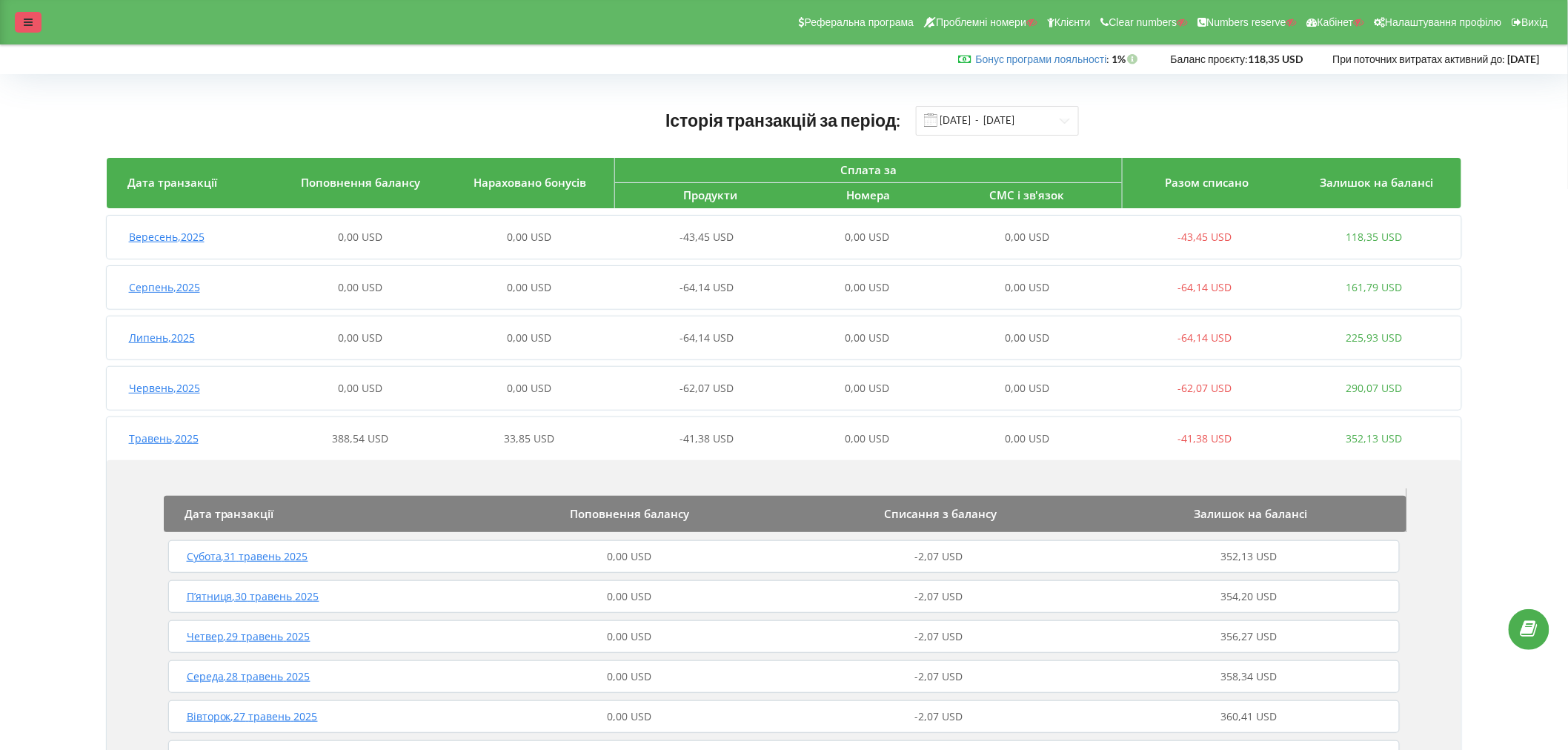
click at [15, 21] on div at bounding box center [27, 22] width 27 height 21
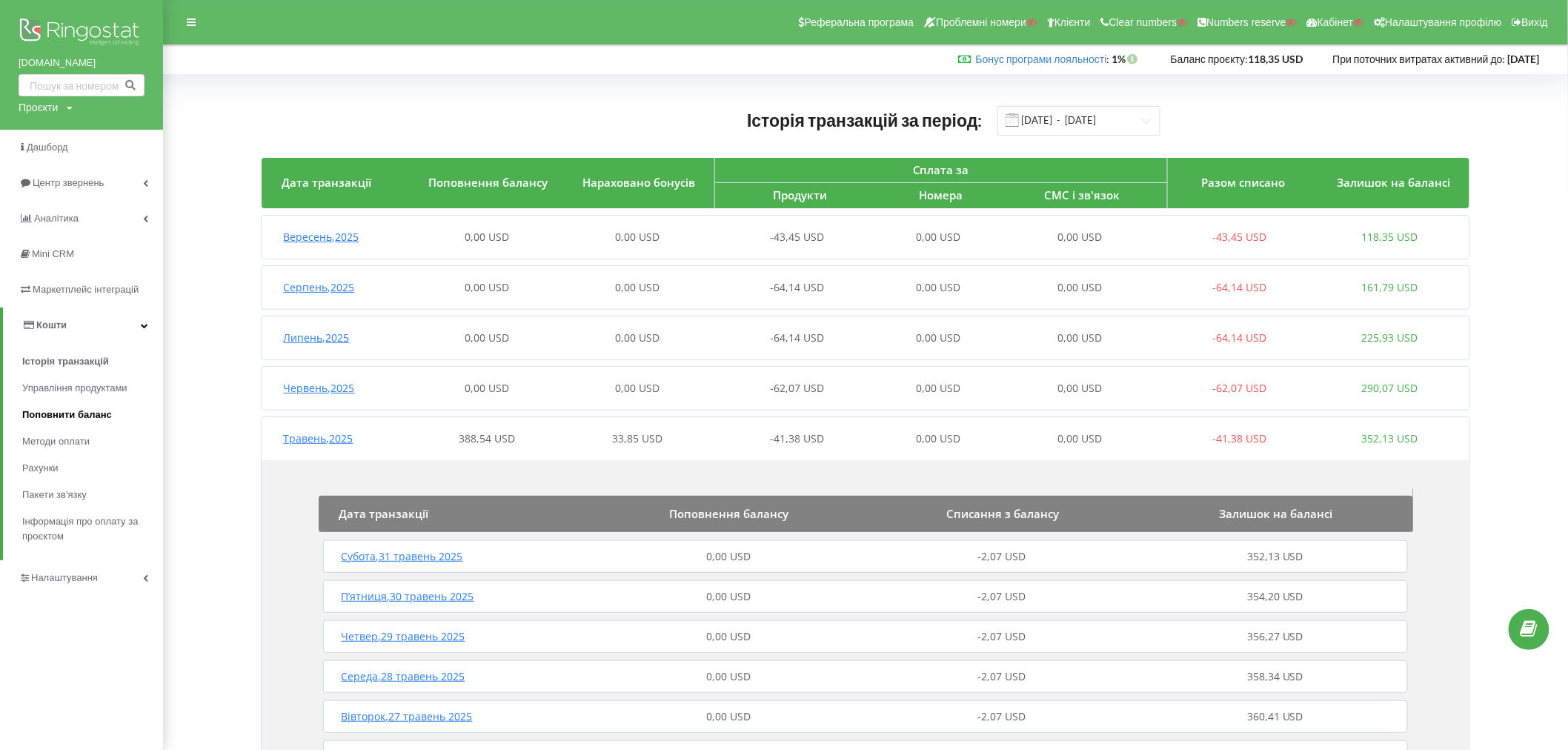
click at [41, 412] on span "Поповнити баланс" at bounding box center [67, 415] width 90 height 15
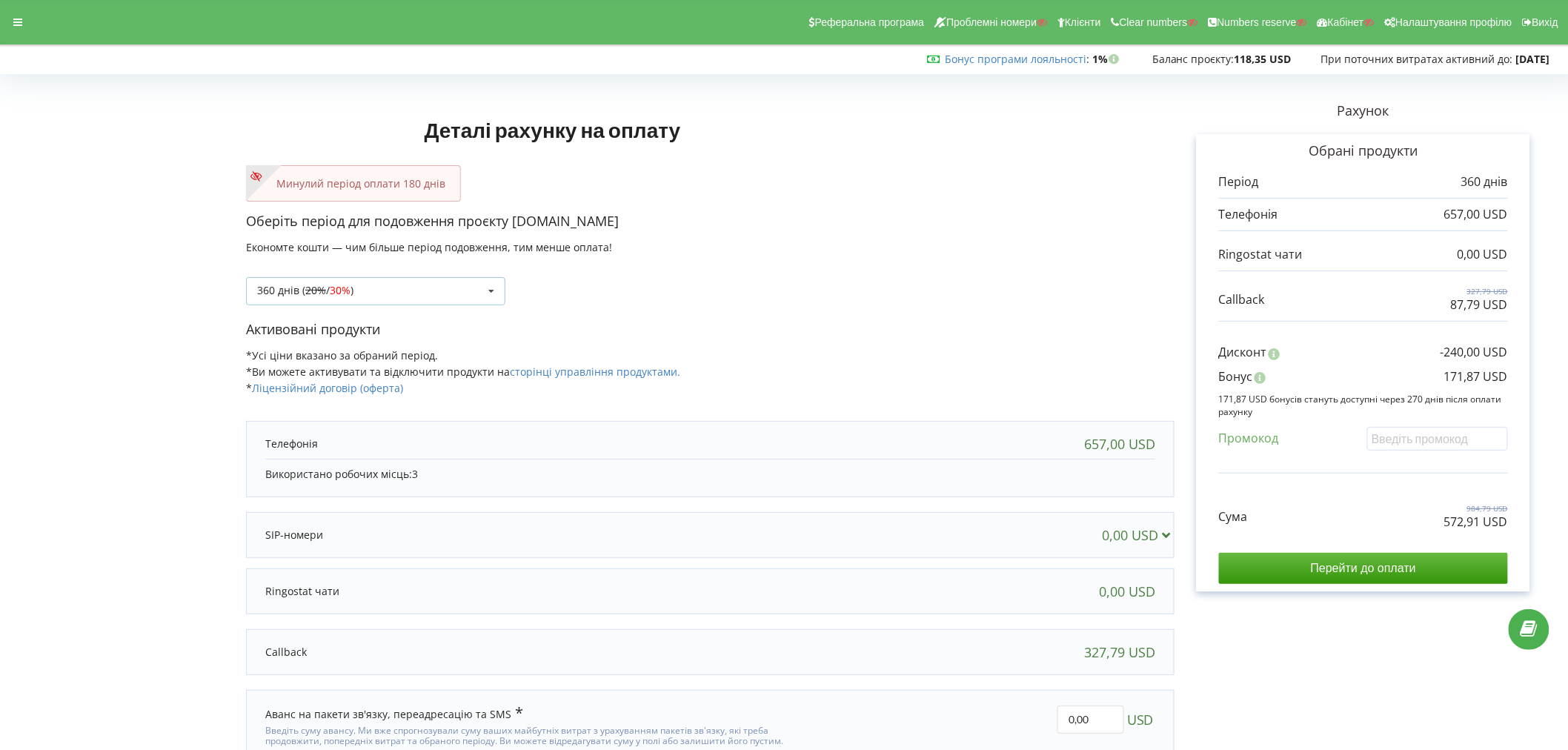
click at [361, 293] on div "360 днів ( 20% / 30% ) Поповнити баланс без подовження 20%" at bounding box center [375, 291] width 259 height 28
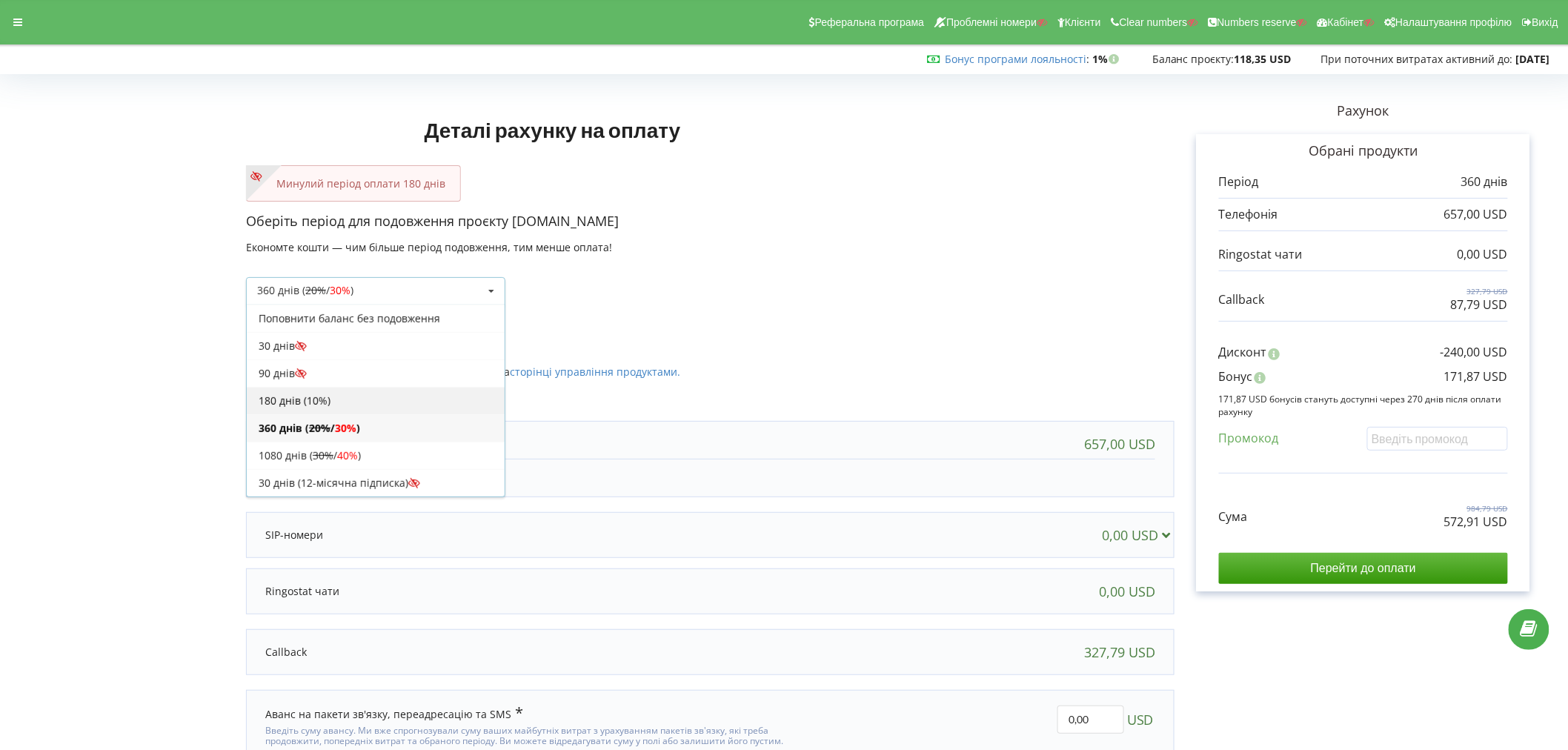
click at [308, 403] on div "180 днів (10%)" at bounding box center [376, 401] width 258 height 27
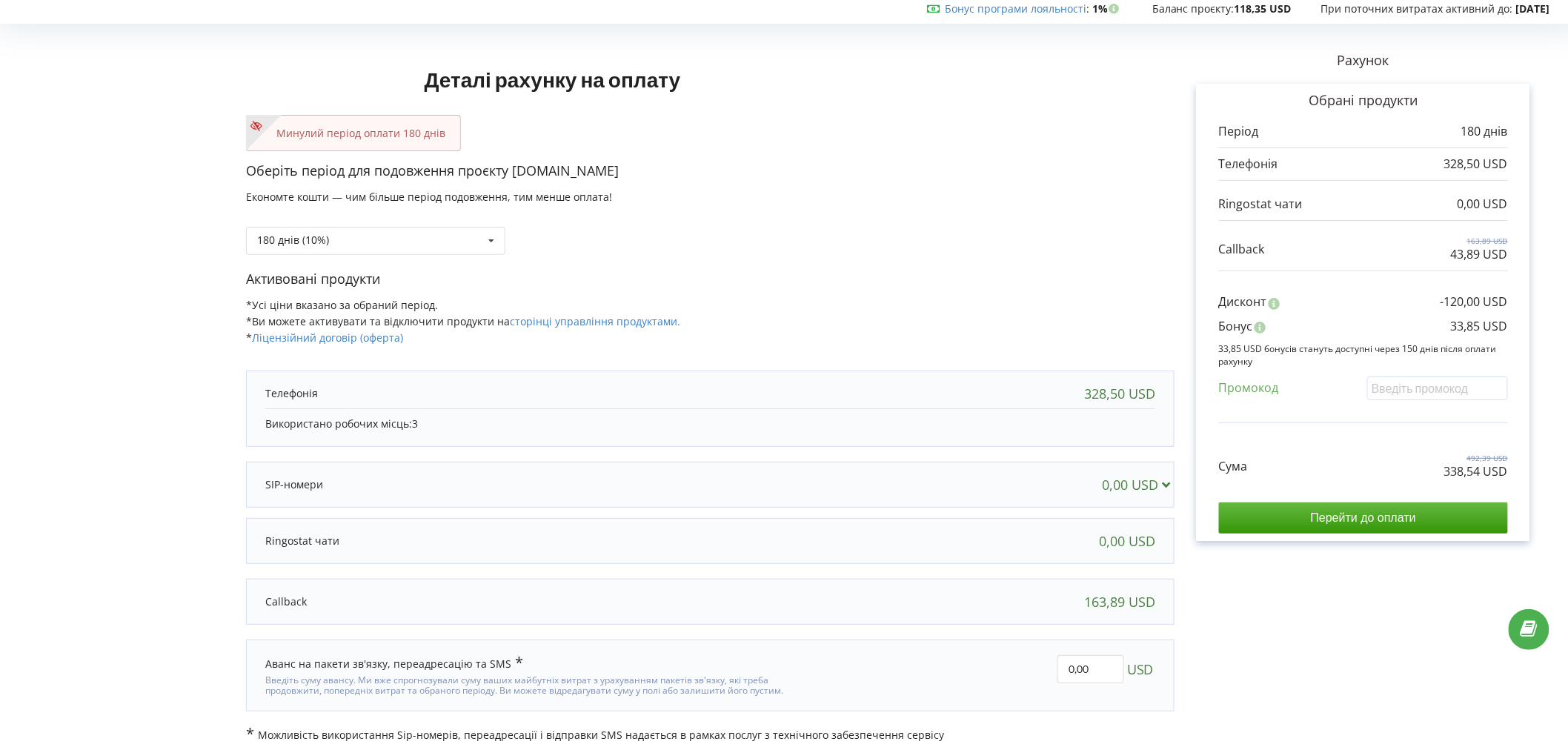
scroll to position [62, 0]
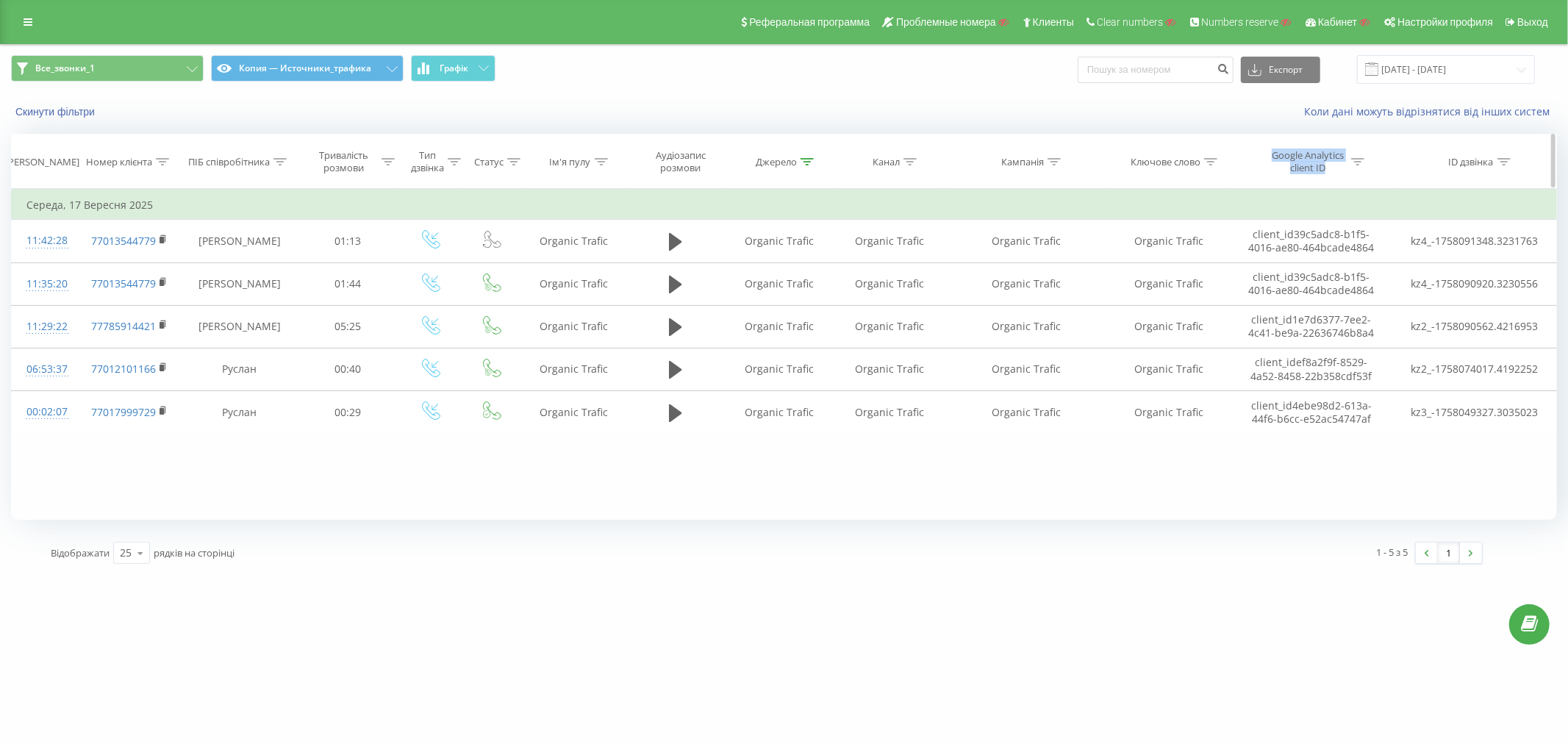
drag, startPoint x: 1262, startPoint y: 151, endPoint x: 1332, endPoint y: 172, distance: 73.1
click at [1332, 172] on span "Google Analytics client ID" at bounding box center [1312, 162] width 103 height 25
copy div "Google Analytics client ID"
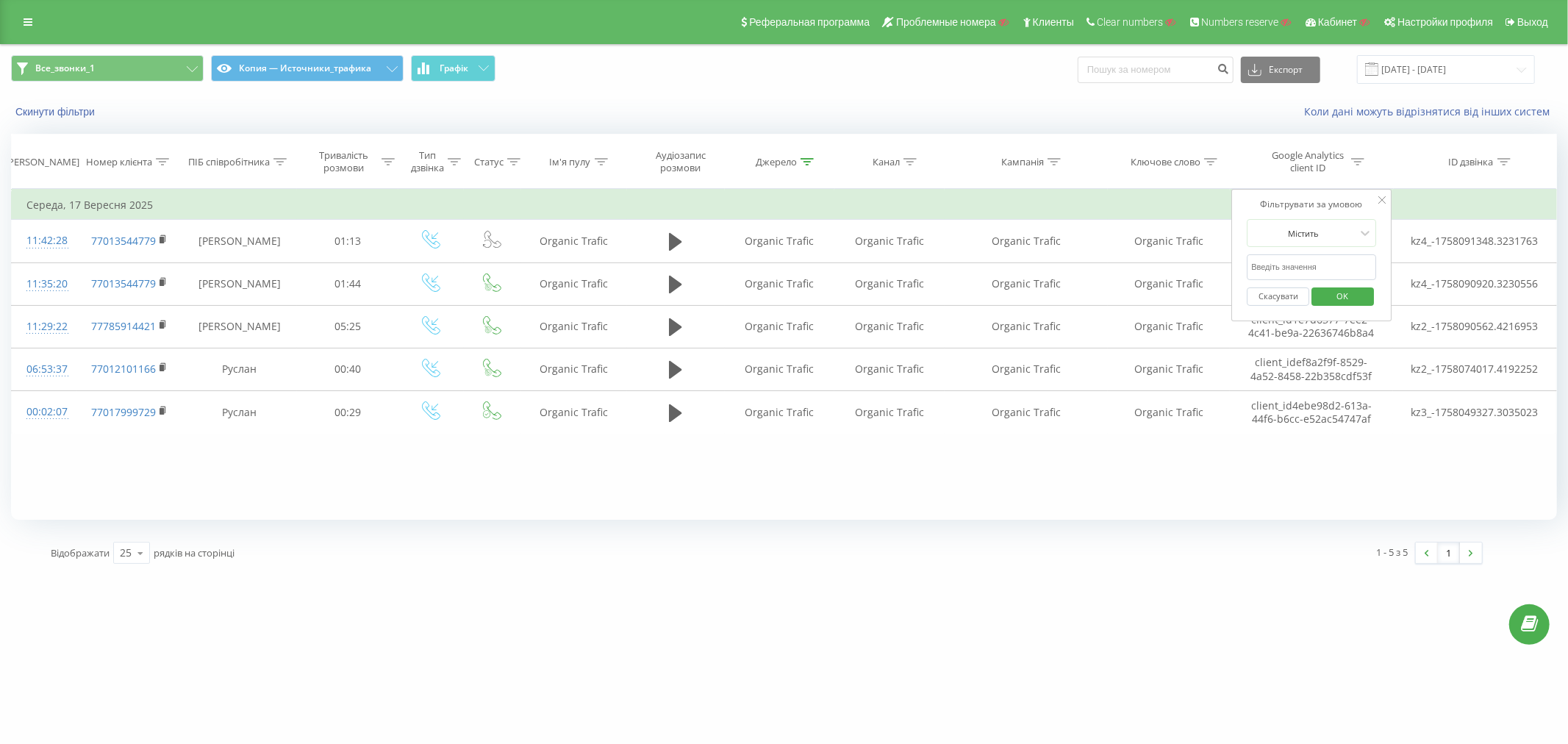
drag, startPoint x: 1319, startPoint y: 527, endPoint x: 1353, endPoint y: 499, distance: 44.0
click at [1319, 527] on div "Все_звонки_1 Копия — Источники_трафика Графік Експорт .csv .xls .xlsx 17.09.202…" at bounding box center [784, 309] width 1546 height 530
click at [1336, 292] on span "OK" at bounding box center [1343, 295] width 41 height 23
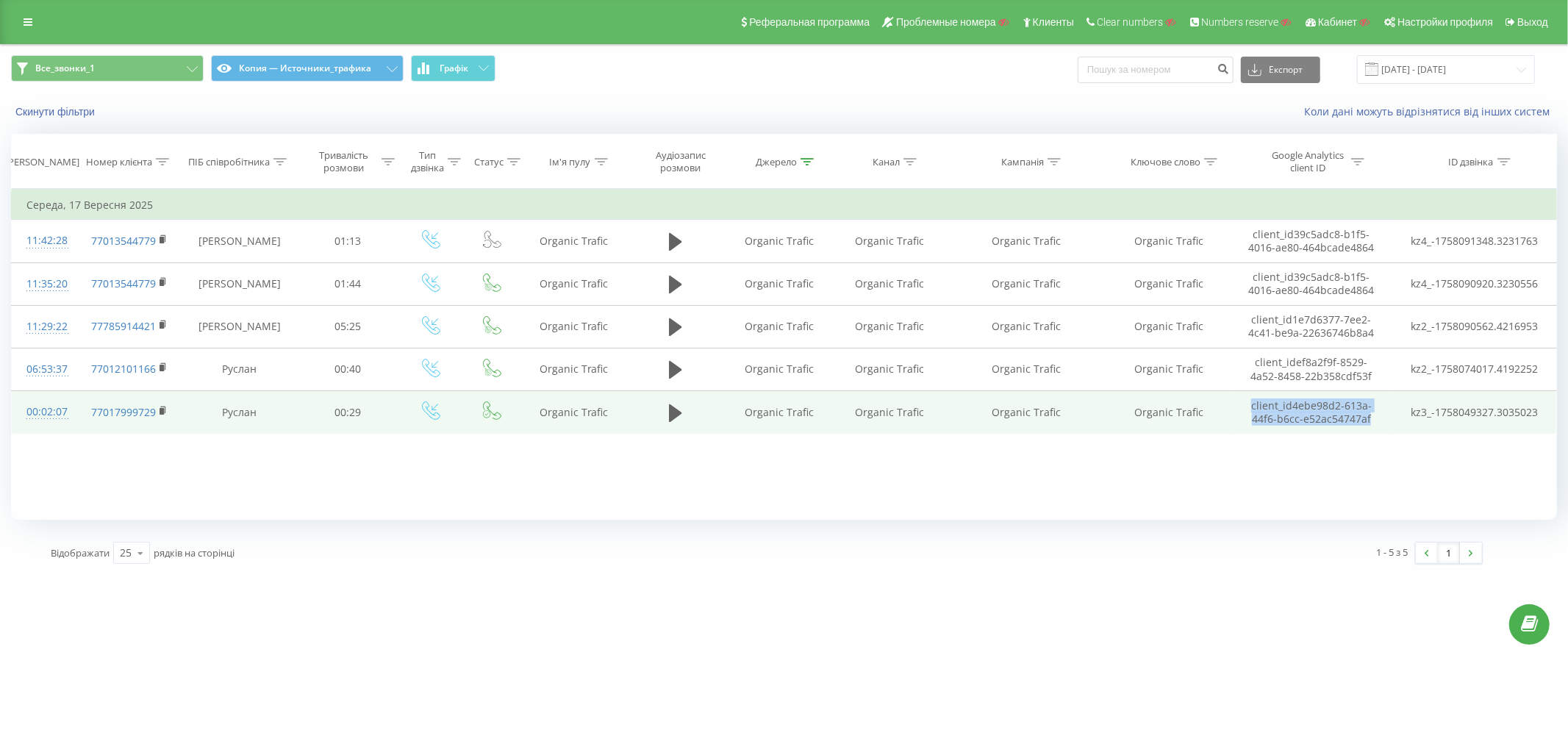
drag, startPoint x: 1369, startPoint y: 418, endPoint x: 1249, endPoint y: 408, distance: 120.4
click at [1249, 408] on td "client_id 4ebe98d2-613a-44f6-b6cc-e52ac54747af" at bounding box center [1312, 412] width 163 height 43
copy td "client_id 4ebe98d2-613a-44f6-b6cc-e52ac54747af"
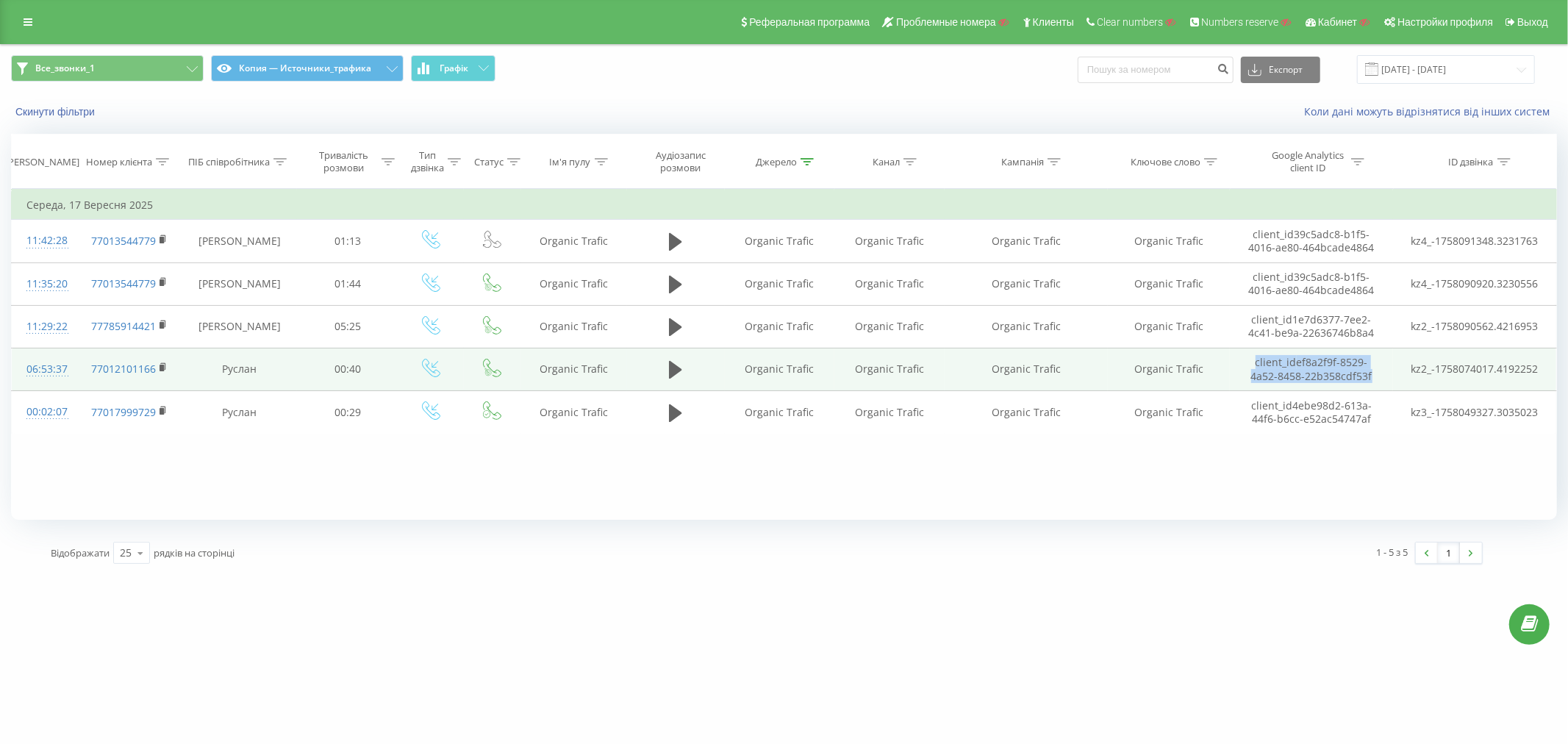
drag, startPoint x: 1386, startPoint y: 378, endPoint x: 1241, endPoint y: 365, distance: 145.6
click at [1241, 365] on td "client_id ef8a2f9f-8529-4a52-8458-22b358cdf53f" at bounding box center [1312, 369] width 163 height 43
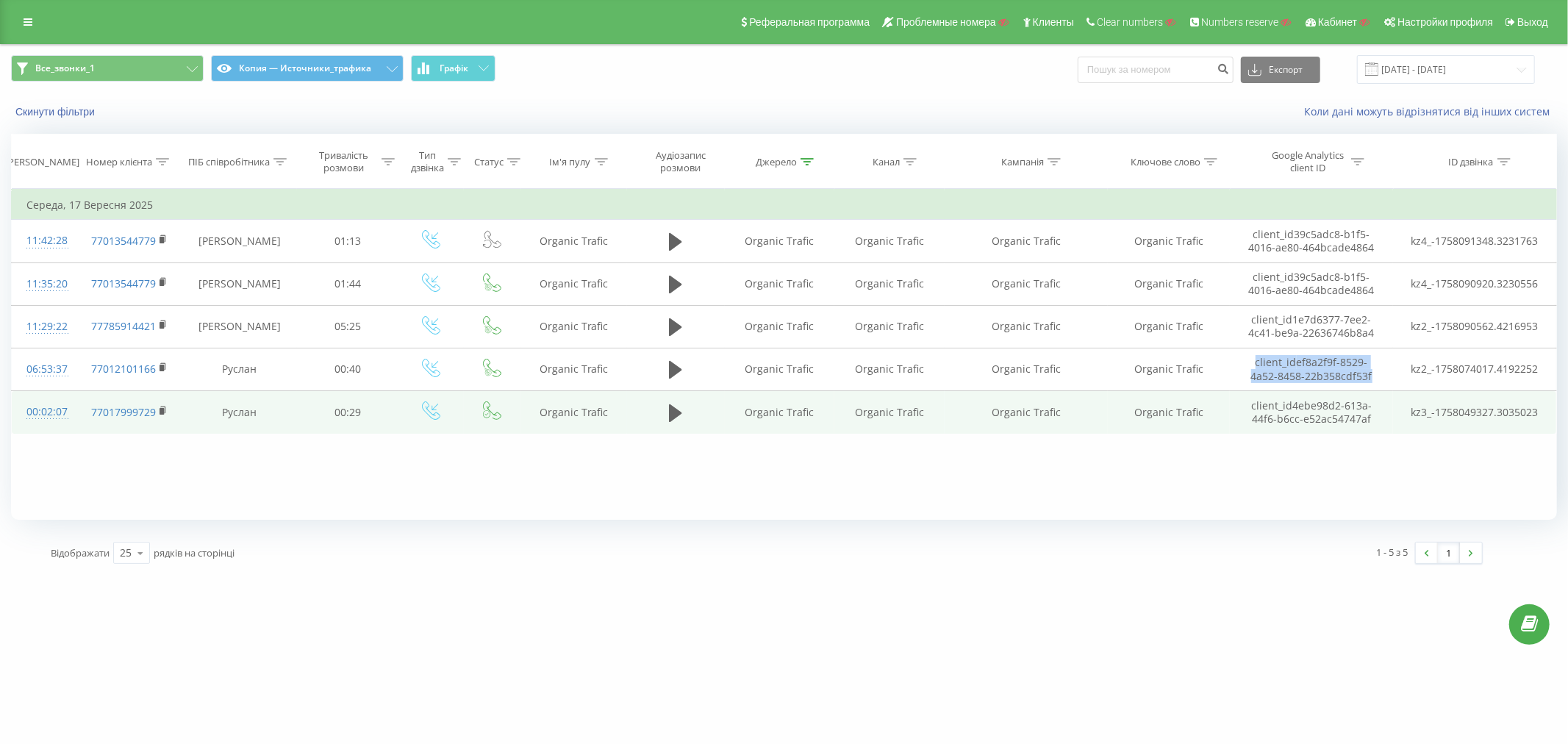
copy td "client_id ef8a2f9f-8529-4a52-8458-22b358cdf53f"
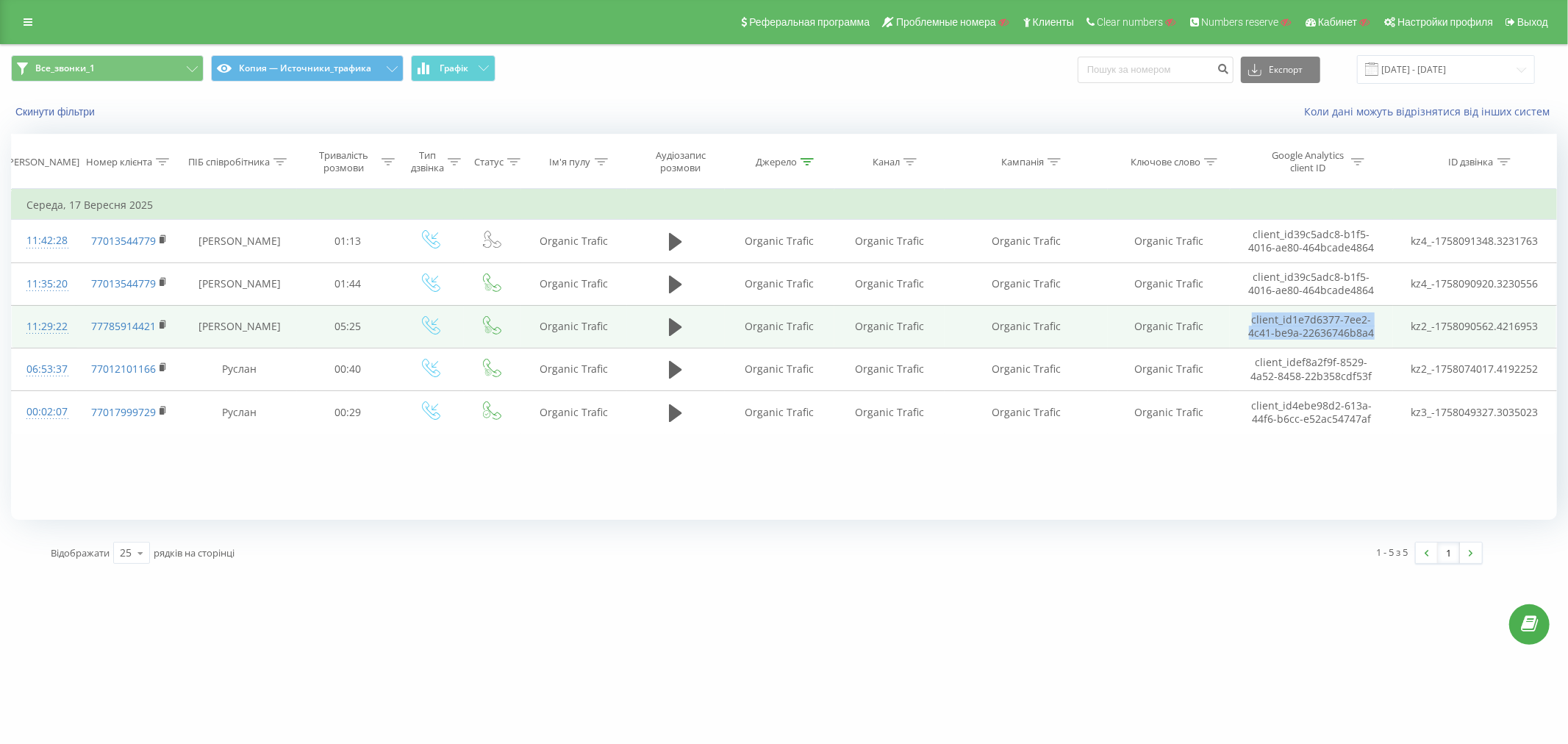
drag, startPoint x: 1382, startPoint y: 333, endPoint x: 1234, endPoint y: 320, distance: 148.6
click at [1234, 320] on td "client_id 1e7d6377-7ee2-4c41-be9a-22636746b8a4" at bounding box center [1312, 326] width 163 height 43
copy td "client_id 1e7d6377-7ee2-4c41-be9a-22636746b8a4"
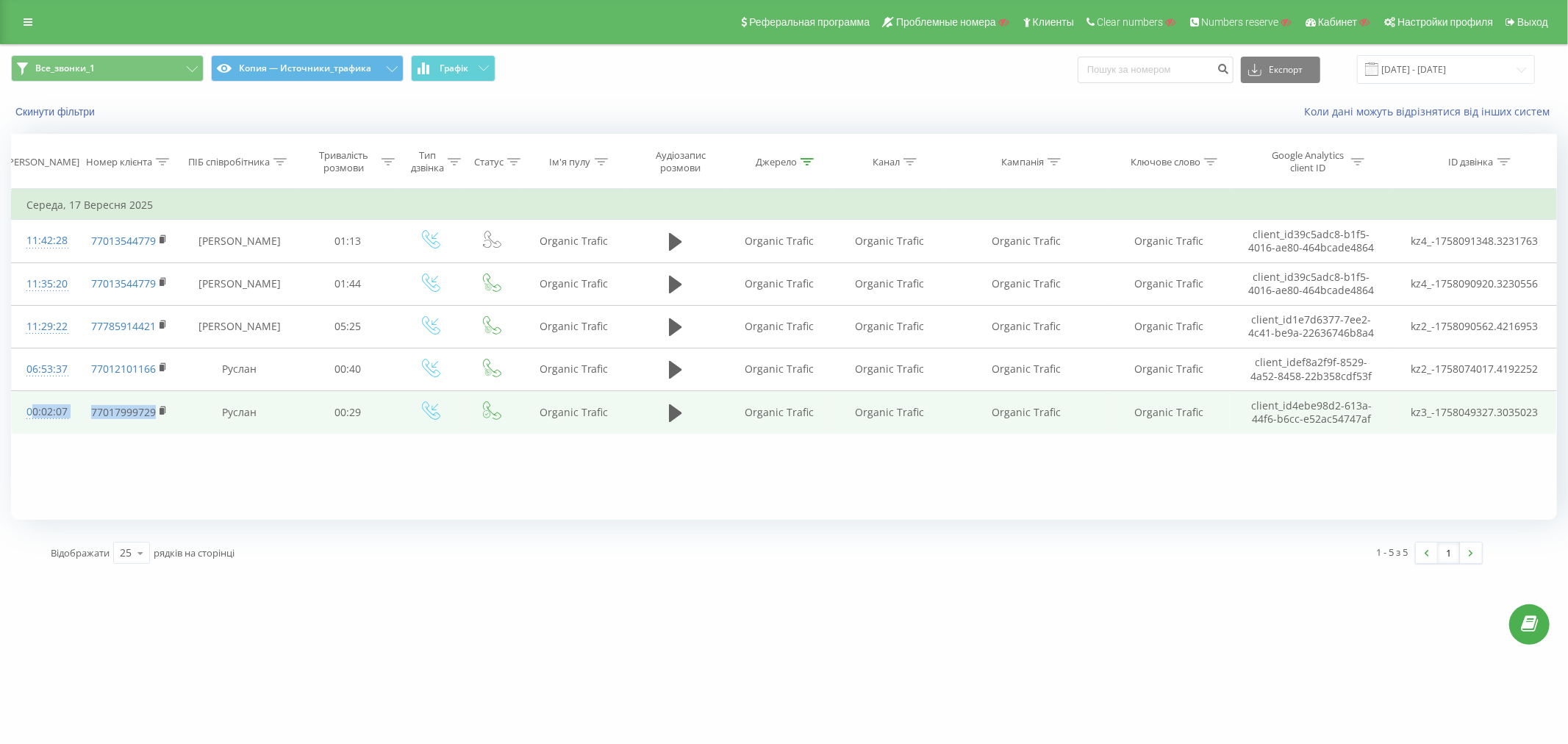
drag, startPoint x: 16, startPoint y: 409, endPoint x: 157, endPoint y: 415, distance: 141.1
click at [158, 414] on tr "00:02:07 77017999729 Руслан 00:29 Organic Trafic Organic Trafic Organic Trafic …" at bounding box center [784, 412] width 1545 height 43
copy tr "00:02:07 77017999729"
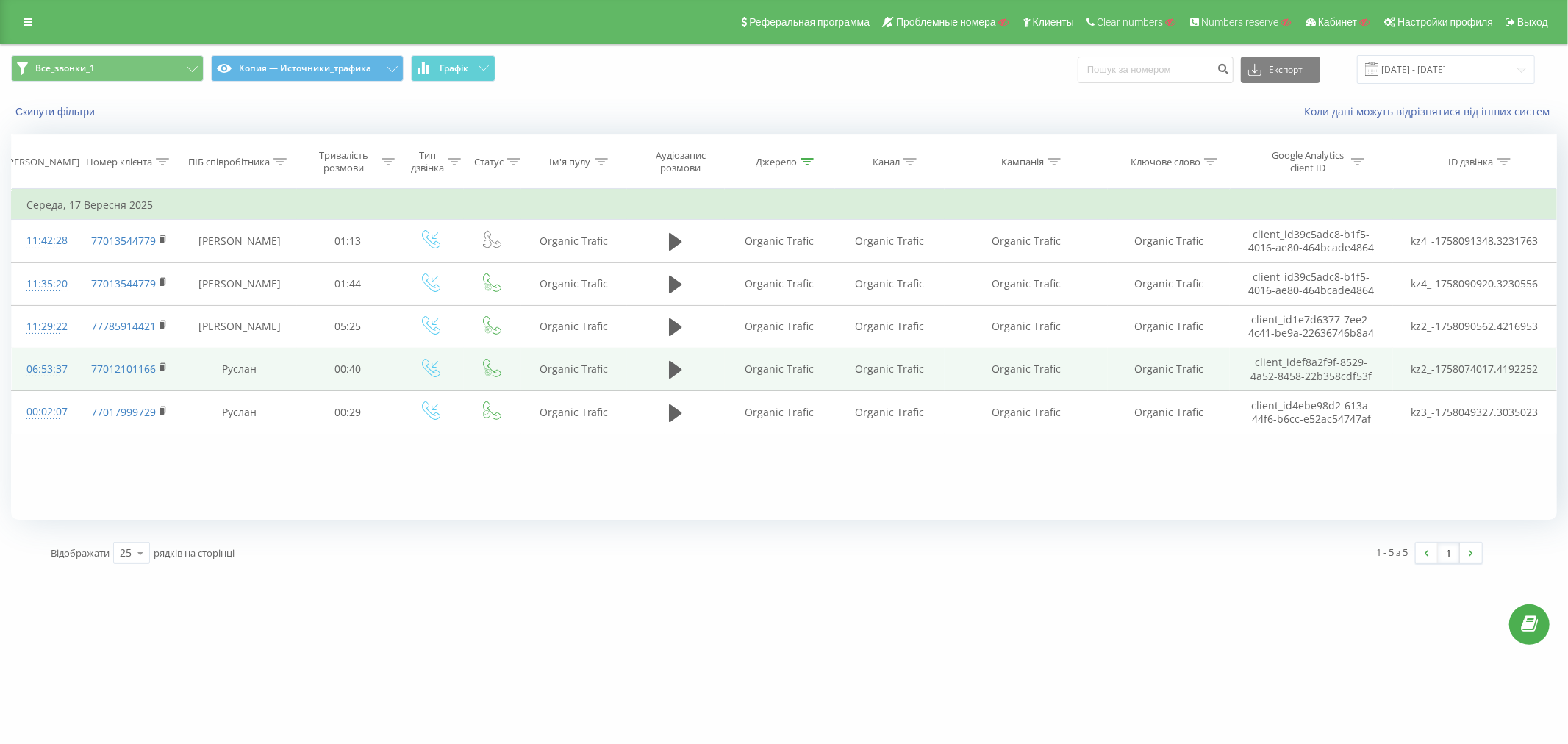
click at [85, 377] on td "77012101166" at bounding box center [129, 369] width 106 height 43
drag, startPoint x: 21, startPoint y: 373, endPoint x: 156, endPoint y: 377, distance: 135.1
click at [156, 377] on tr "06:53:37 77012101166 Руслан 00:40 Organic Trafic Organic Trafic Organic Trafic …" at bounding box center [784, 369] width 1545 height 43
copy tr "06:53:37 77012101166"
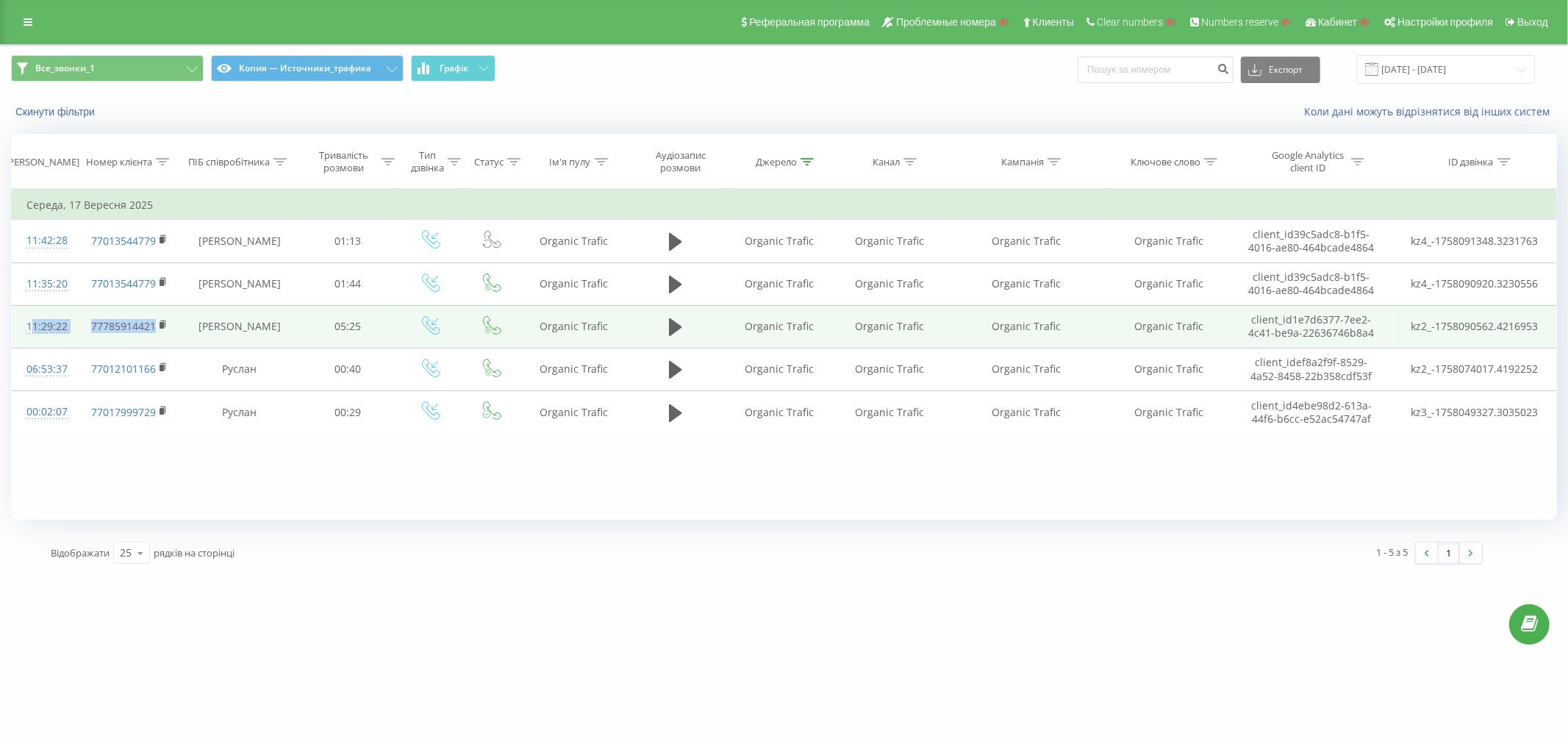
drag, startPoint x: 22, startPoint y: 325, endPoint x: 156, endPoint y: 335, distance: 134.4
click at [159, 332] on tr "11:29:22 77785914421 Анатолий 05:25 Organic Trafic Organic Trafic Organic Trafi…" at bounding box center [784, 326] width 1545 height 43
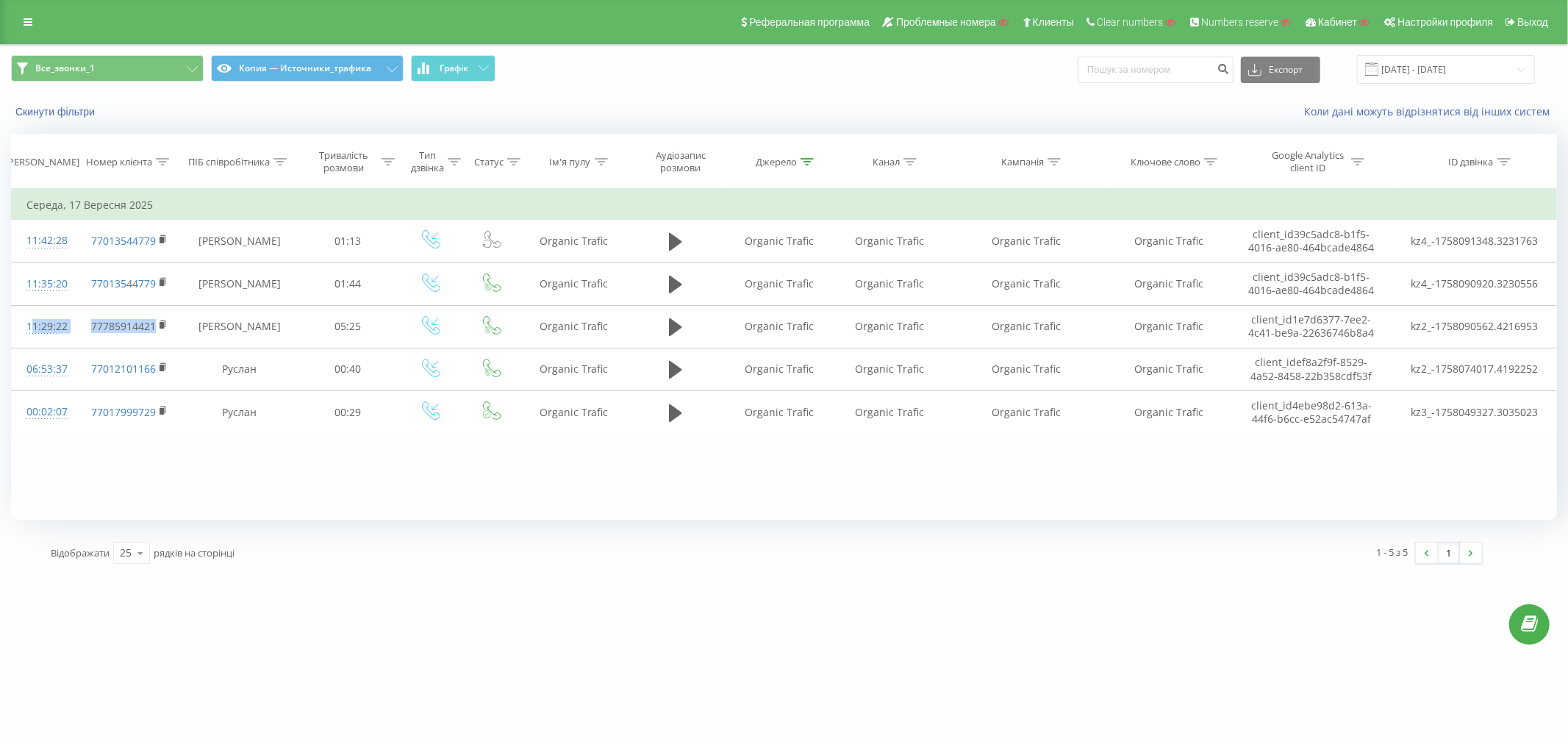
copy tr "11:29:22 77785914421"
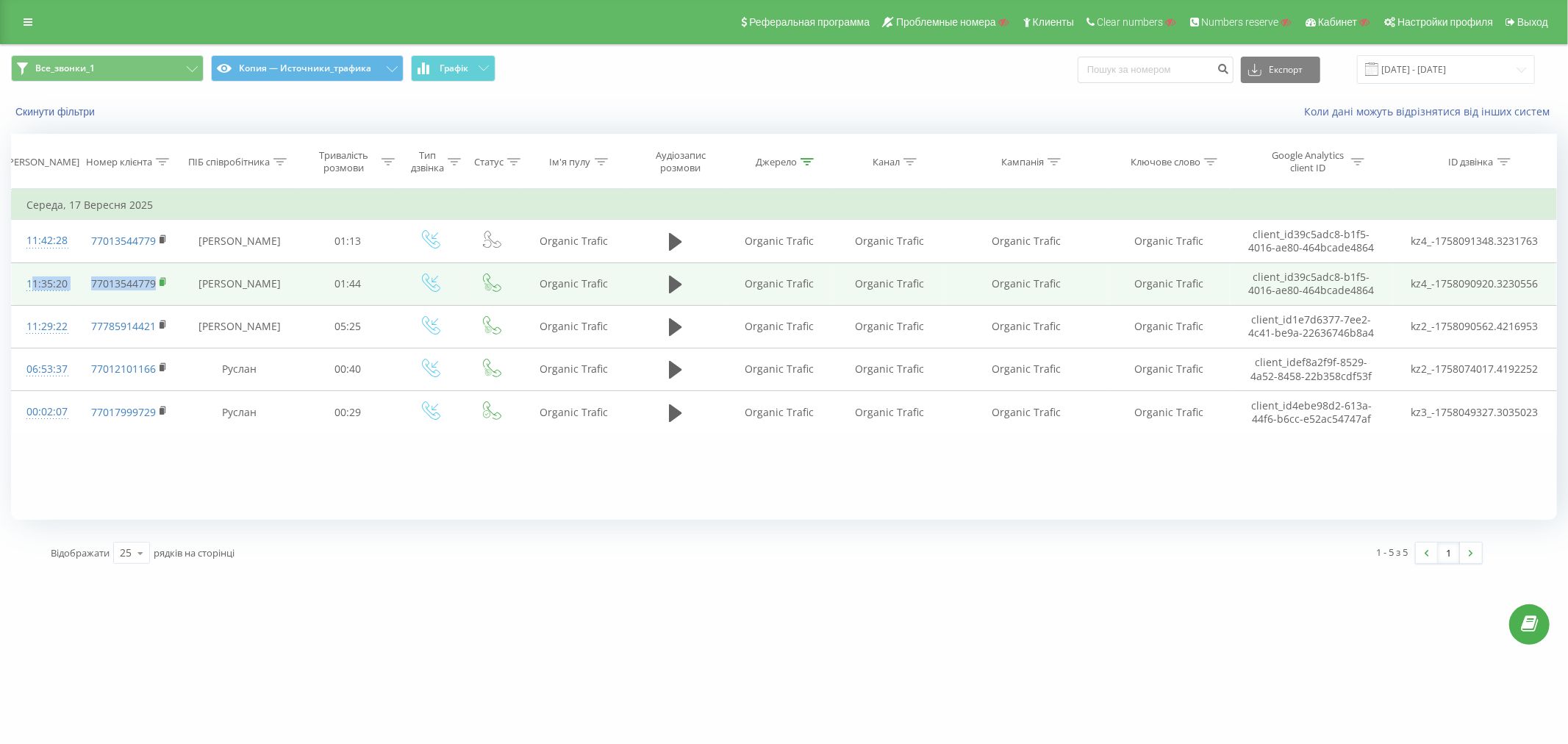
drag, startPoint x: 16, startPoint y: 289, endPoint x: 161, endPoint y: 289, distance: 145.0
click at [161, 288] on tr "11:35:20 77013544779 Анатолий 01:44 Organic Trafic Organic Trafic Organic Trafi…" at bounding box center [784, 283] width 1545 height 43
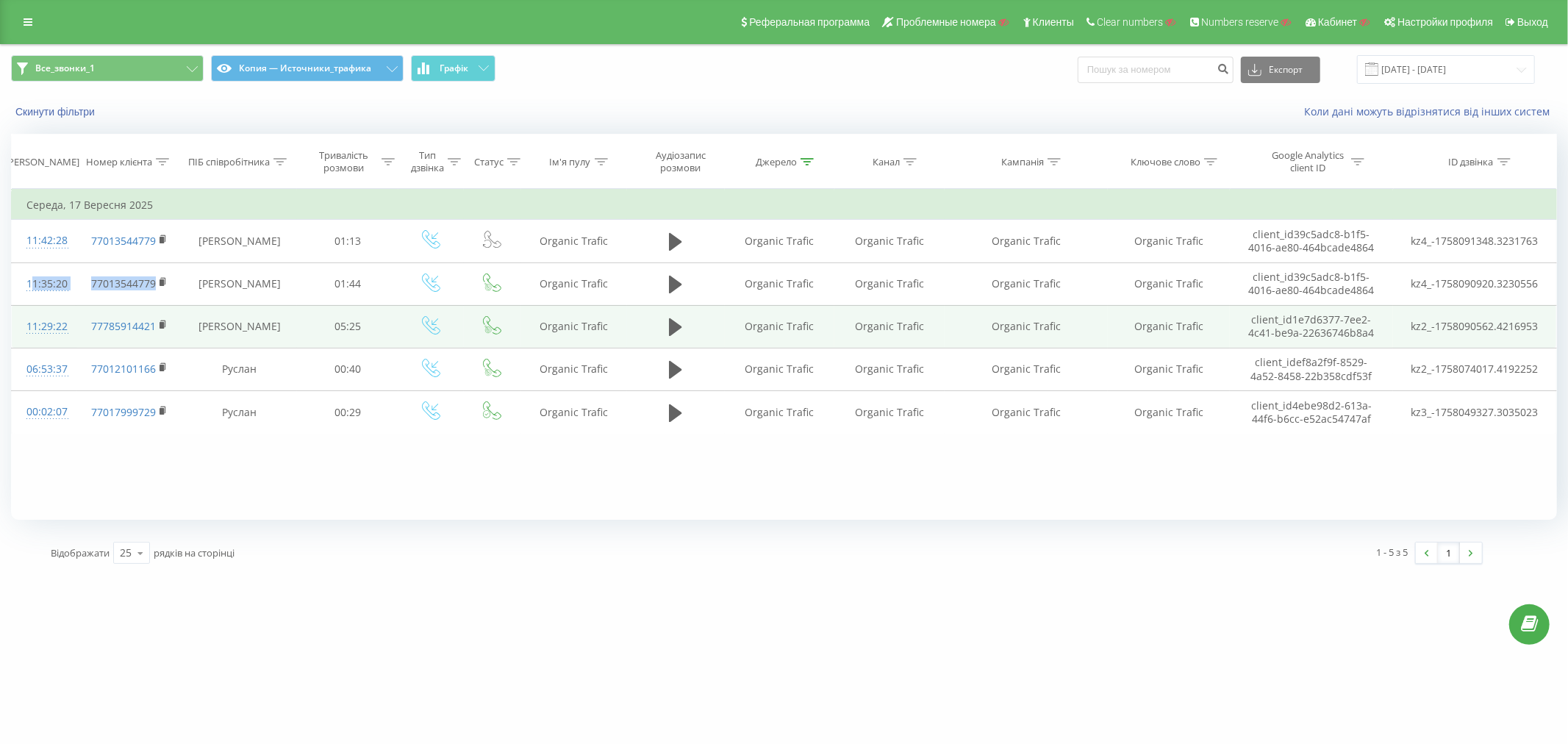
copy tr "11:35:20 77013544779"
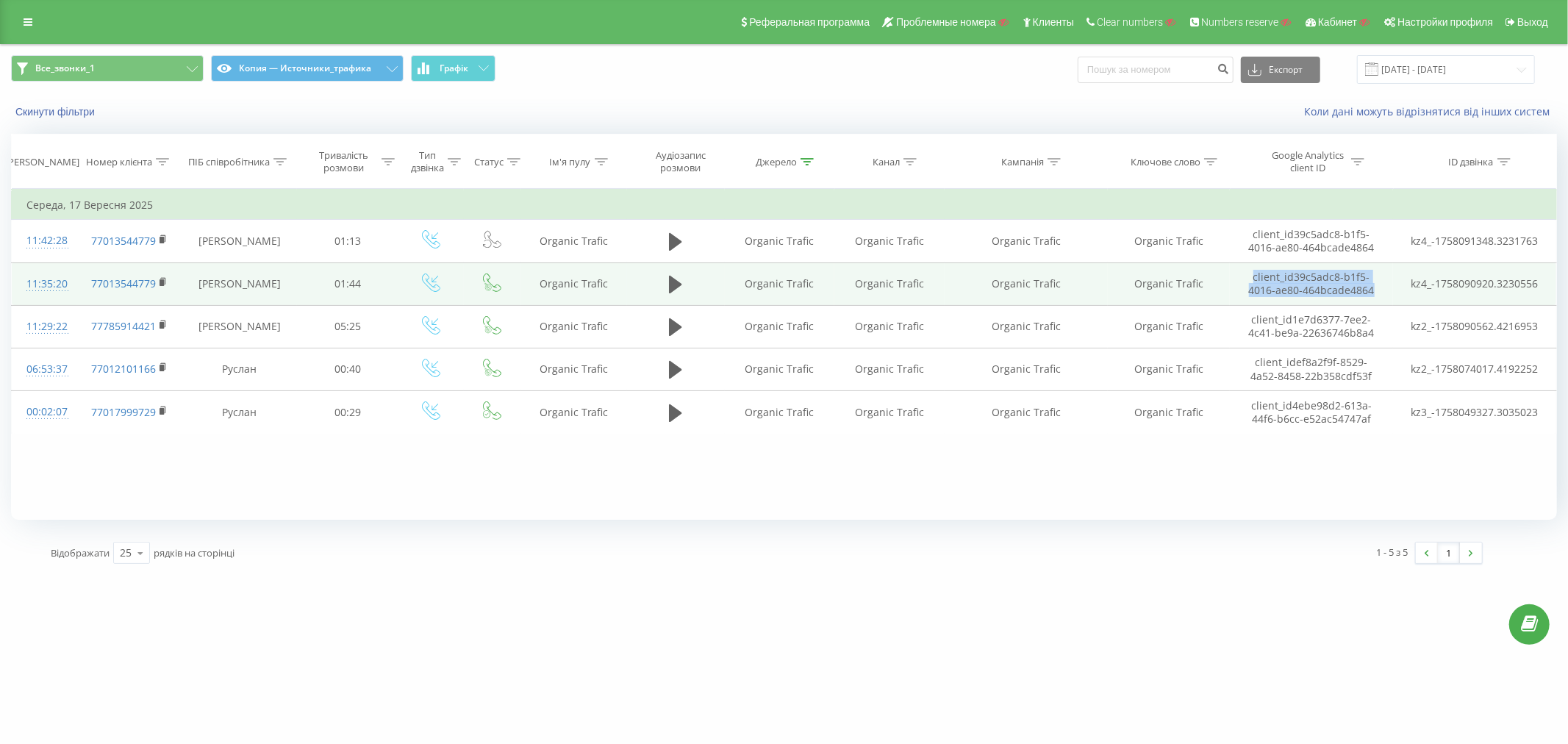
drag, startPoint x: 1238, startPoint y: 270, endPoint x: 1379, endPoint y: 293, distance: 142.9
click at [1379, 293] on td "client_id 39c5adc8-b1f5-4016-ae80-464bcade4864" at bounding box center [1312, 283] width 163 height 43
copy td "client_id 39c5adc8-b1f5-4016-ae80-464bcade4864"
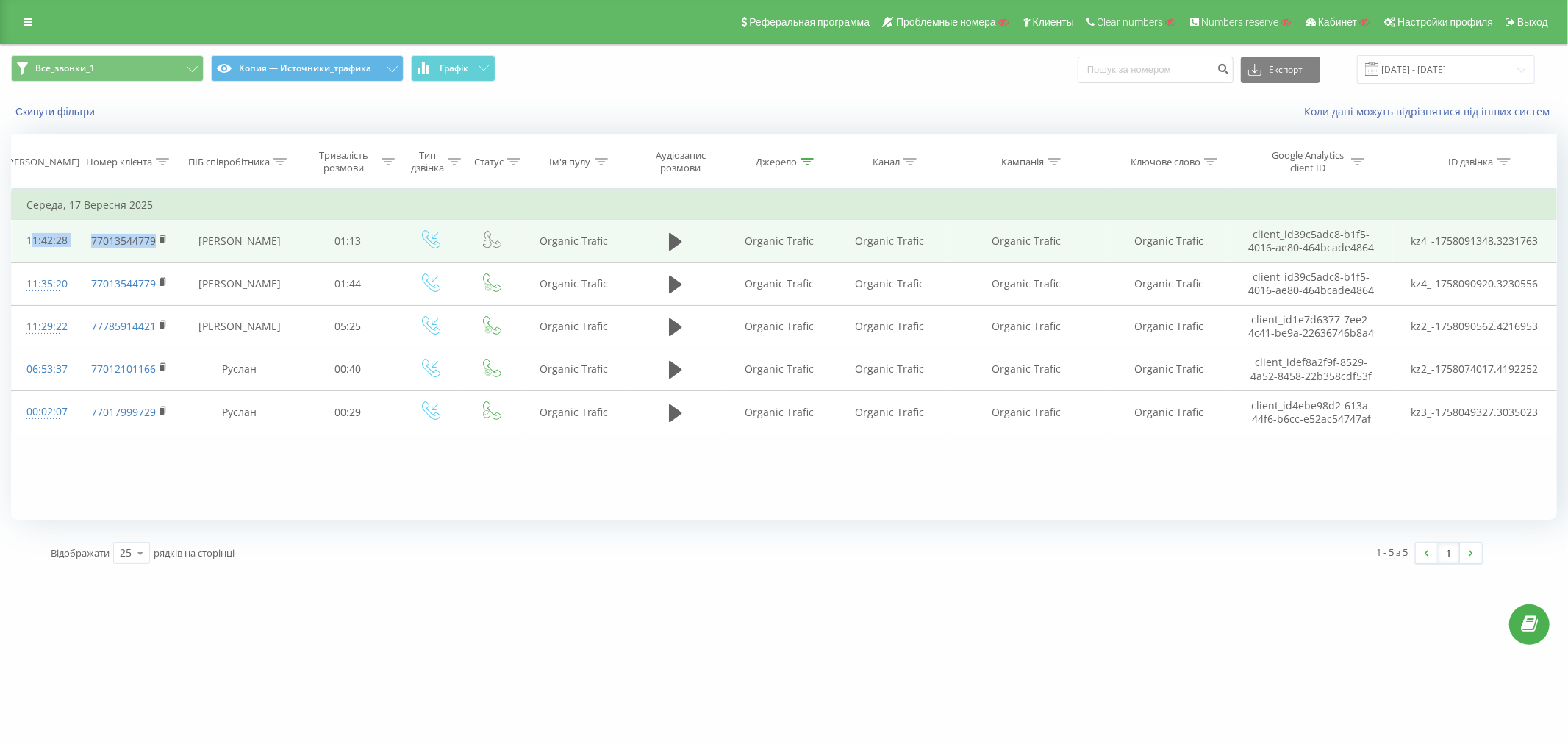
drag, startPoint x: 34, startPoint y: 241, endPoint x: 160, endPoint y: 248, distance: 126.2
click at [161, 246] on tr "11:42:28 77013544779 Анатолий 01:13 Organic Trafic Organic Trafic Organic Trafi…" at bounding box center [784, 241] width 1545 height 43
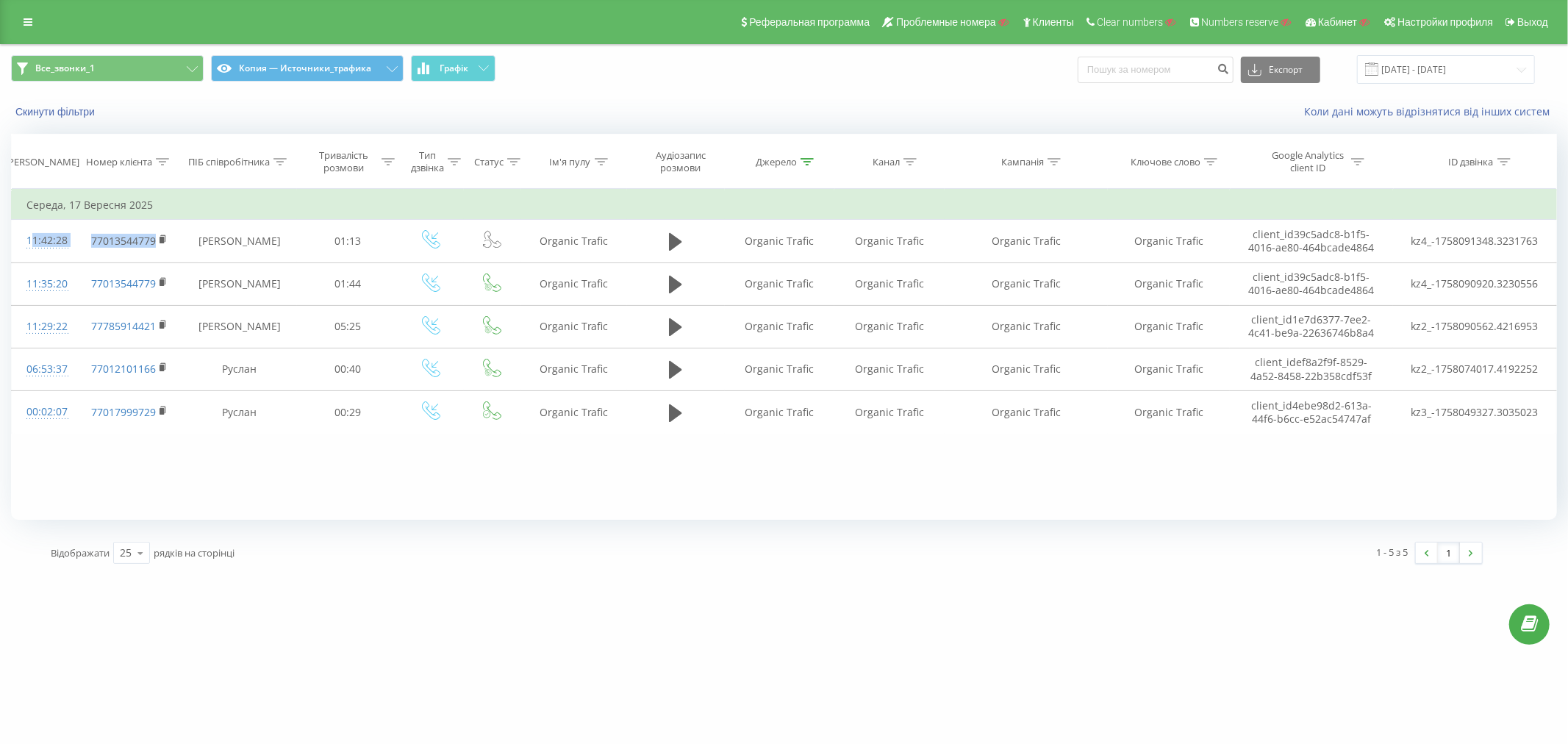
copy tr "11:42:28 77013544779"
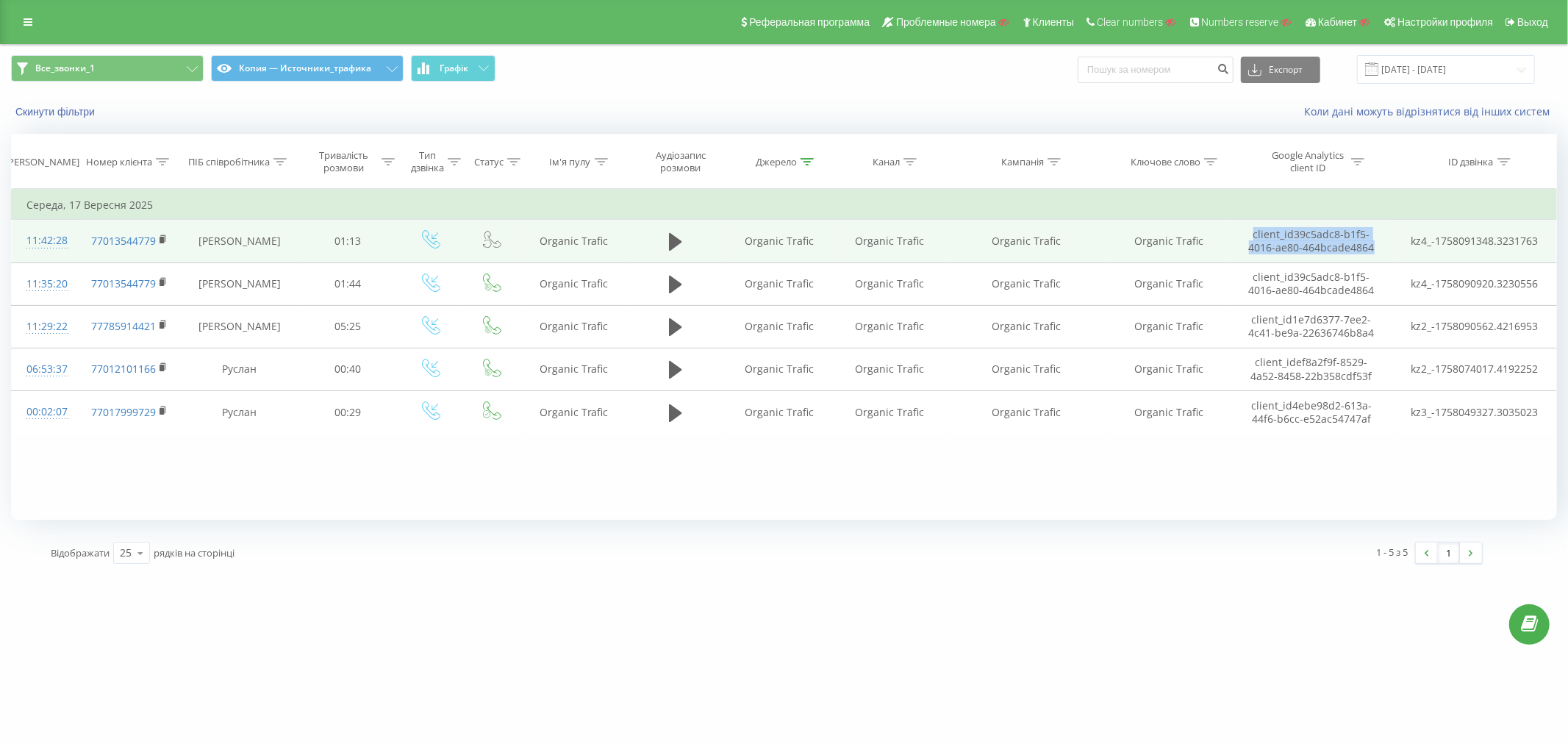
drag, startPoint x: 1379, startPoint y: 251, endPoint x: 1245, endPoint y: 230, distance: 135.6
click at [1245, 230] on td "client_id 39c5adc8-b1f5-4016-ae80-464bcade4864" at bounding box center [1312, 241] width 163 height 43
drag, startPoint x: 2, startPoint y: 237, endPoint x: 153, endPoint y: 251, distance: 151.6
click at [155, 249] on div "Все_звонки_1 Копия — Источники_трафика Графік Експорт .csv .xls .xlsx 17.09.202…" at bounding box center [784, 310] width 1568 height 531
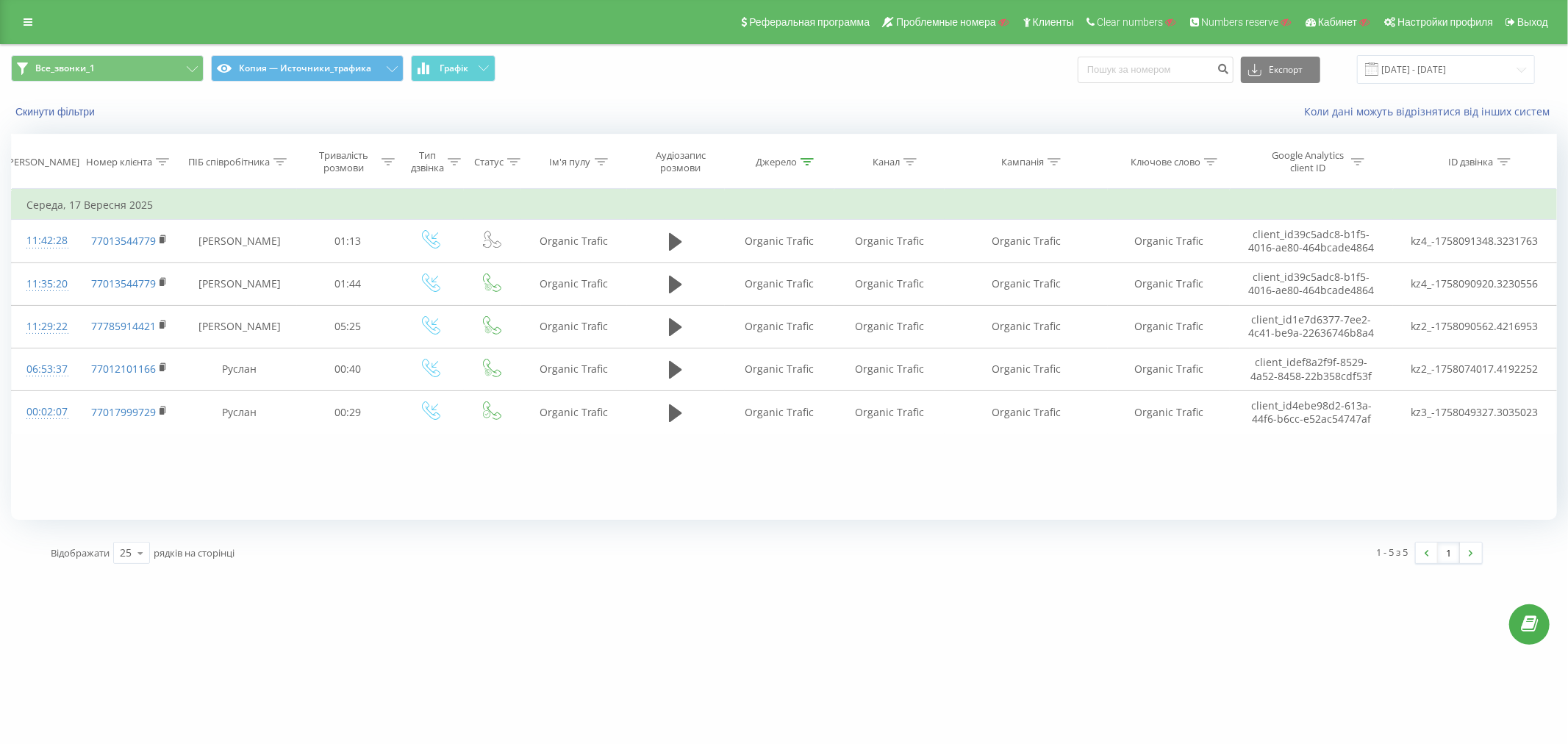
click at [317, 566] on div "Відображати 25 10 25 50 100 рядків на сторінці" at bounding box center [404, 552] width 726 height 43
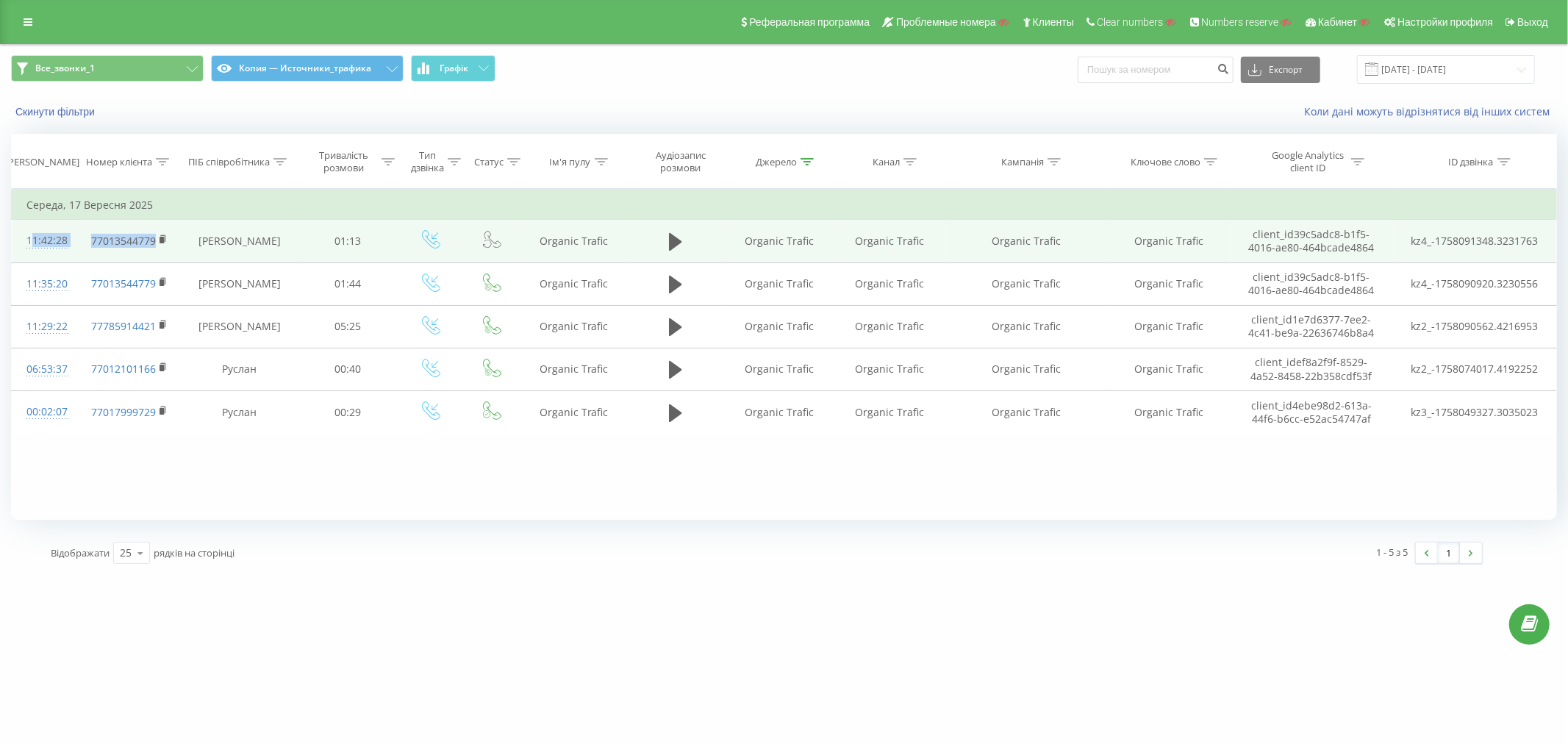
drag, startPoint x: 13, startPoint y: 244, endPoint x: 153, endPoint y: 242, distance: 140.0
click at [153, 242] on tr "11:42:28 77013544779 Анатолий 01:13 Organic Trafic Organic Trafic Organic Trafi…" at bounding box center [784, 241] width 1545 height 43
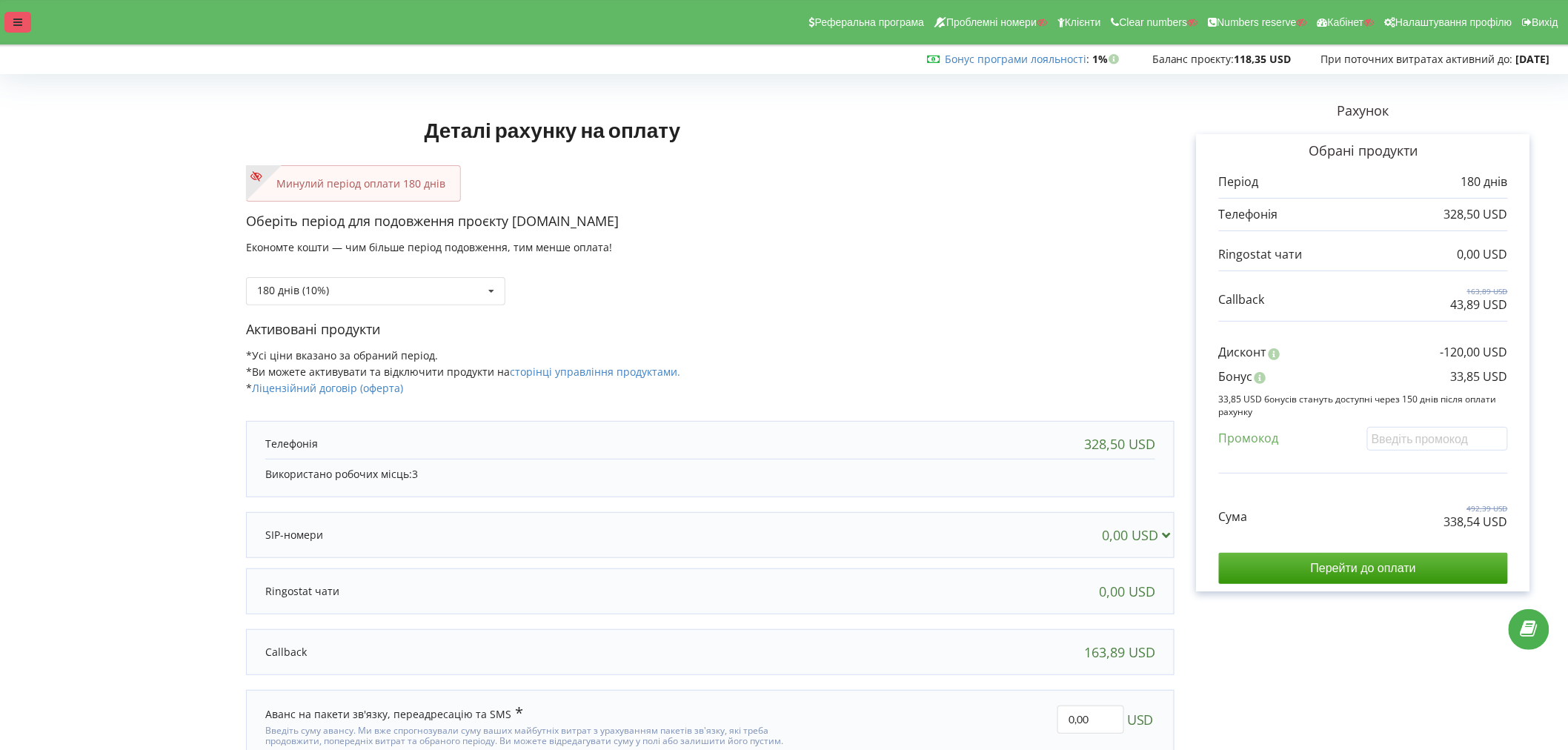
click at [17, 17] on icon at bounding box center [18, 22] width 9 height 10
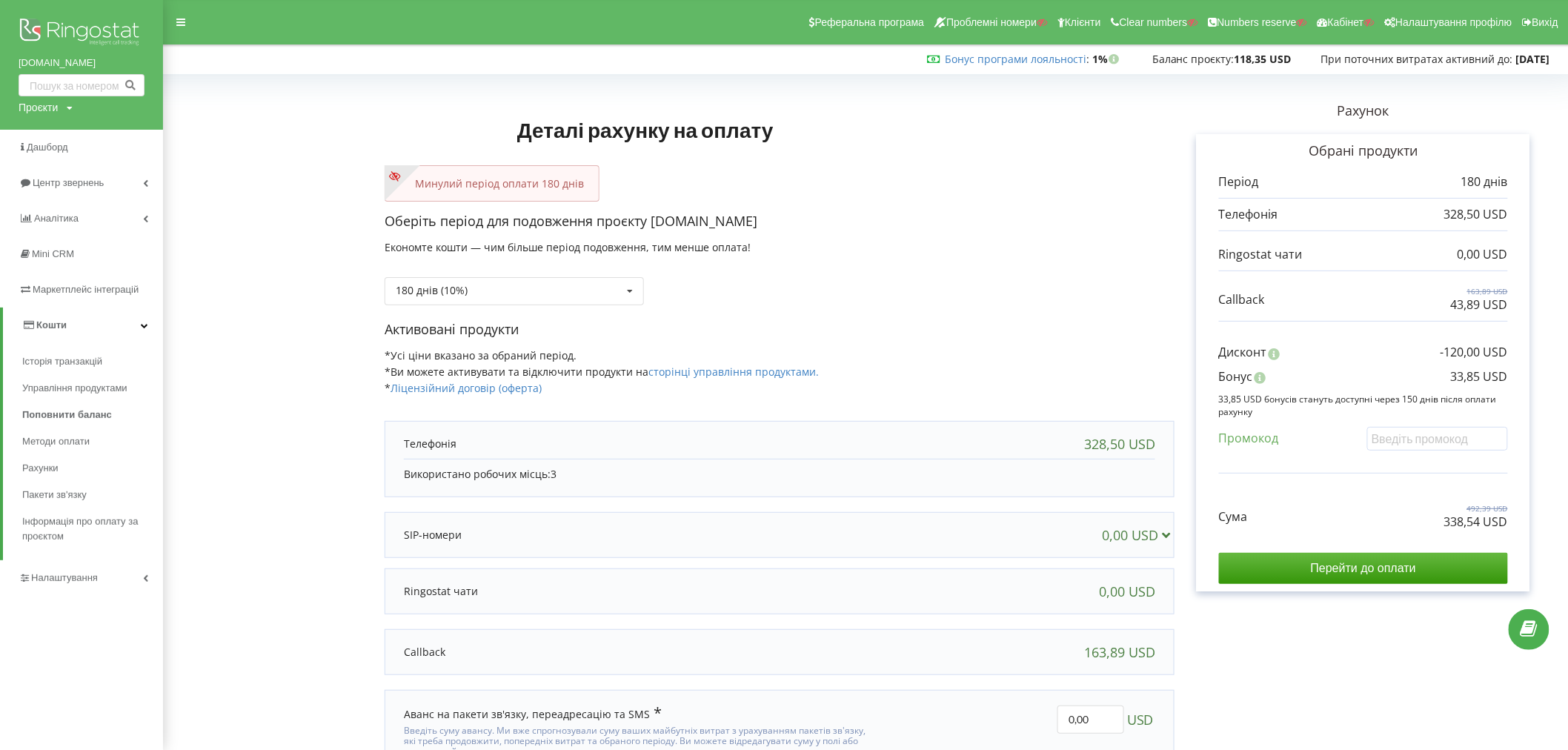
click at [58, 26] on img at bounding box center [81, 33] width 126 height 37
